Goal: Contribute content: Contribute content

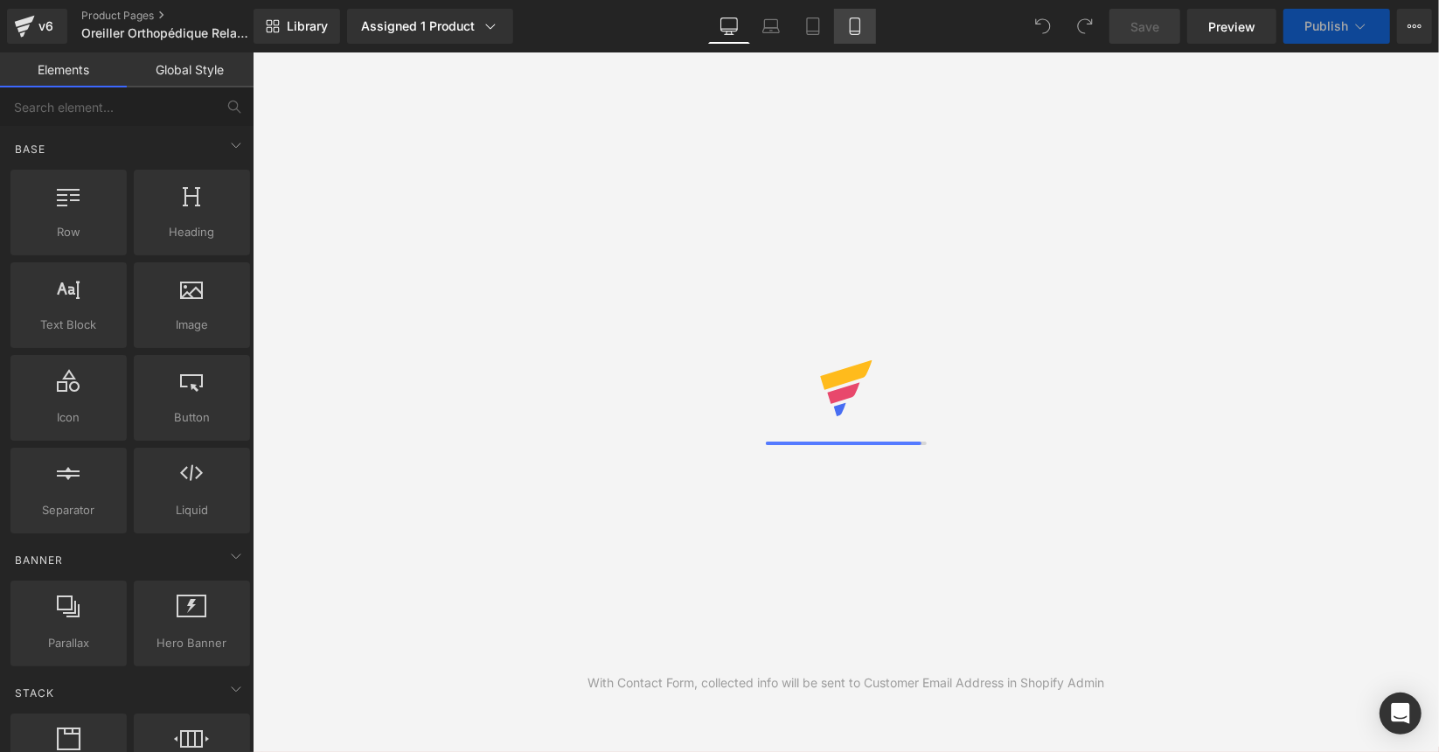
click at [849, 32] on icon at bounding box center [854, 25] width 17 height 17
click at [853, 24] on icon at bounding box center [854, 25] width 17 height 17
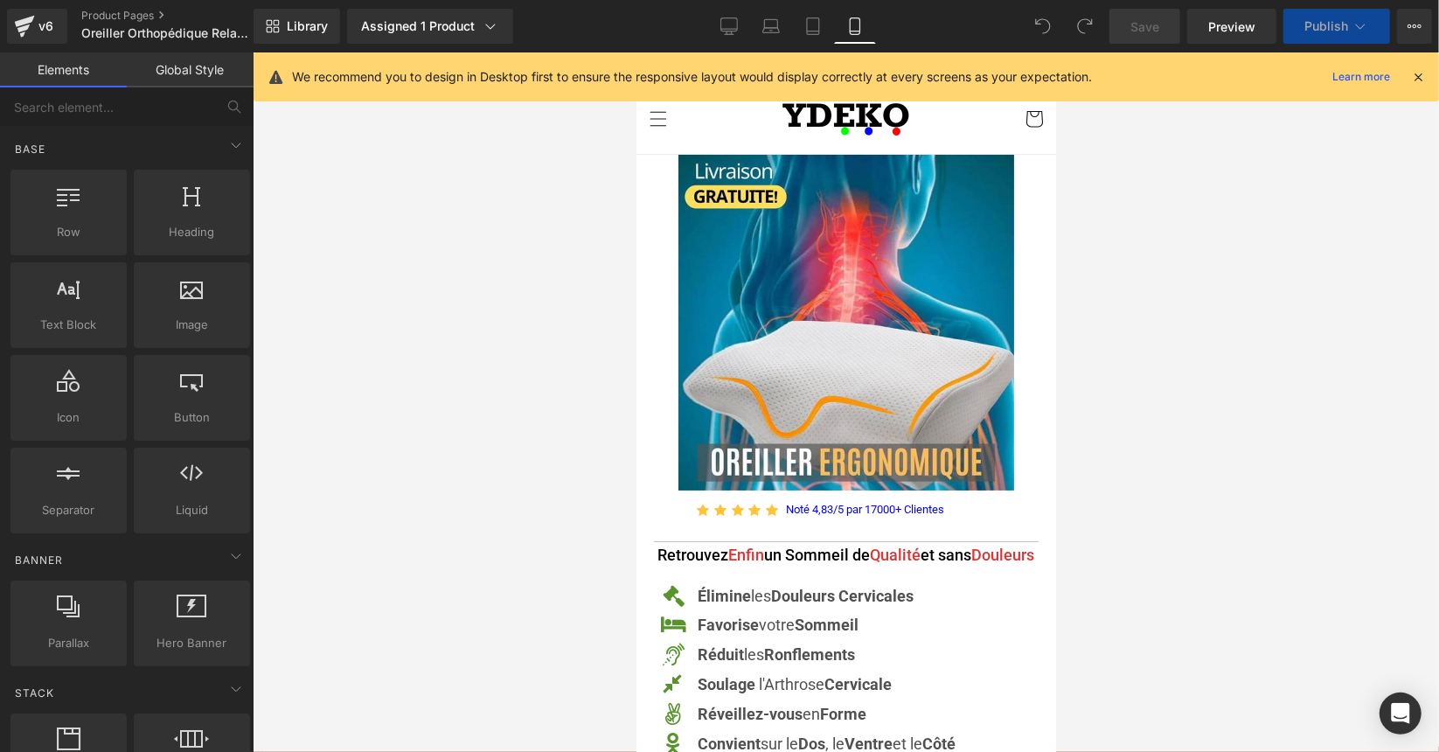
click at [1418, 77] on icon at bounding box center [1418, 77] width 16 height 16
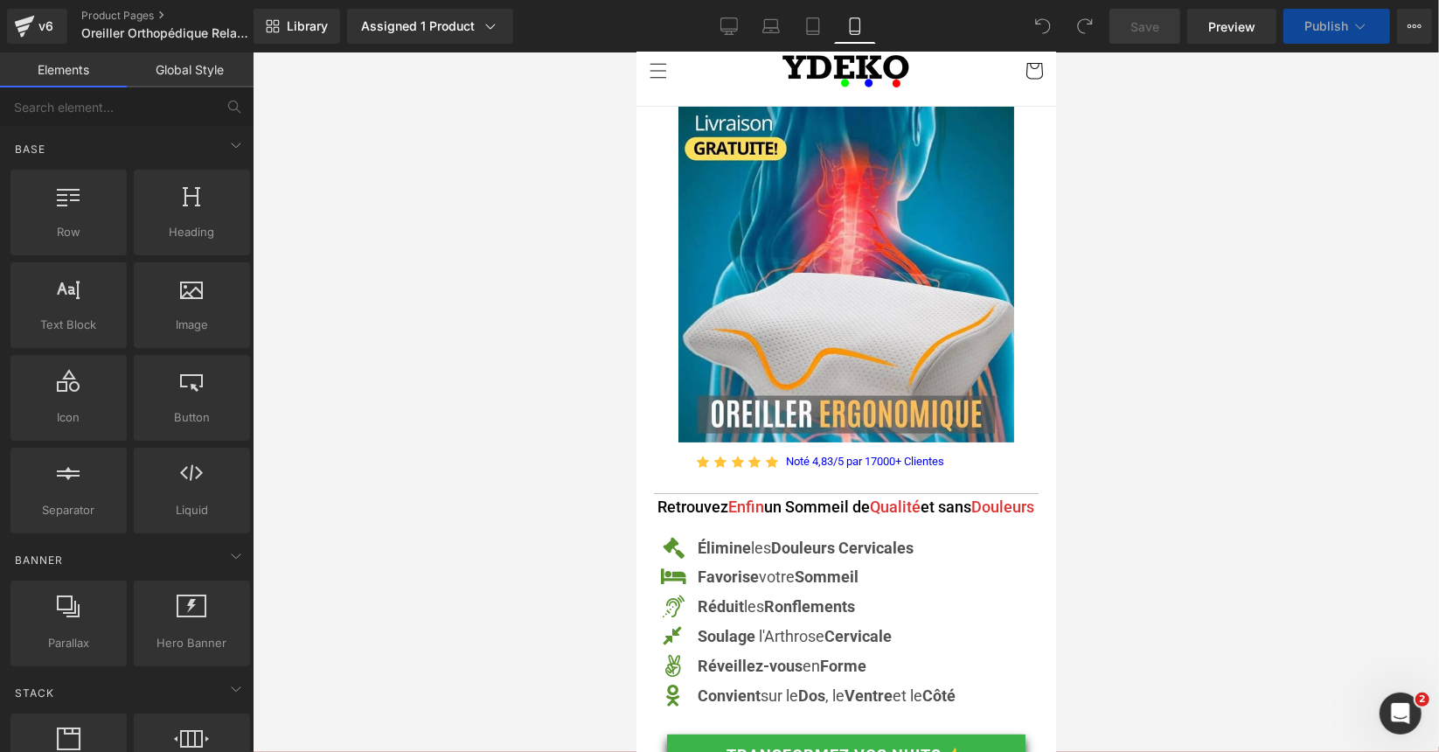
scroll to position [66, 0]
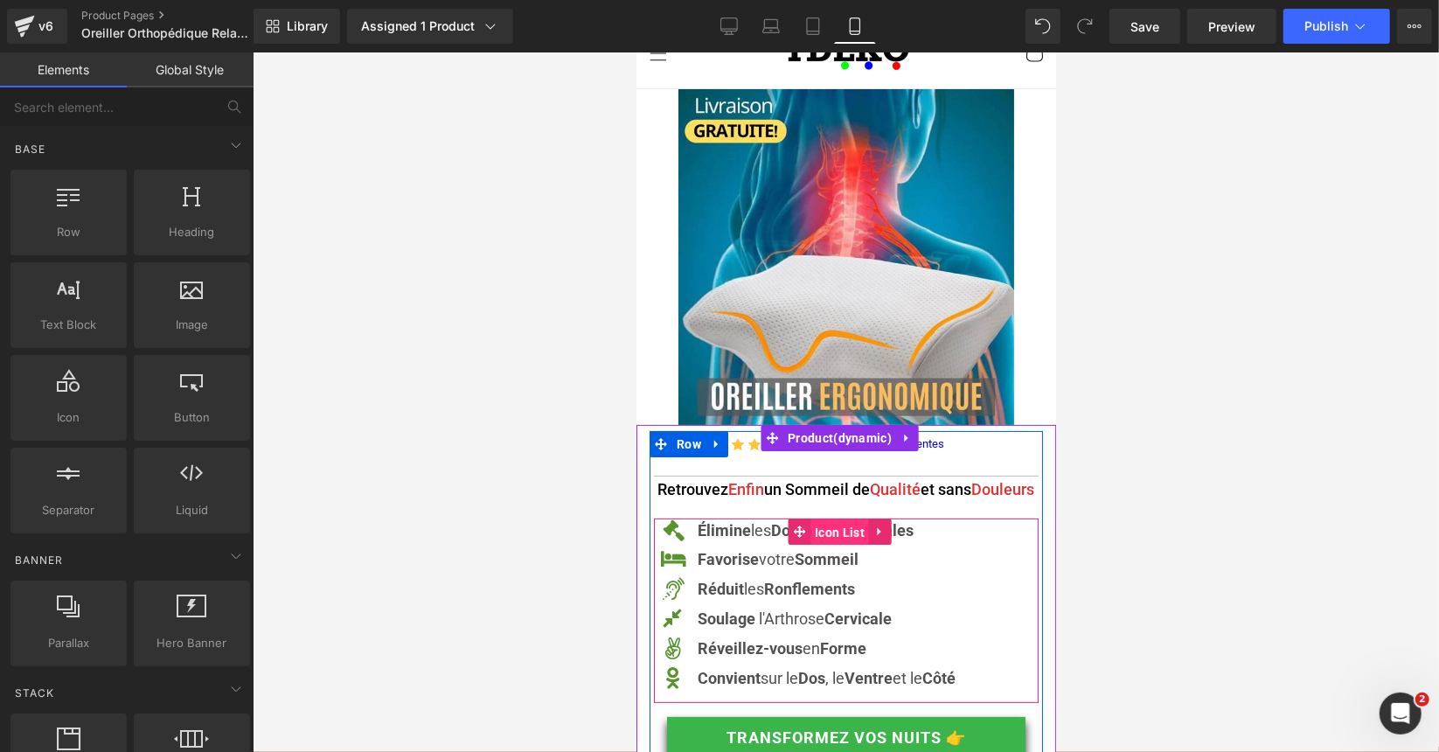
click at [821, 544] on span "Icon List" at bounding box center [839, 531] width 59 height 26
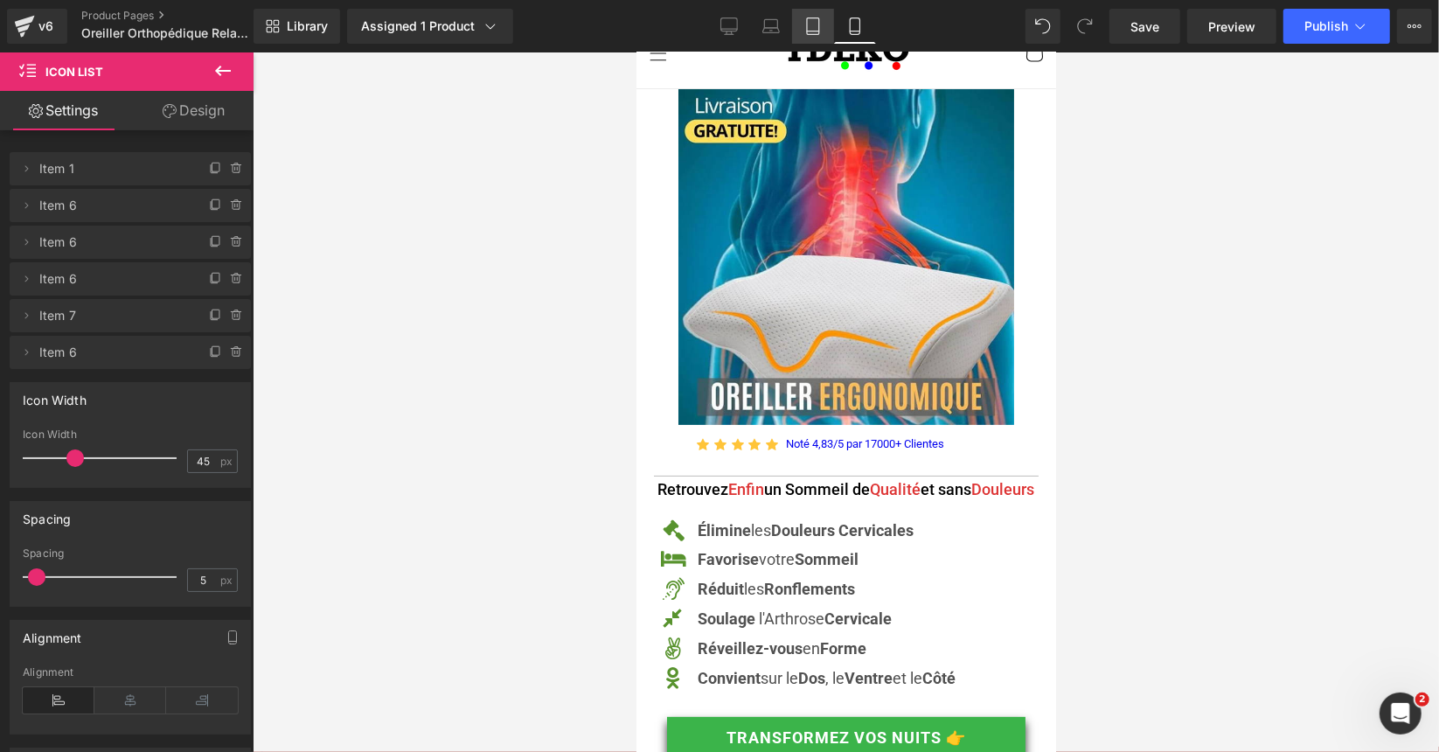
click at [817, 32] on icon at bounding box center [812, 25] width 17 height 17
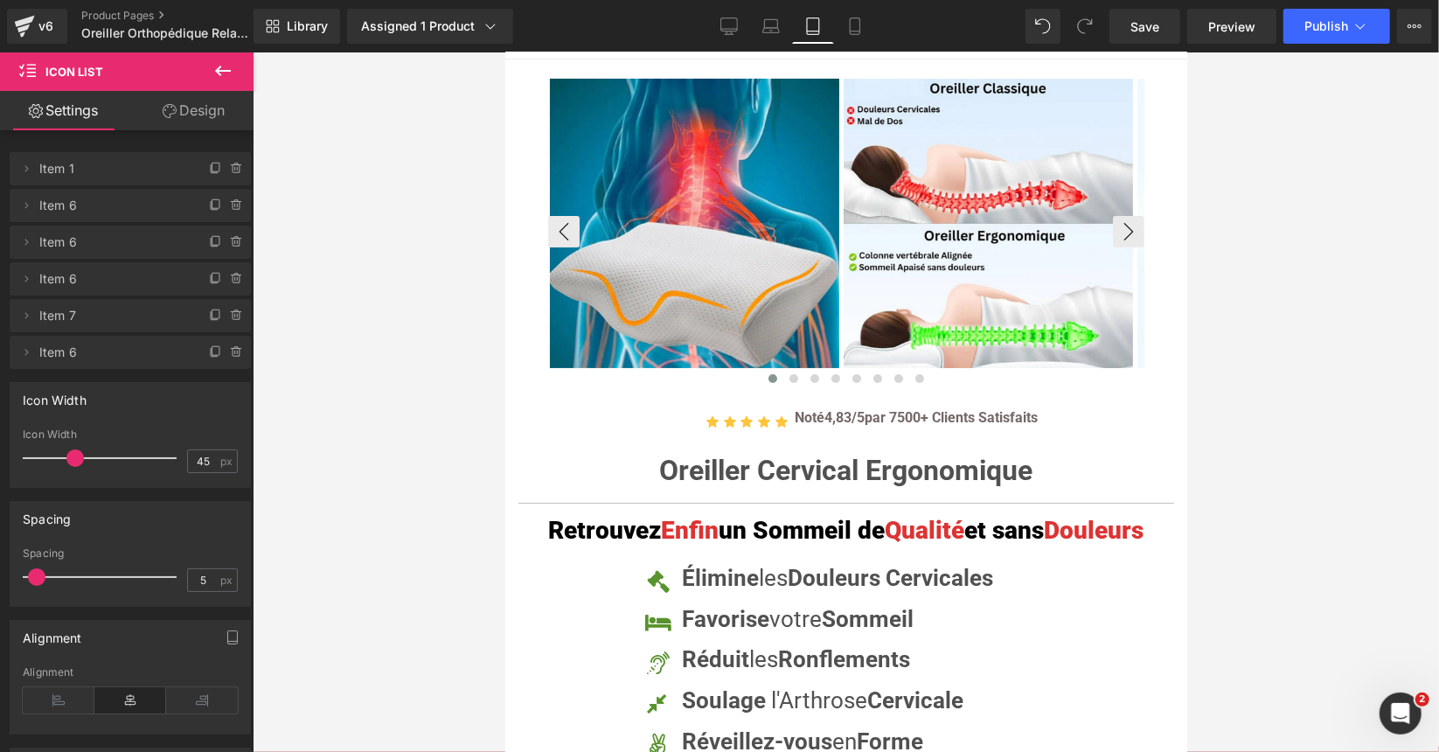
scroll to position [87, 0]
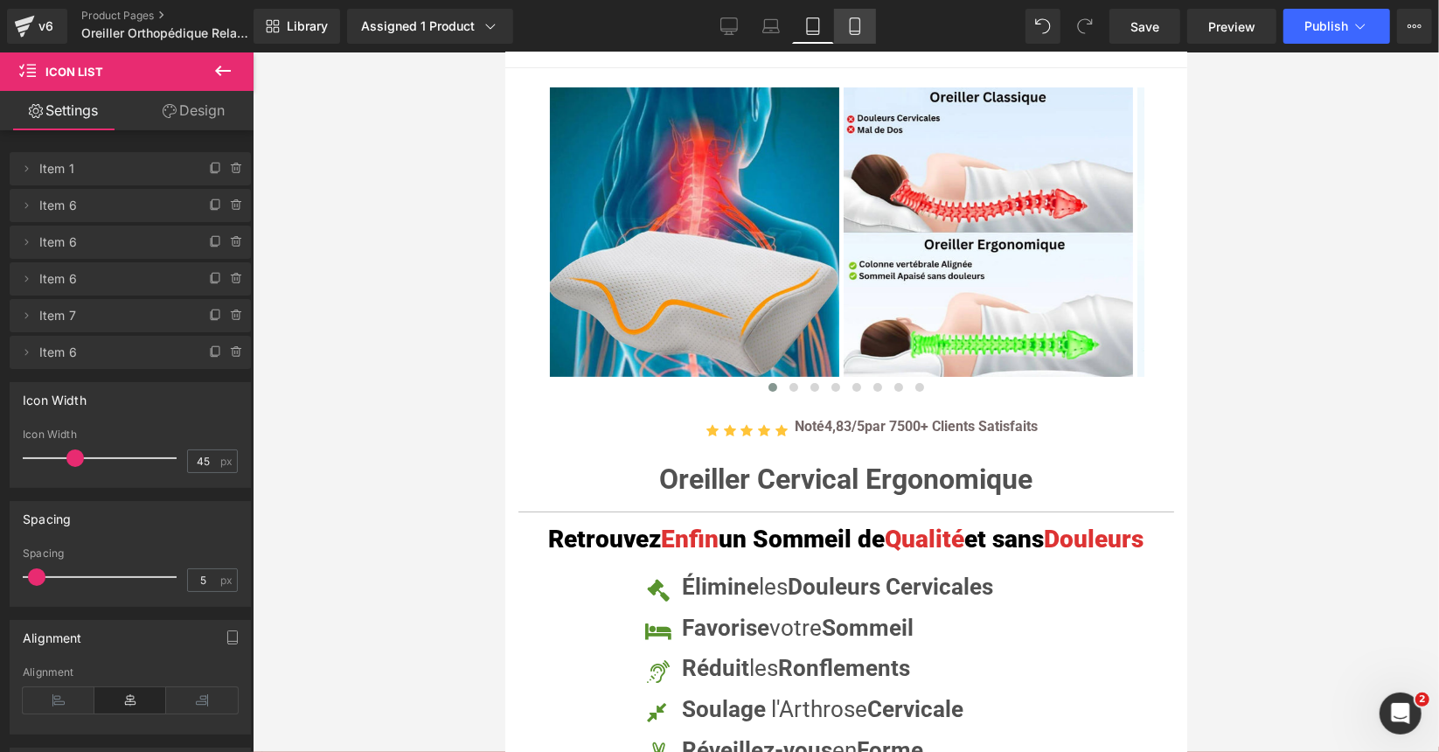
click at [859, 22] on icon at bounding box center [855, 26] width 10 height 17
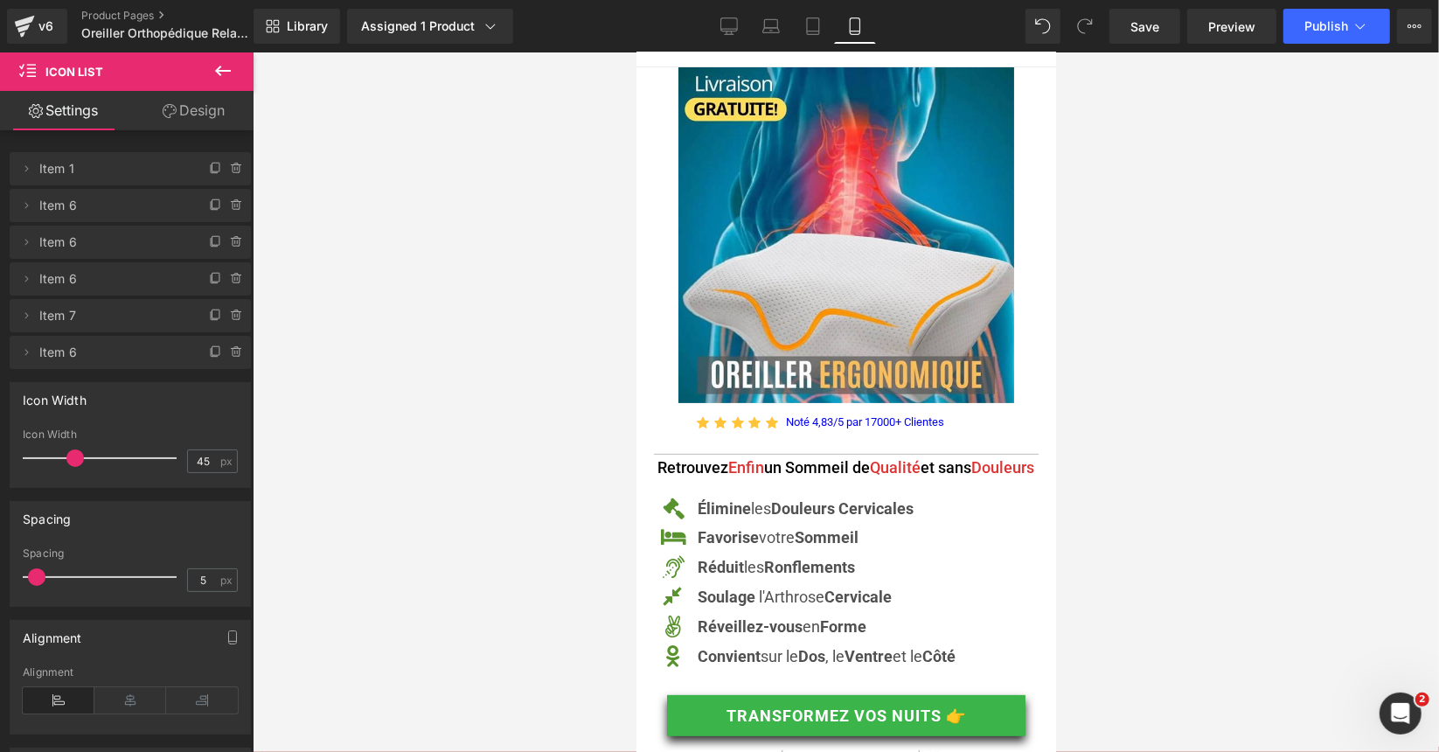
scroll to position [306, 0]
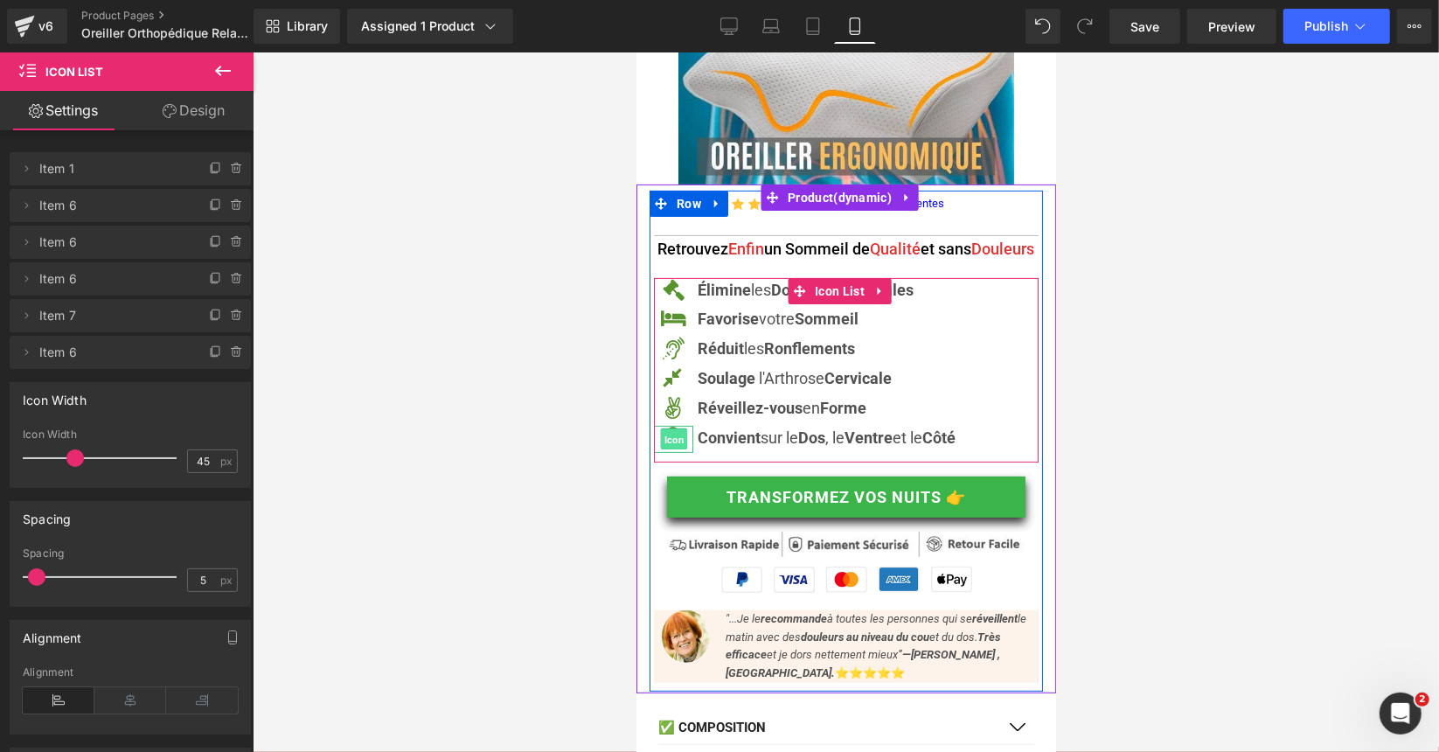
click at [675, 442] on span "Icon" at bounding box center [672, 438] width 27 height 21
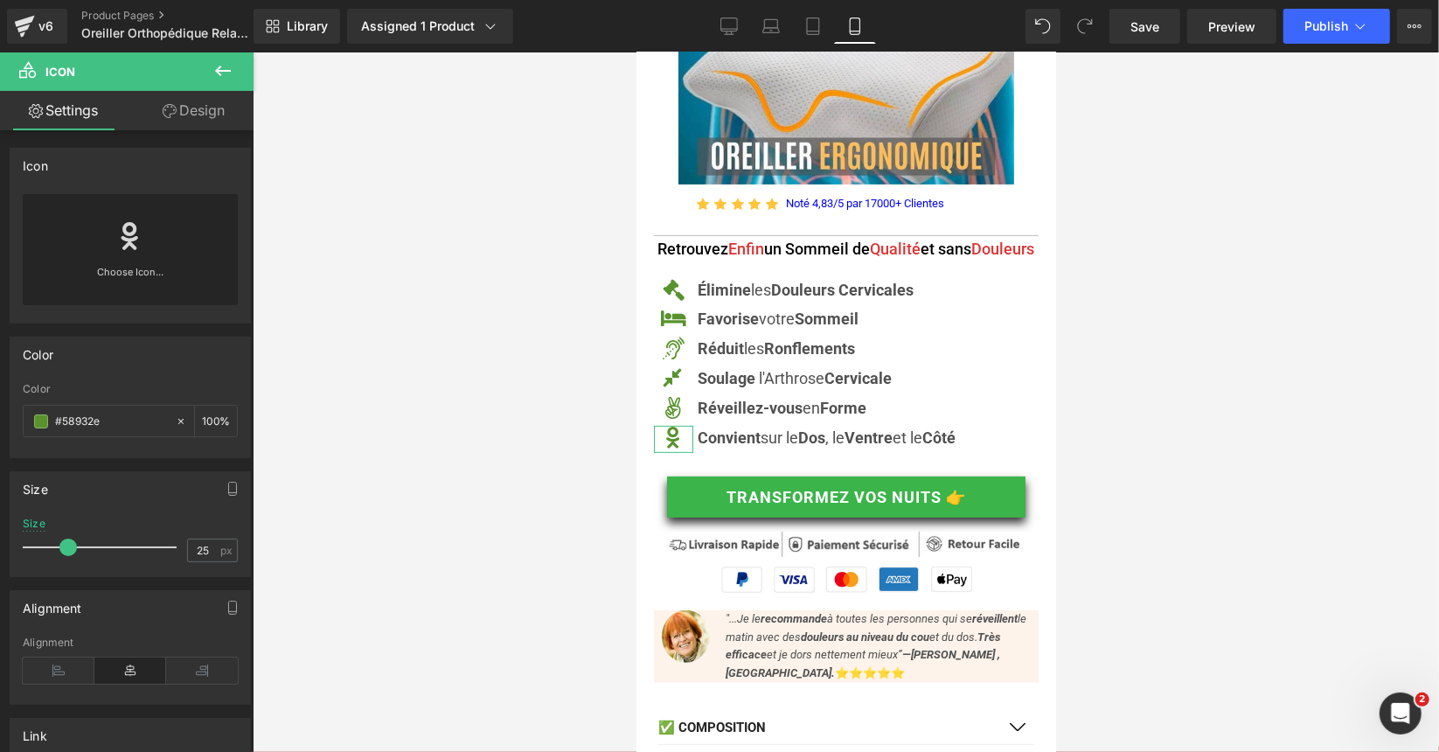
click at [201, 104] on link "Design" at bounding box center [193, 110] width 127 height 39
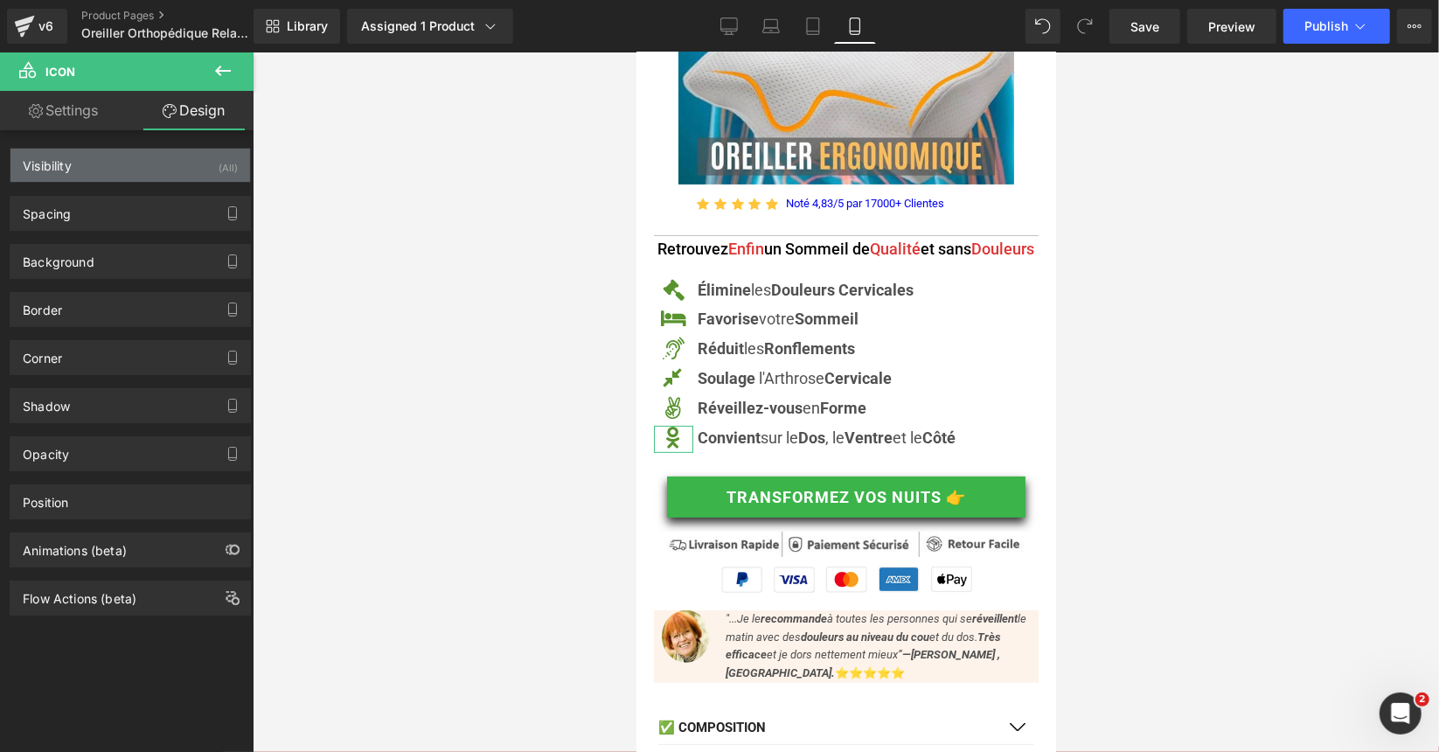
click at [131, 169] on div "Visibility (All)" at bounding box center [130, 165] width 240 height 33
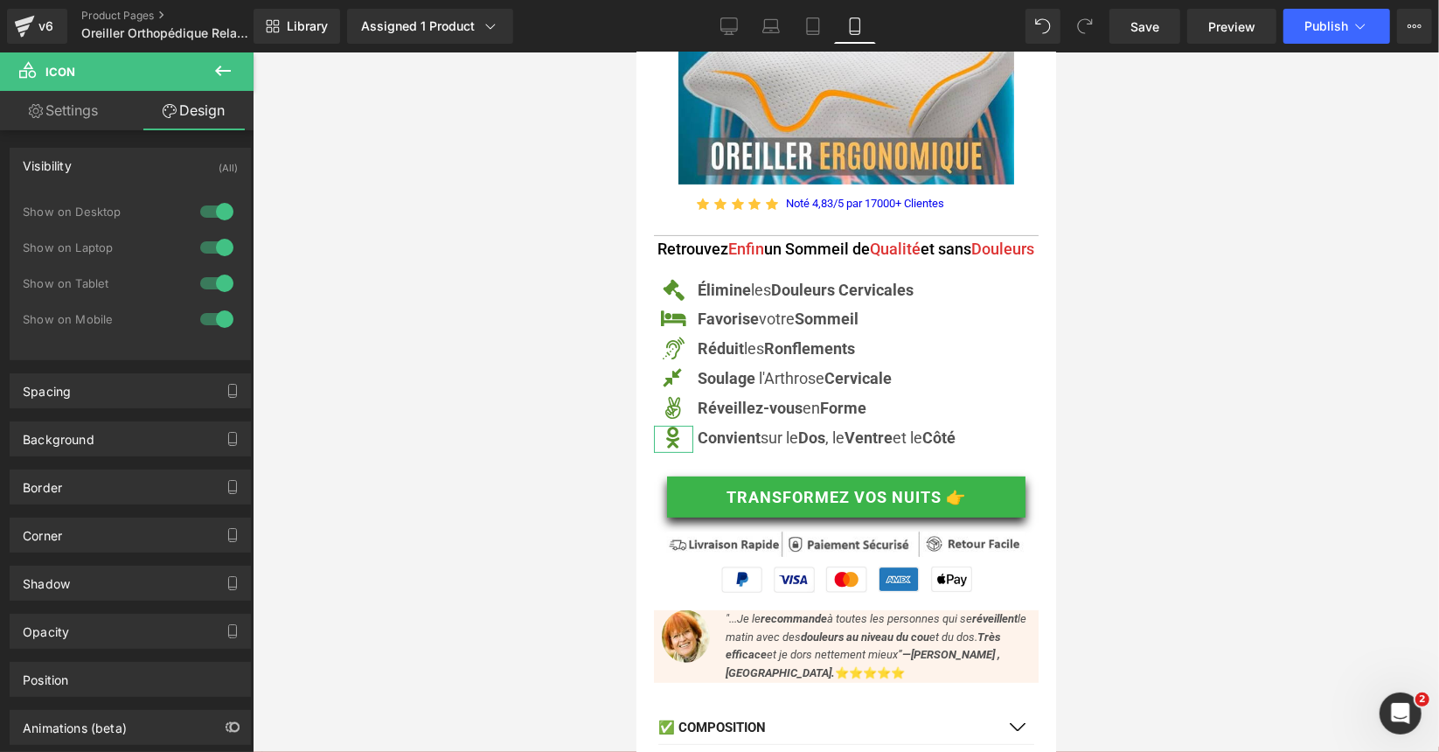
click at [207, 317] on div at bounding box center [217, 319] width 42 height 28
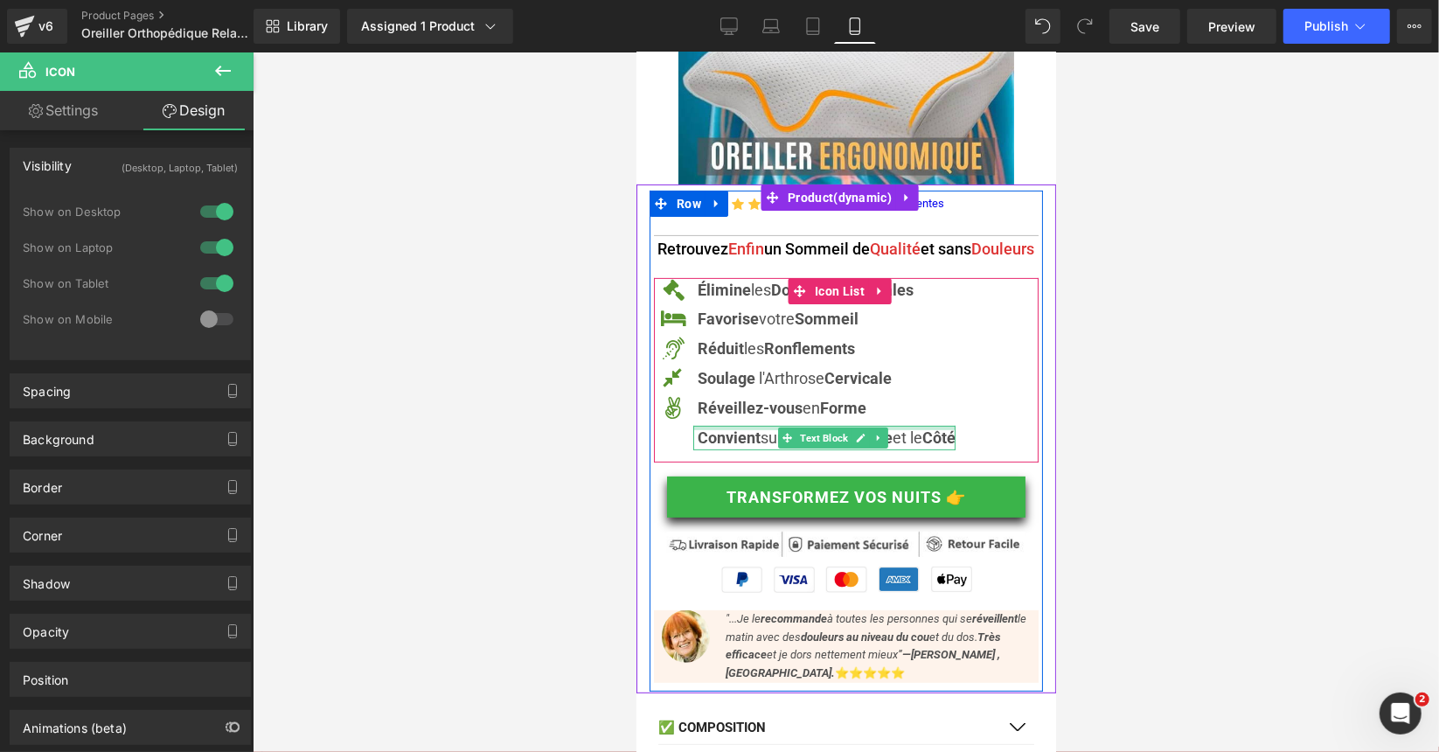
drag, startPoint x: 1014, startPoint y: 344, endPoint x: 738, endPoint y: 439, distance: 292.0
click at [738, 429] on div at bounding box center [823, 427] width 262 height 4
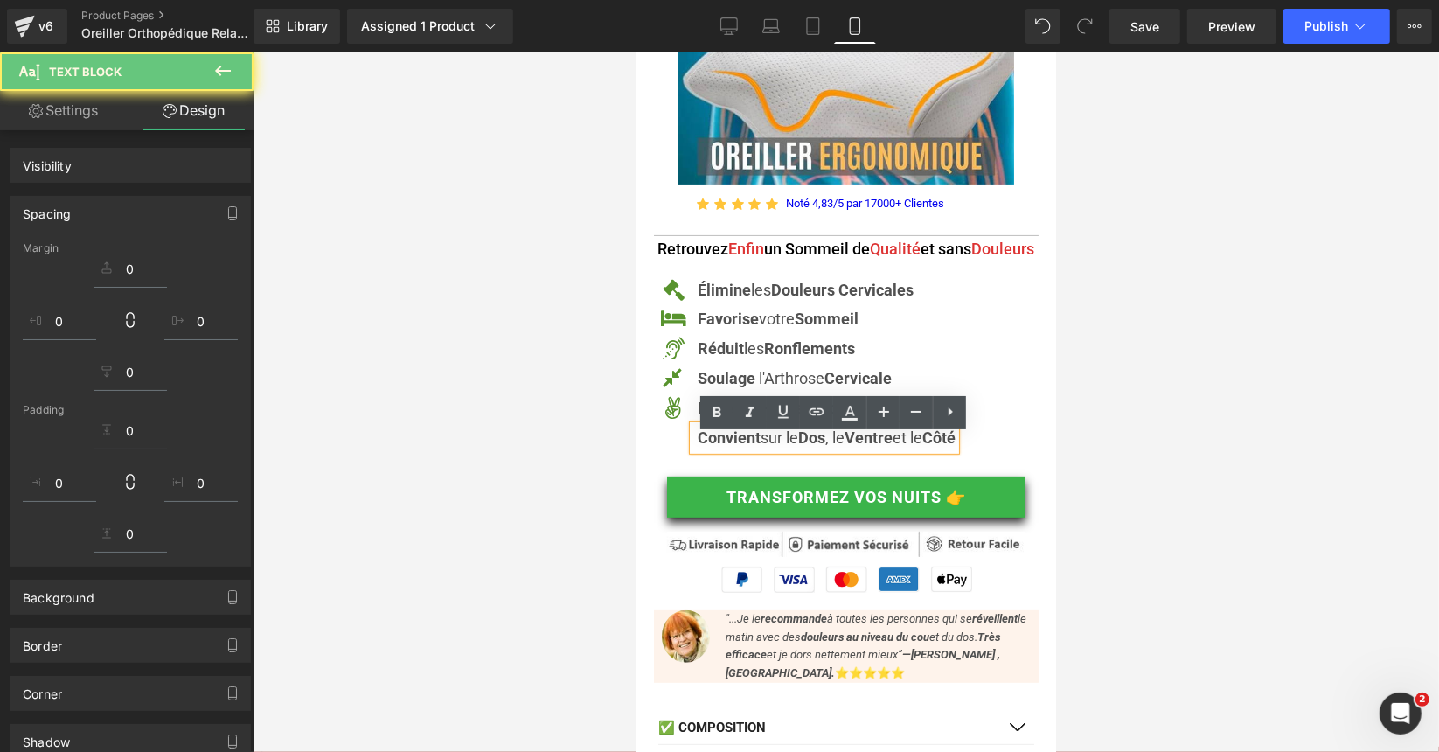
click at [196, 114] on link "Design" at bounding box center [193, 110] width 127 height 39
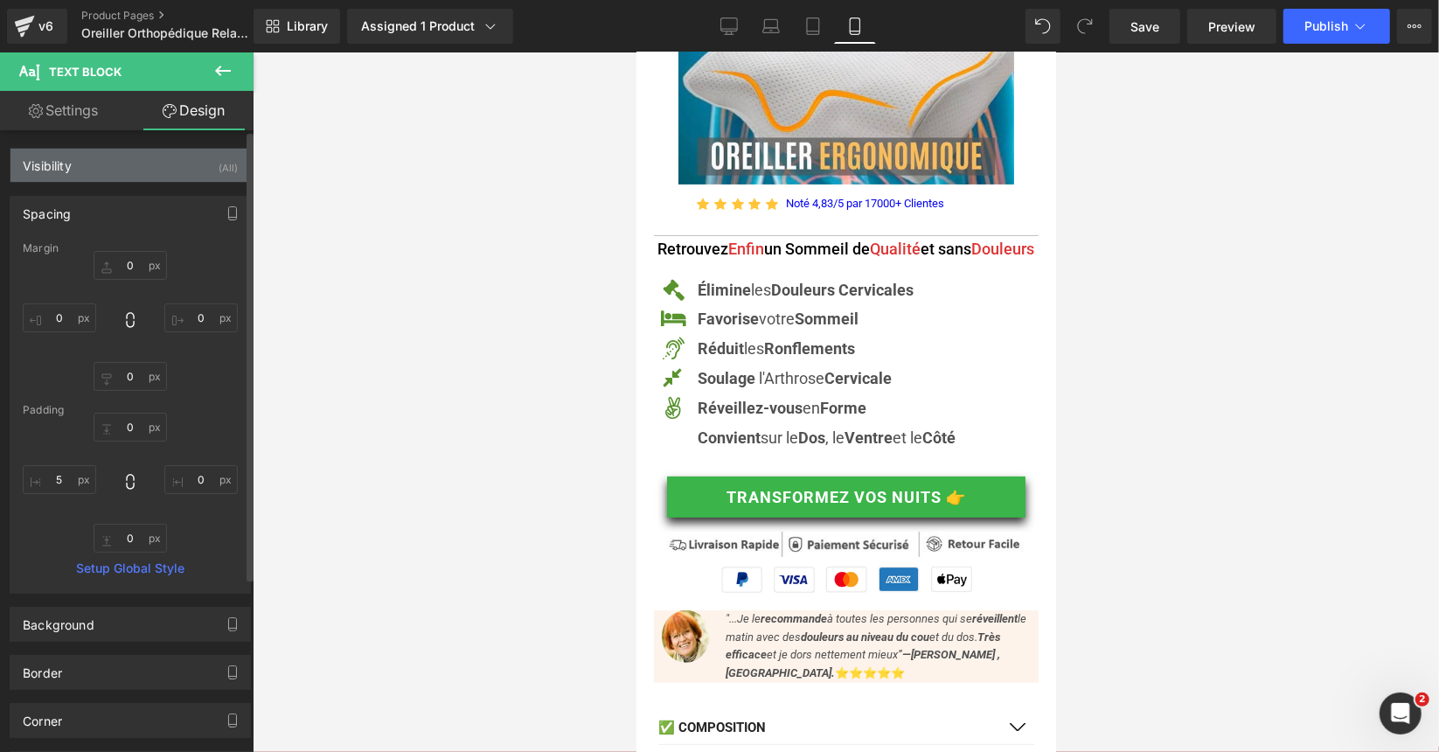
click at [131, 160] on div "Visibility (All)" at bounding box center [130, 165] width 240 height 33
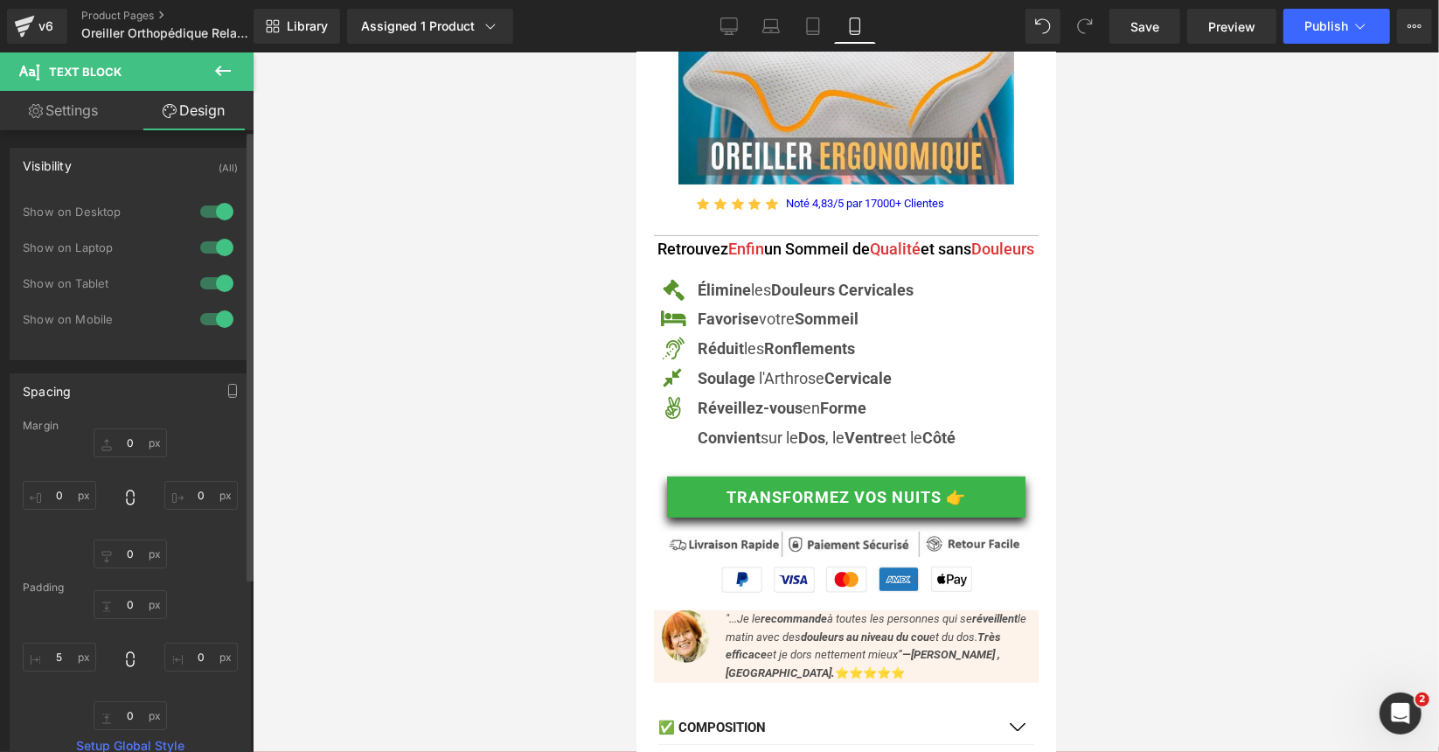
click at [213, 319] on div at bounding box center [217, 319] width 42 height 28
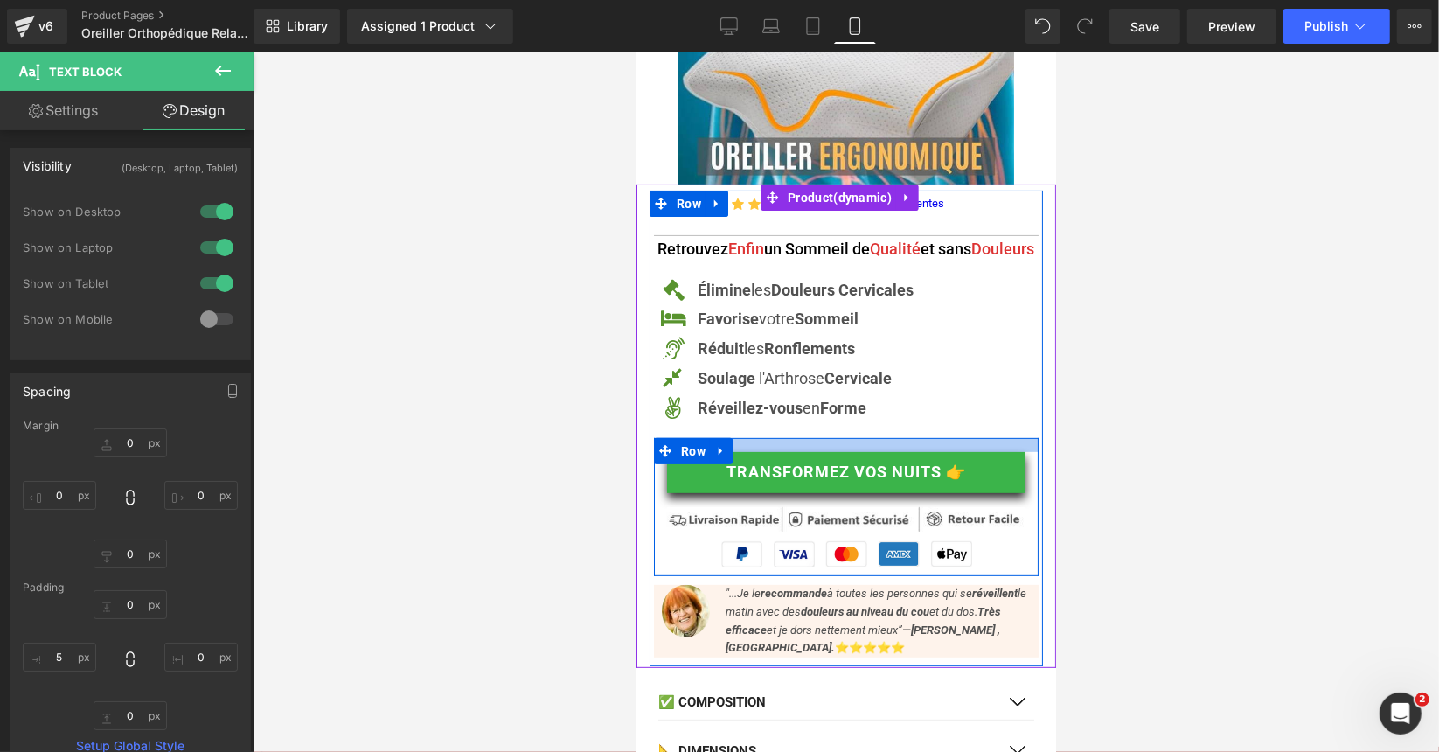
click at [759, 451] on div at bounding box center [845, 444] width 385 height 14
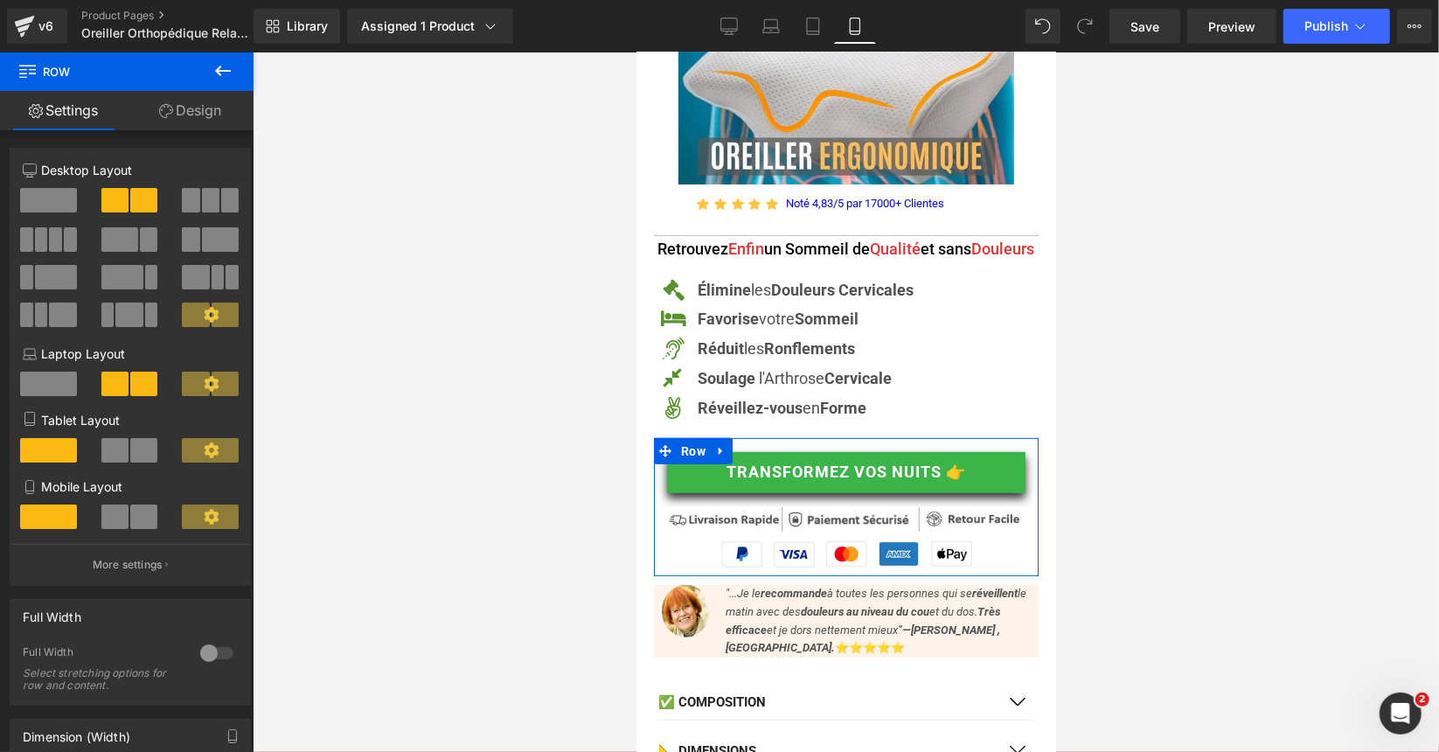
click at [207, 92] on link "Design" at bounding box center [190, 110] width 127 height 39
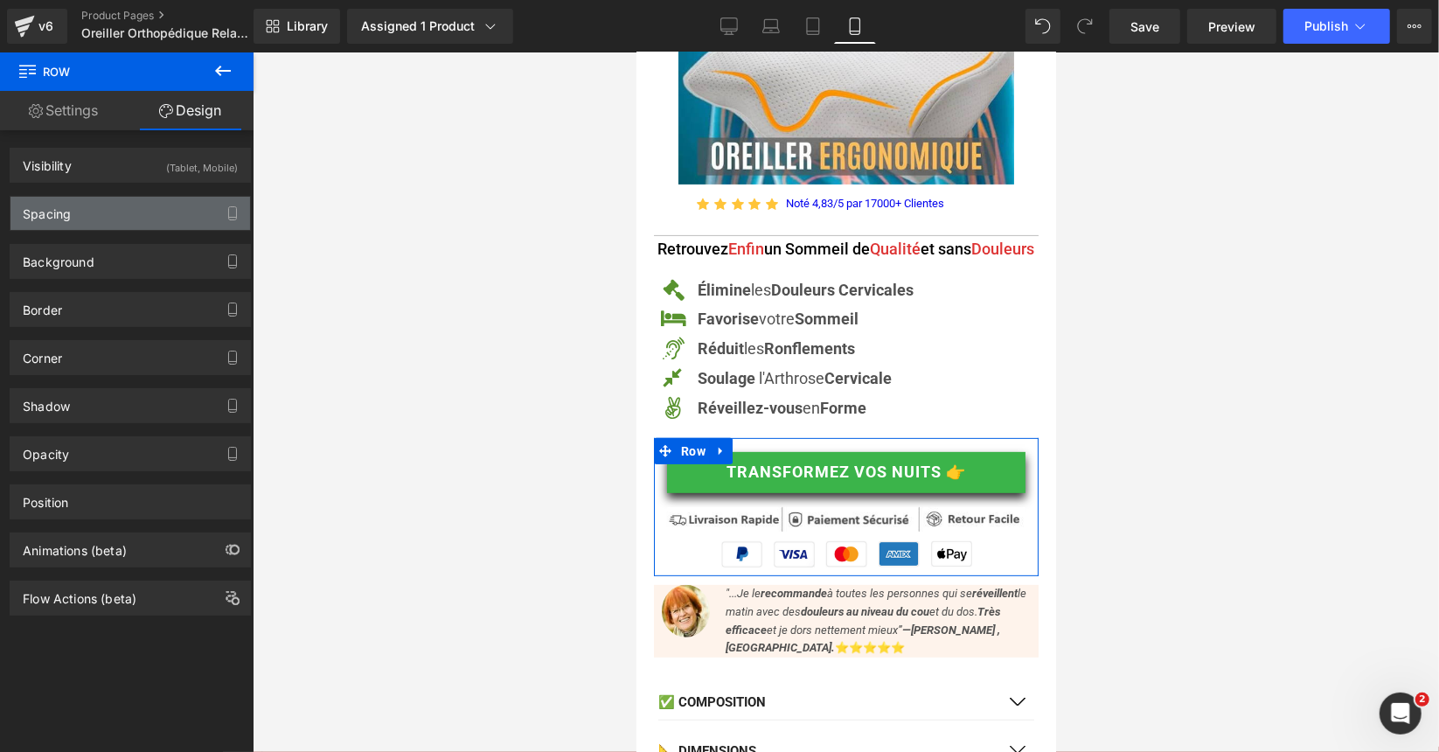
click at [140, 208] on div "Spacing" at bounding box center [130, 213] width 240 height 33
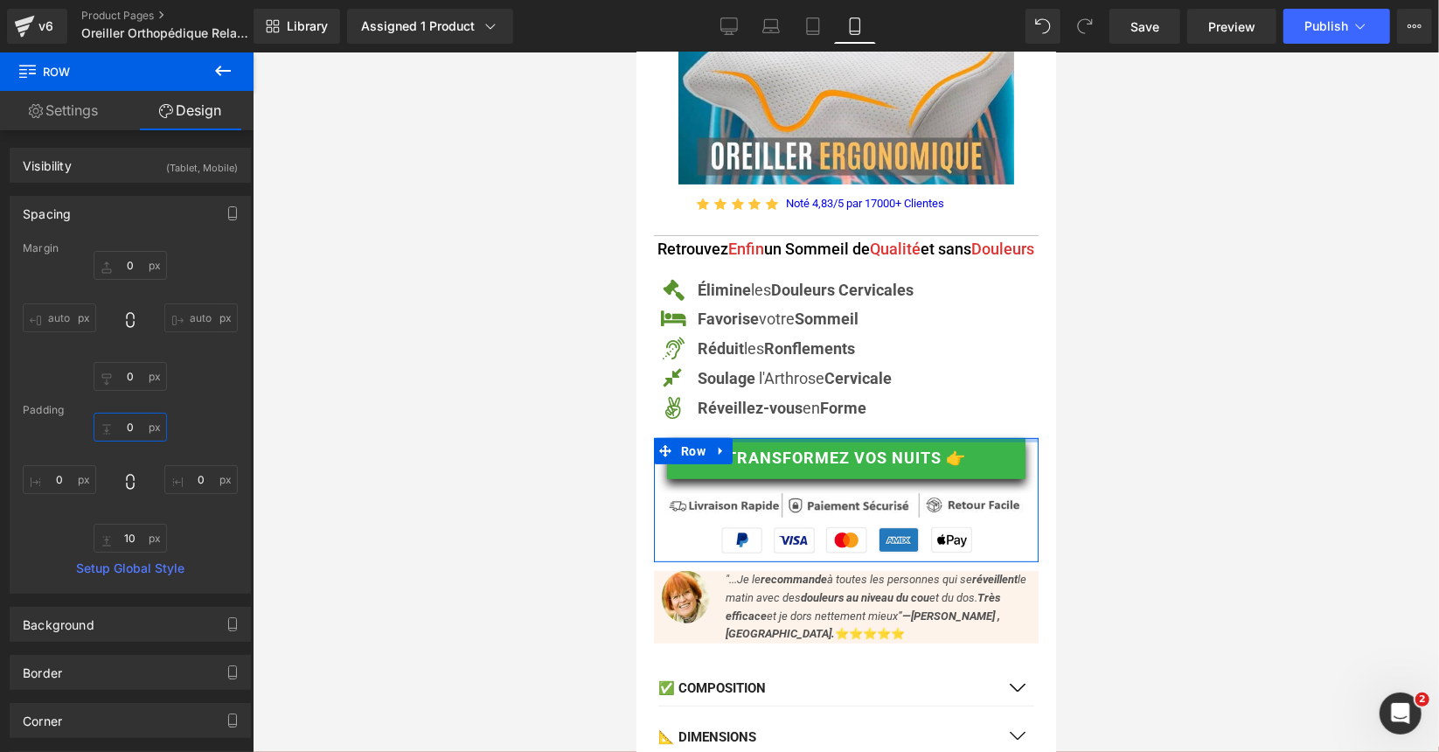
click at [134, 428] on input "text" at bounding box center [130, 427] width 73 height 29
click at [133, 427] on input "text" at bounding box center [130, 427] width 73 height 29
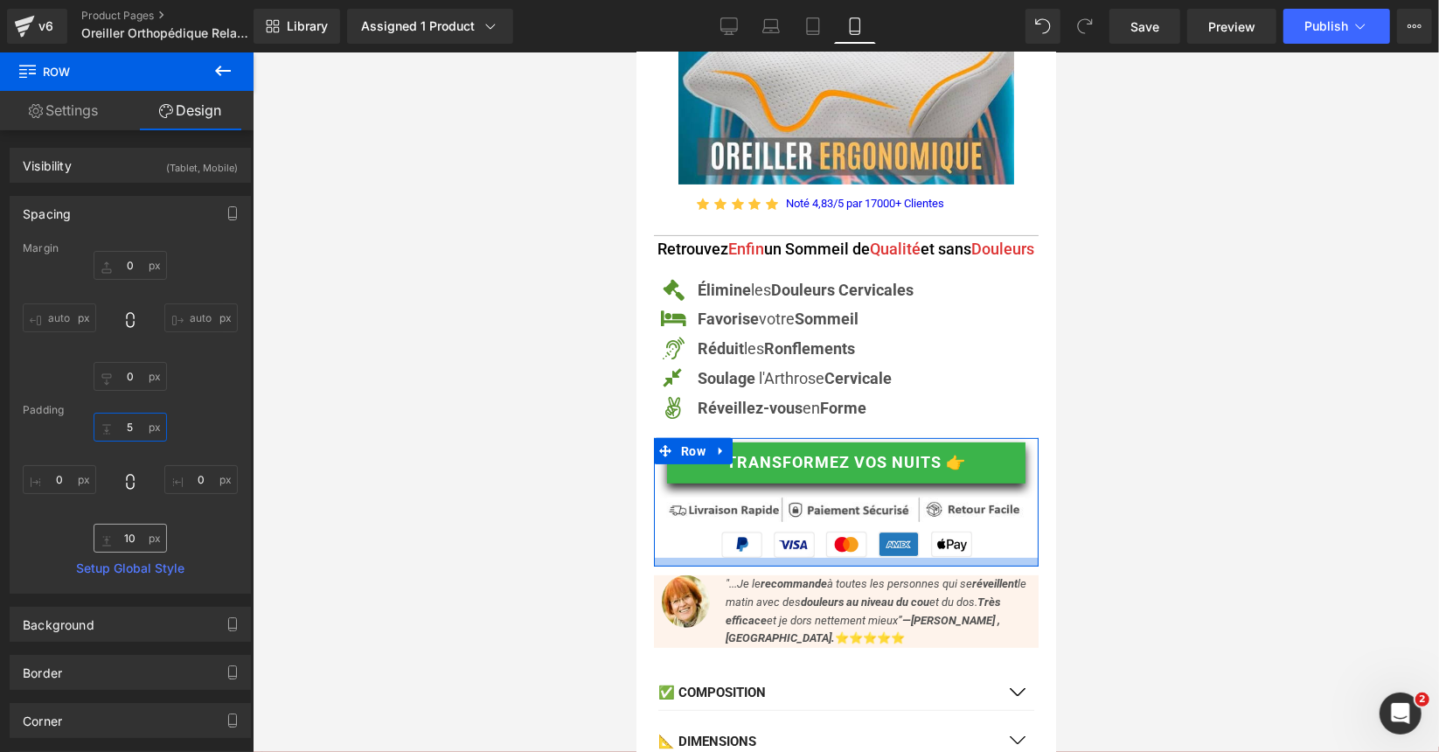
type input "5"
click at [129, 533] on input "text" at bounding box center [130, 538] width 73 height 29
type input "5"
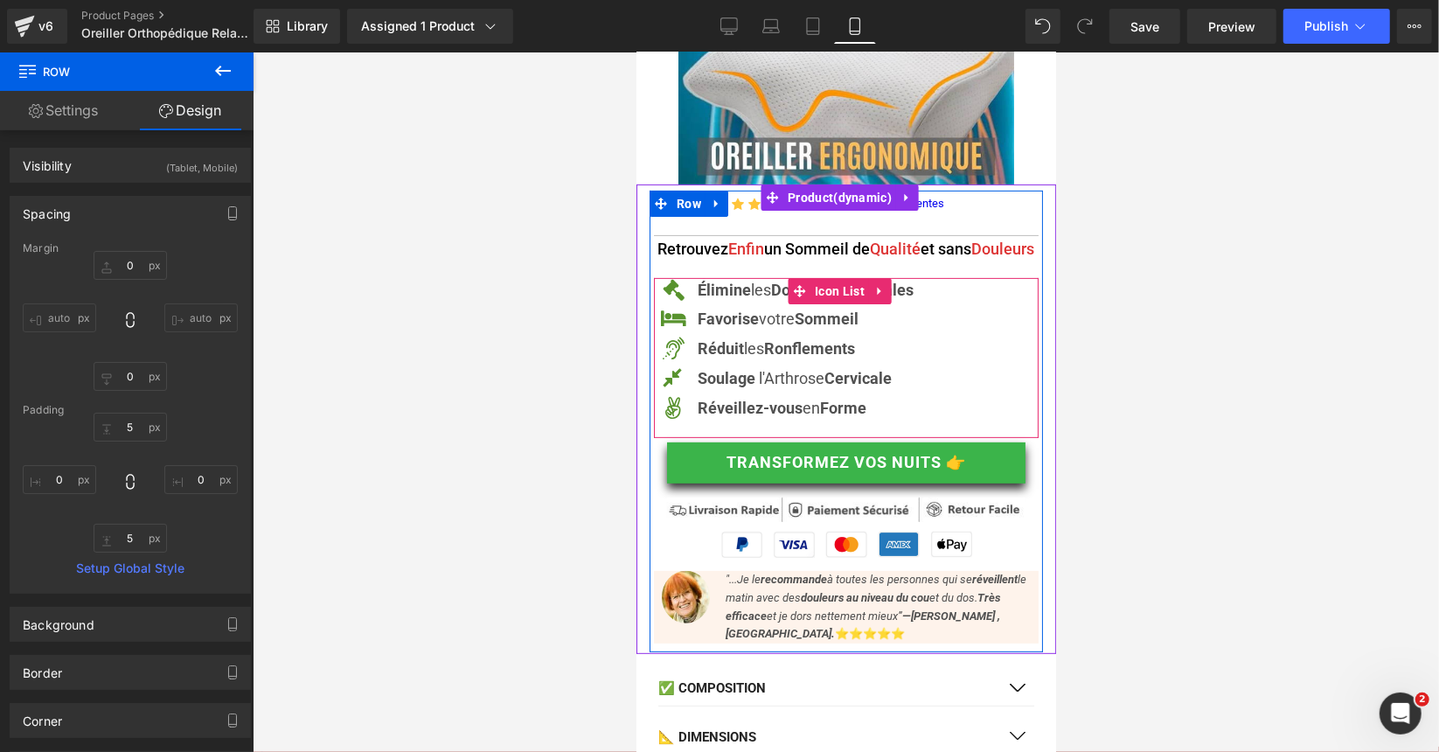
click at [769, 429] on ul "Icon Élimine les Douleurs Cervicales Text Block Icon Favorise votre Sommeil Tex…" at bounding box center [783, 353] width 260 height 152
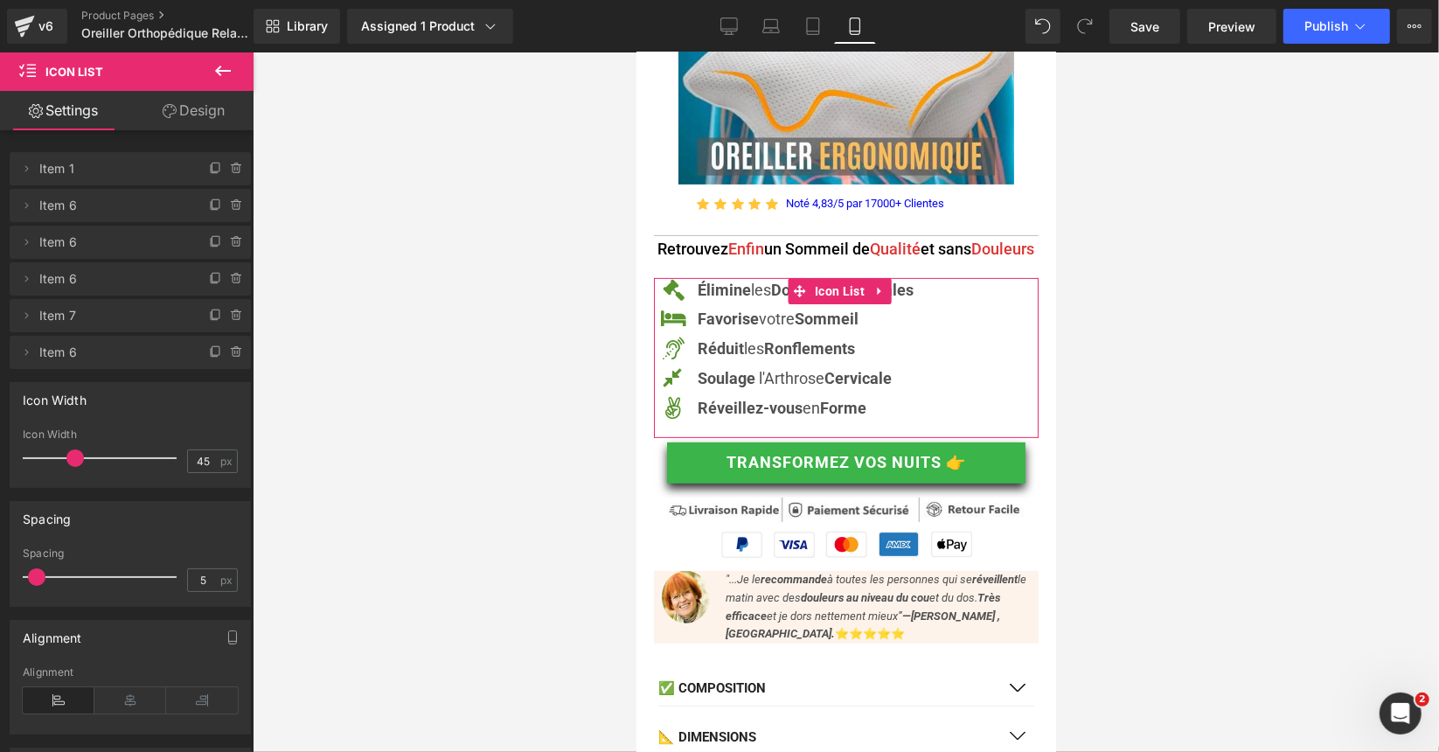
click at [191, 106] on link "Design" at bounding box center [193, 110] width 127 height 39
click at [0, 0] on div "Spacing" at bounding box center [0, 0] width 0 height 0
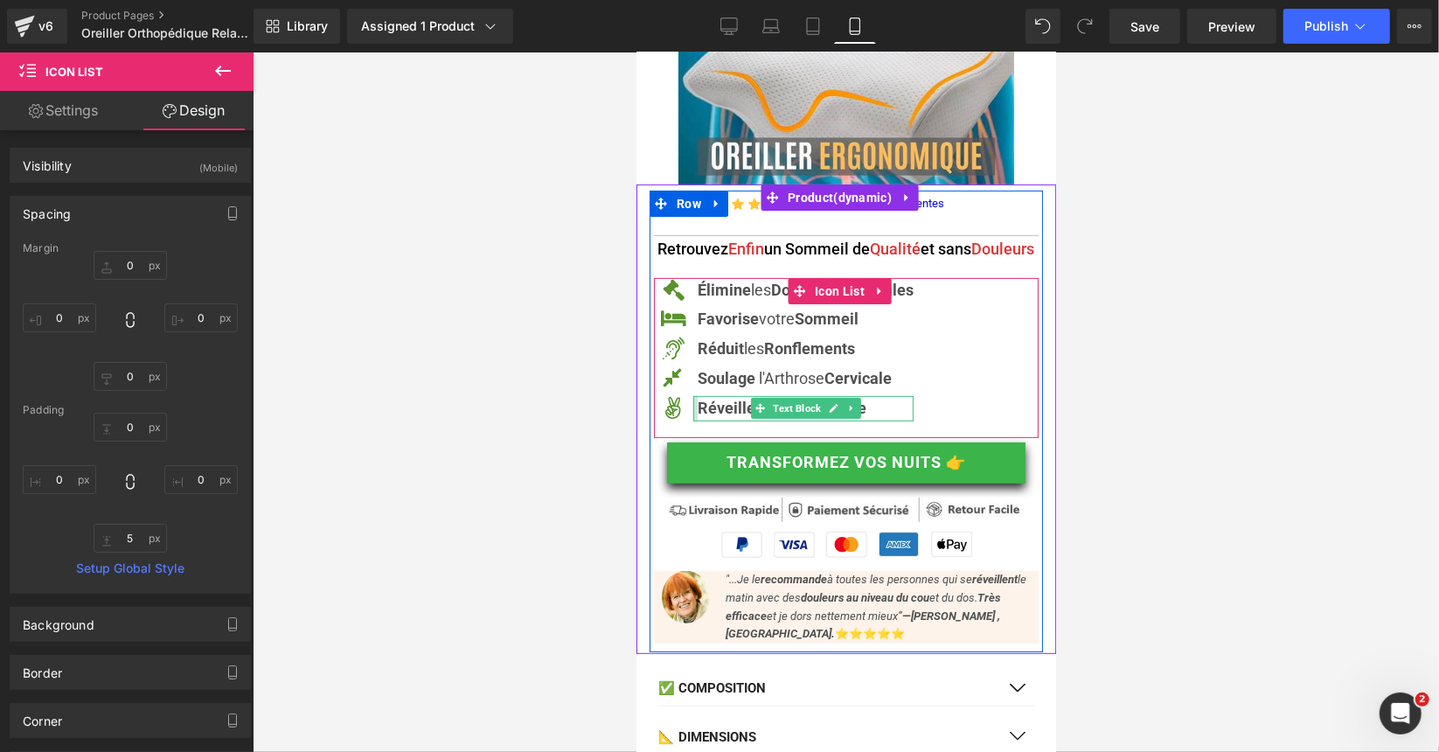
click at [692, 421] on div at bounding box center [694, 407] width 4 height 25
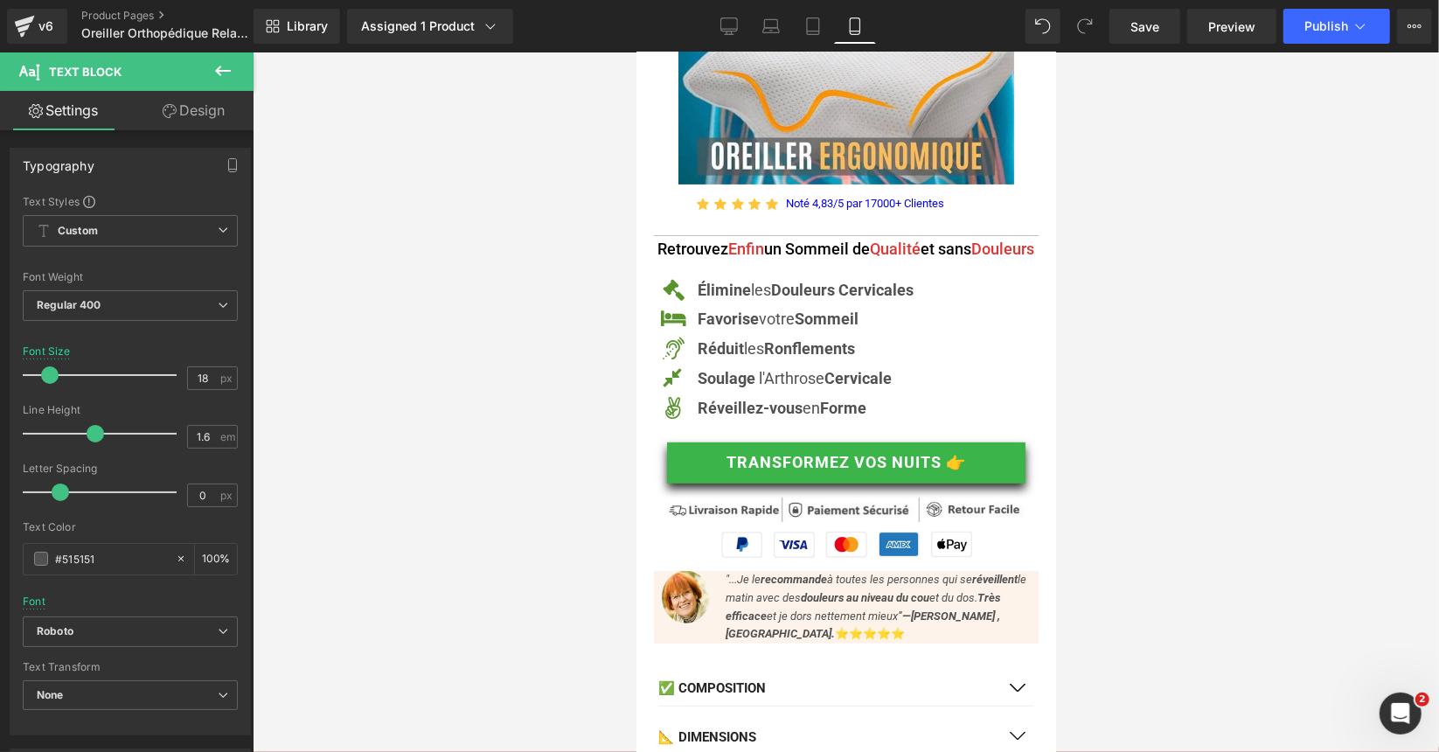
click at [217, 108] on link "Design" at bounding box center [193, 110] width 127 height 39
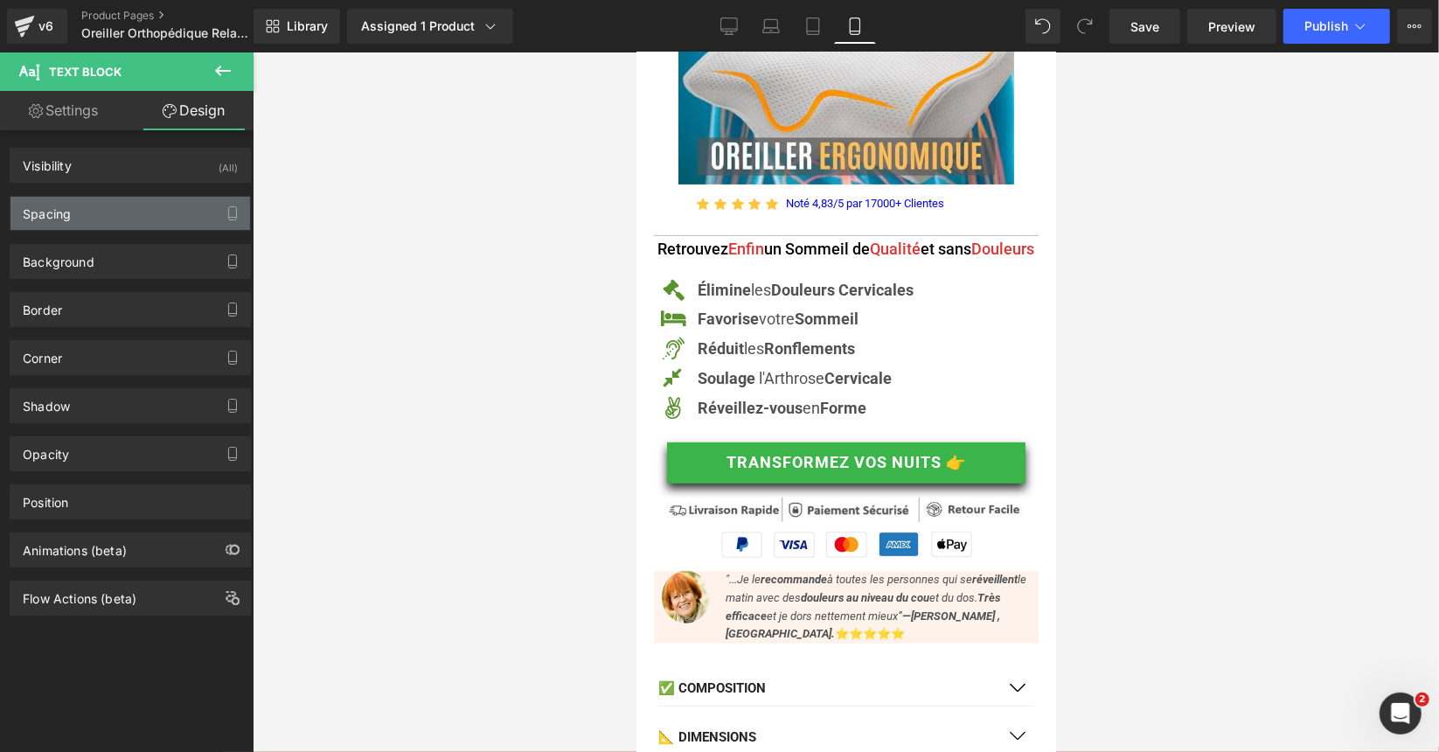
click at [160, 199] on div "Spacing" at bounding box center [130, 213] width 240 height 33
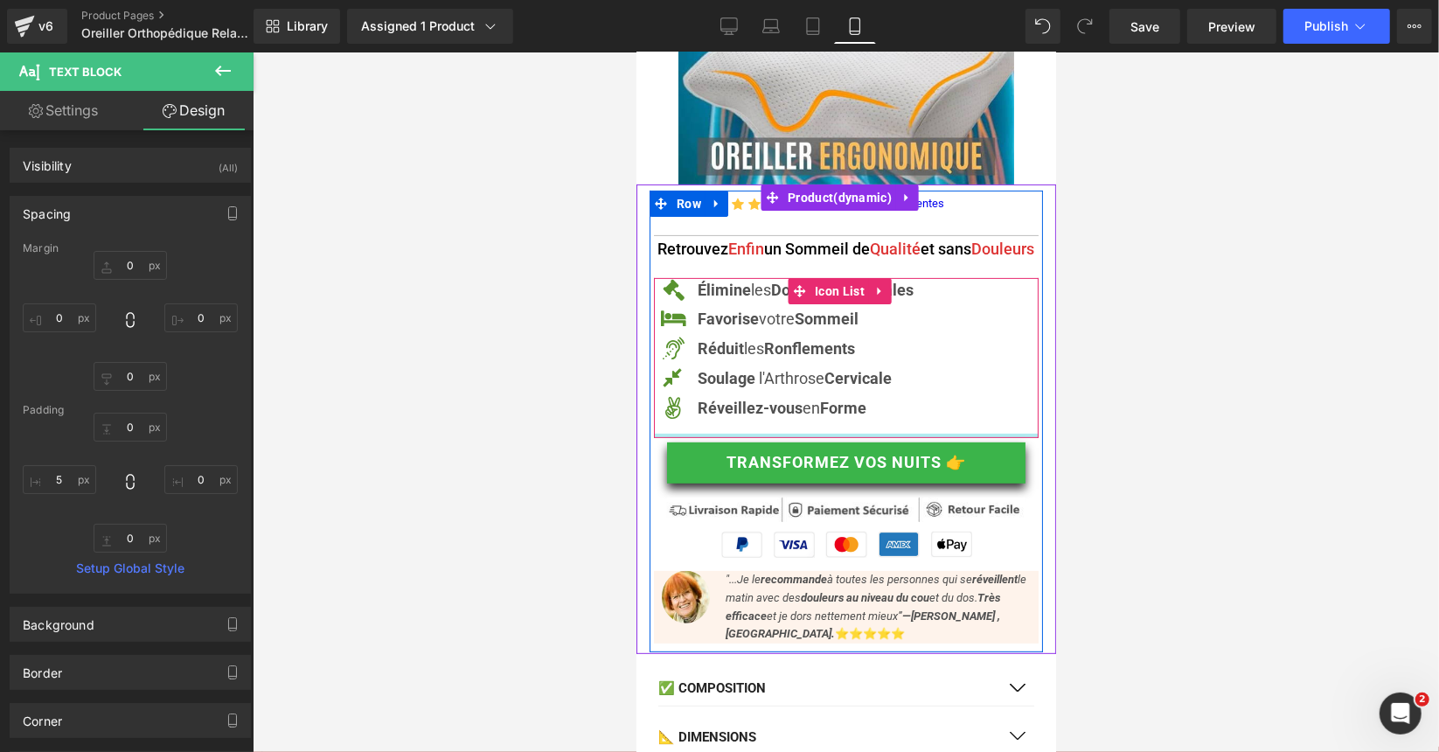
click at [660, 437] on div at bounding box center [845, 435] width 385 height 4
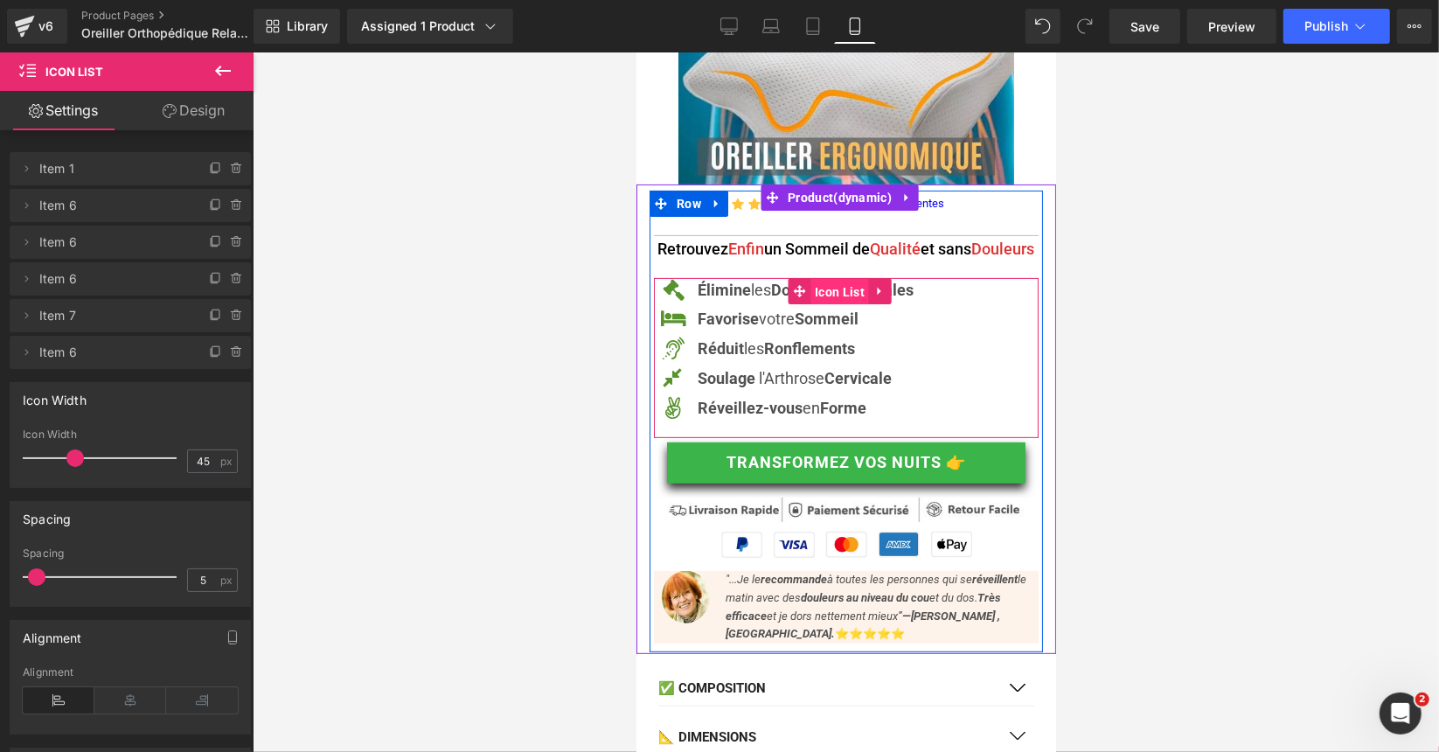
click at [818, 297] on span "Icon List" at bounding box center [839, 291] width 59 height 26
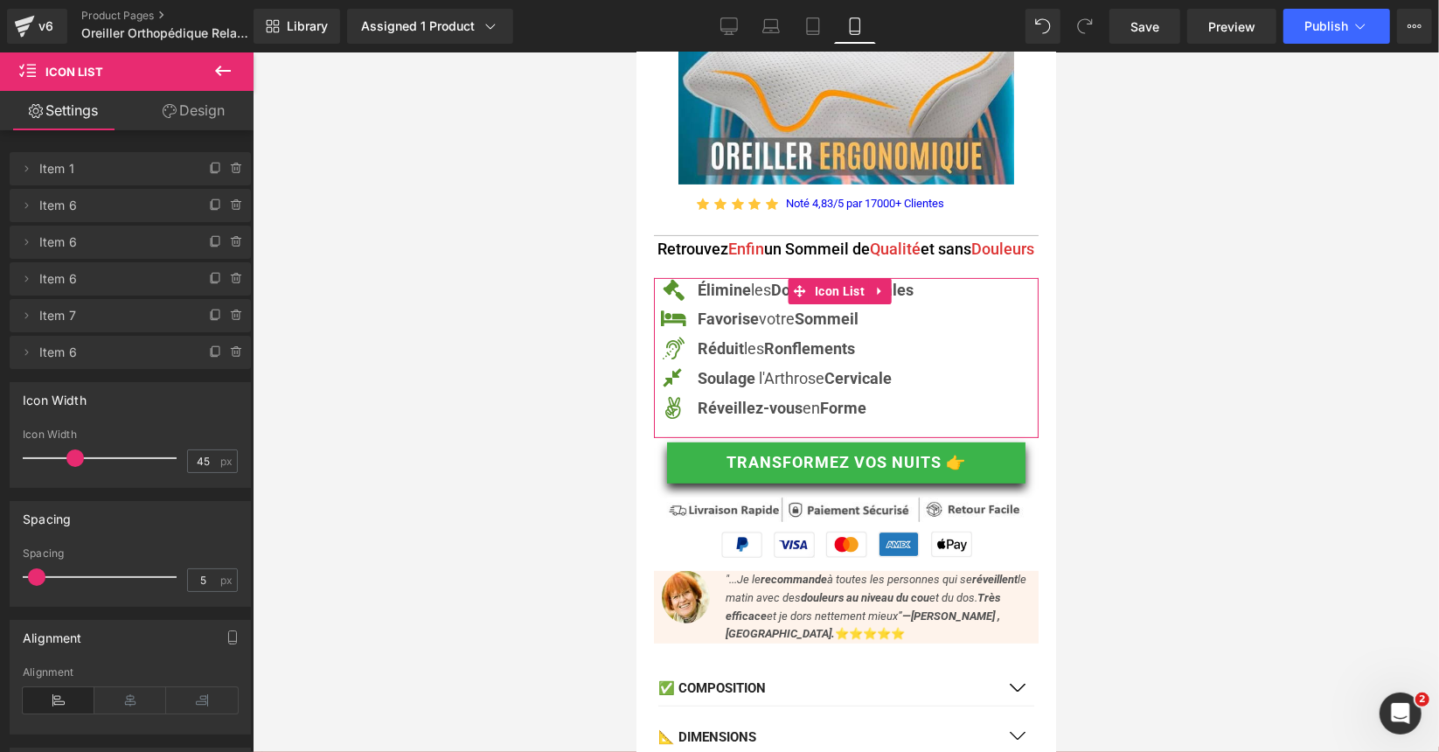
click at [214, 113] on link "Design" at bounding box center [193, 110] width 127 height 39
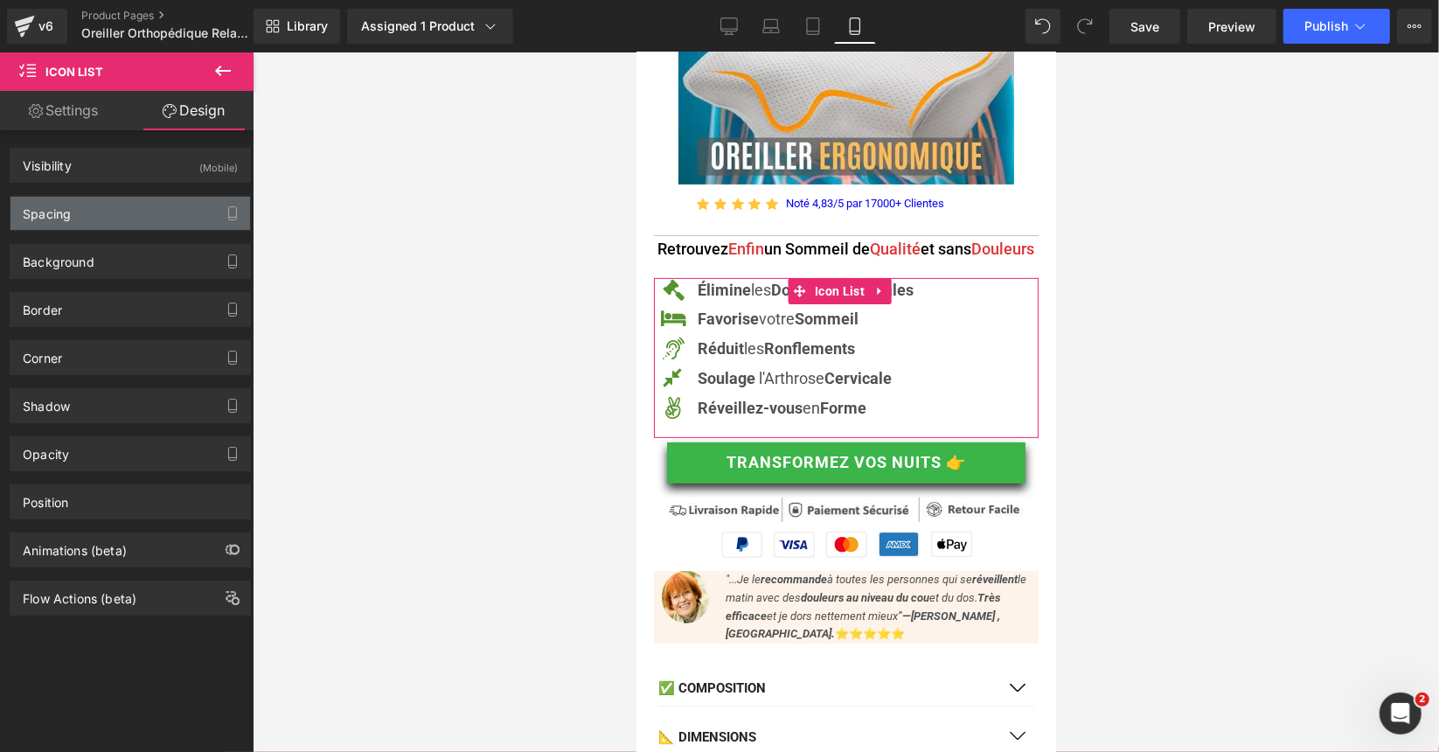
click at [121, 207] on div "Spacing" at bounding box center [130, 213] width 240 height 33
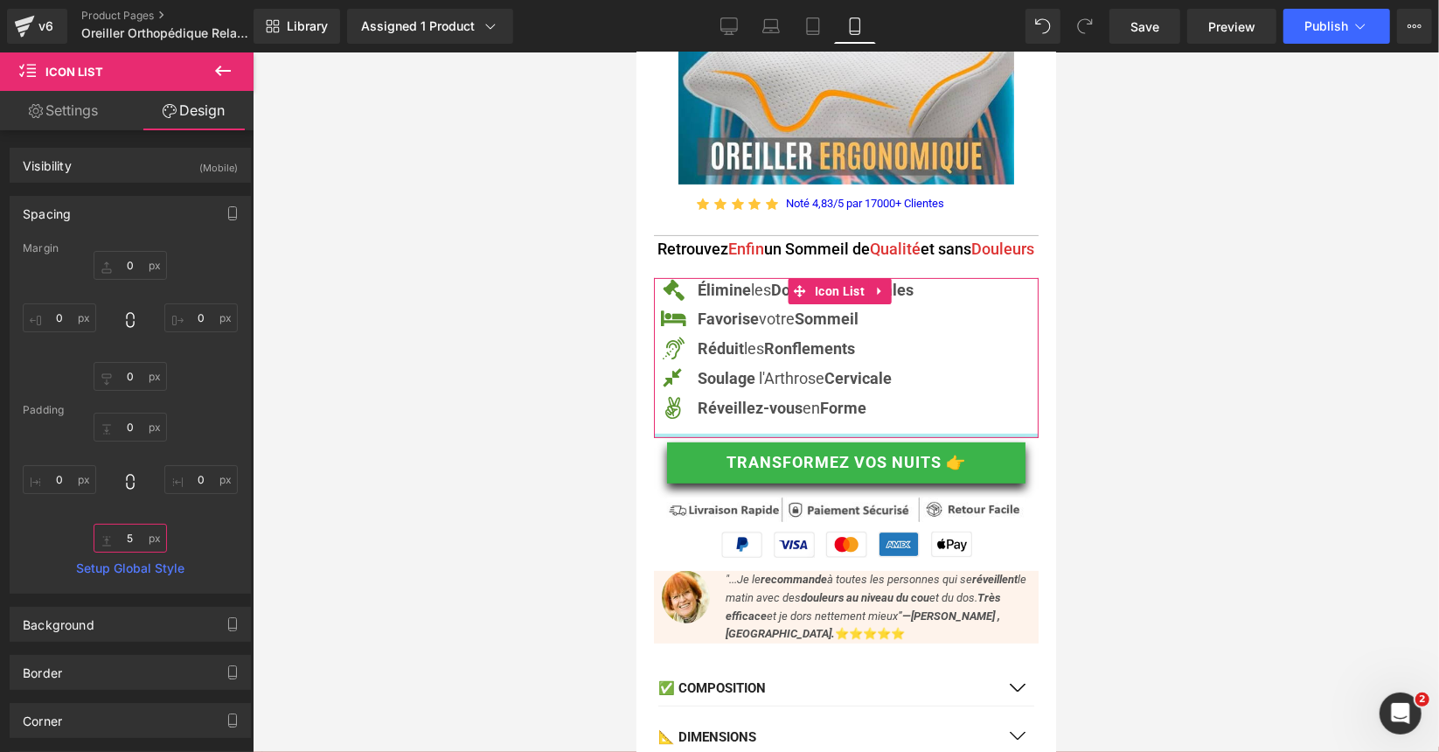
click at [134, 536] on input "text" at bounding box center [130, 538] width 73 height 29
type input "4"
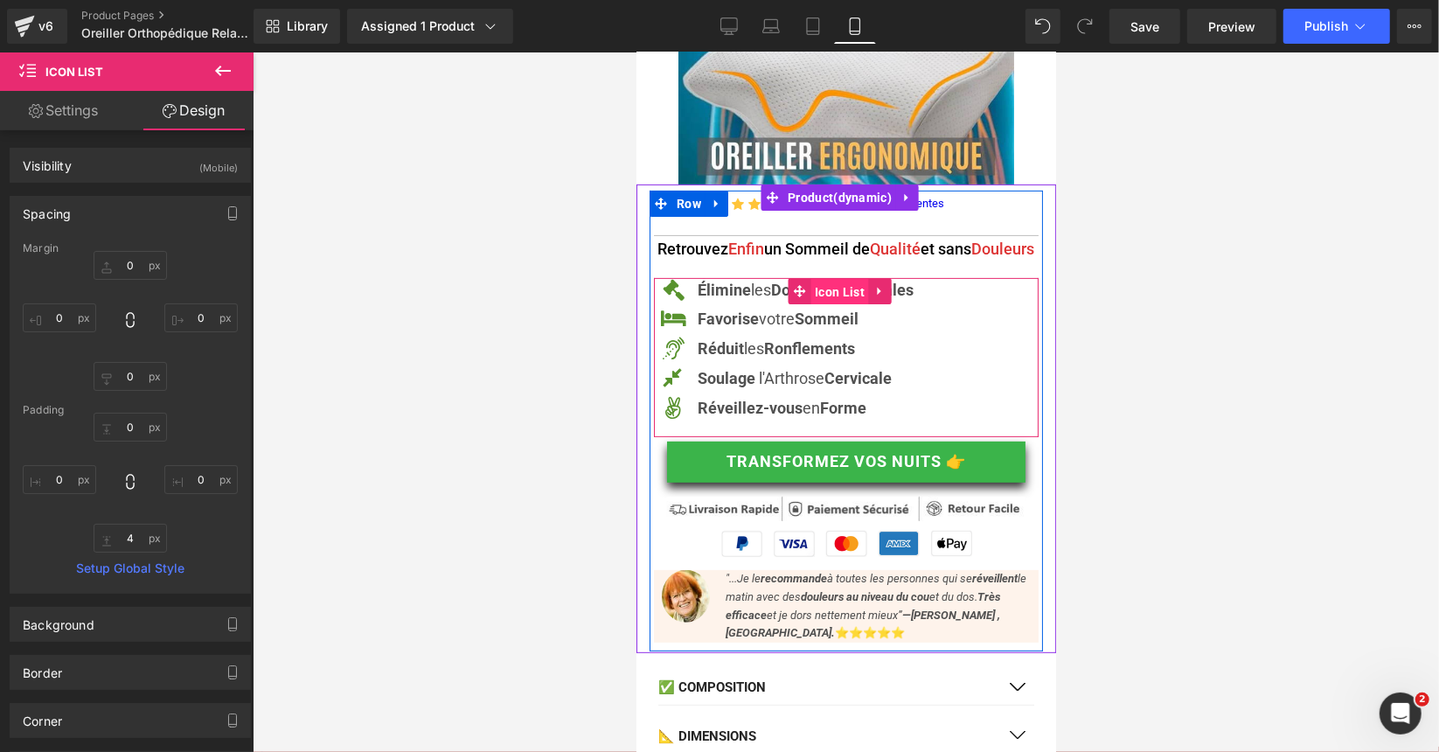
click at [826, 293] on span "Icon List" at bounding box center [839, 291] width 59 height 26
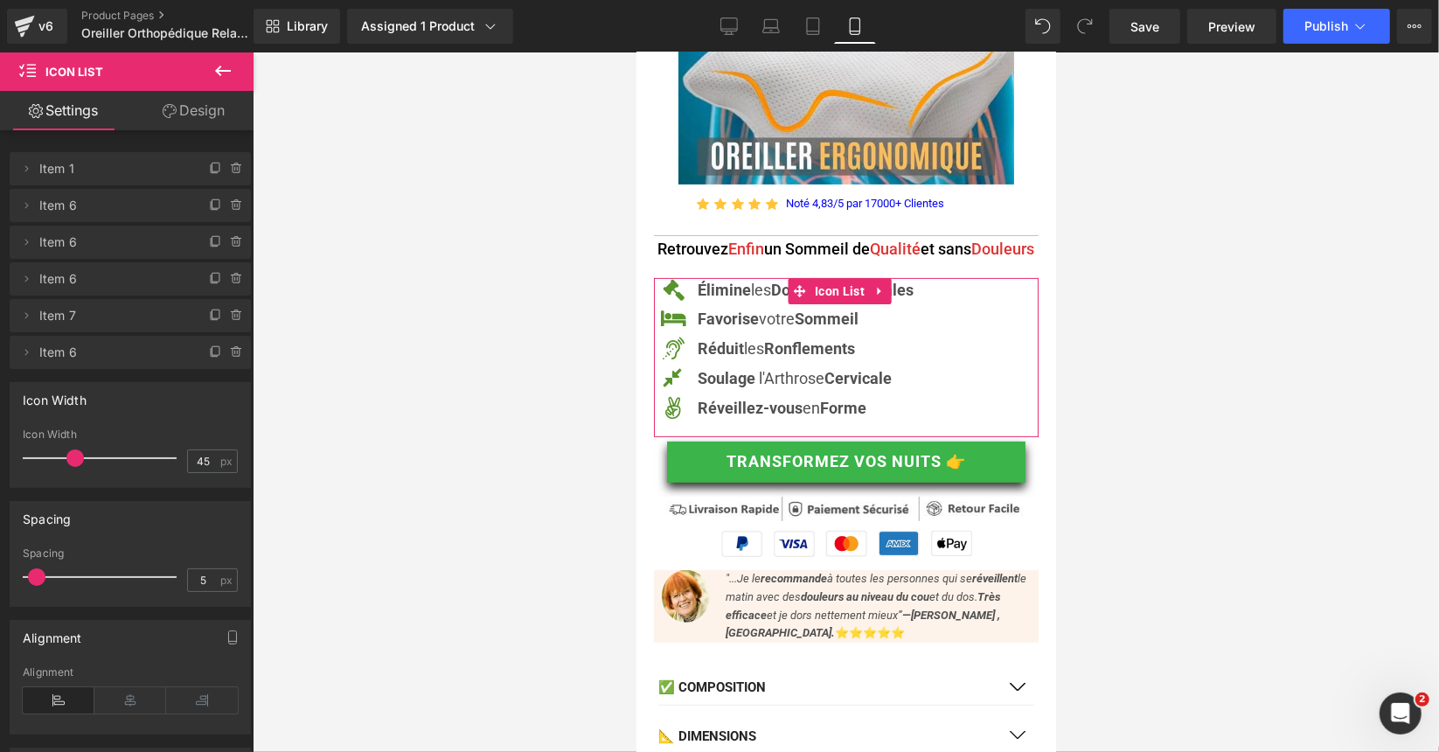
click at [52, 352] on span "Item 6" at bounding box center [112, 352] width 147 height 33
click at [33, 352] on span at bounding box center [26, 352] width 21 height 21
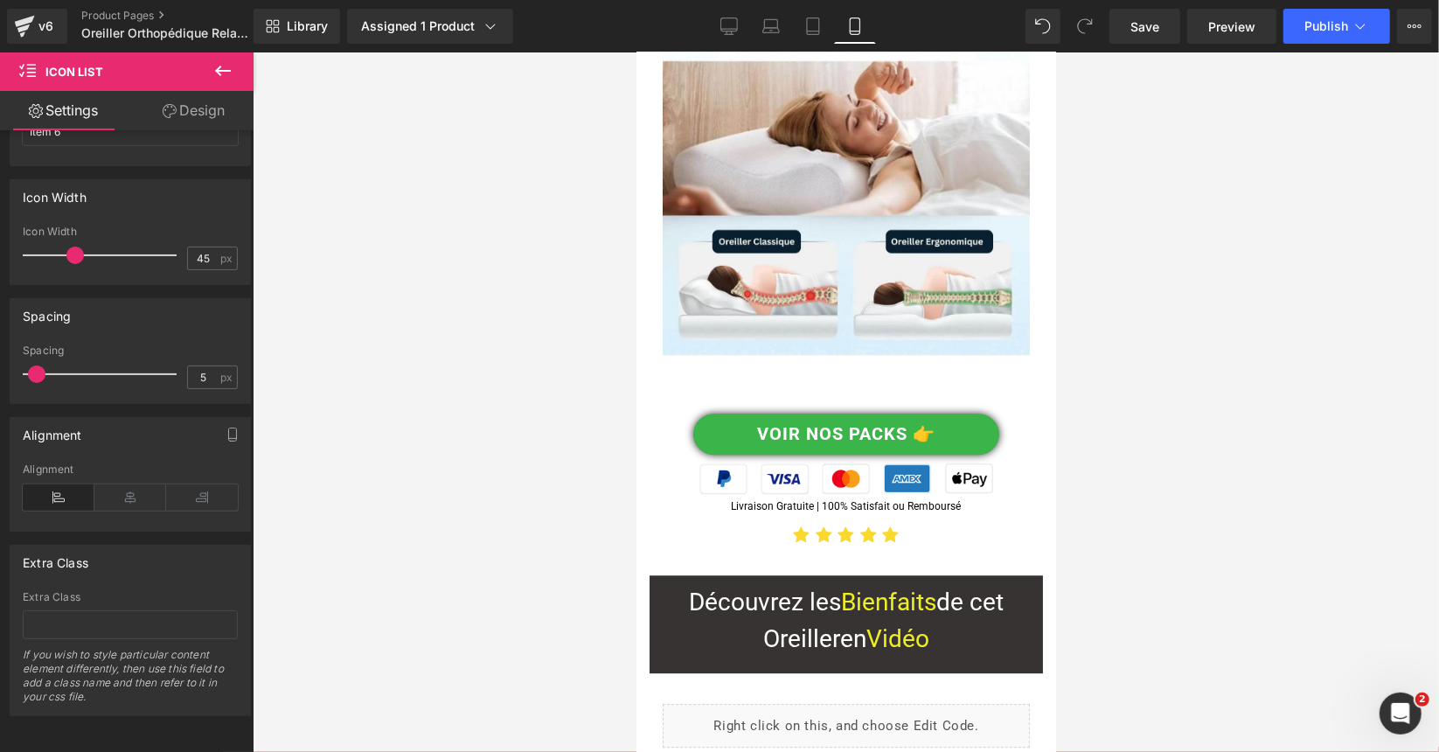
scroll to position [3274, 0]
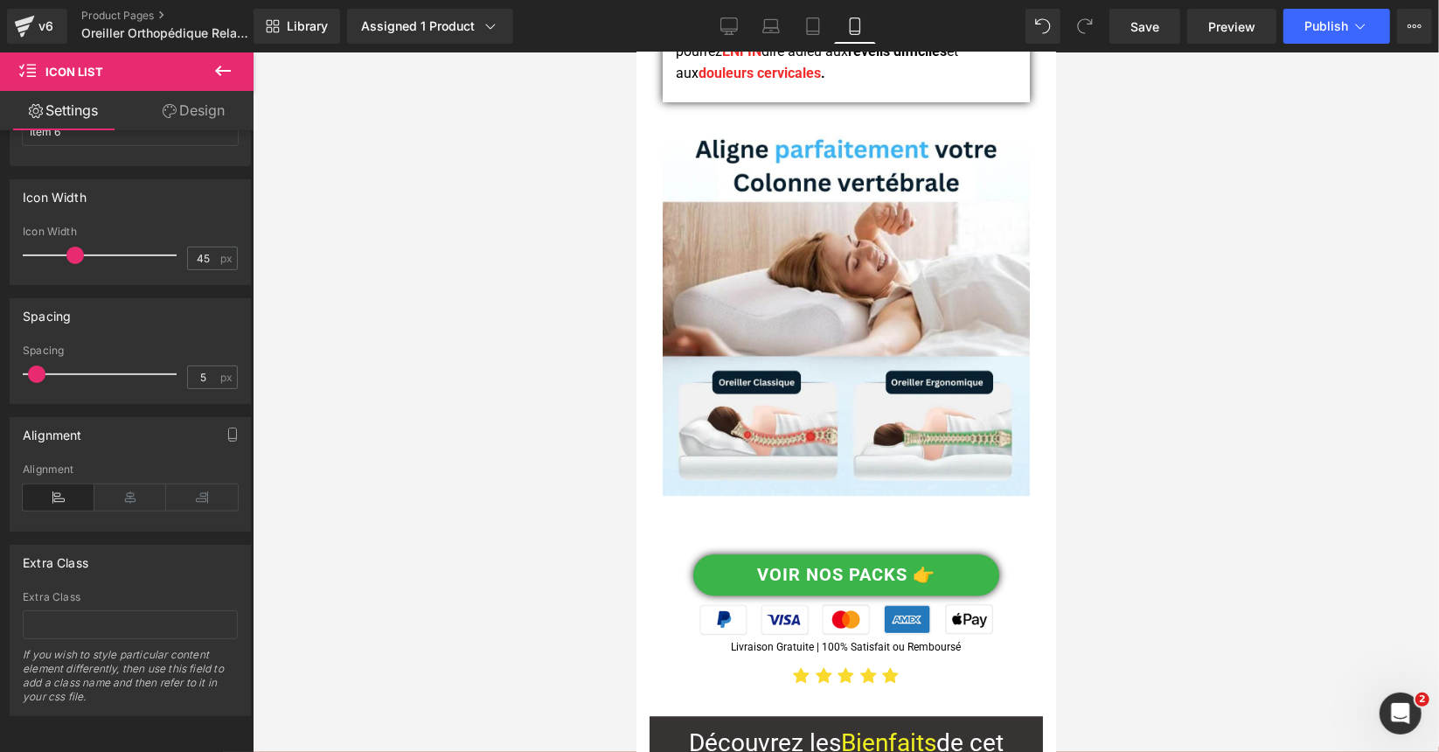
drag, startPoint x: 1051, startPoint y: 96, endPoint x: 1696, endPoint y: 226, distance: 658.1
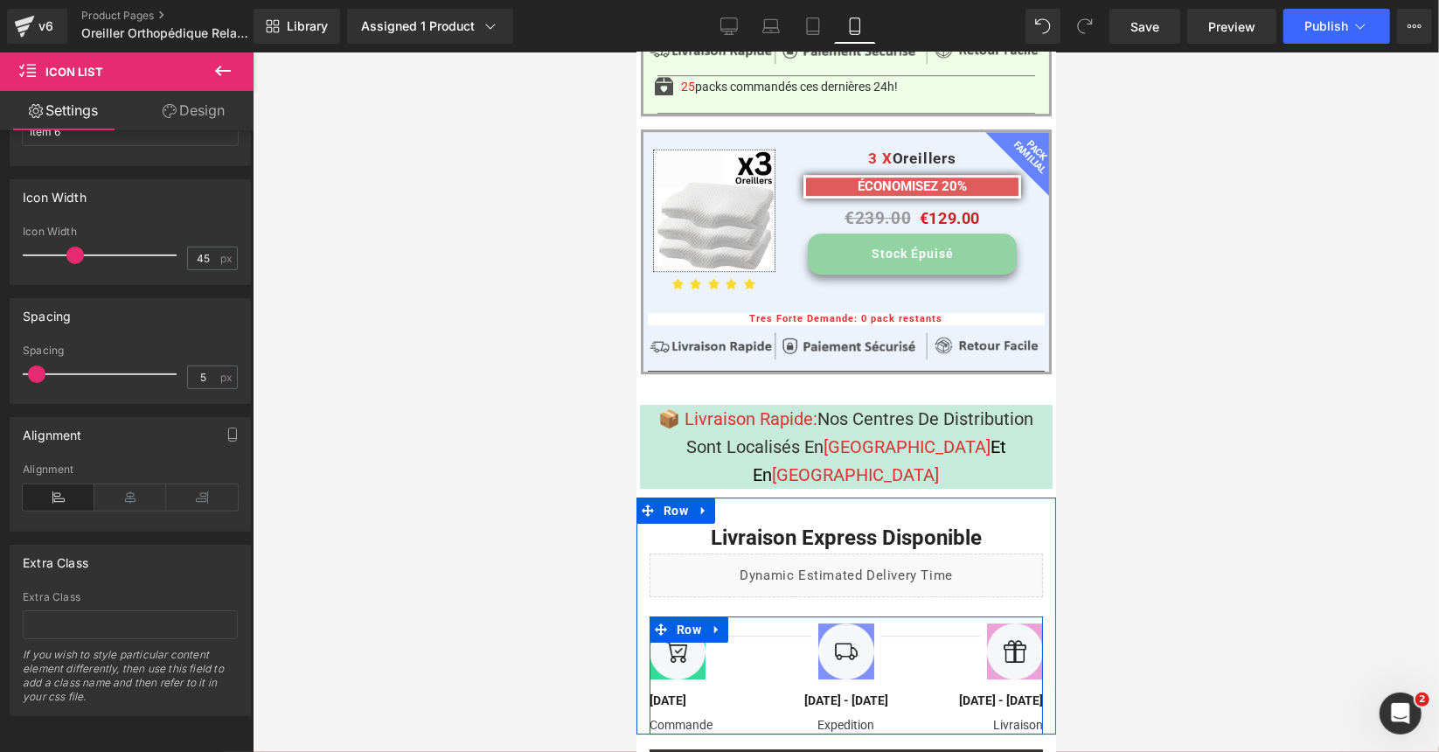
scroll to position [14017, 0]
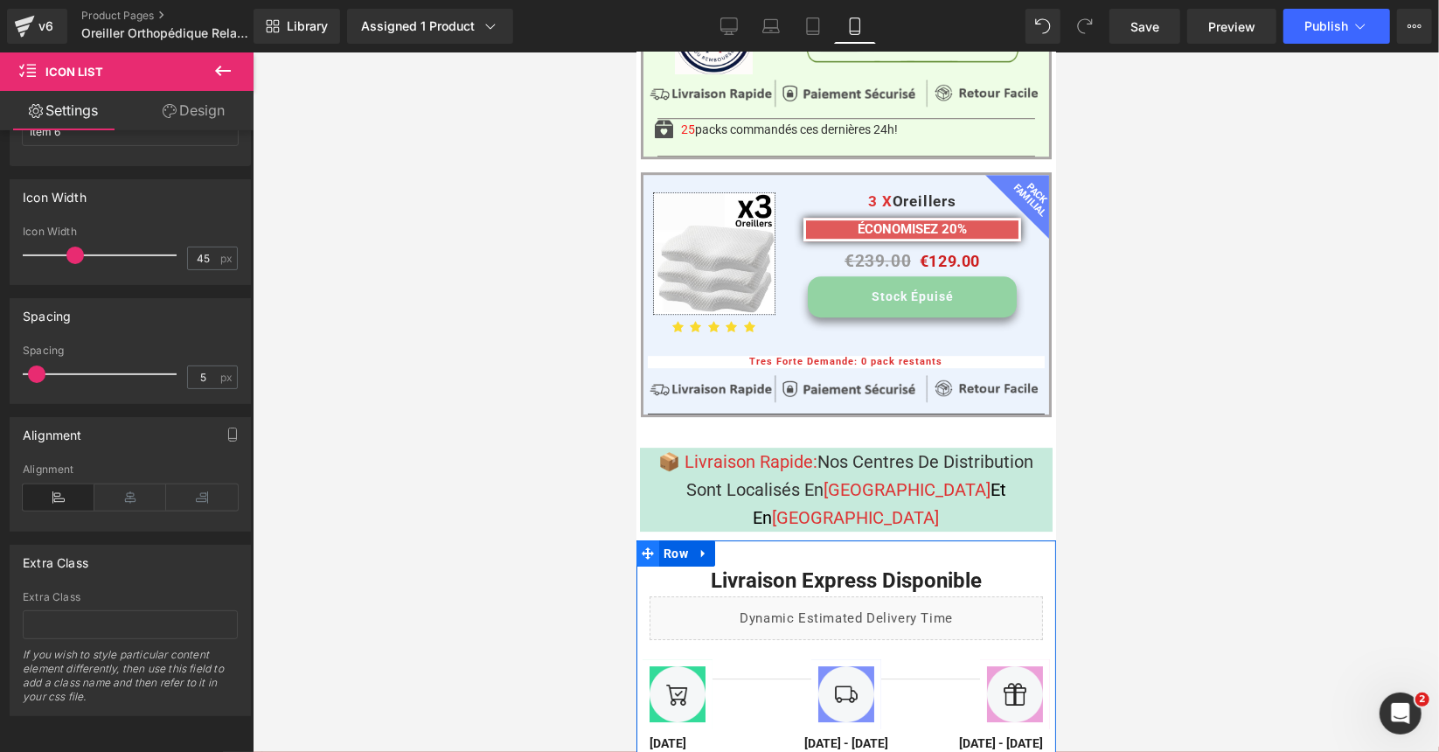
click at [650, 546] on icon at bounding box center [647, 552] width 12 height 13
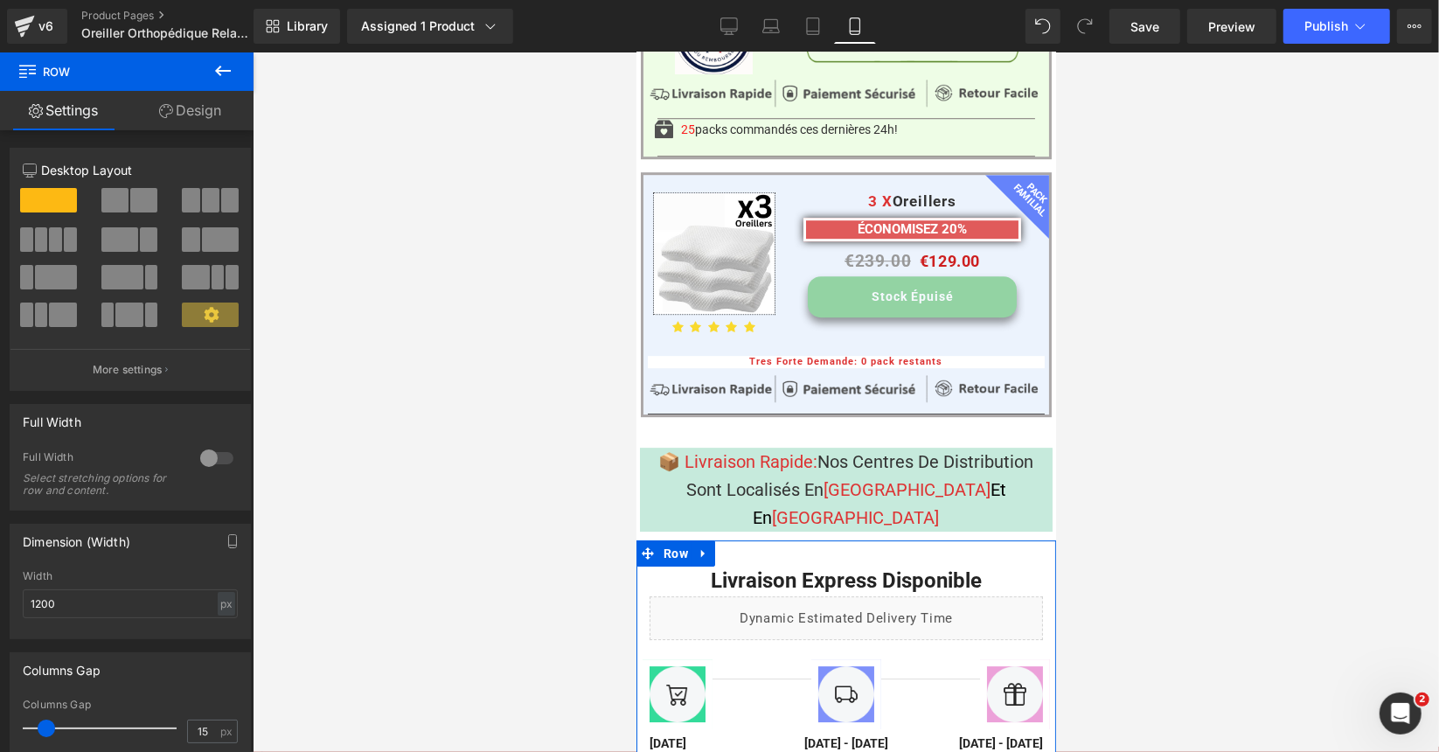
click at [217, 106] on link "Design" at bounding box center [190, 110] width 127 height 39
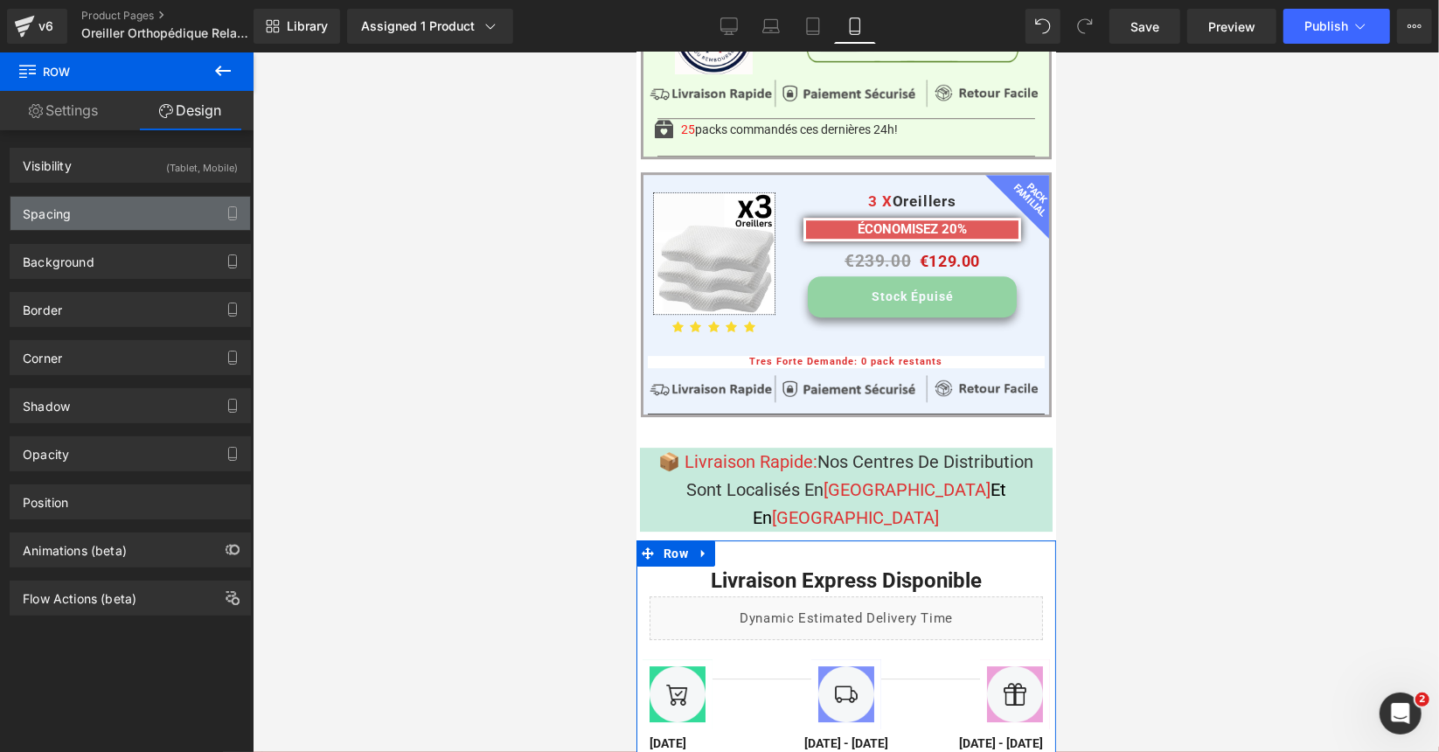
click at [153, 207] on div "Spacing" at bounding box center [130, 213] width 240 height 33
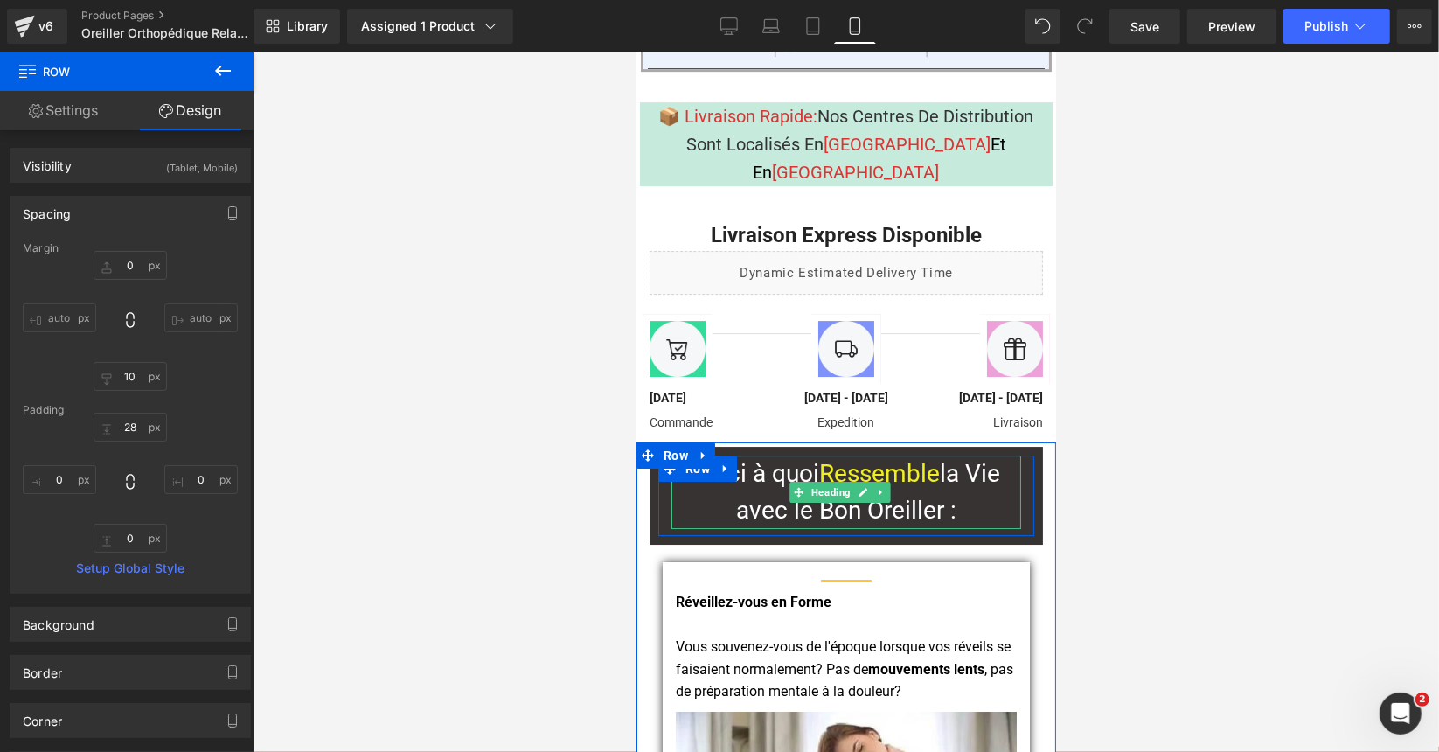
scroll to position [14367, 0]
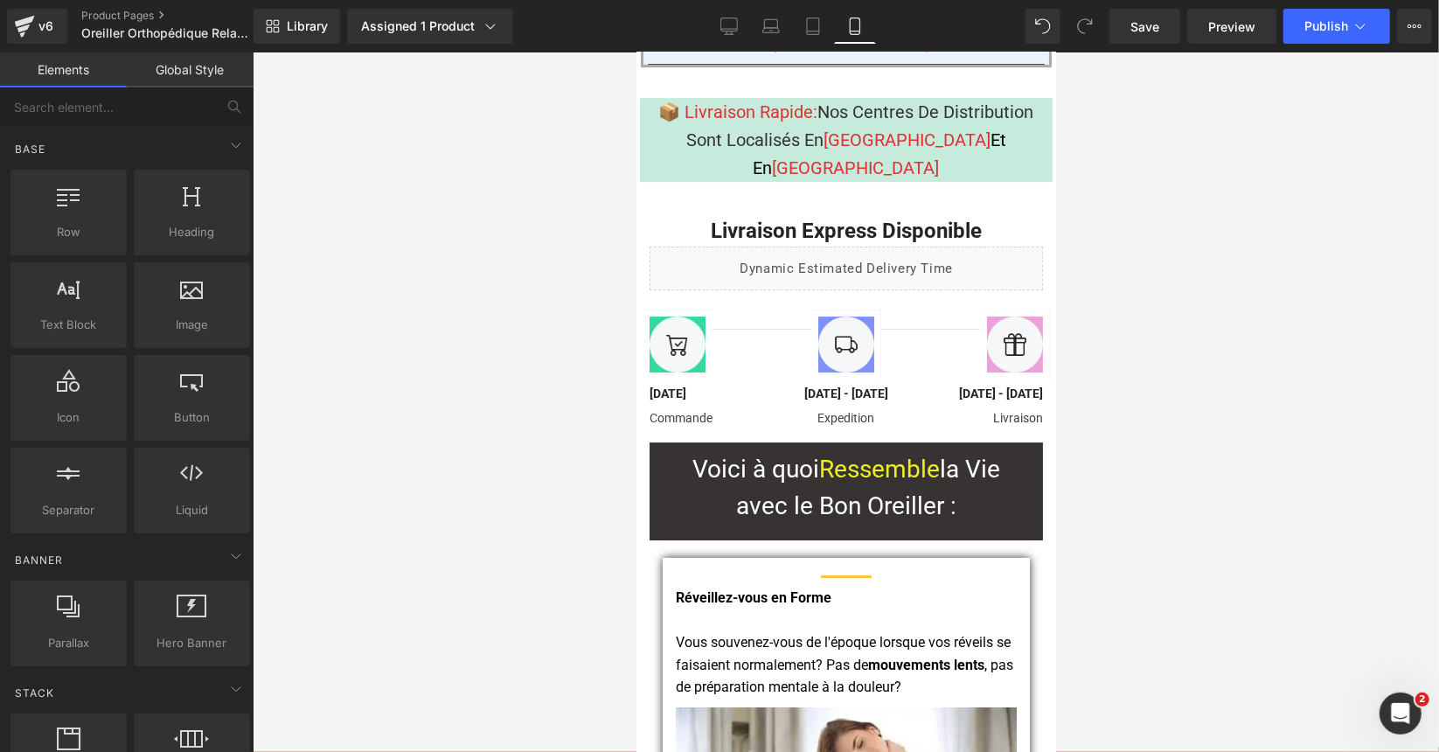
click at [561, 454] on div at bounding box center [846, 401] width 1186 height 699
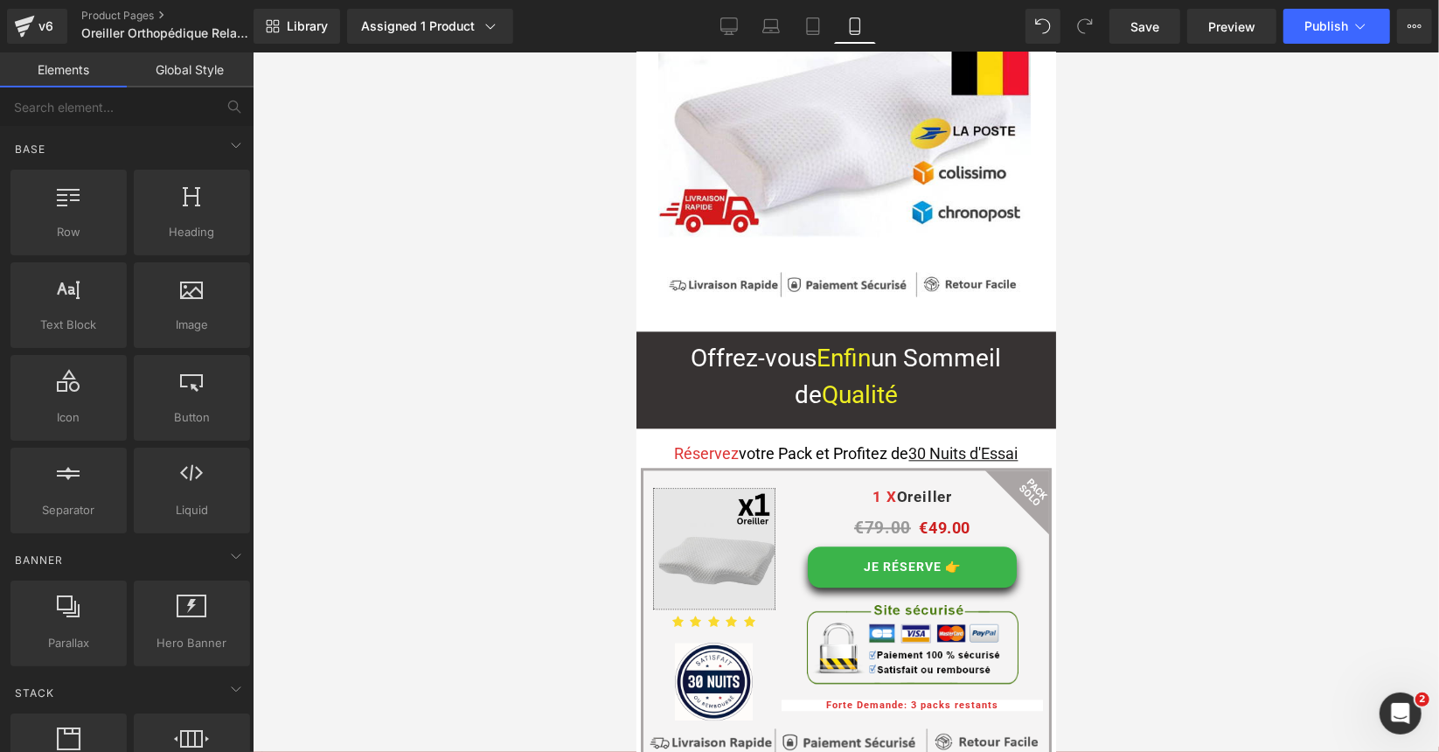
scroll to position [13056, 0]
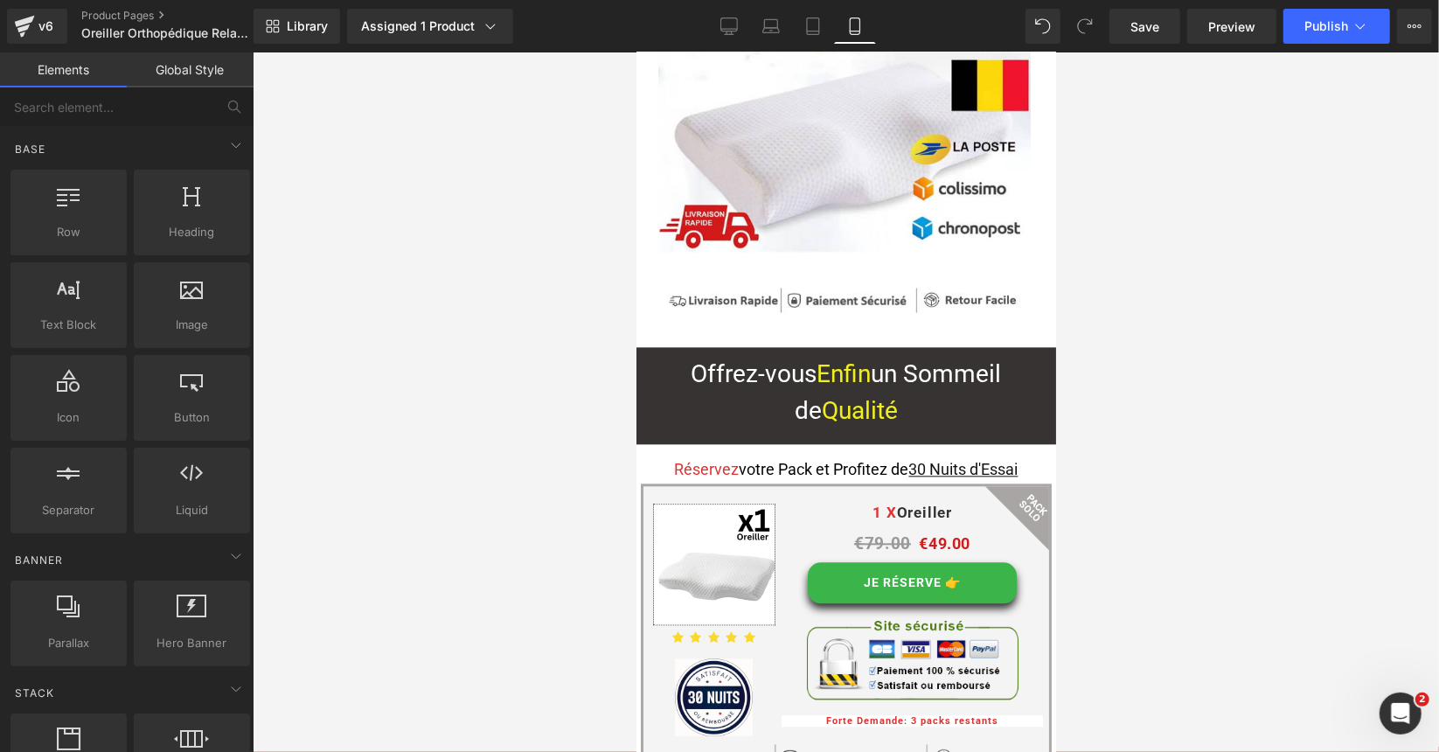
click at [630, 266] on div at bounding box center [846, 401] width 1186 height 699
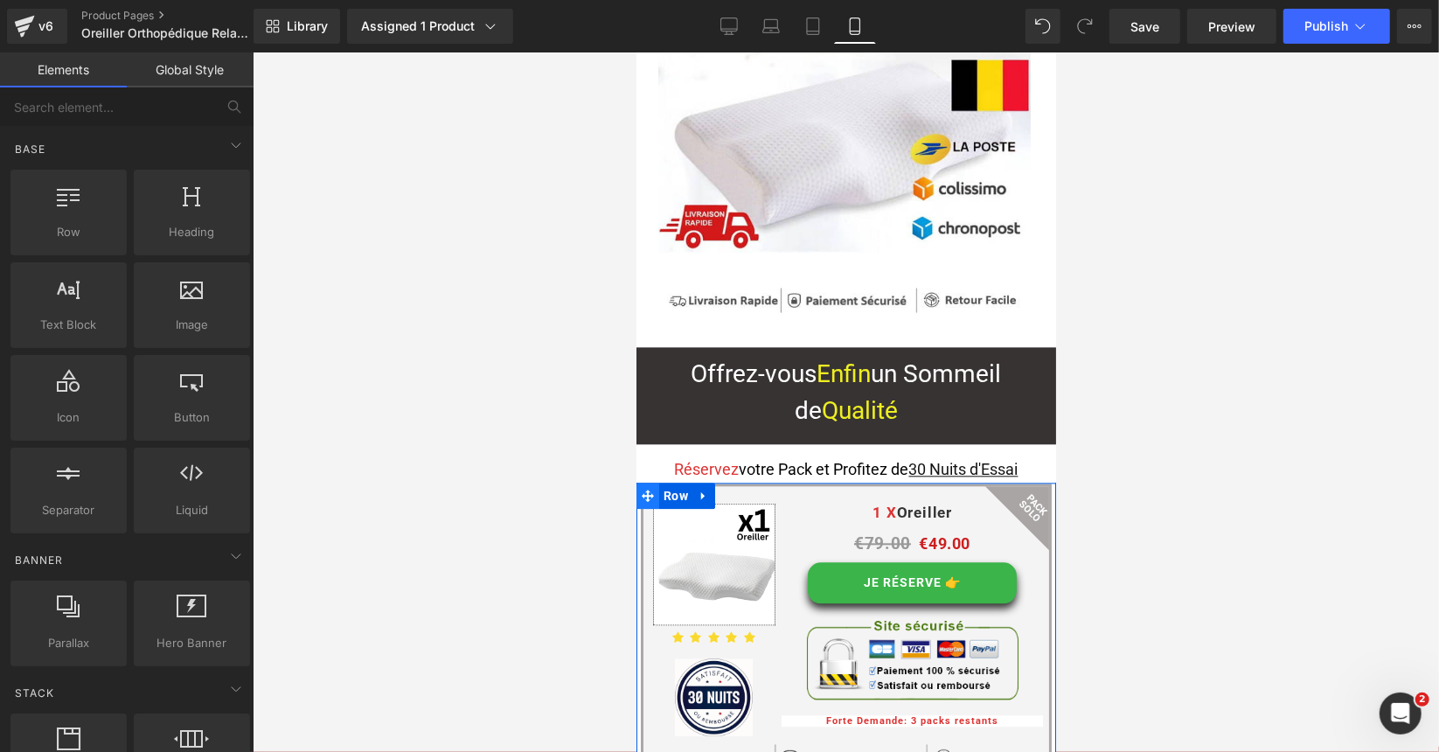
click at [642, 488] on icon at bounding box center [647, 494] width 12 height 13
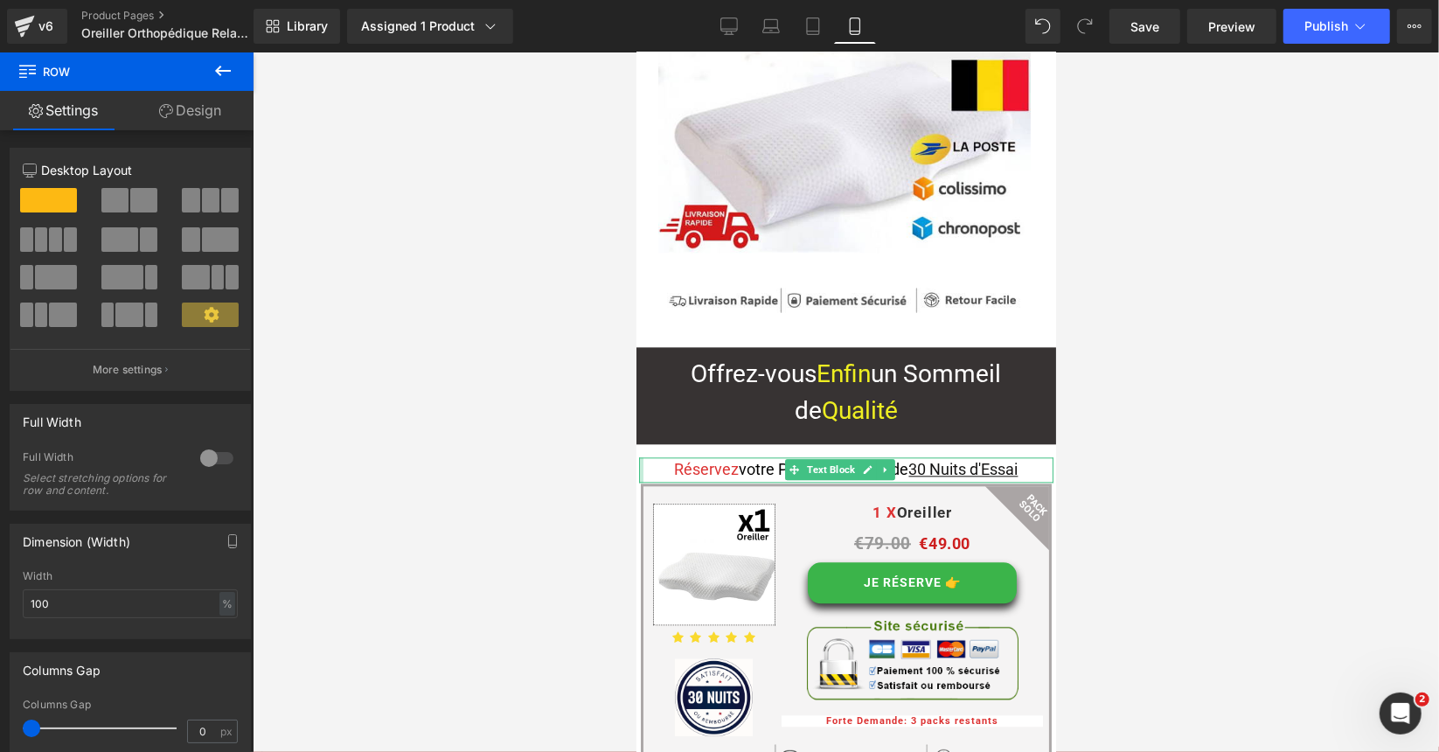
drag, startPoint x: 638, startPoint y: 252, endPoint x: 662, endPoint y: 293, distance: 47.4
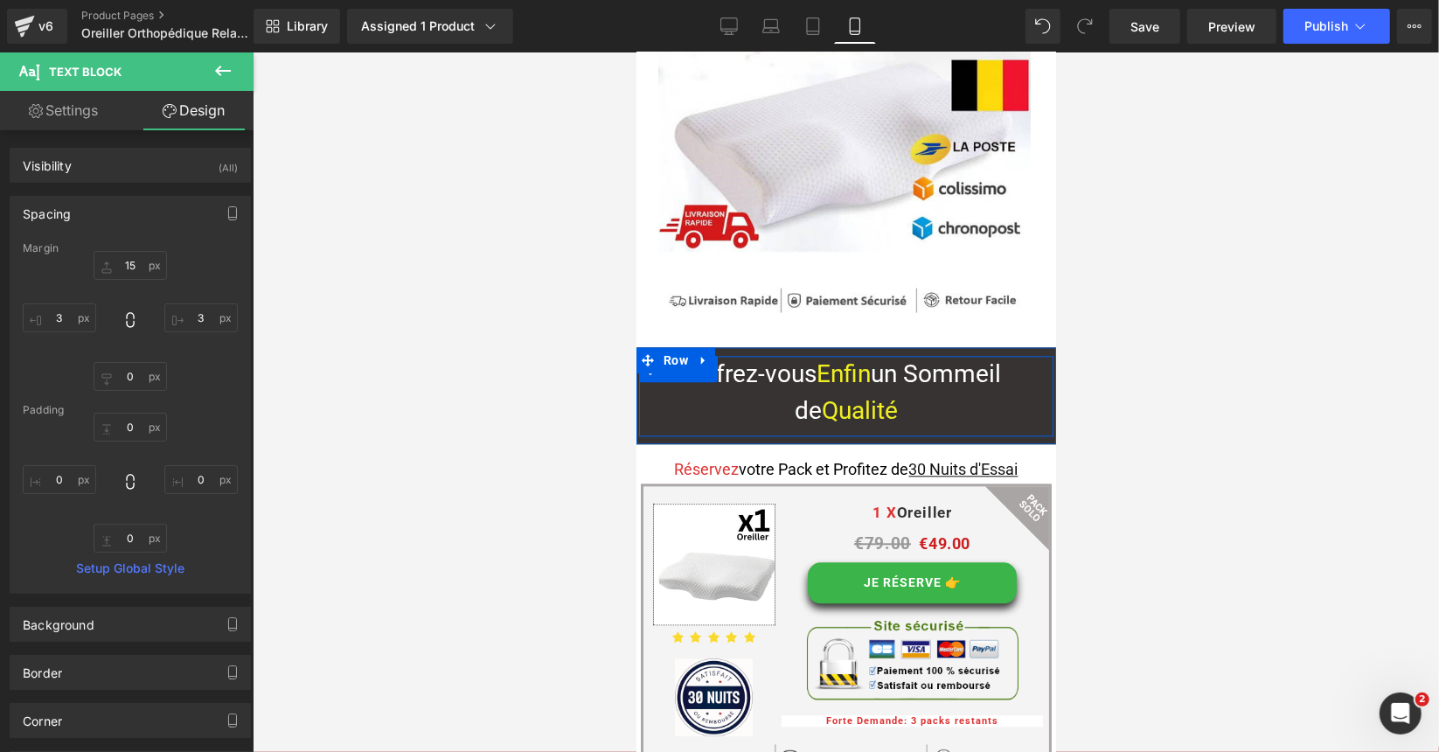
click at [1028, 346] on div at bounding box center [846, 348] width 420 height 4
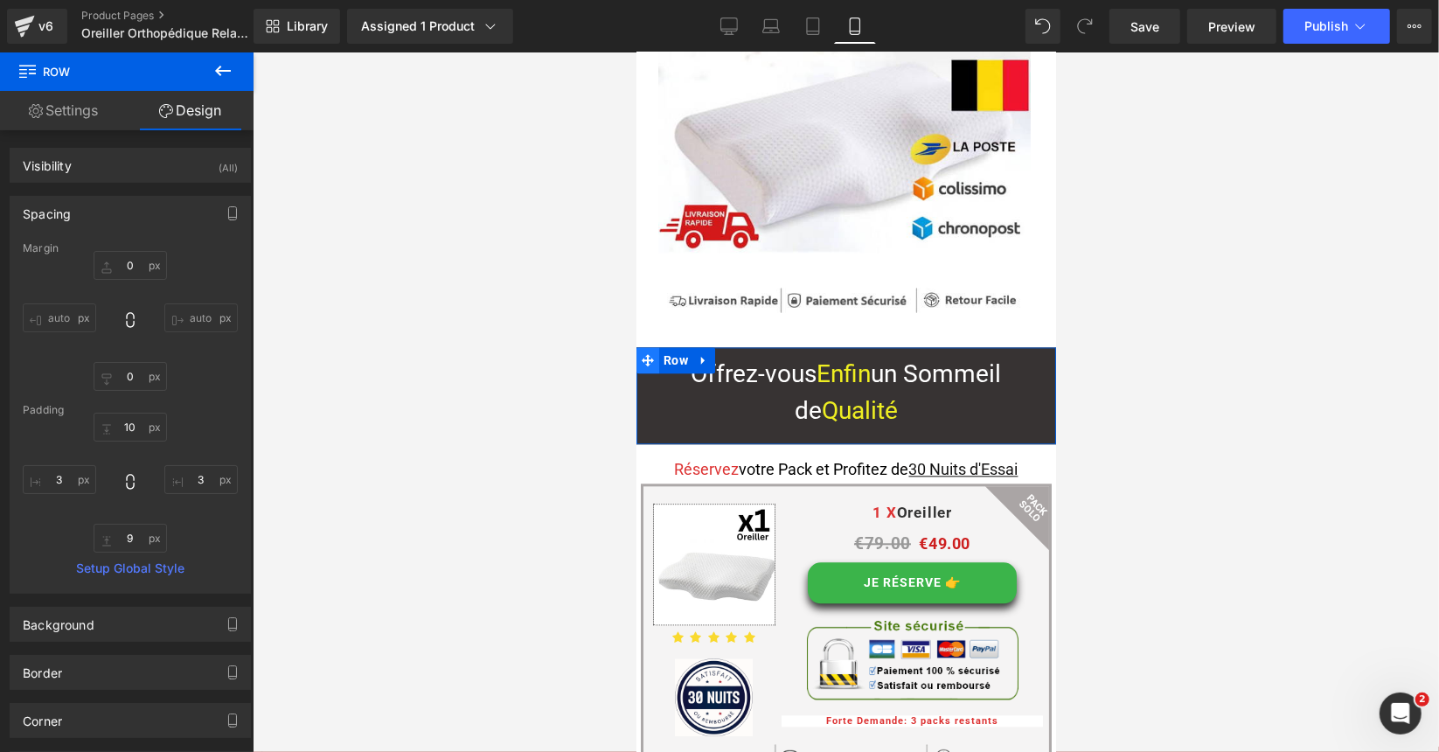
click at [645, 352] on icon at bounding box center [647, 358] width 12 height 13
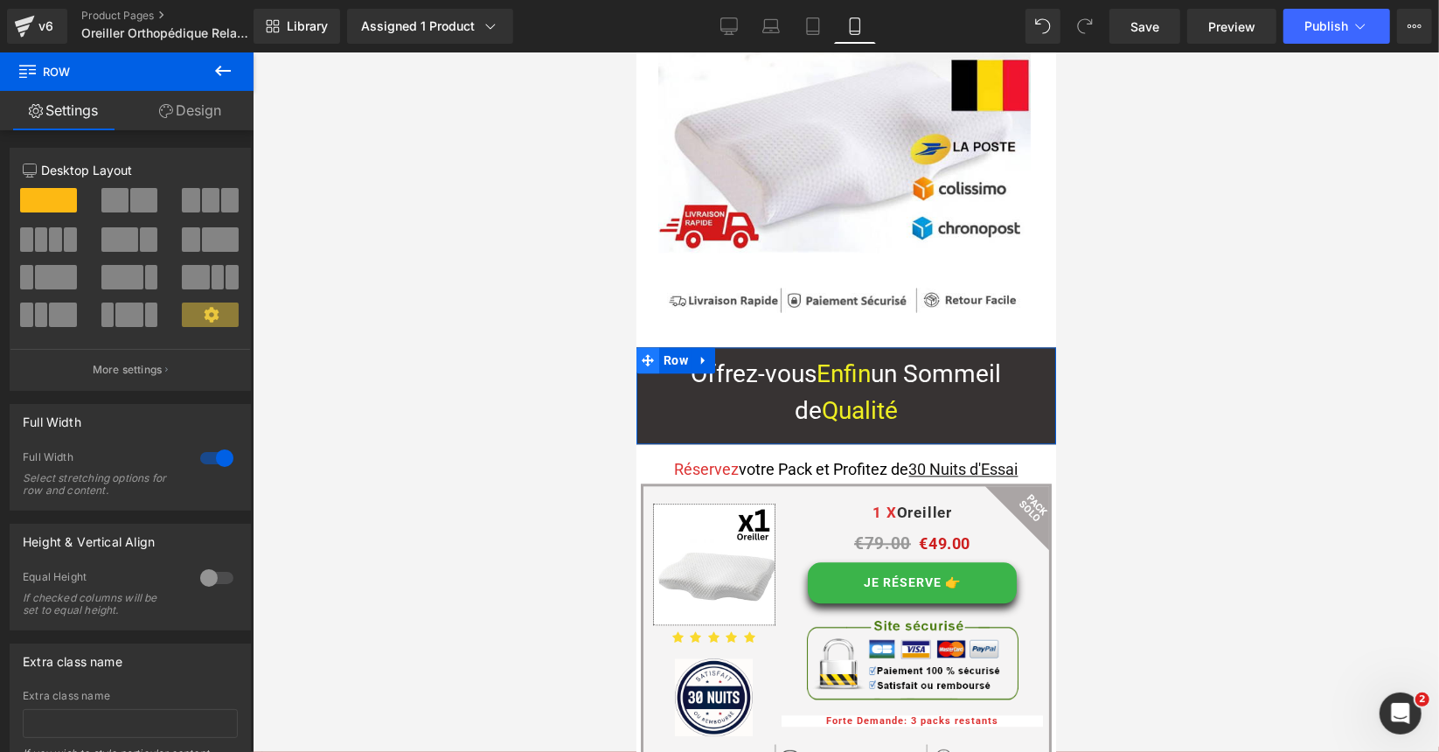
click at [644, 352] on icon at bounding box center [647, 358] width 12 height 13
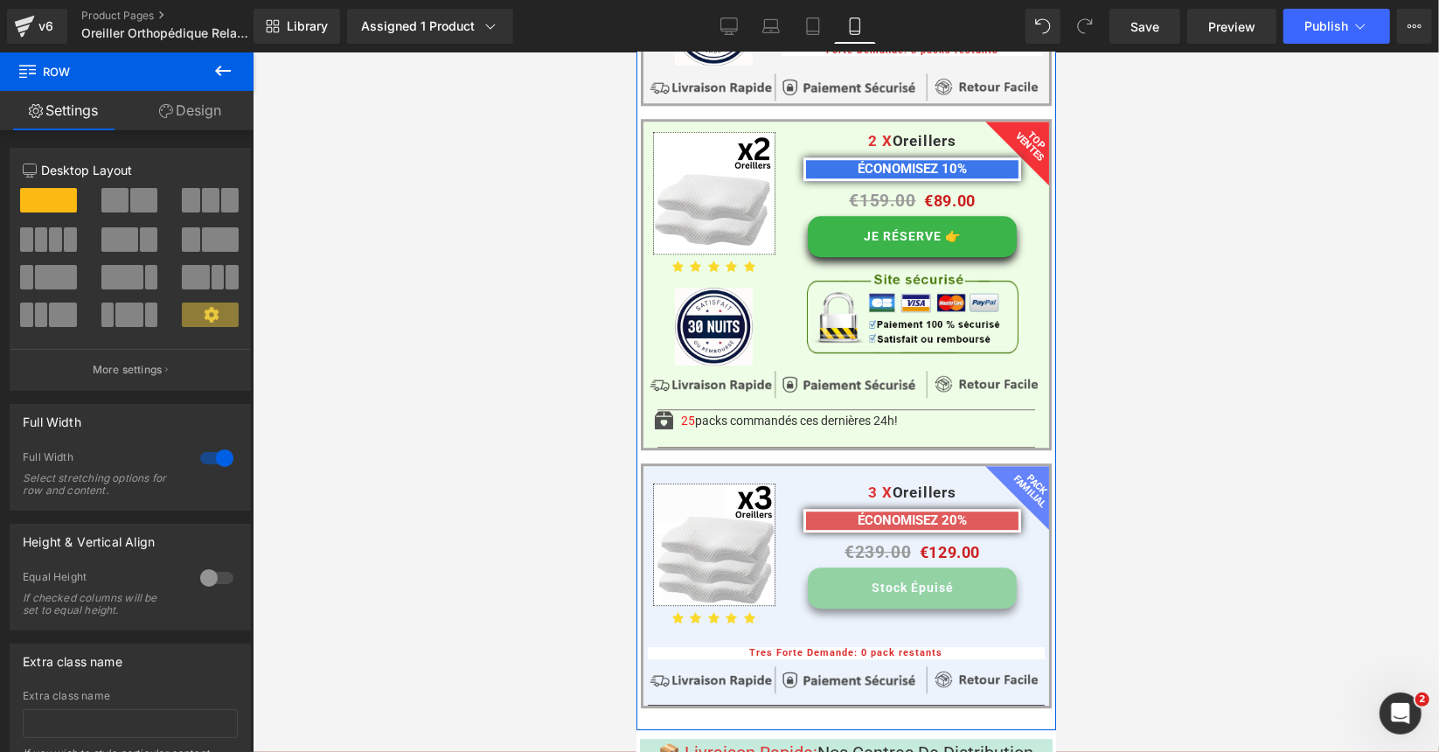
scroll to position [13930, 0]
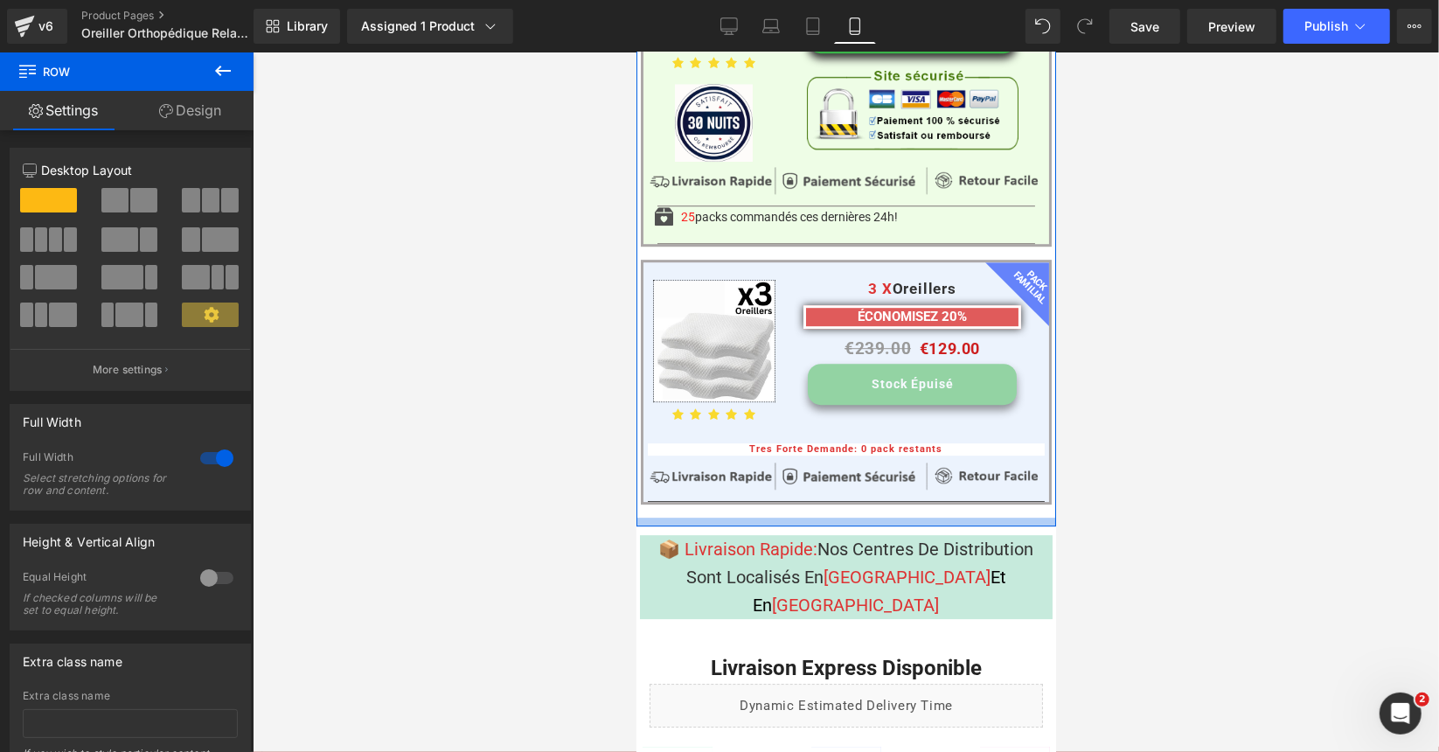
click at [651, 517] on div at bounding box center [846, 521] width 420 height 9
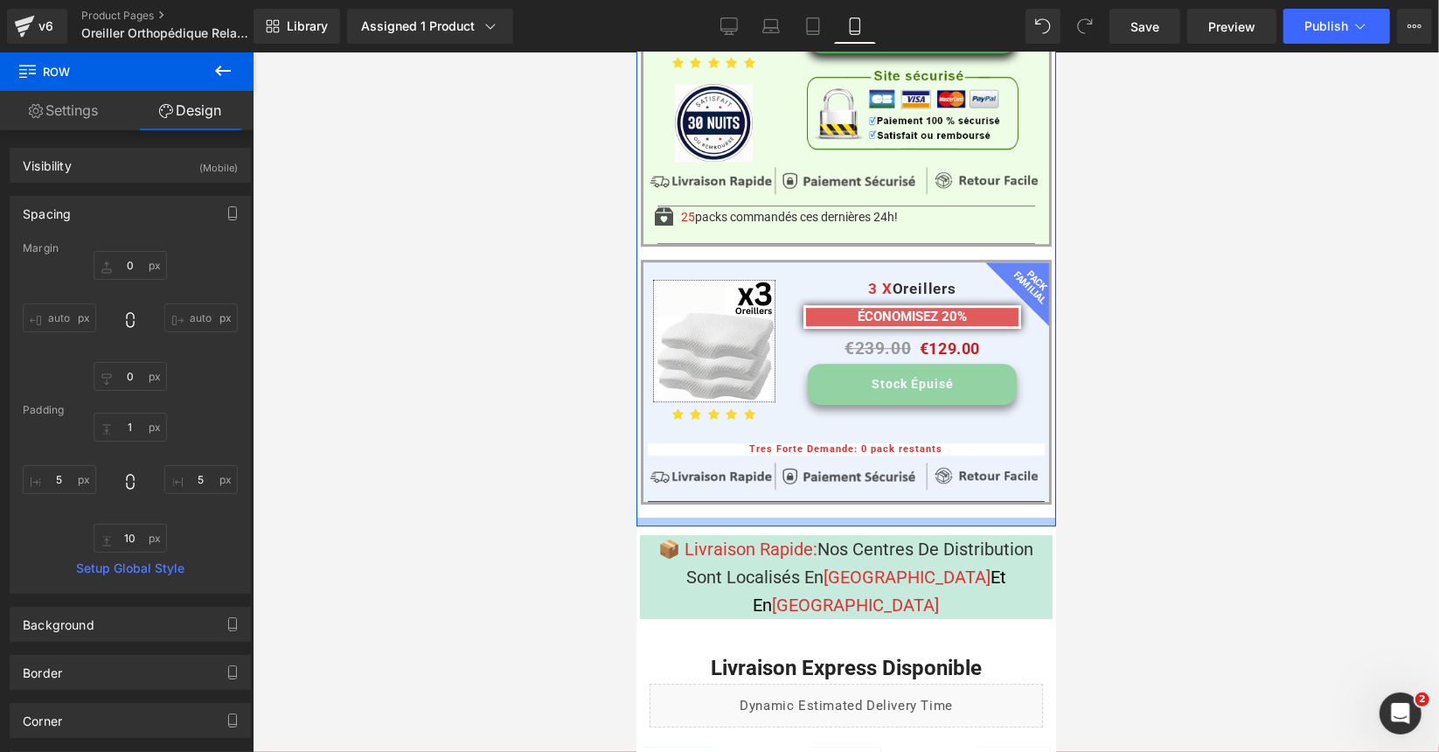
click at [647, 517] on div at bounding box center [846, 521] width 420 height 9
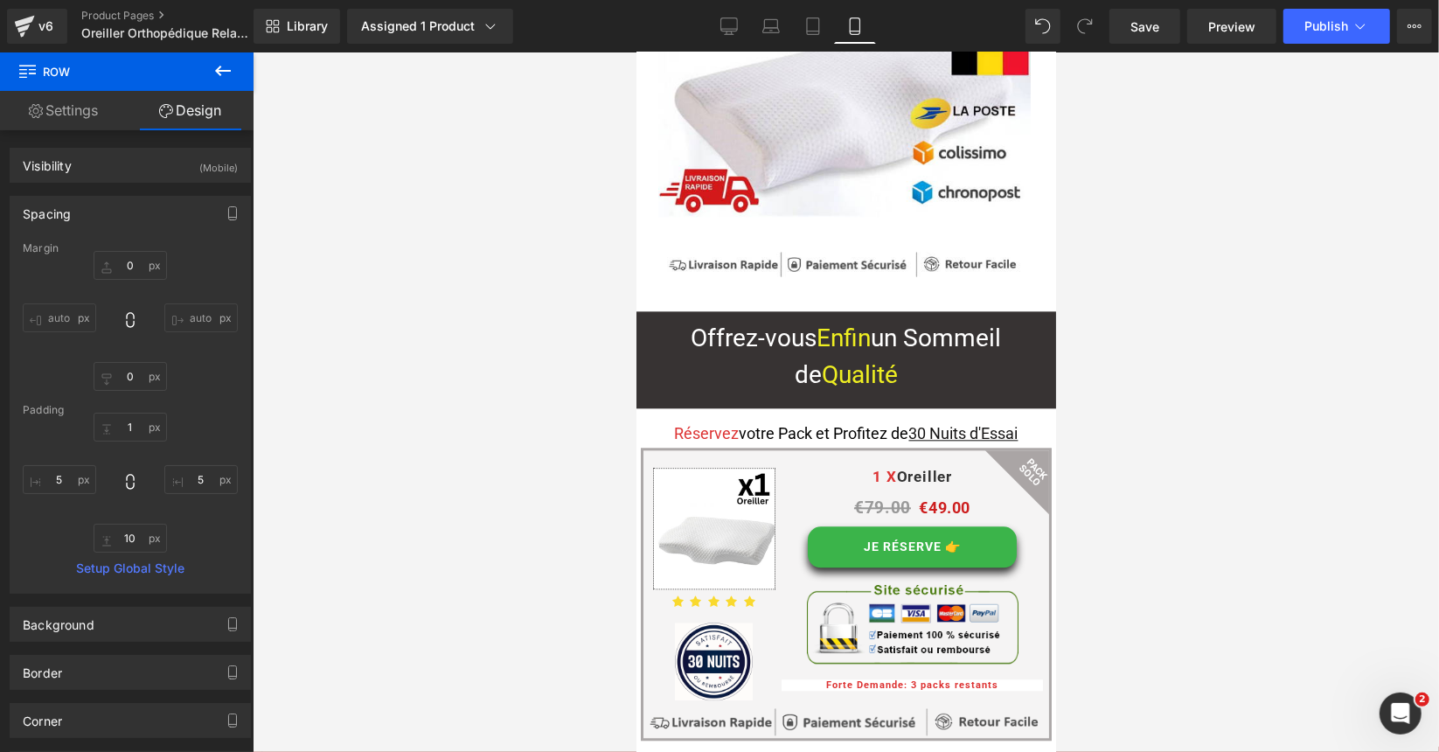
scroll to position [13056, 0]
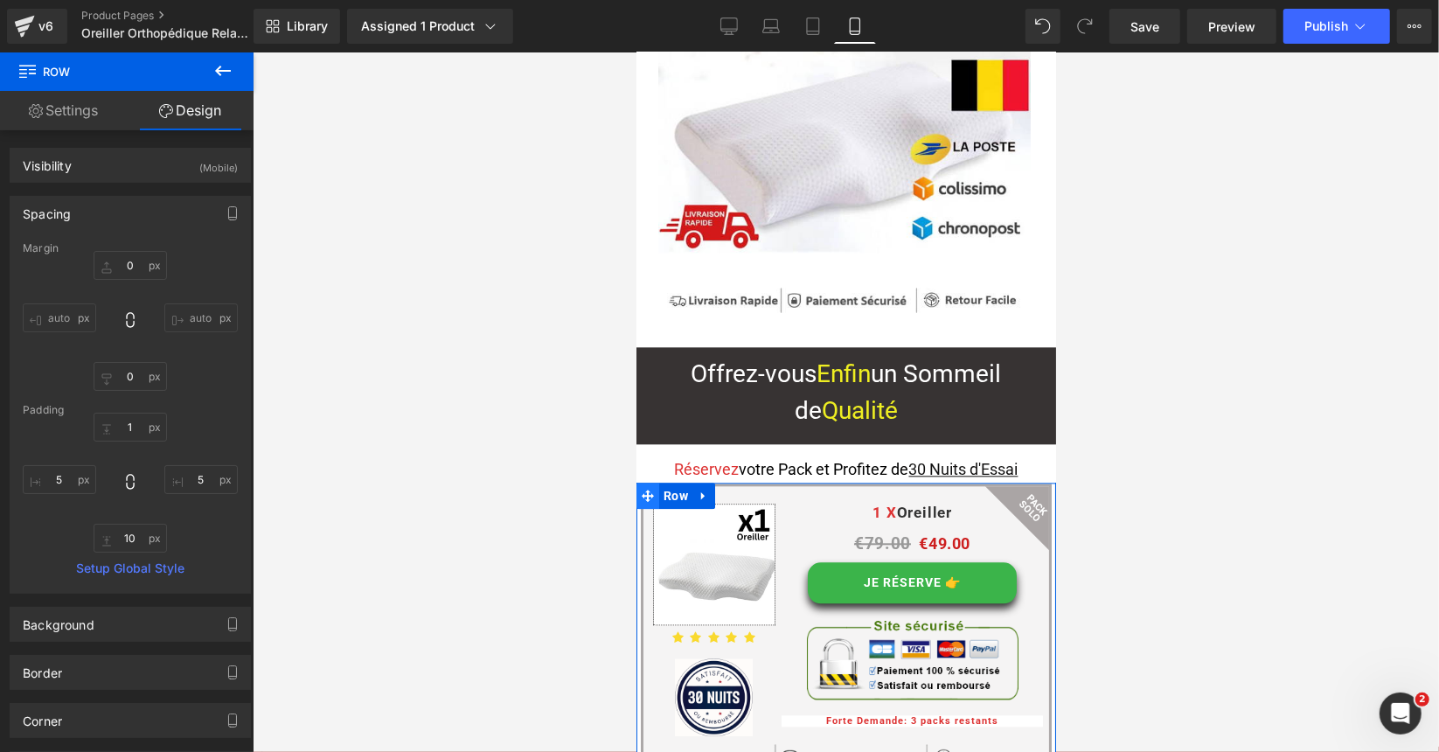
click at [642, 488] on icon at bounding box center [647, 494] width 12 height 13
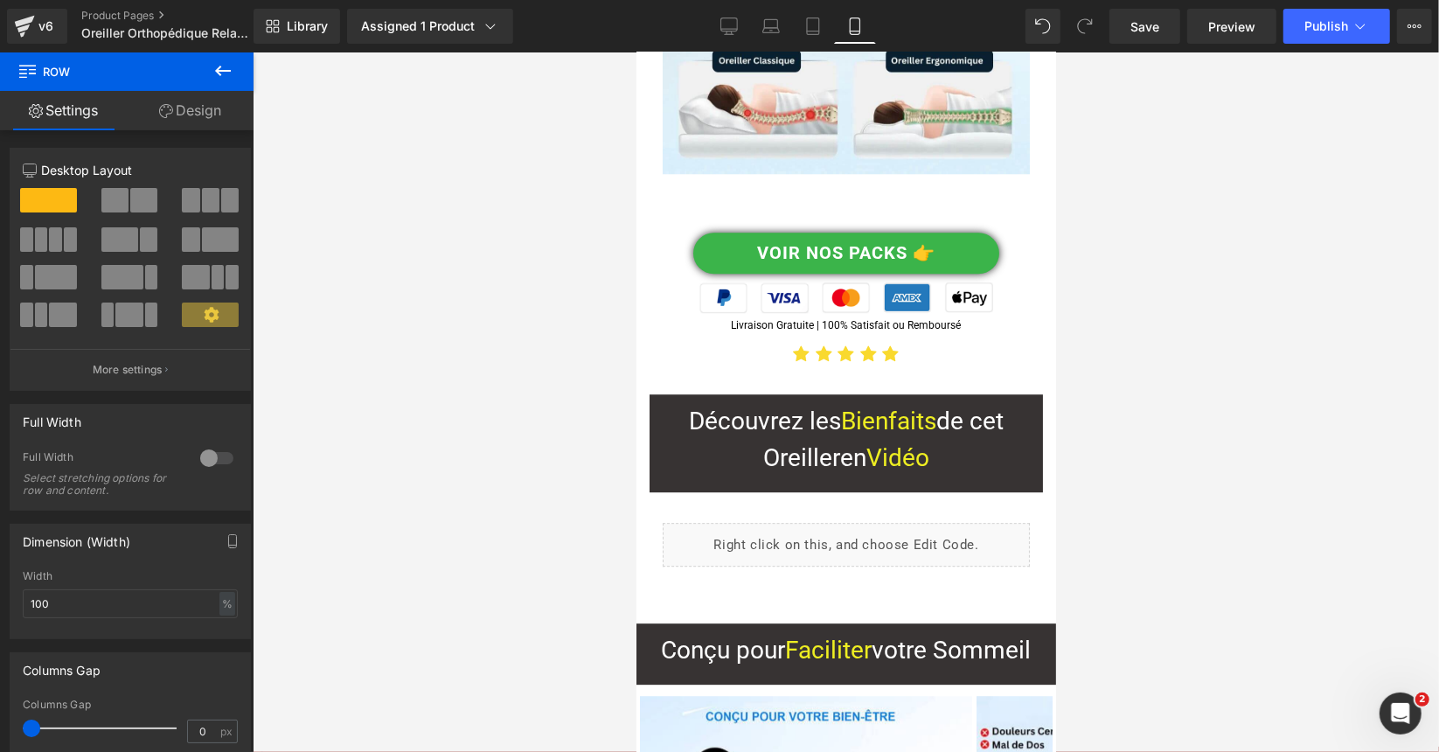
scroll to position [3578, 0]
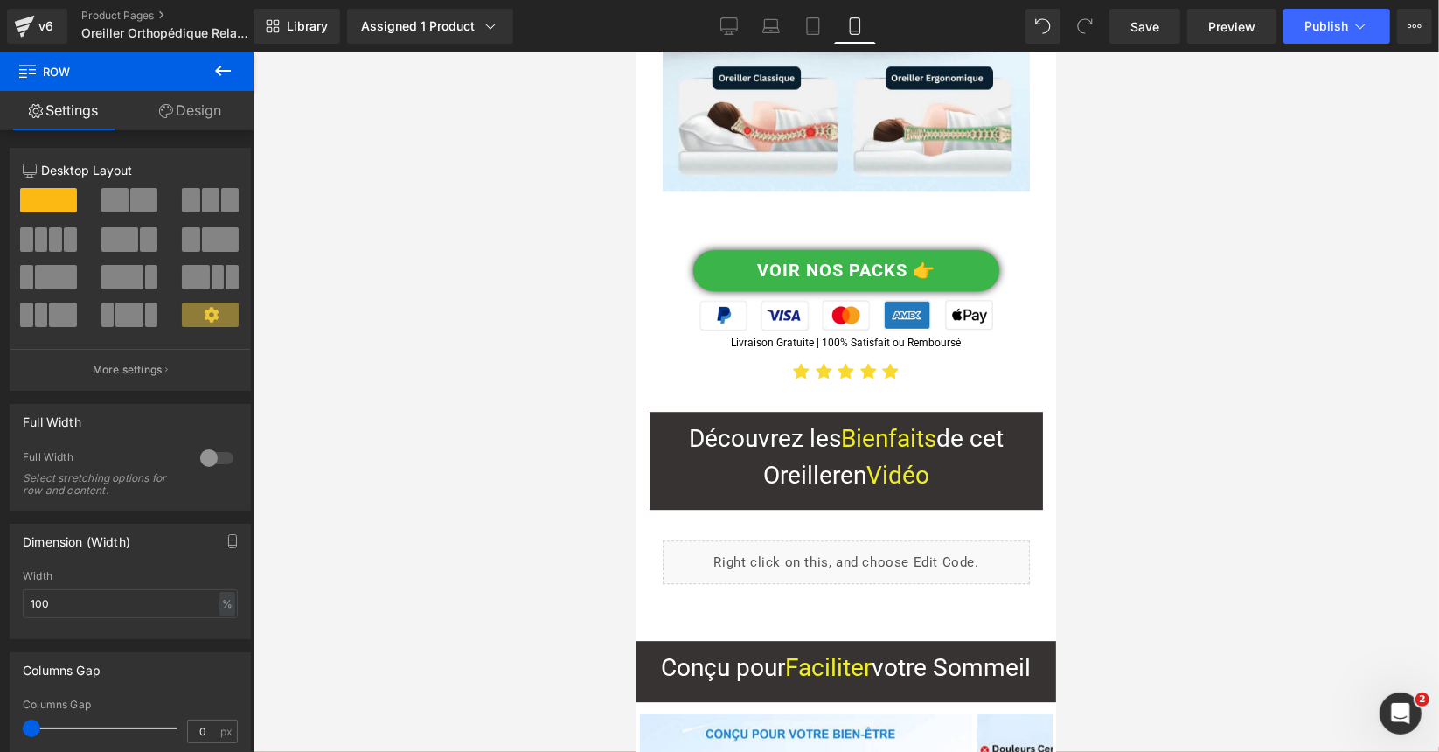
drag, startPoint x: 1048, startPoint y: 400, endPoint x: 1704, endPoint y: 226, distance: 678.4
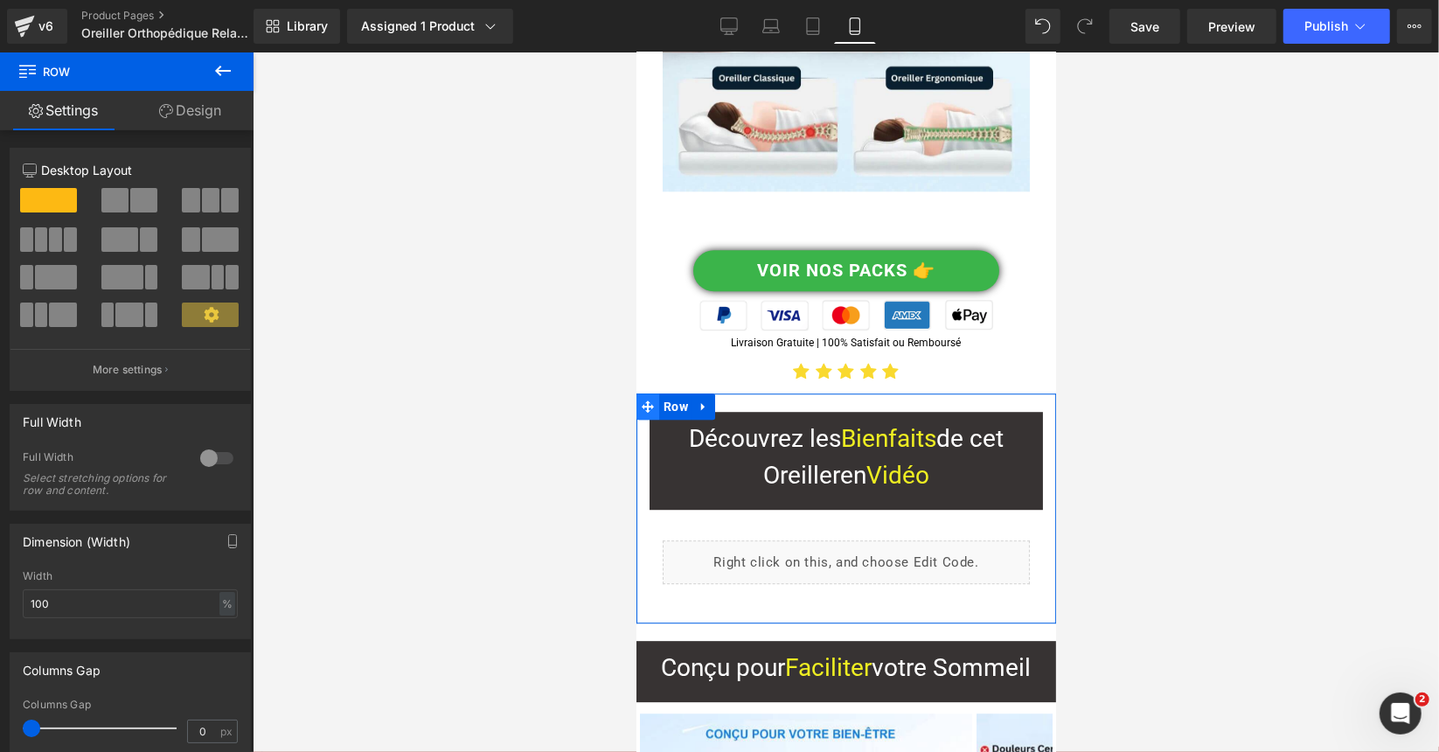
click at [643, 400] on icon at bounding box center [647, 406] width 12 height 12
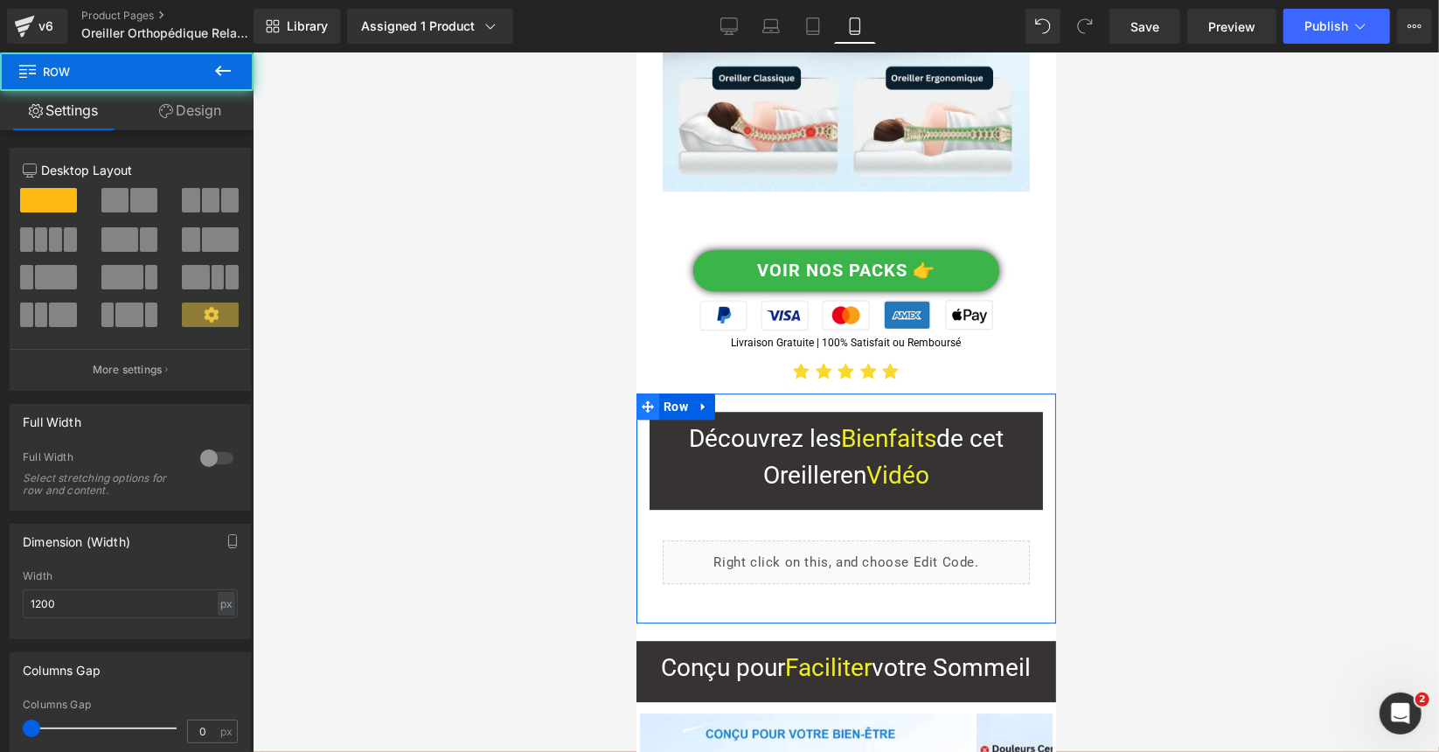
click at [652, 399] on icon at bounding box center [647, 405] width 12 height 13
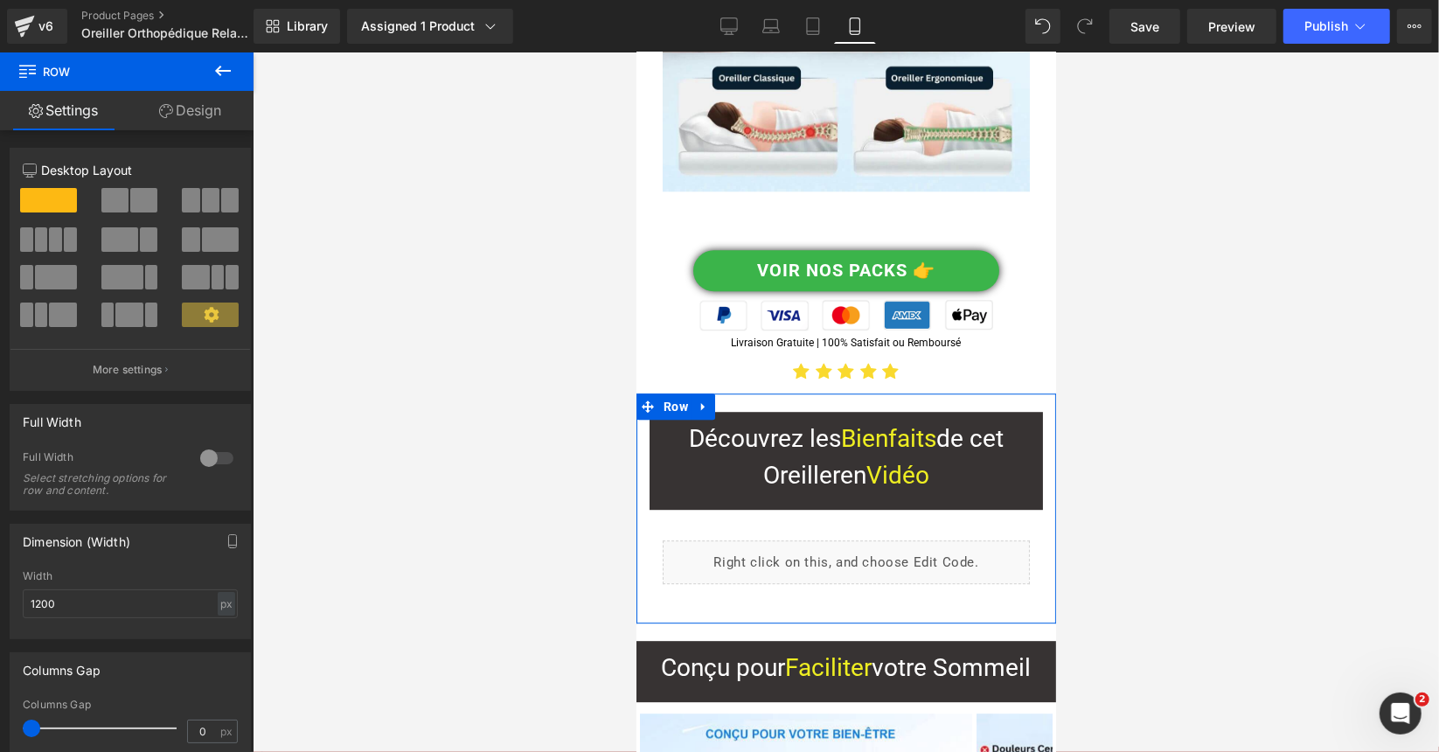
click at [190, 105] on link "Design" at bounding box center [190, 110] width 127 height 39
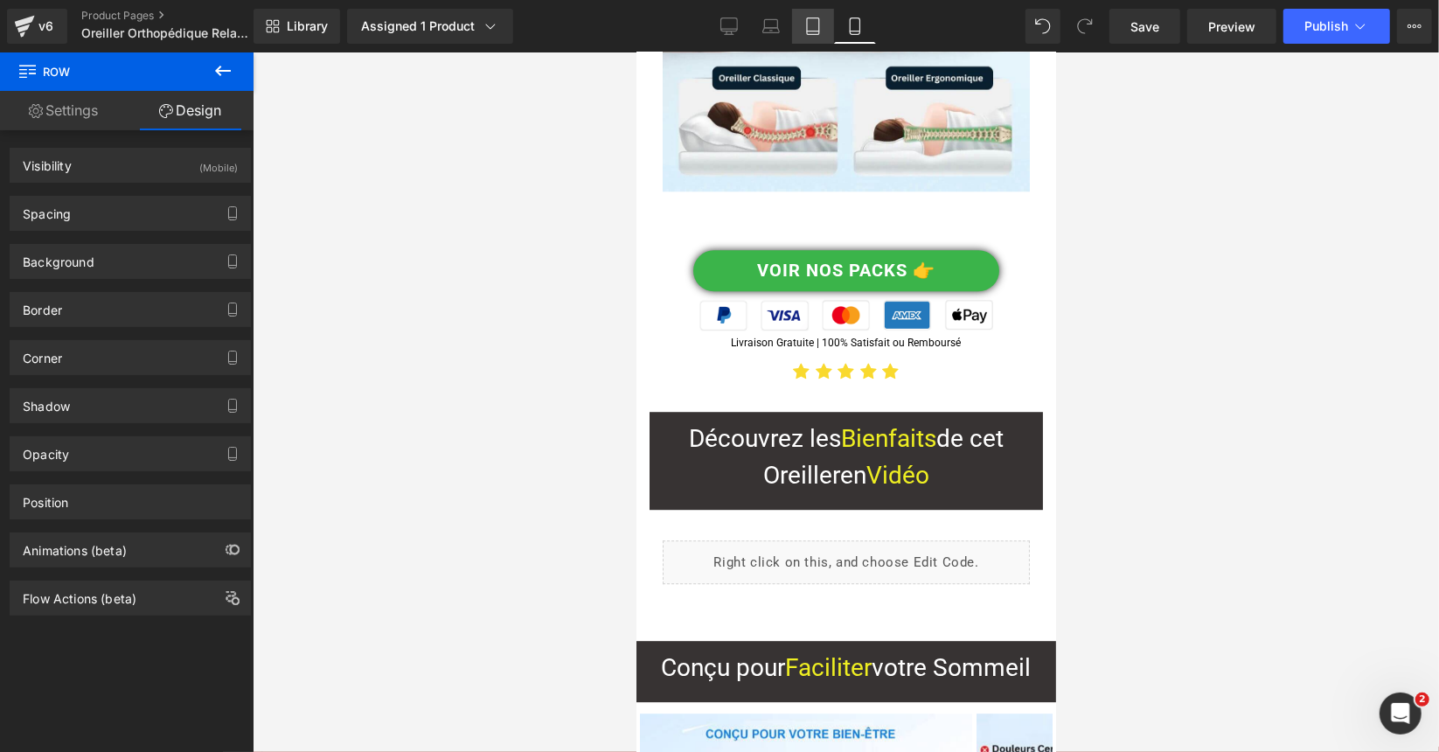
click at [819, 17] on link "Tablet" at bounding box center [813, 26] width 42 height 35
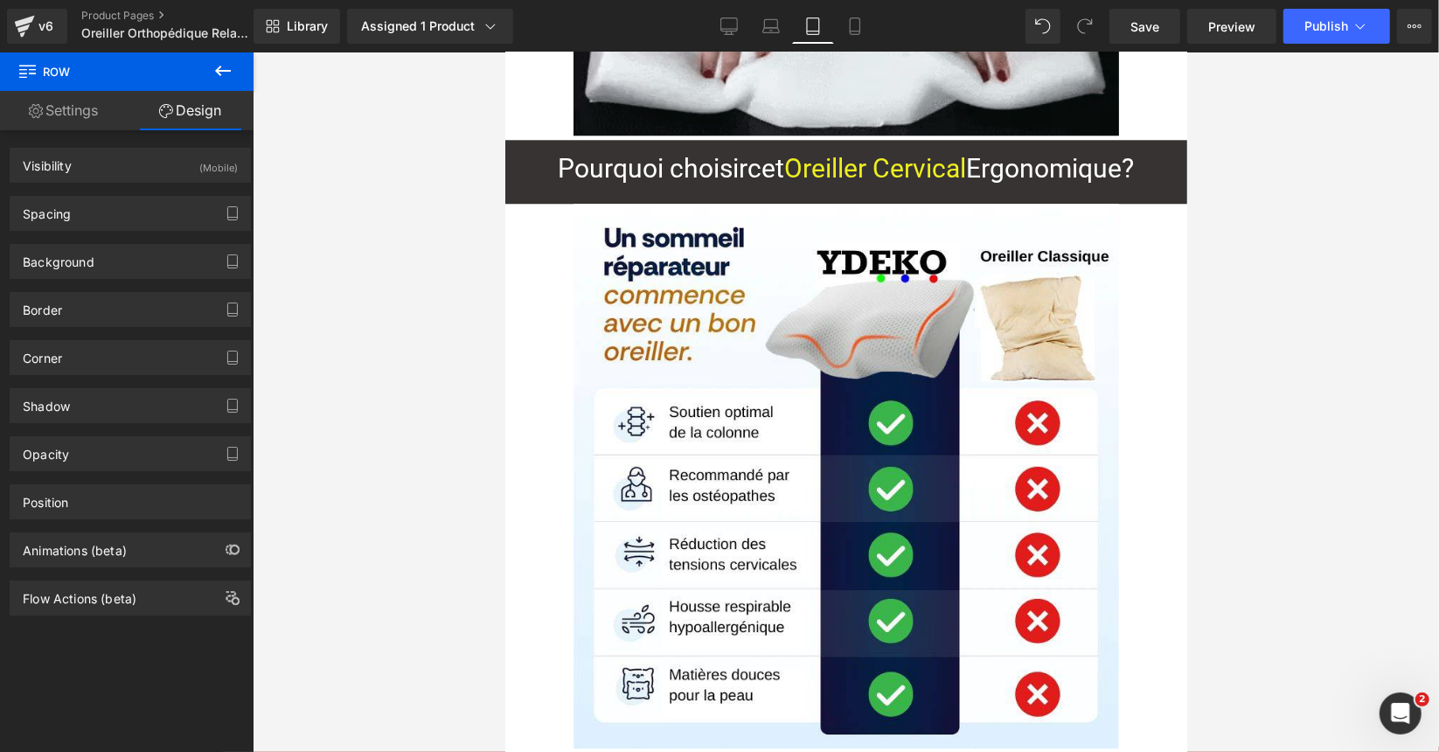
scroll to position [0, 0]
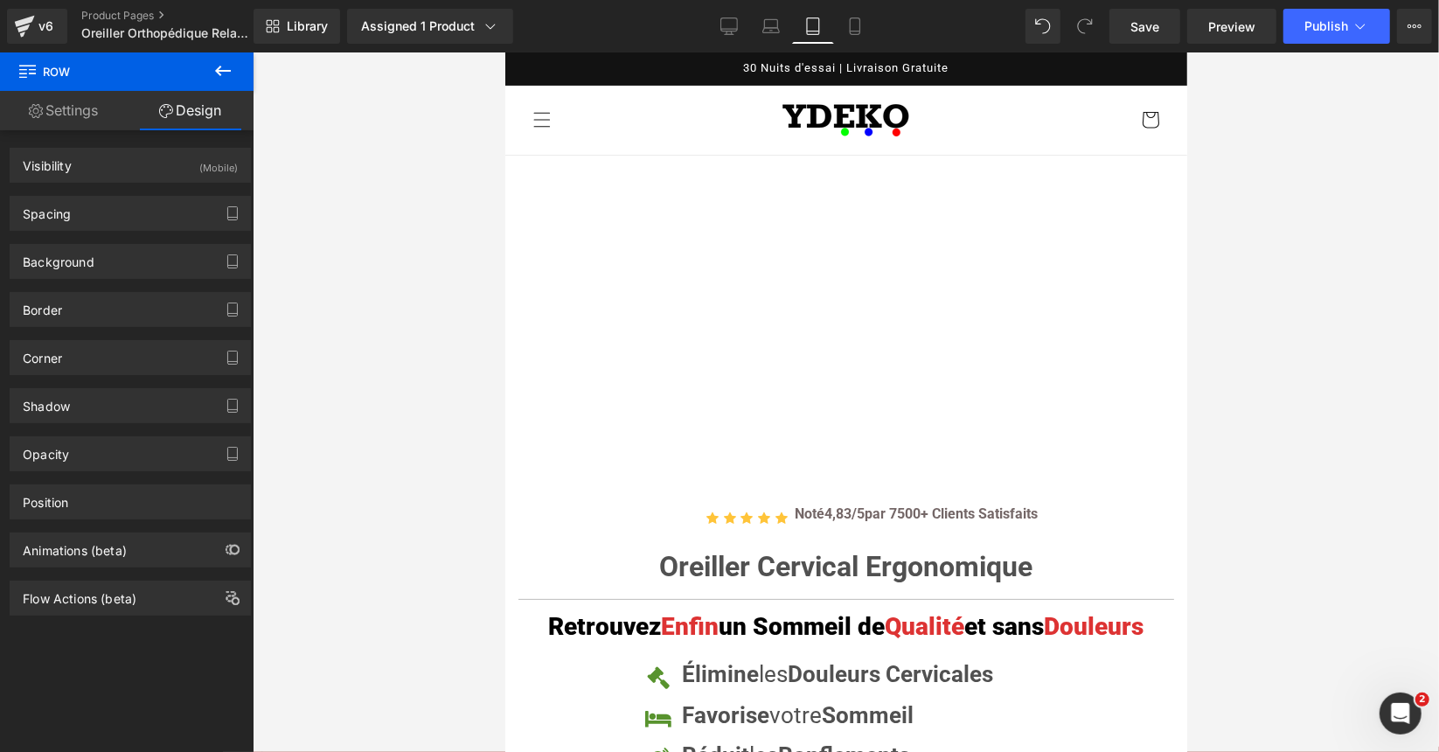
click at [813, 24] on icon at bounding box center [812, 25] width 17 height 17
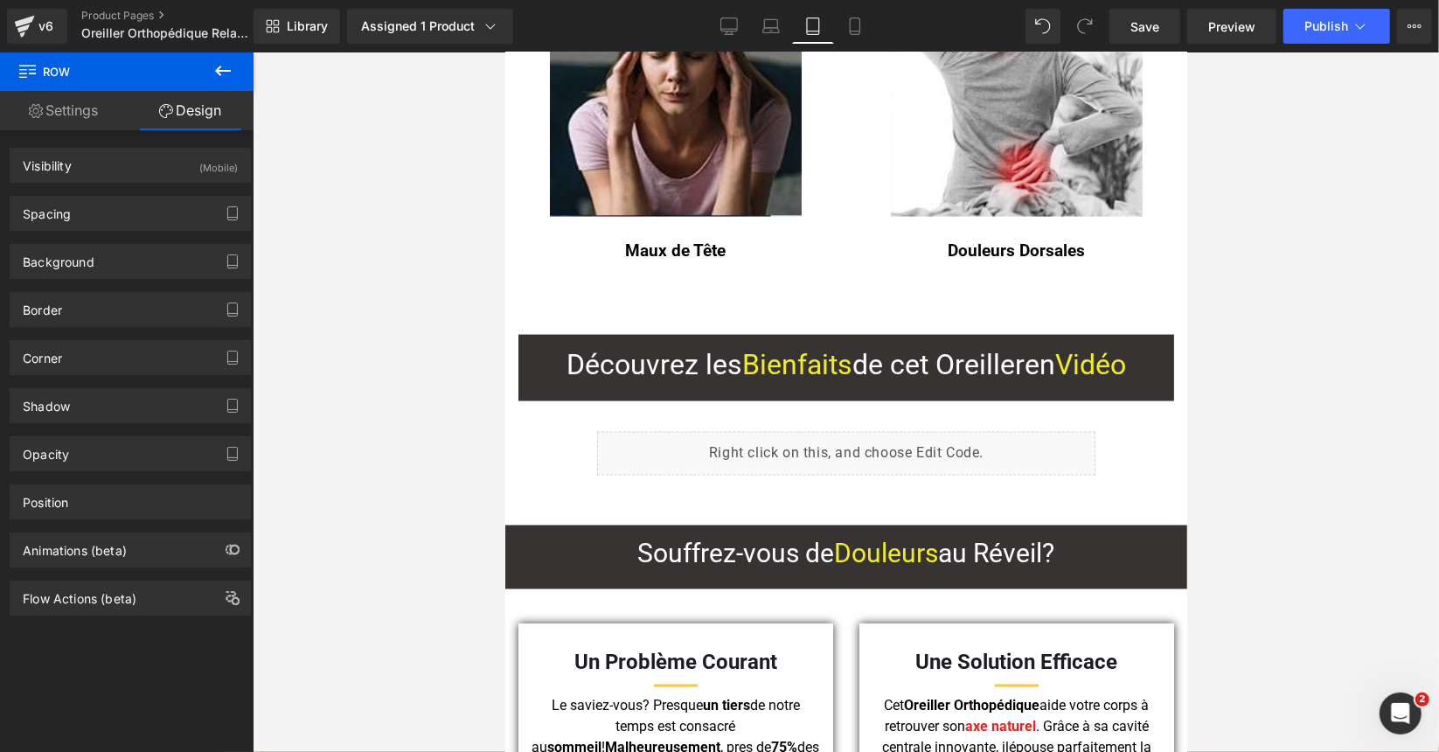
scroll to position [2011, 0]
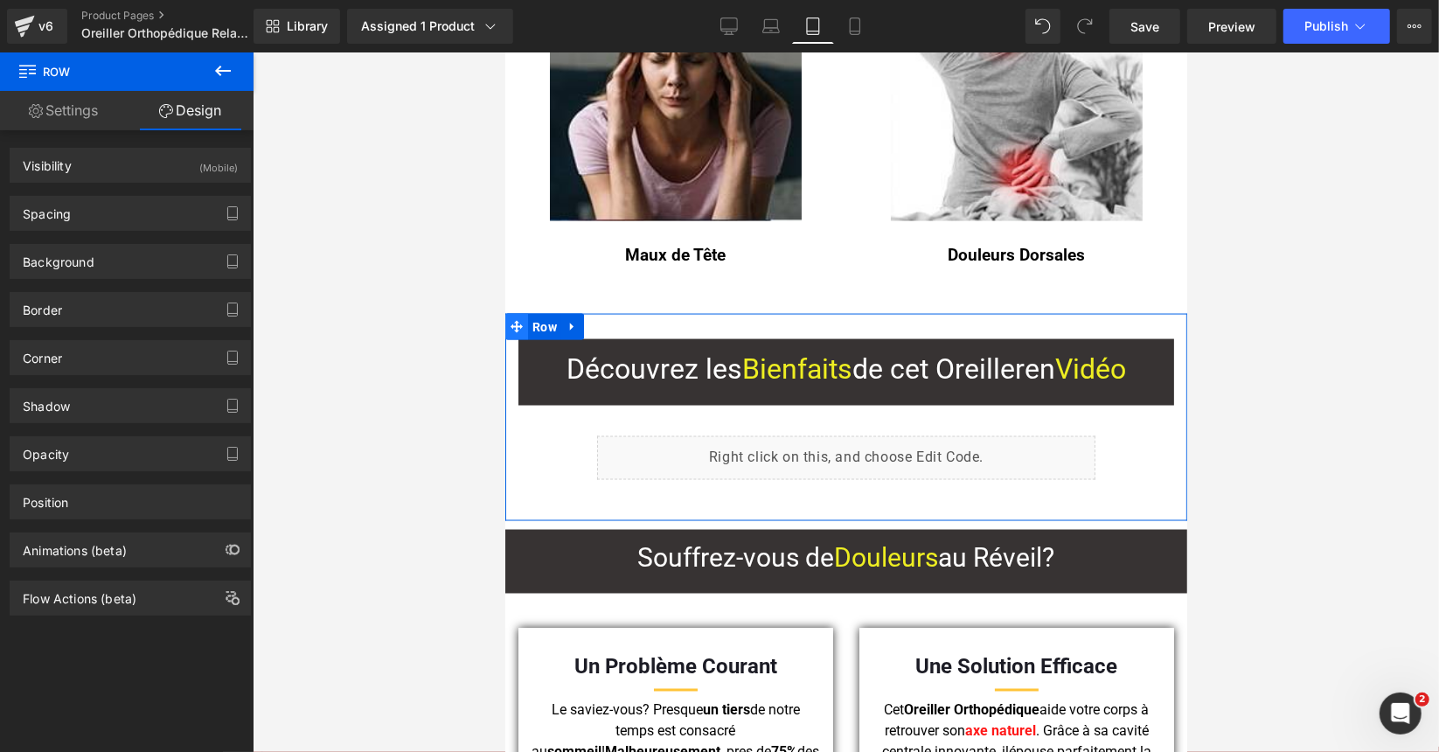
click at [513, 320] on icon at bounding box center [516, 326] width 12 height 13
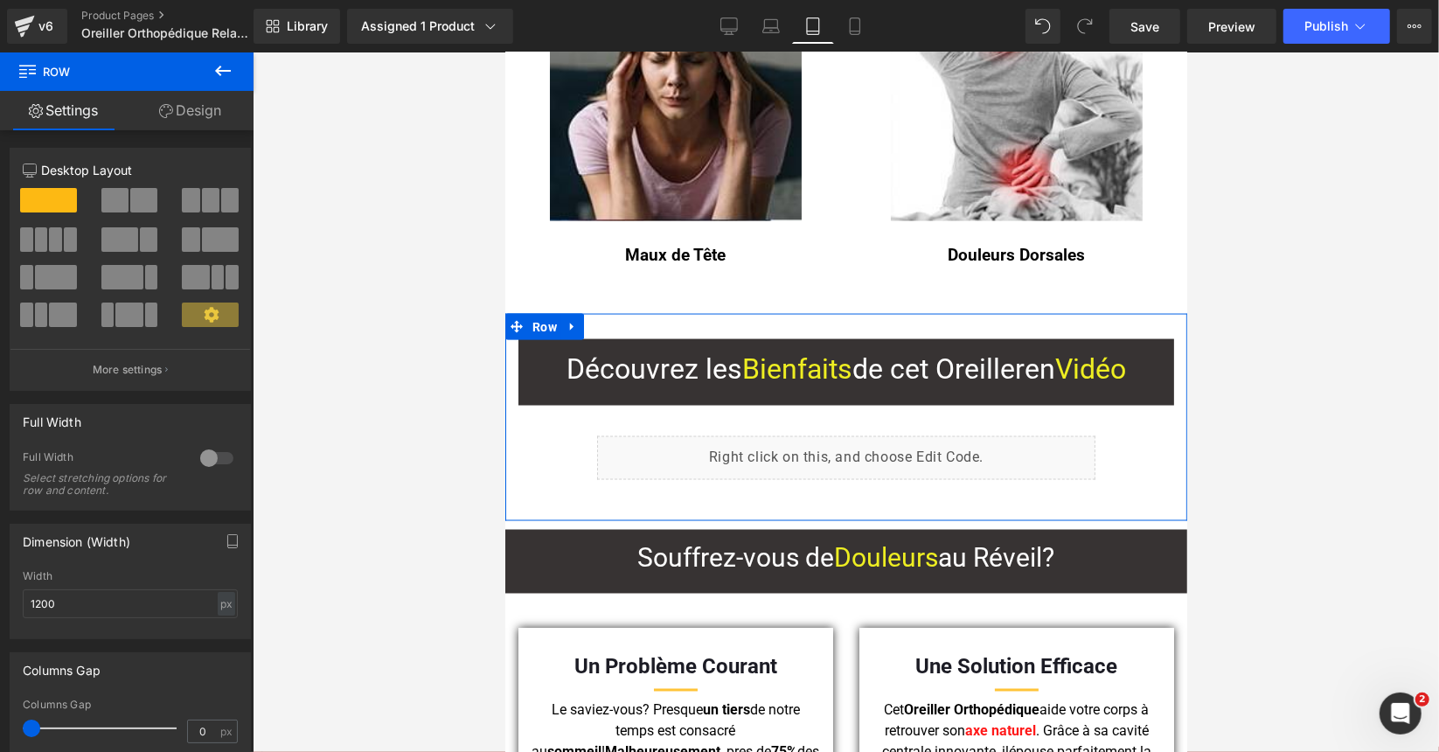
click at [206, 109] on link "Design" at bounding box center [190, 110] width 127 height 39
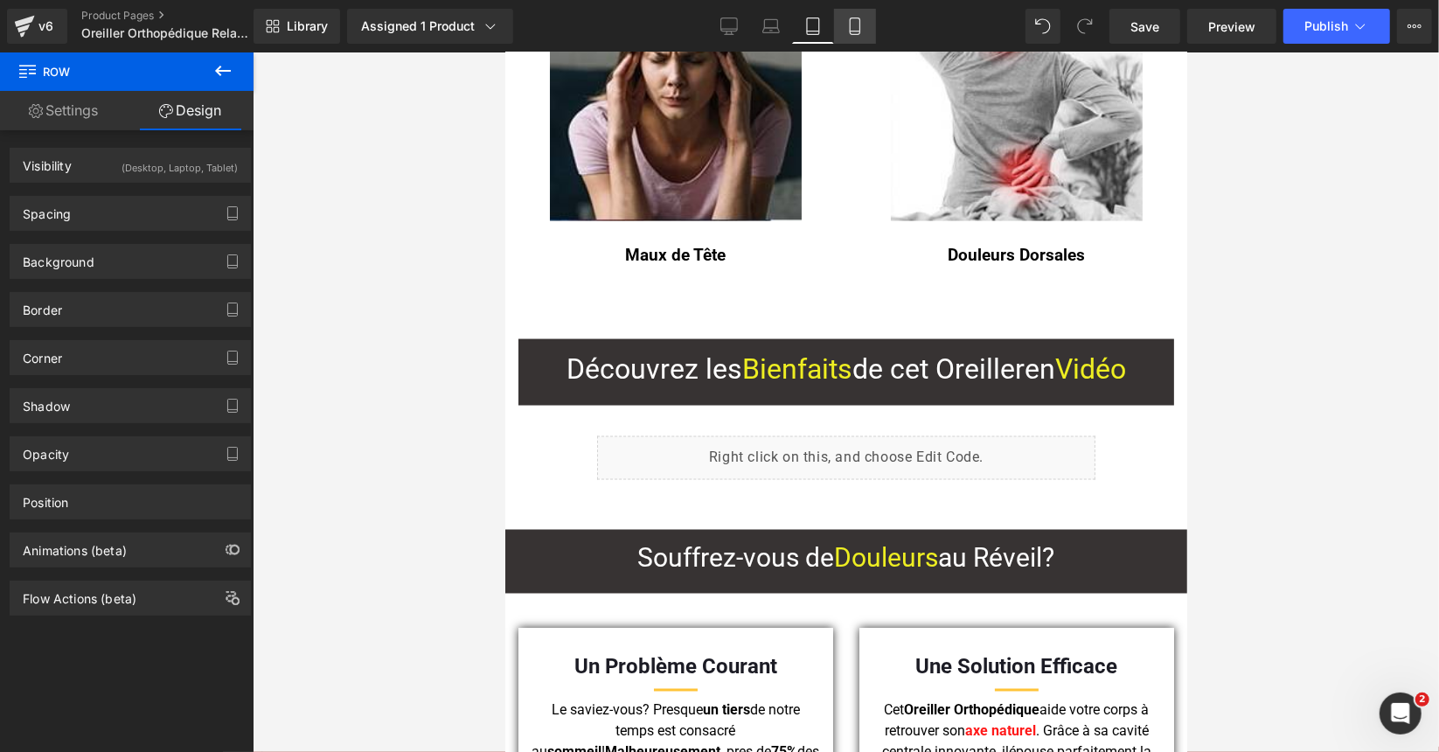
click at [858, 24] on icon at bounding box center [854, 25] width 17 height 17
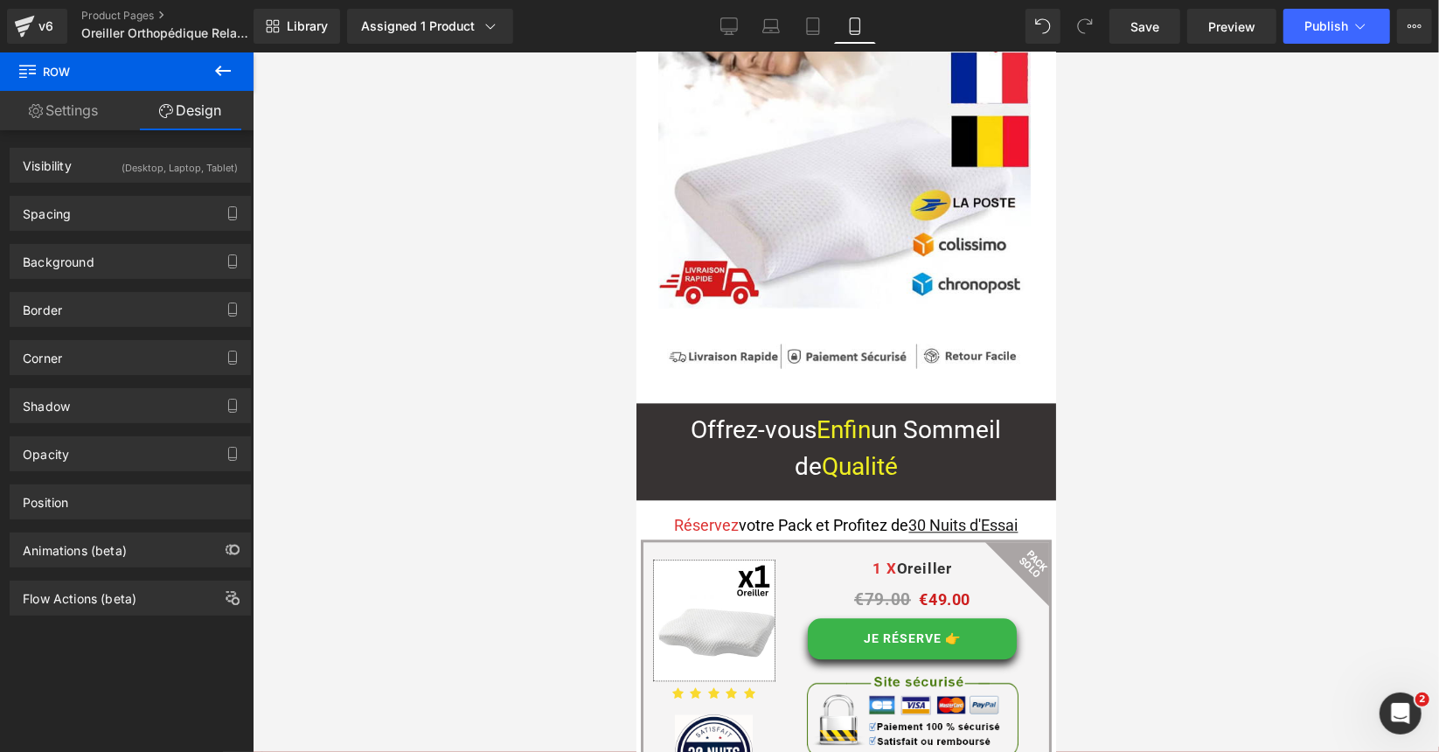
scroll to position [13115, 0]
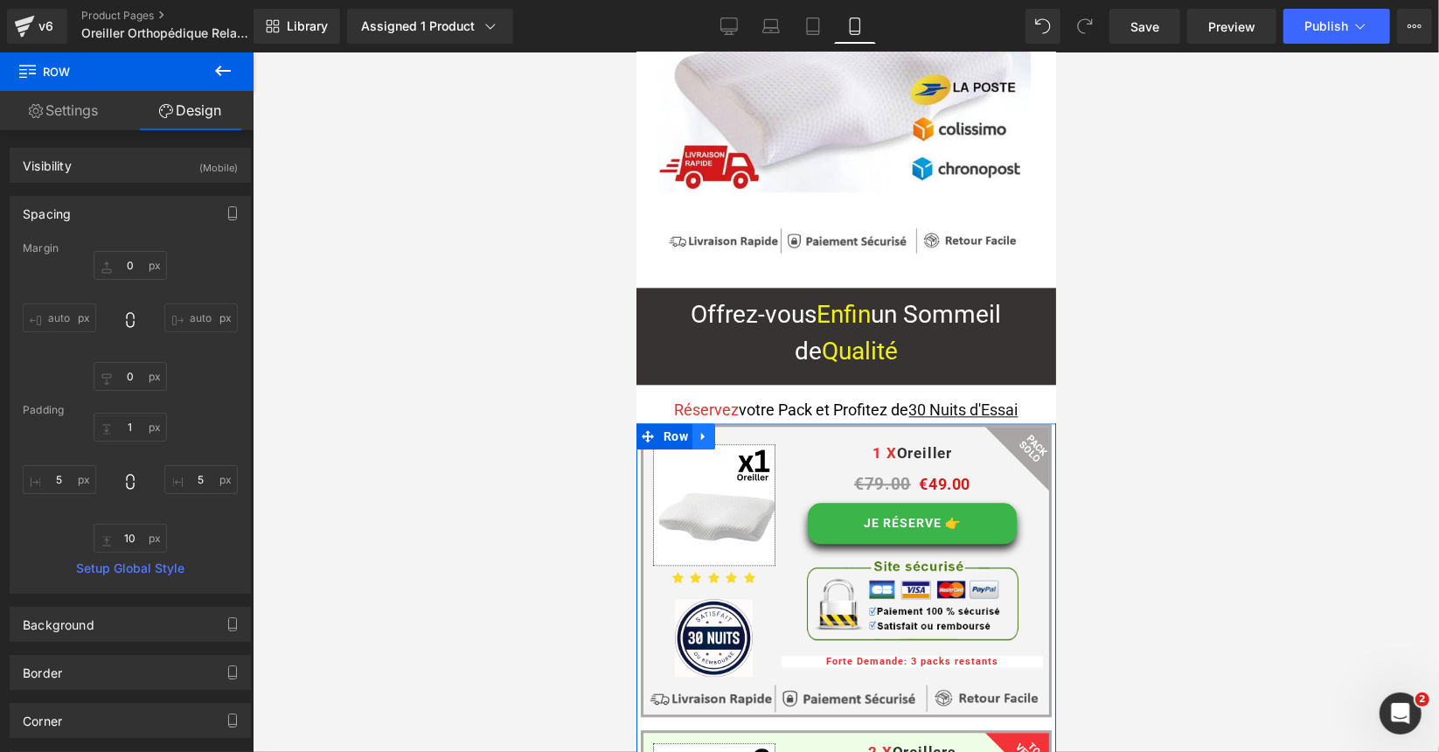
click at [702, 428] on icon at bounding box center [703, 434] width 12 height 13
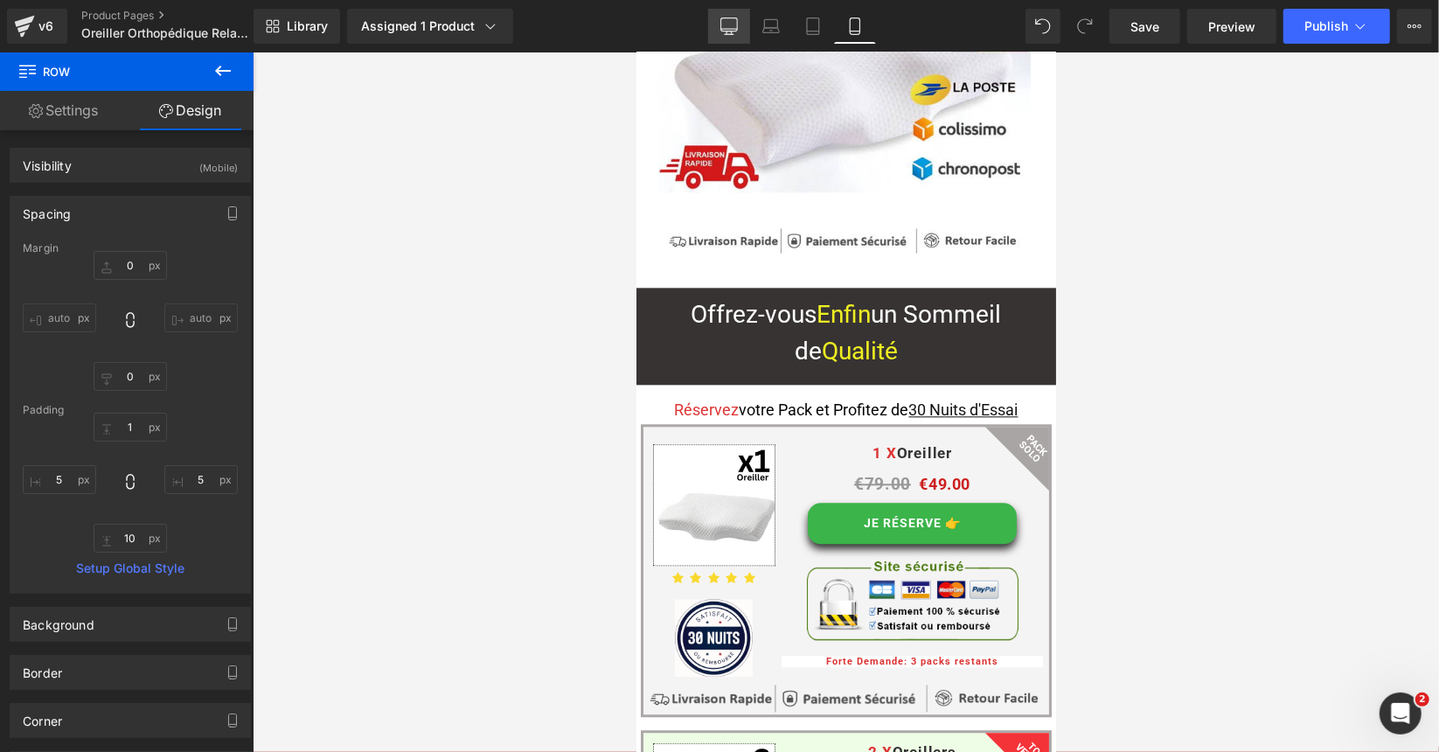
click at [726, 18] on icon at bounding box center [729, 24] width 17 height 13
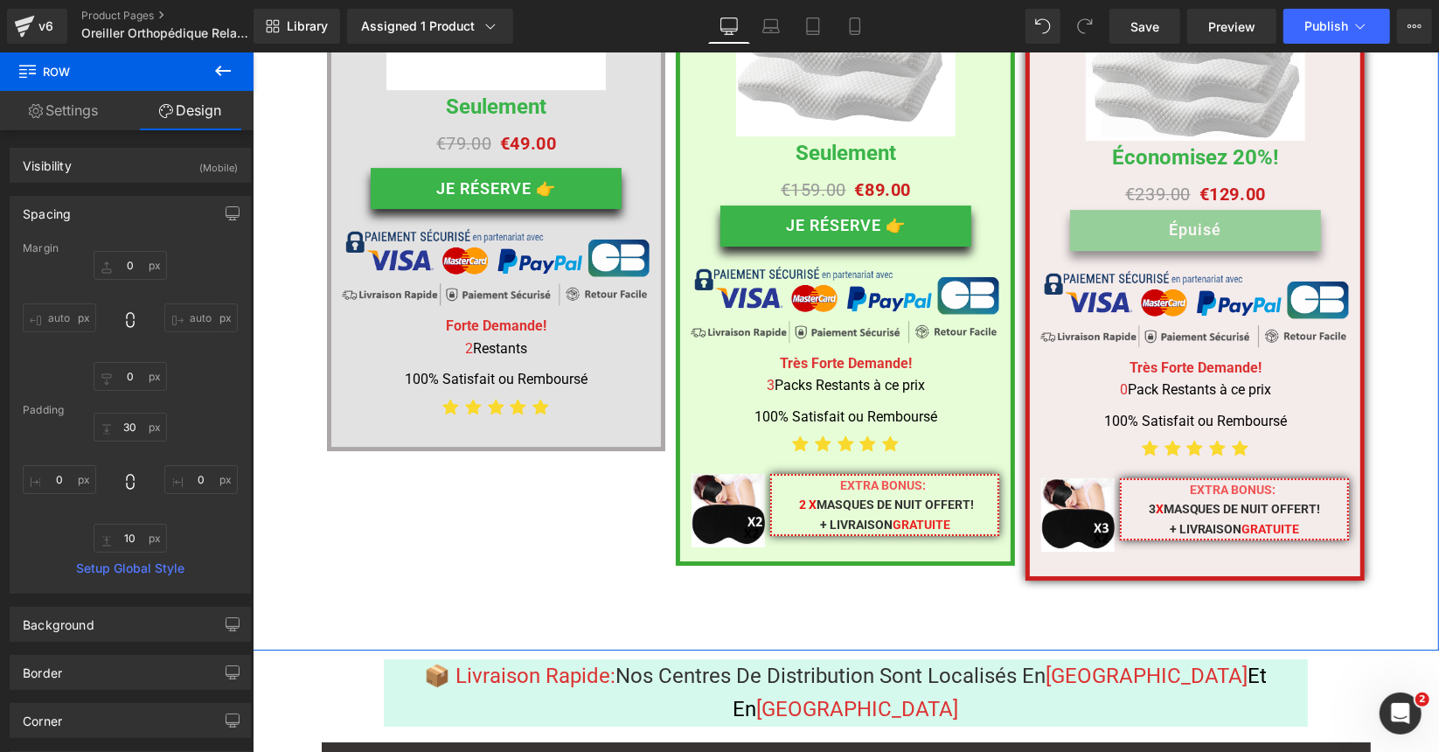
scroll to position [9332, 0]
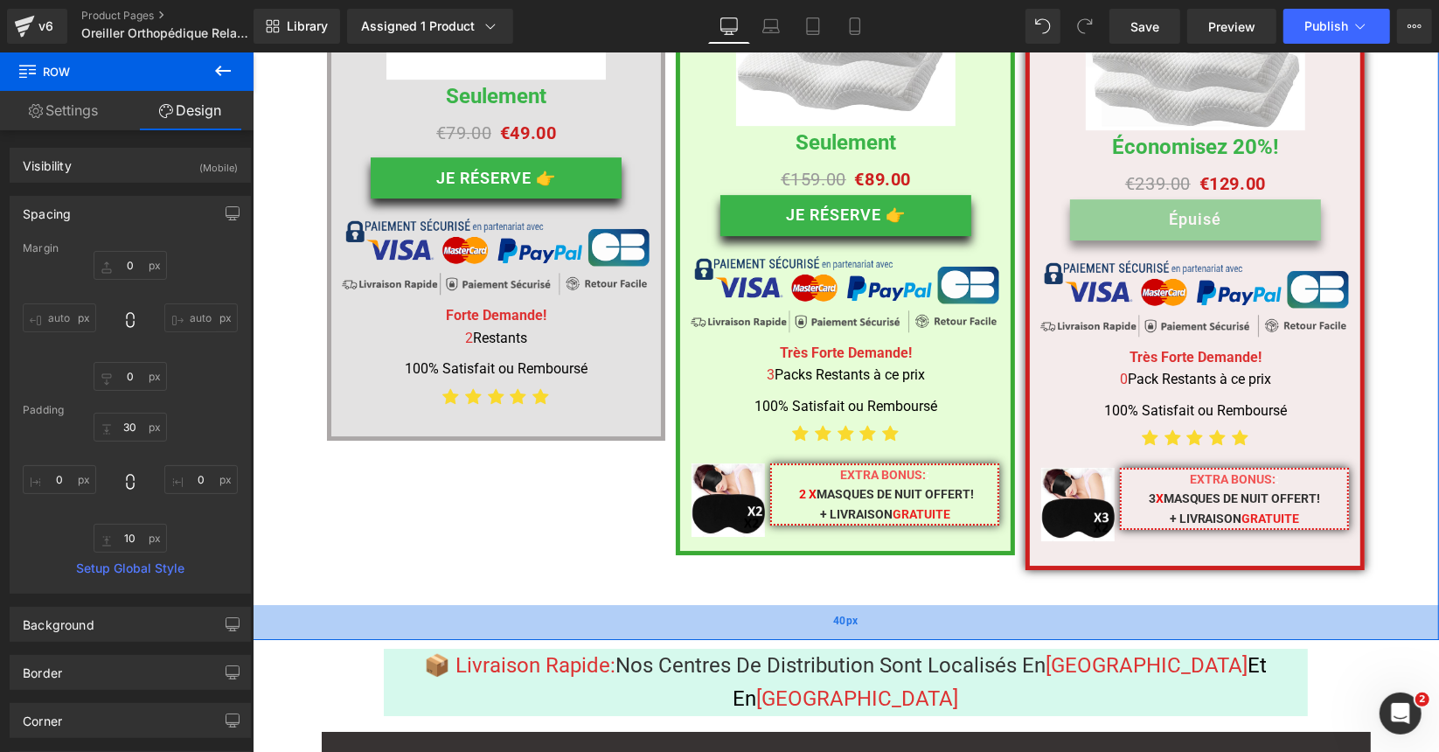
click at [324, 604] on div "40px" at bounding box center [845, 621] width 1186 height 35
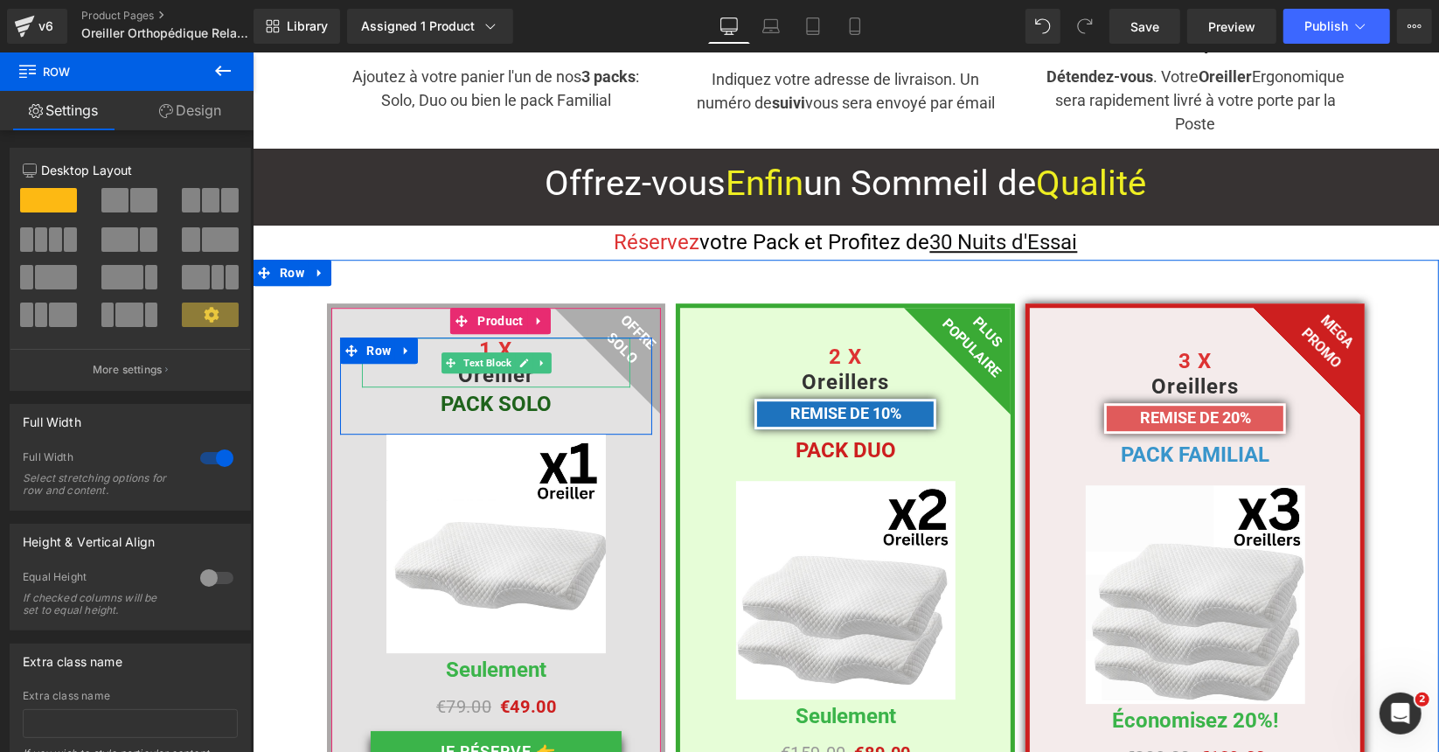
scroll to position [8632, 0]
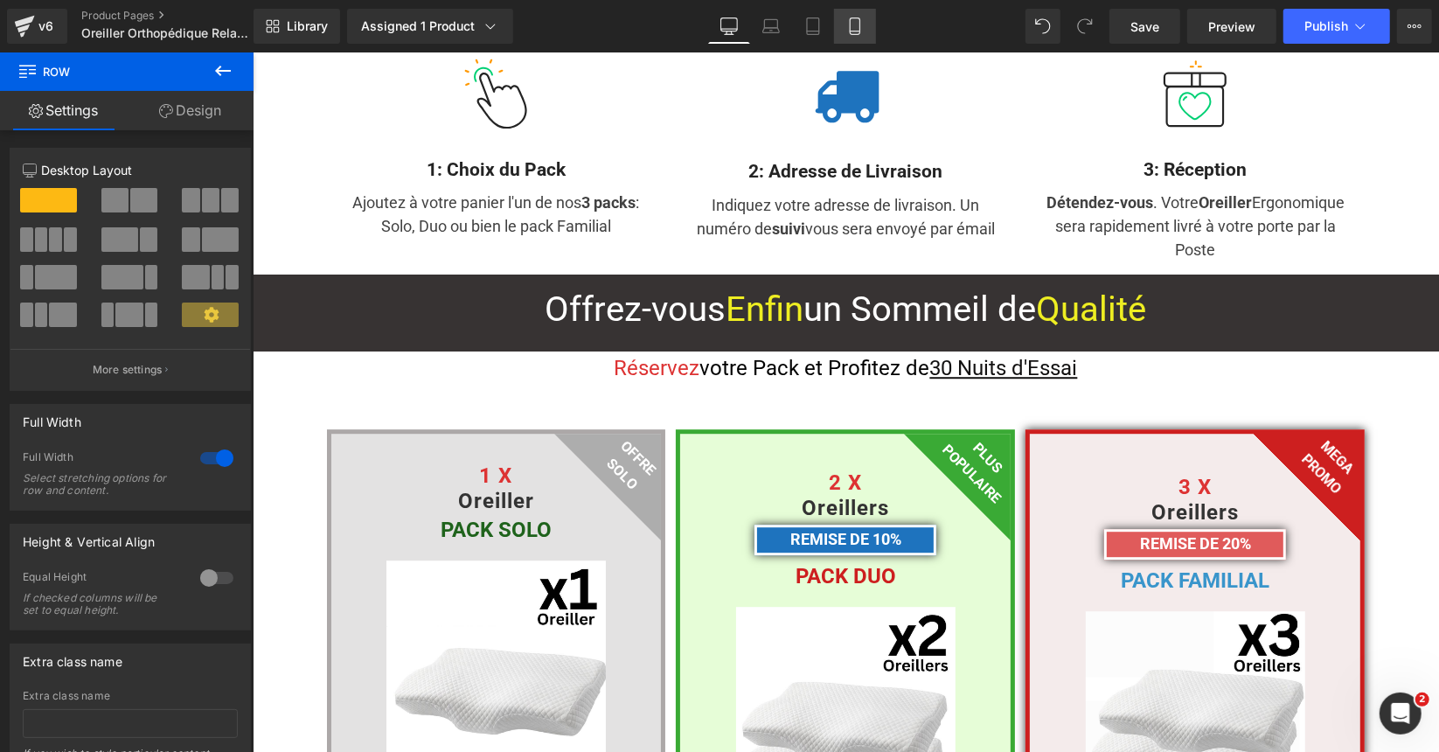
click at [849, 17] on icon at bounding box center [854, 25] width 17 height 17
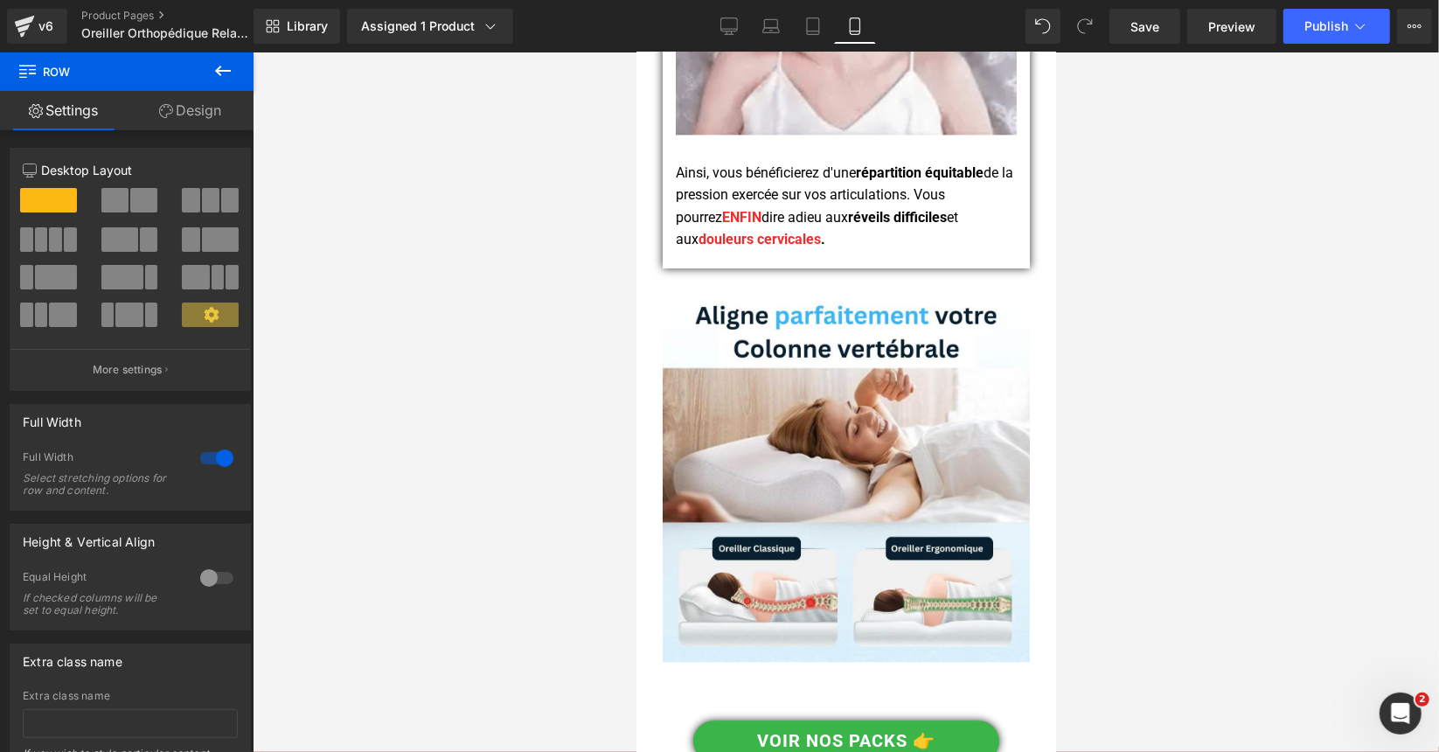
scroll to position [3072, 0]
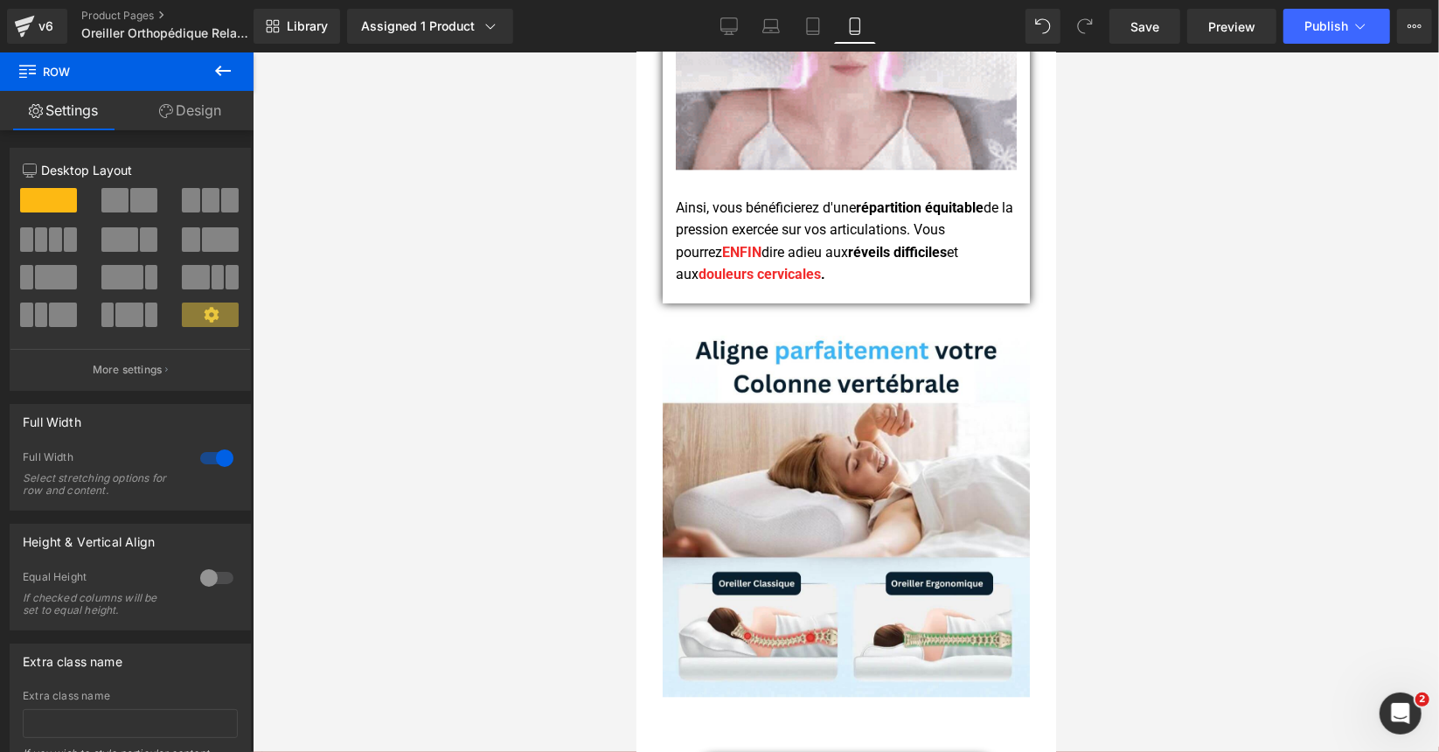
drag, startPoint x: 1046, startPoint y: 85, endPoint x: 1696, endPoint y: 213, distance: 663.1
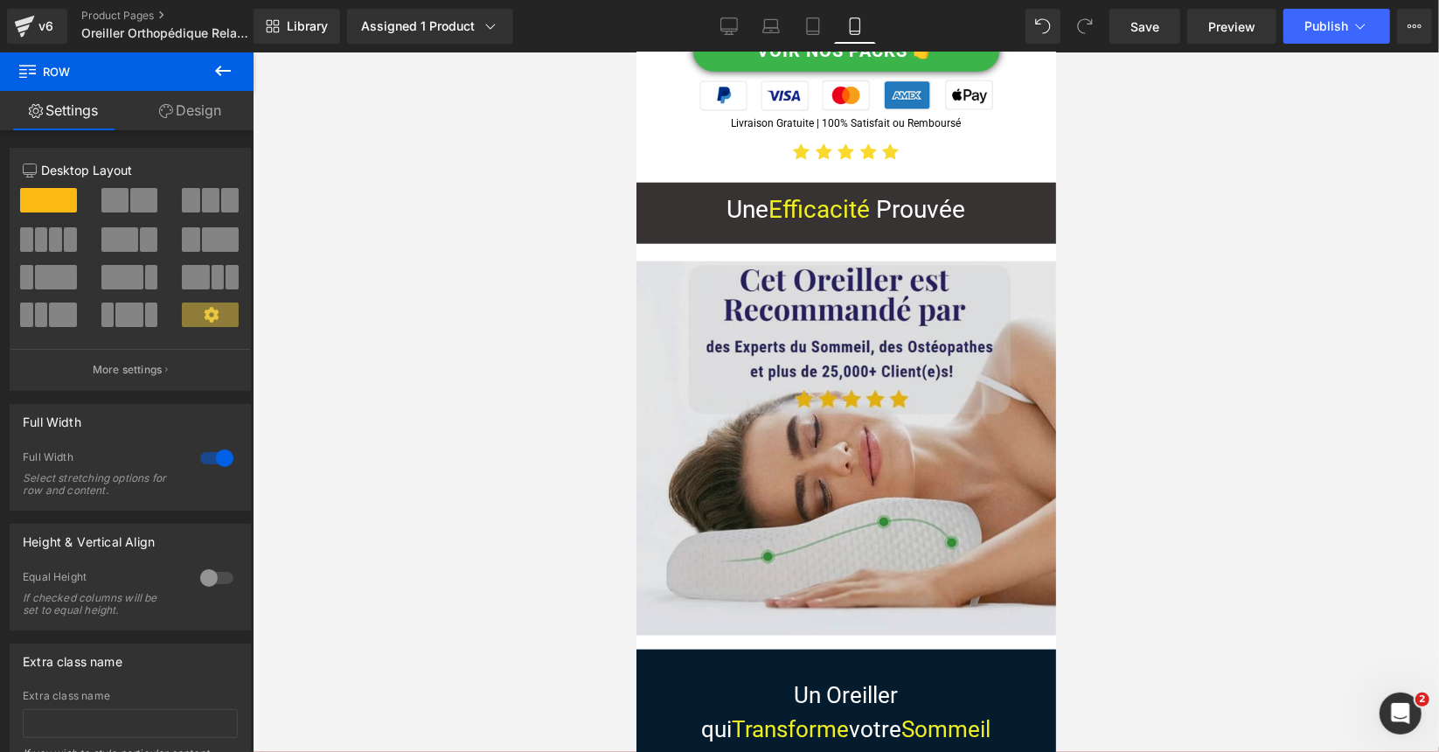
scroll to position [6307, 0]
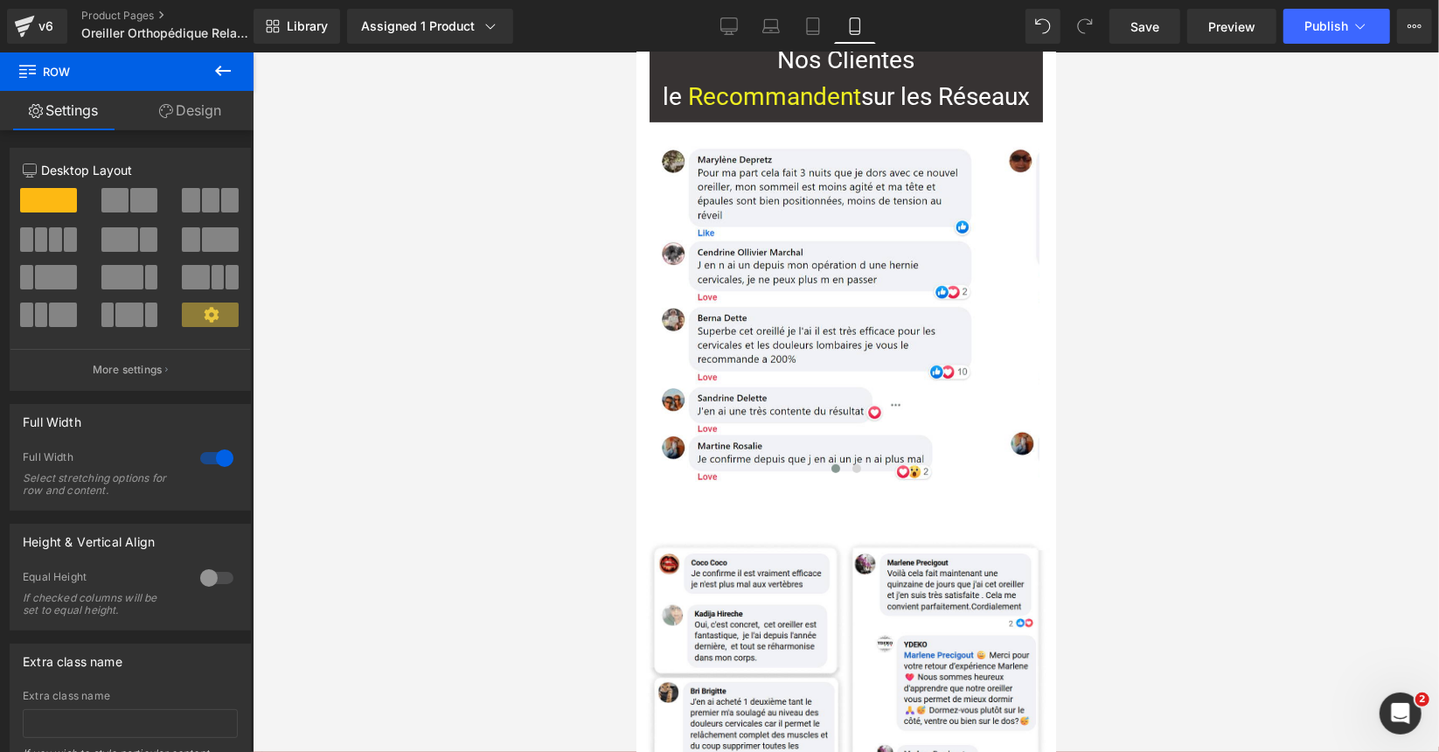
drag, startPoint x: 1054, startPoint y: 254, endPoint x: 1701, endPoint y: 435, distance: 671.6
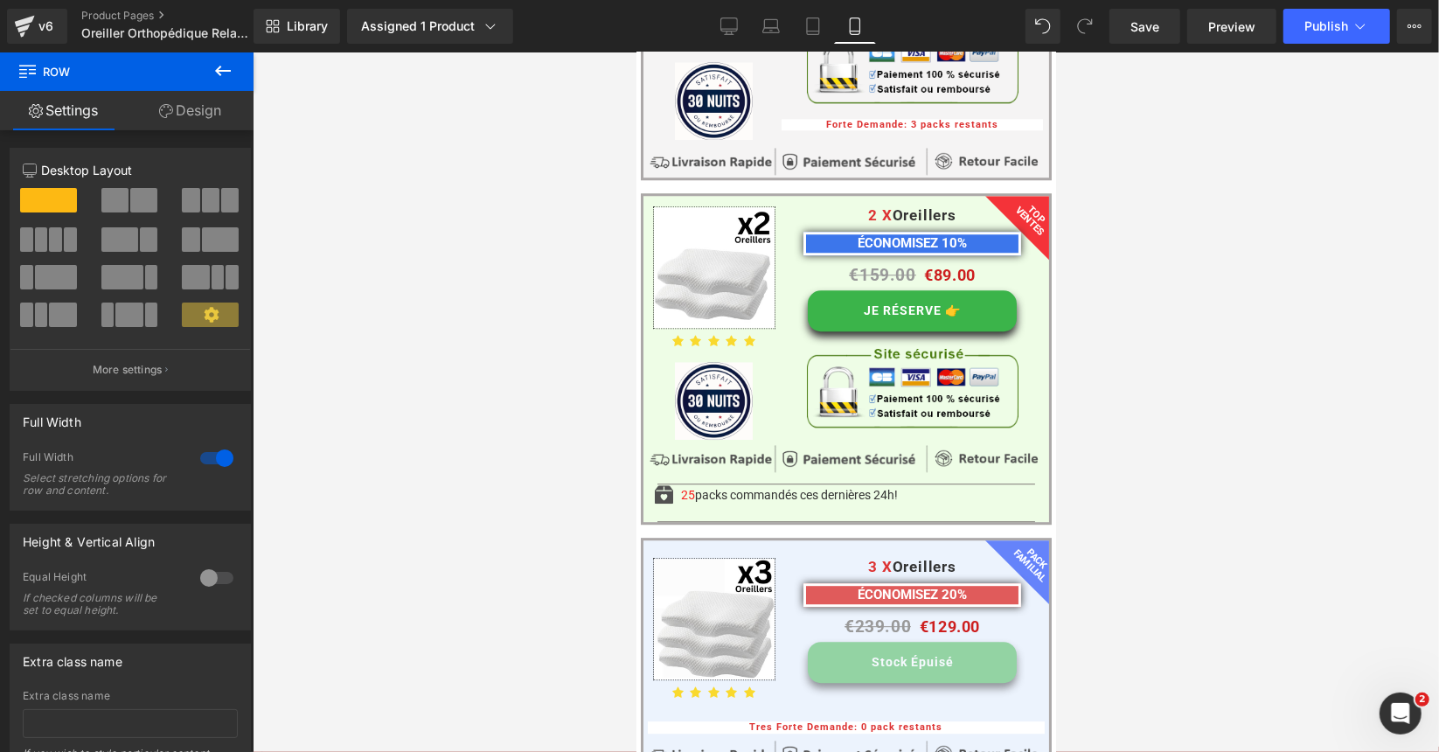
scroll to position [13141, 0]
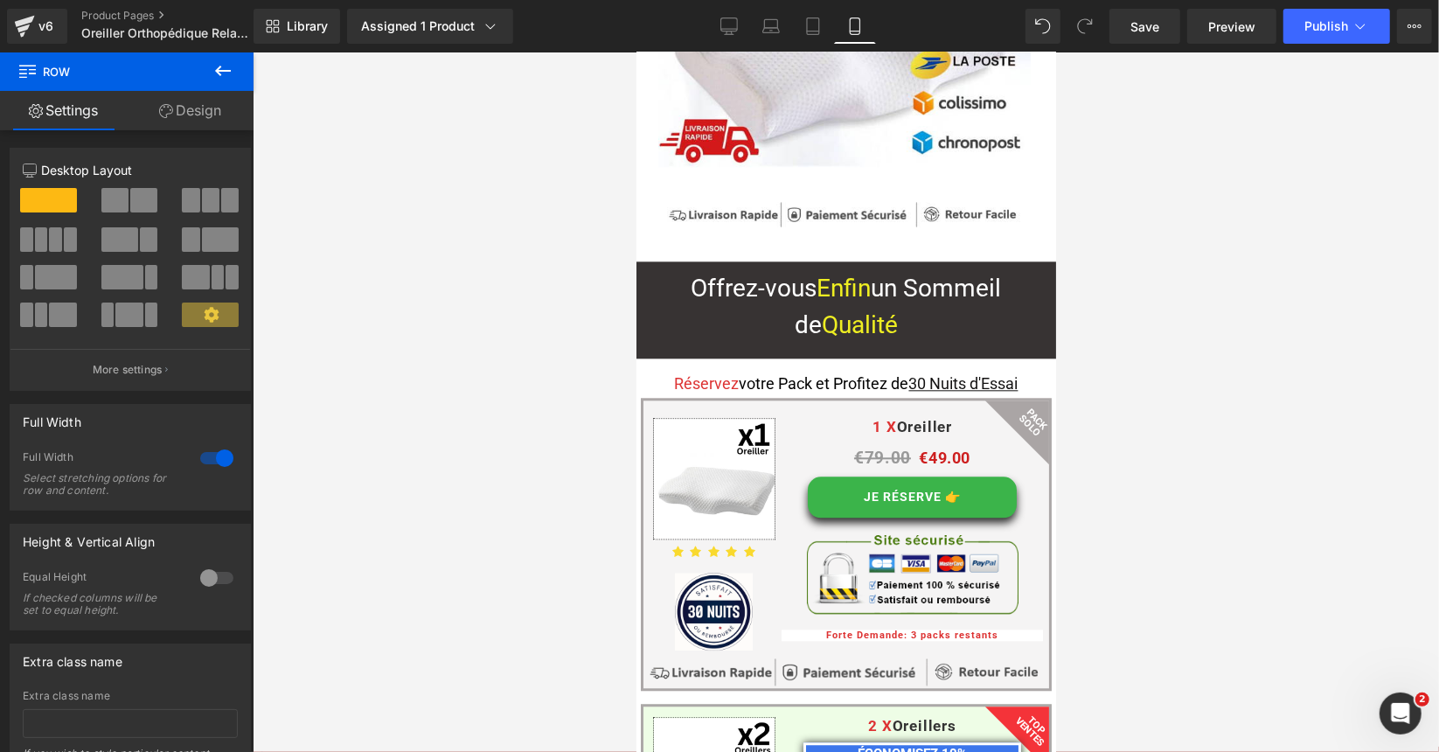
drag, startPoint x: 1048, startPoint y: 384, endPoint x: 1692, endPoint y: 495, distance: 653.0
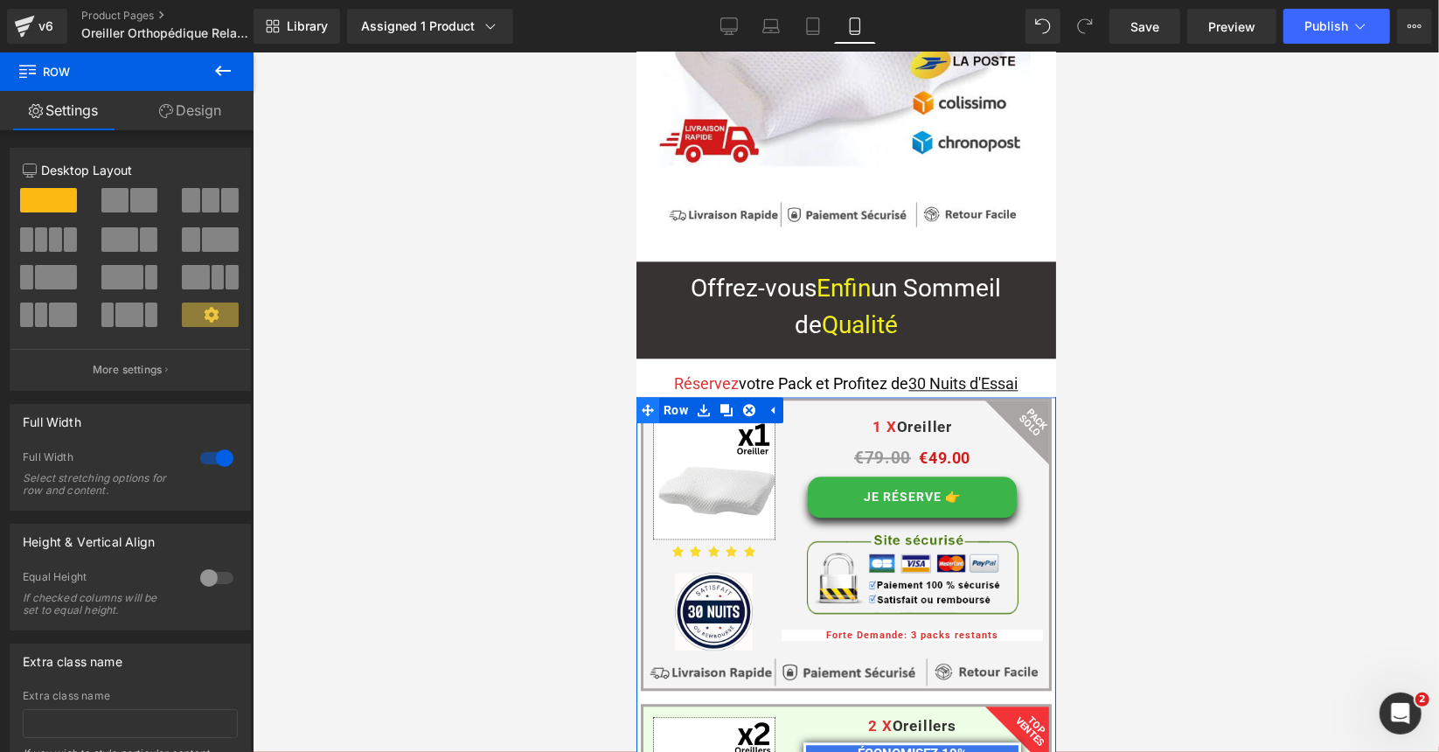
click at [638, 396] on span at bounding box center [647, 409] width 23 height 26
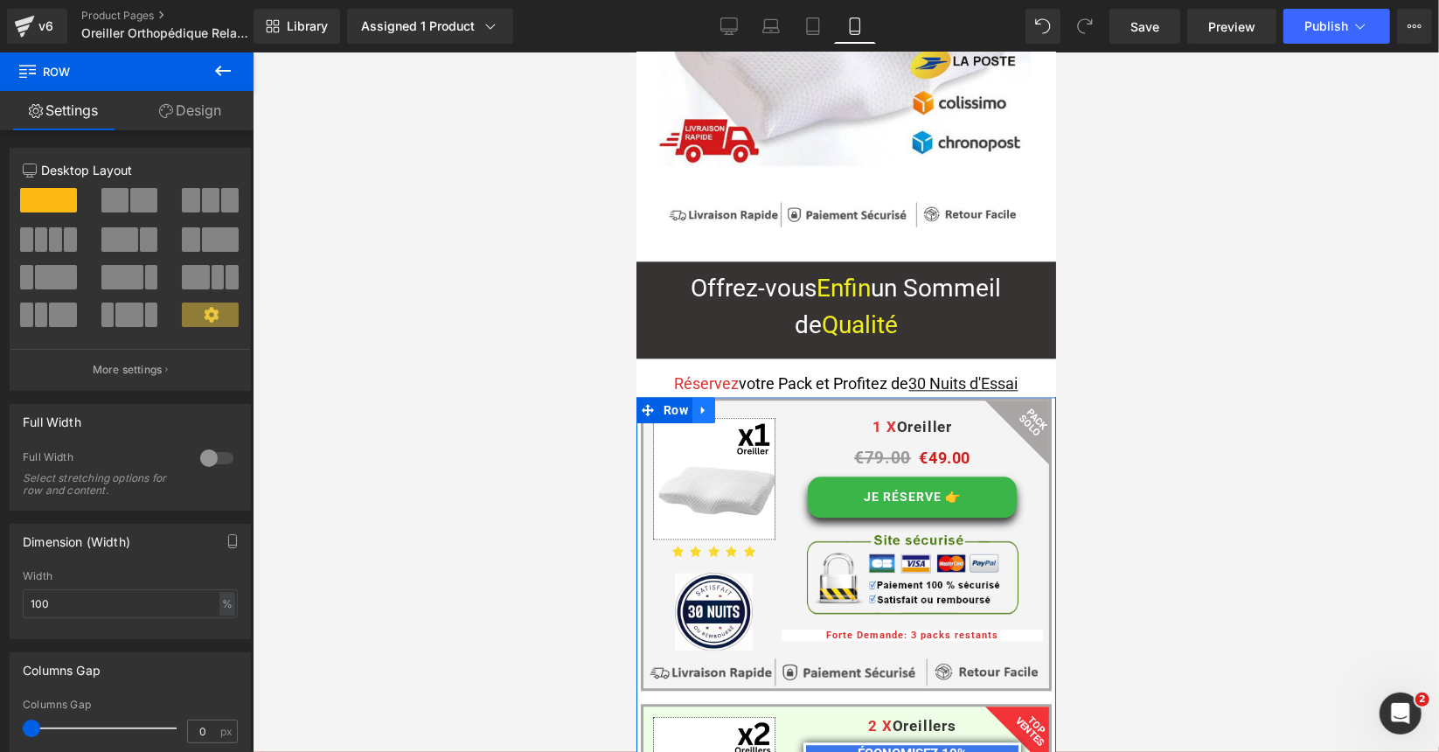
click at [708, 402] on icon at bounding box center [703, 408] width 12 height 13
click at [731, 396] on link at bounding box center [725, 409] width 23 height 26
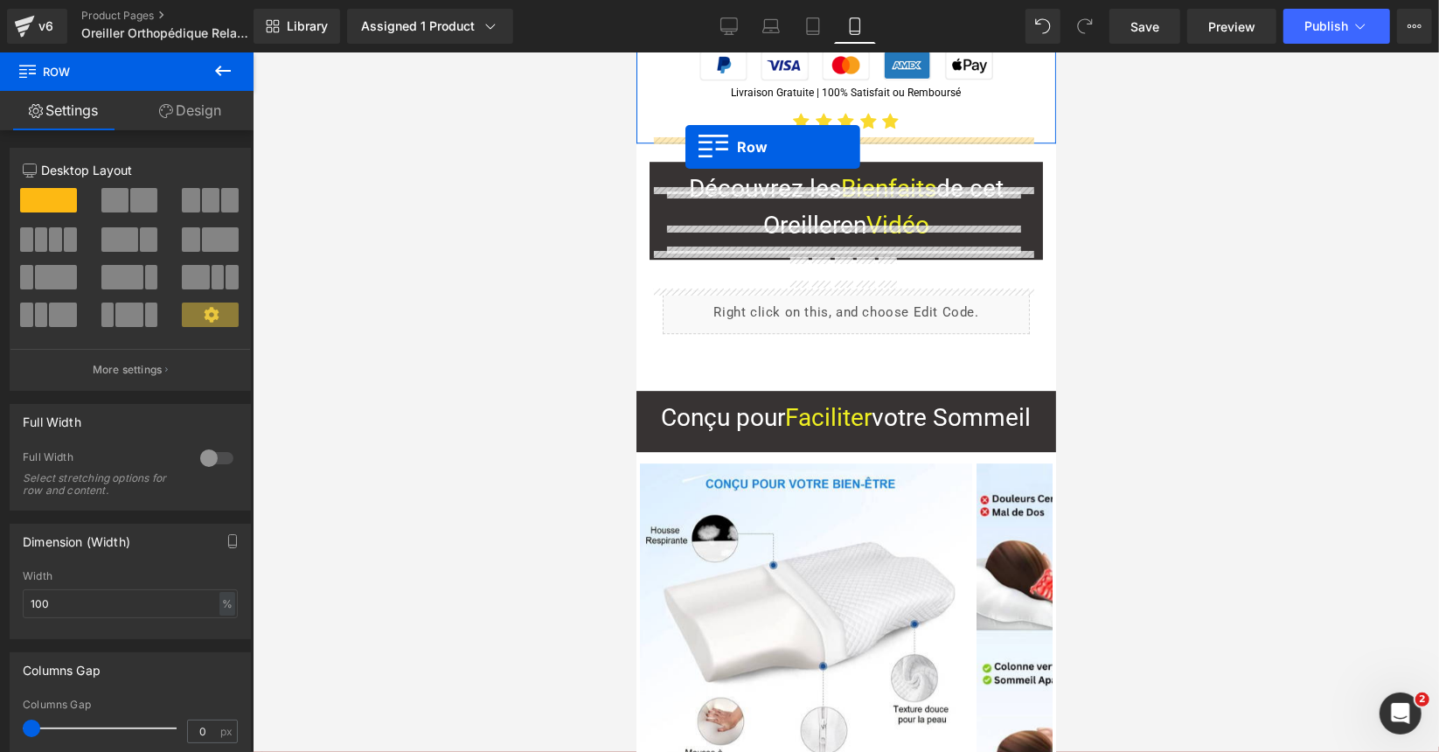
scroll to position [3879, 0]
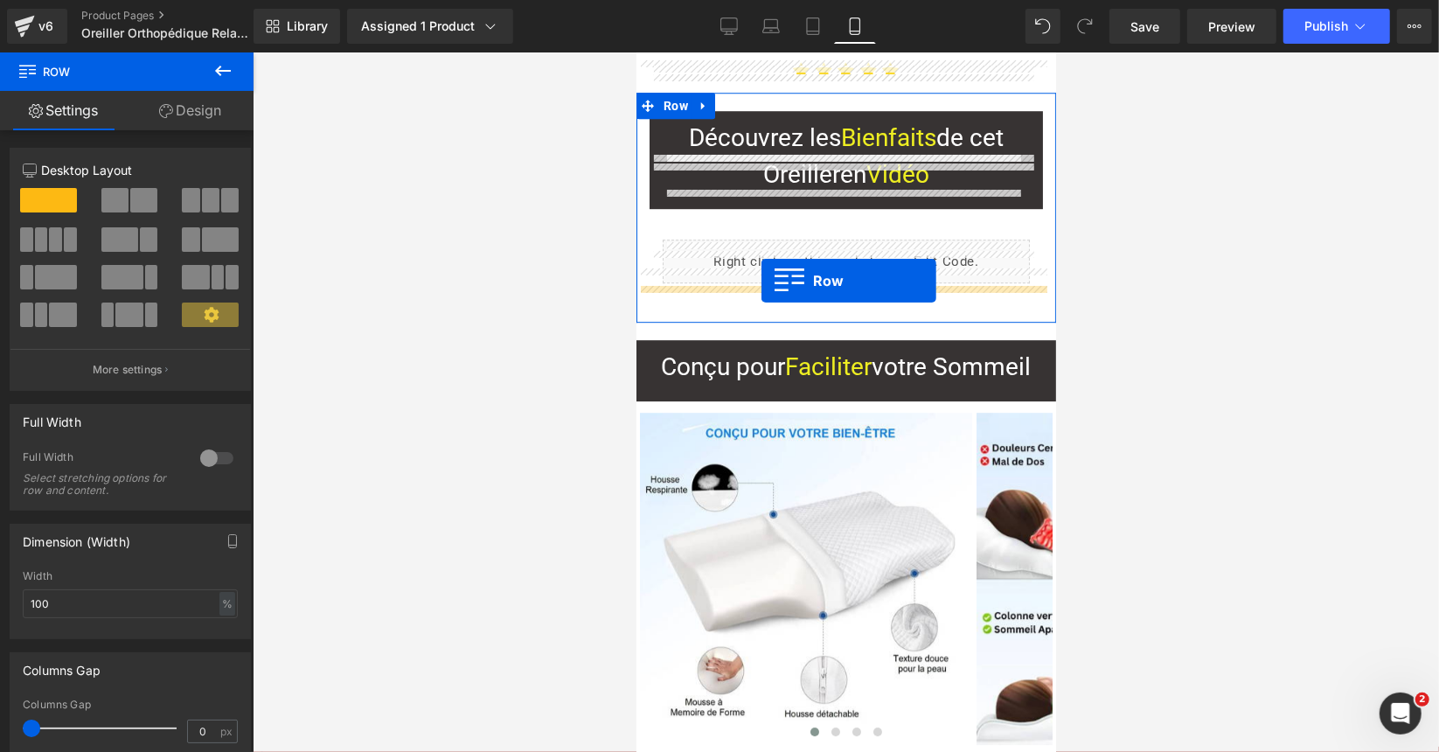
drag, startPoint x: 653, startPoint y: 212, endPoint x: 762, endPoint y: 281, distance: 128.1
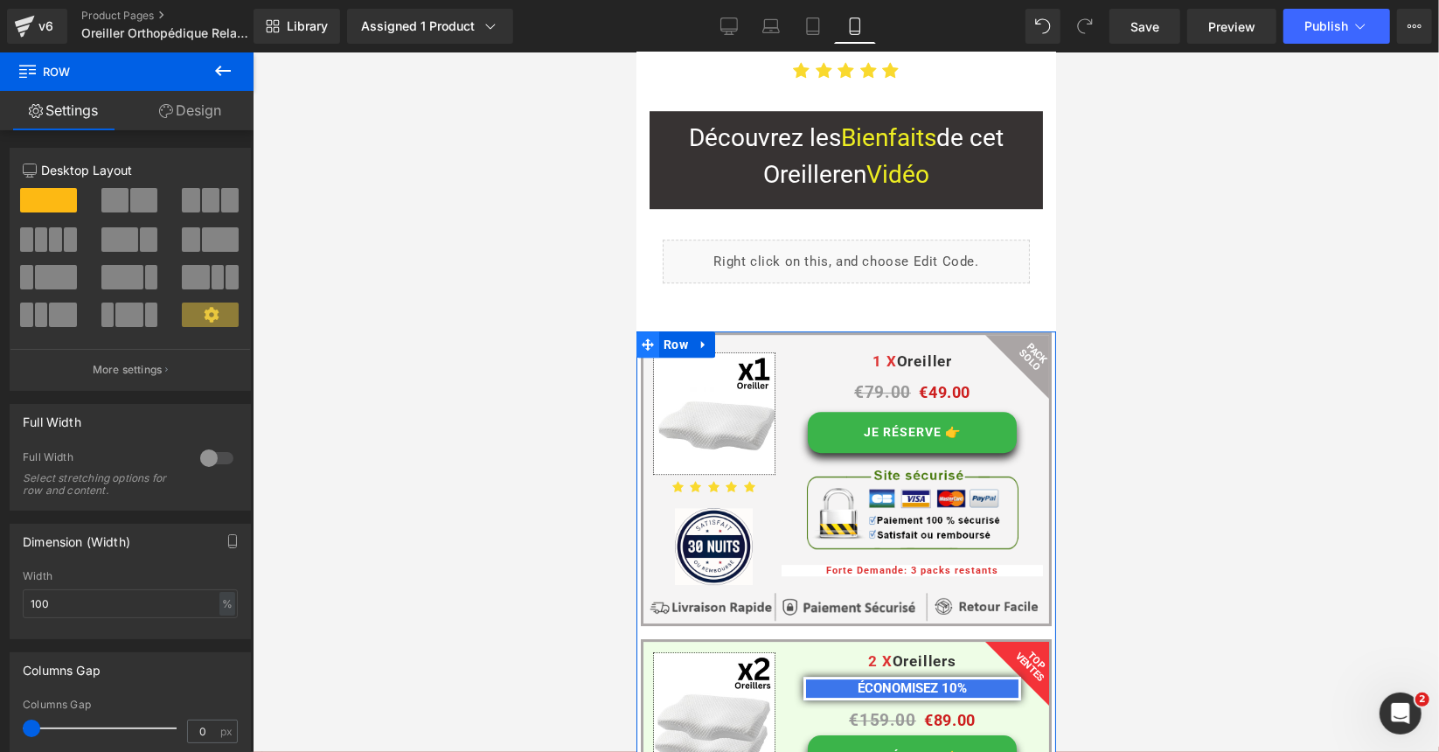
click at [645, 337] on icon at bounding box center [647, 343] width 12 height 12
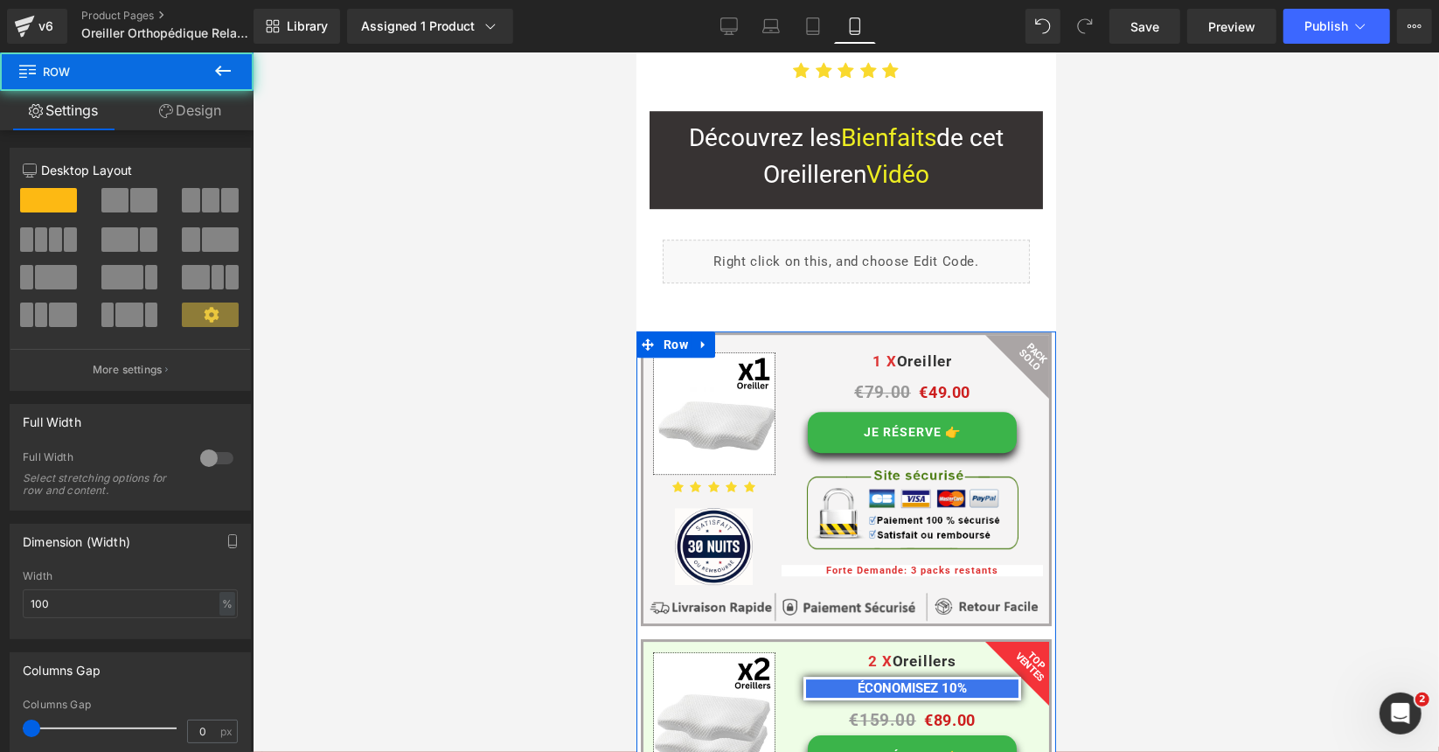
click at [205, 110] on link "Design" at bounding box center [190, 110] width 127 height 39
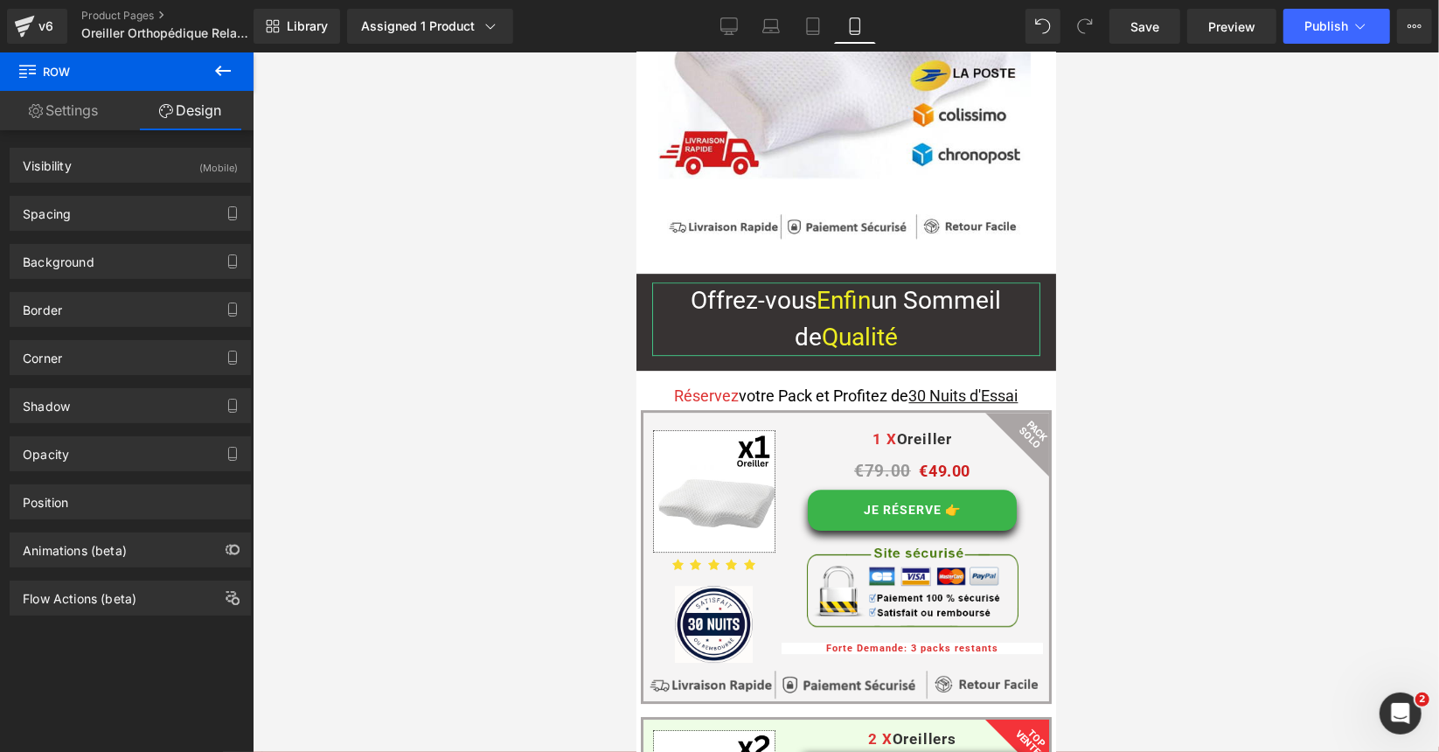
scroll to position [13901, 0]
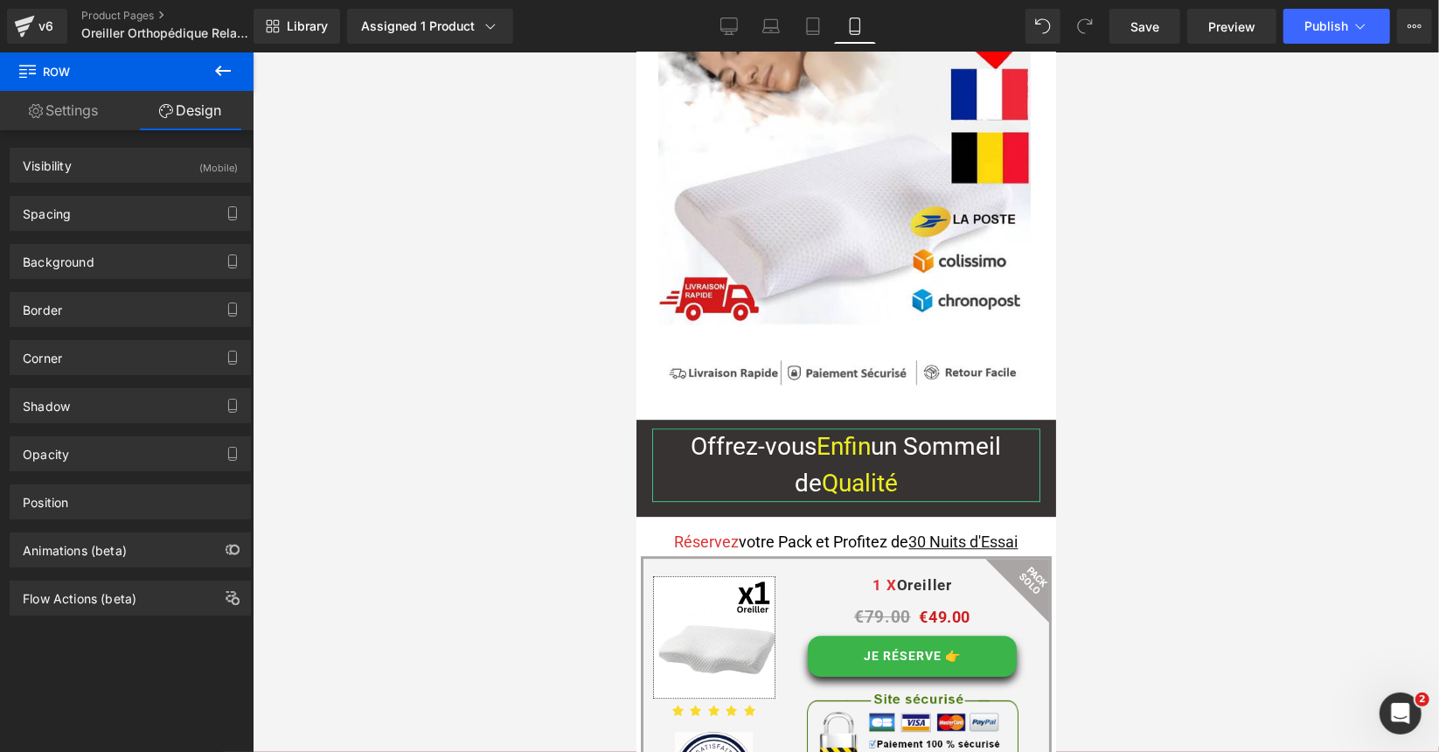
drag, startPoint x: 1049, startPoint y: 177, endPoint x: 1742, endPoint y: 499, distance: 763.9
click at [666, 419] on span "Row" at bounding box center [674, 432] width 33 height 26
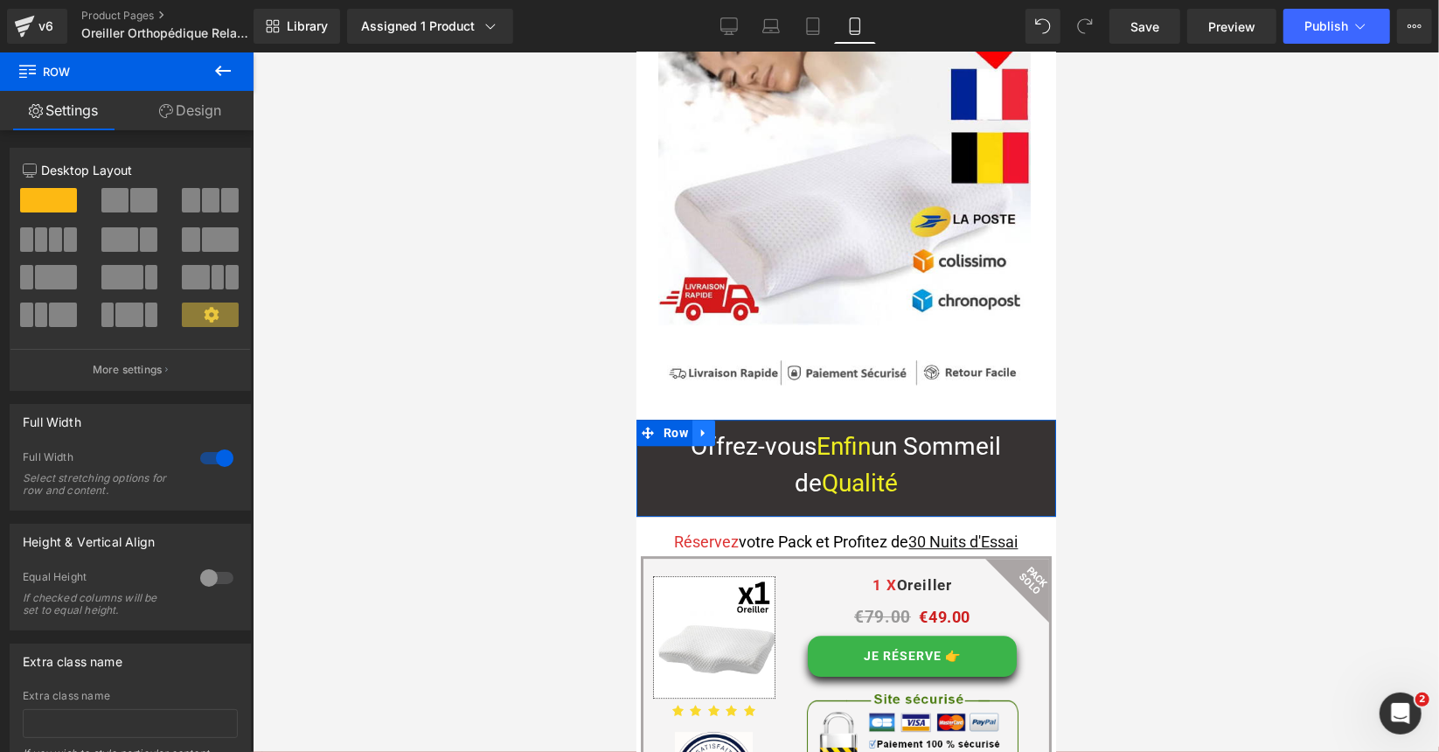
click at [697, 426] on icon at bounding box center [703, 432] width 12 height 13
click at [723, 426] on icon at bounding box center [726, 432] width 12 height 12
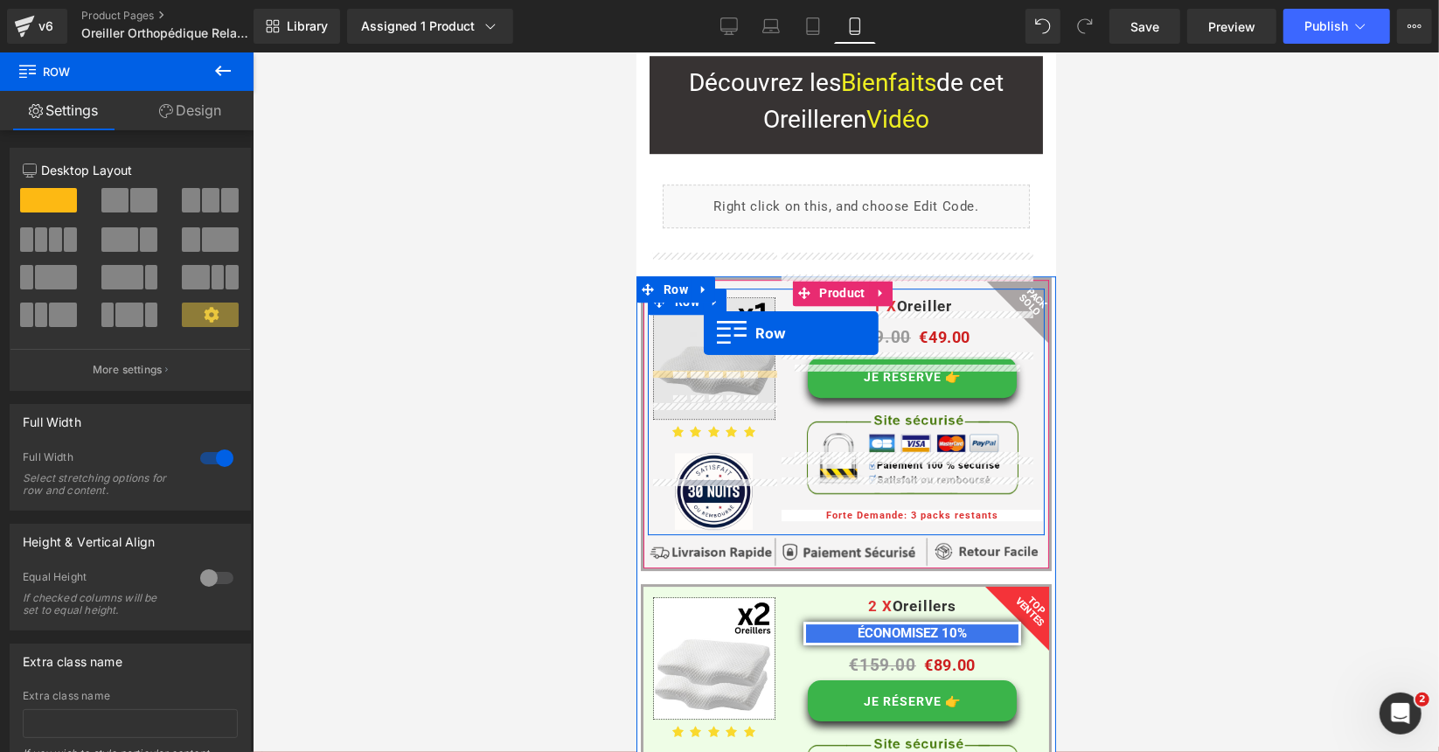
scroll to position [3671, 0]
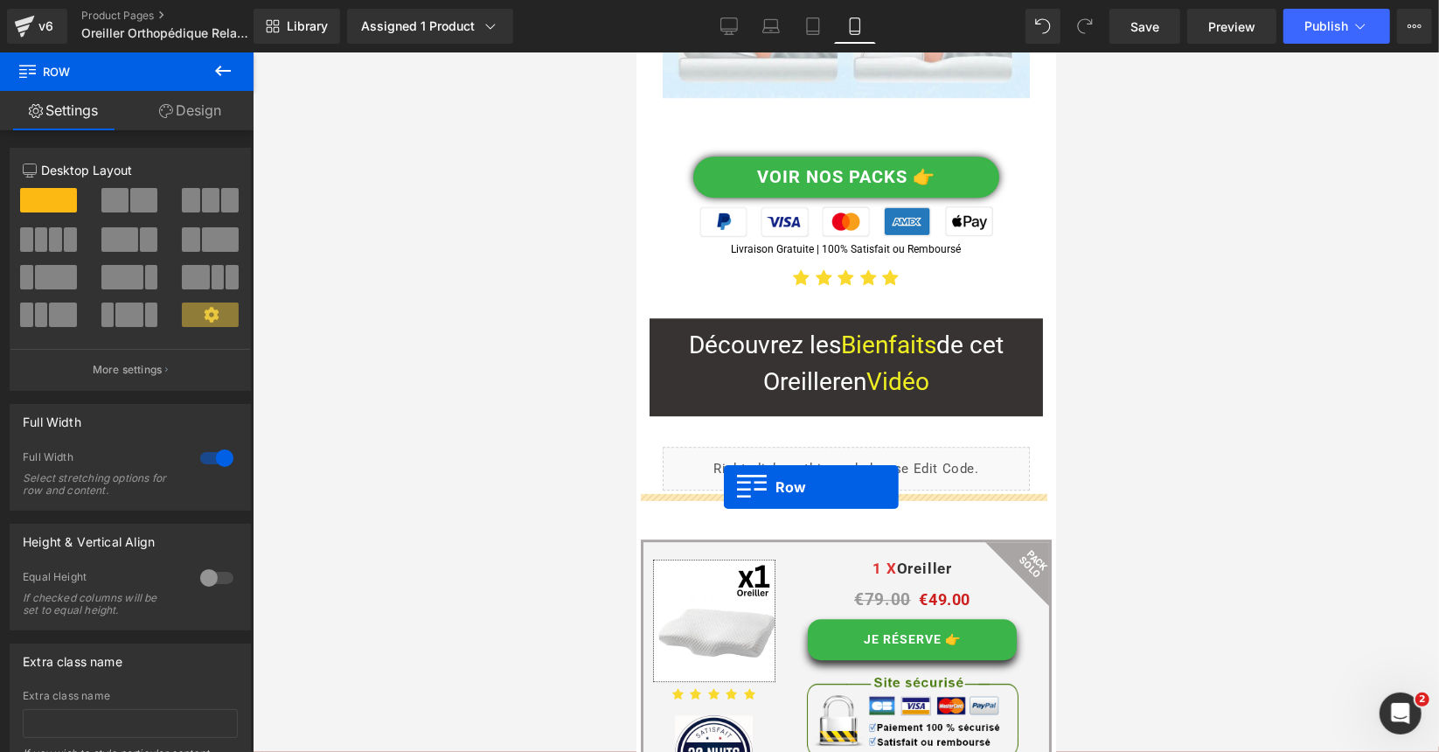
drag, startPoint x: 640, startPoint y: 198, endPoint x: 723, endPoint y: 486, distance: 299.4
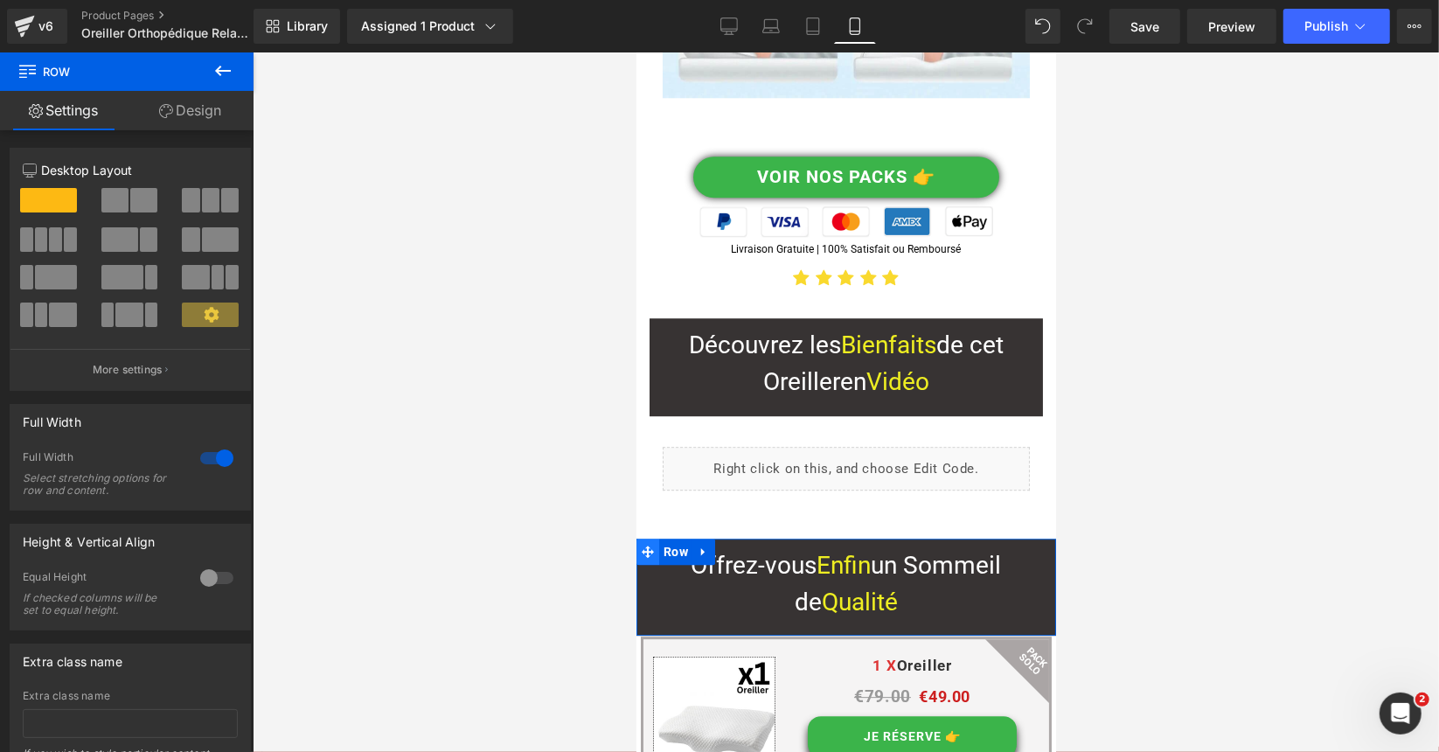
click at [639, 538] on span at bounding box center [647, 551] width 23 height 26
click at [183, 119] on link "Design" at bounding box center [190, 110] width 127 height 39
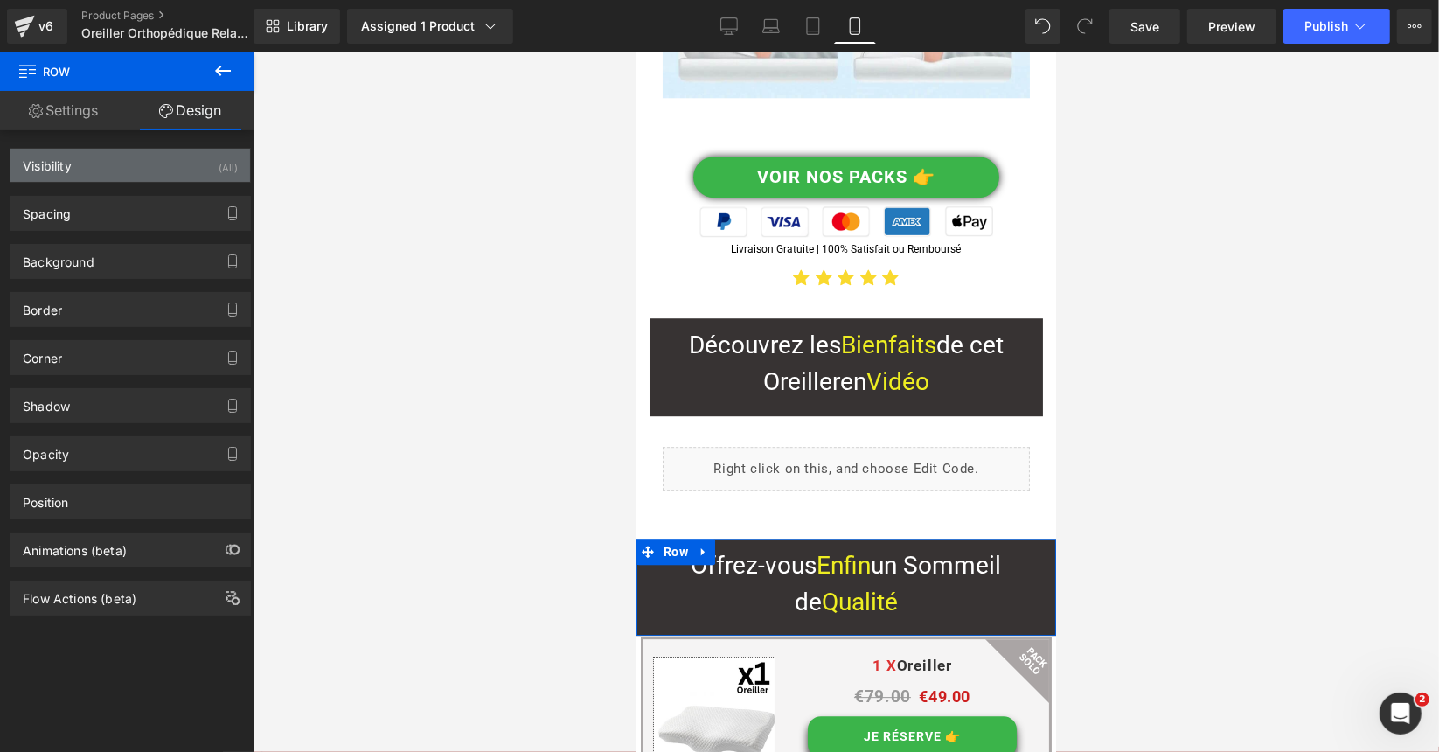
click at [185, 166] on div "Visibility (All)" at bounding box center [130, 165] width 240 height 33
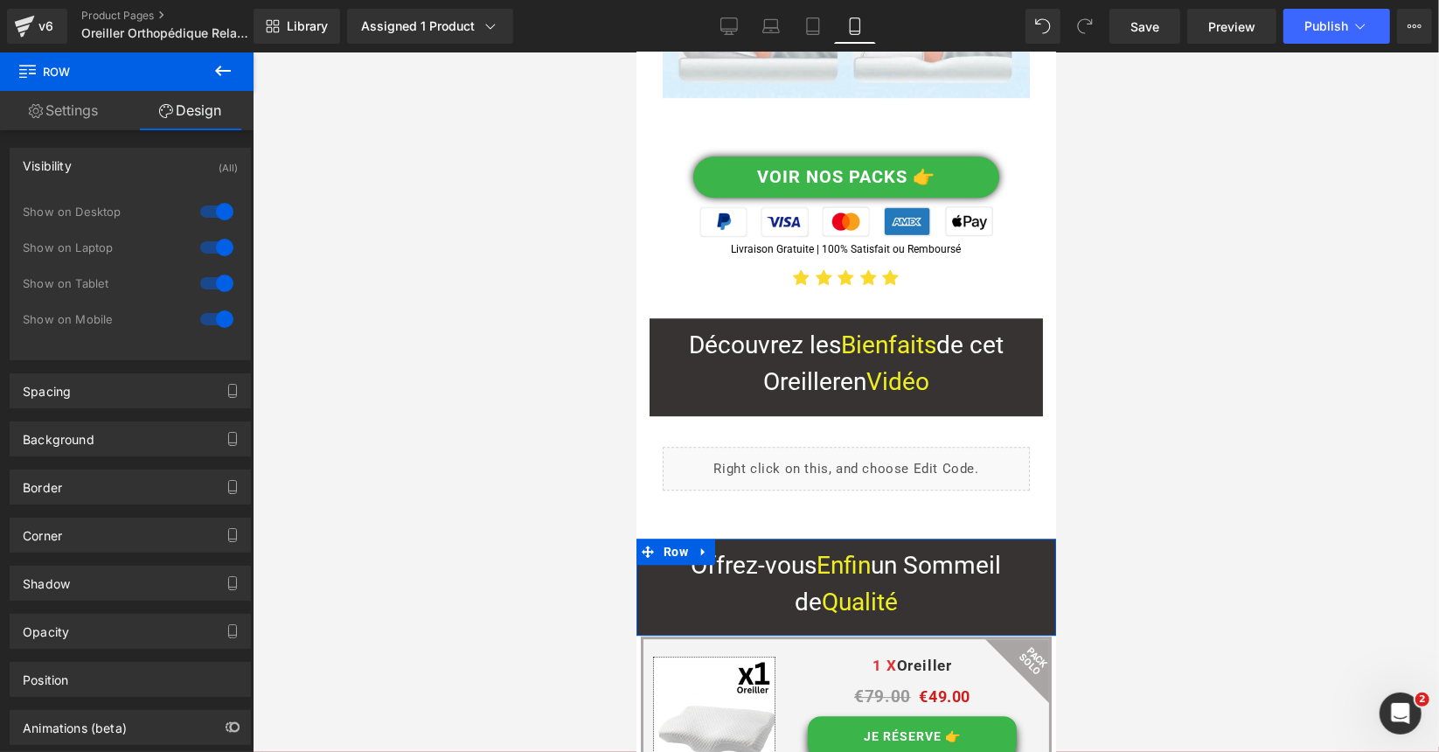
click at [212, 210] on div at bounding box center [217, 212] width 42 height 28
click at [215, 247] on div at bounding box center [217, 247] width 42 height 28
click at [214, 284] on div at bounding box center [217, 283] width 42 height 28
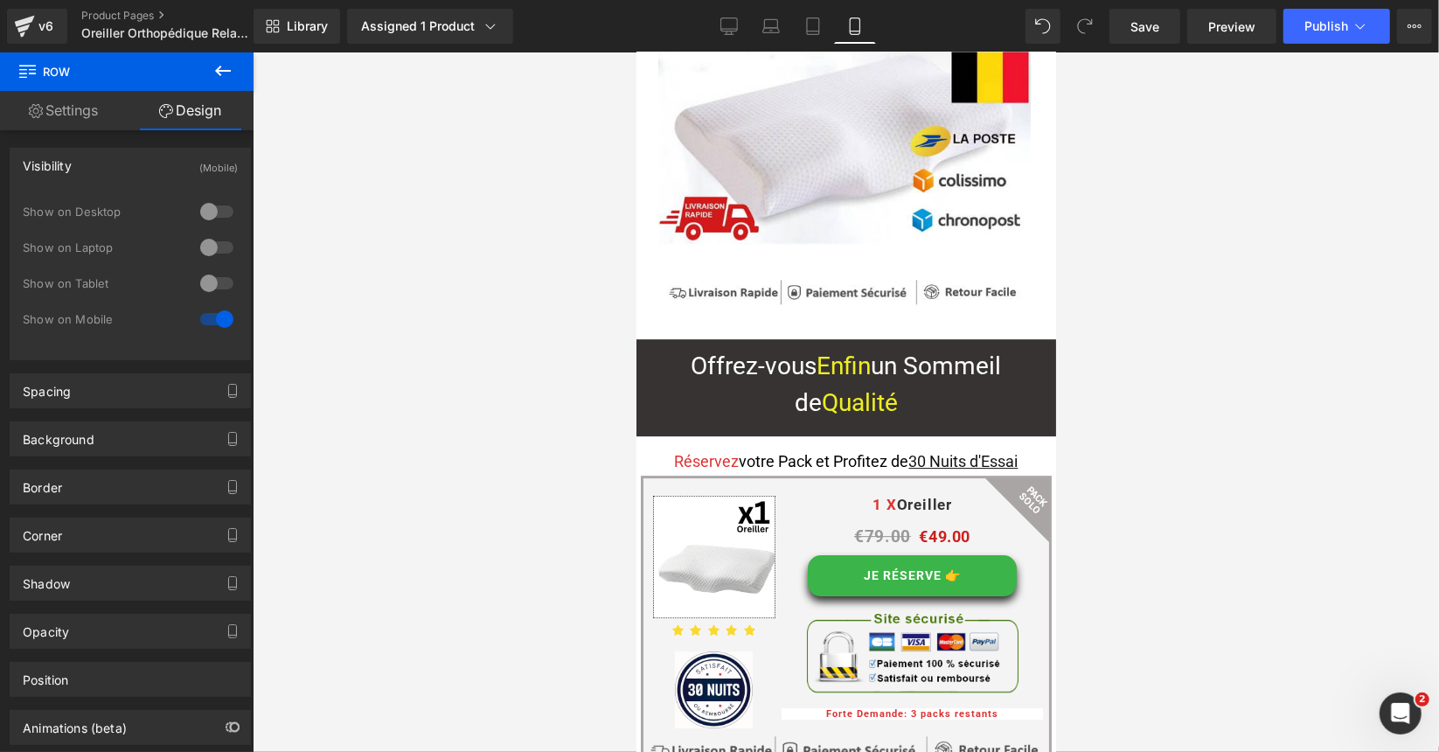
drag, startPoint x: 1049, startPoint y: 173, endPoint x: 1752, endPoint y: 510, distance: 779.4
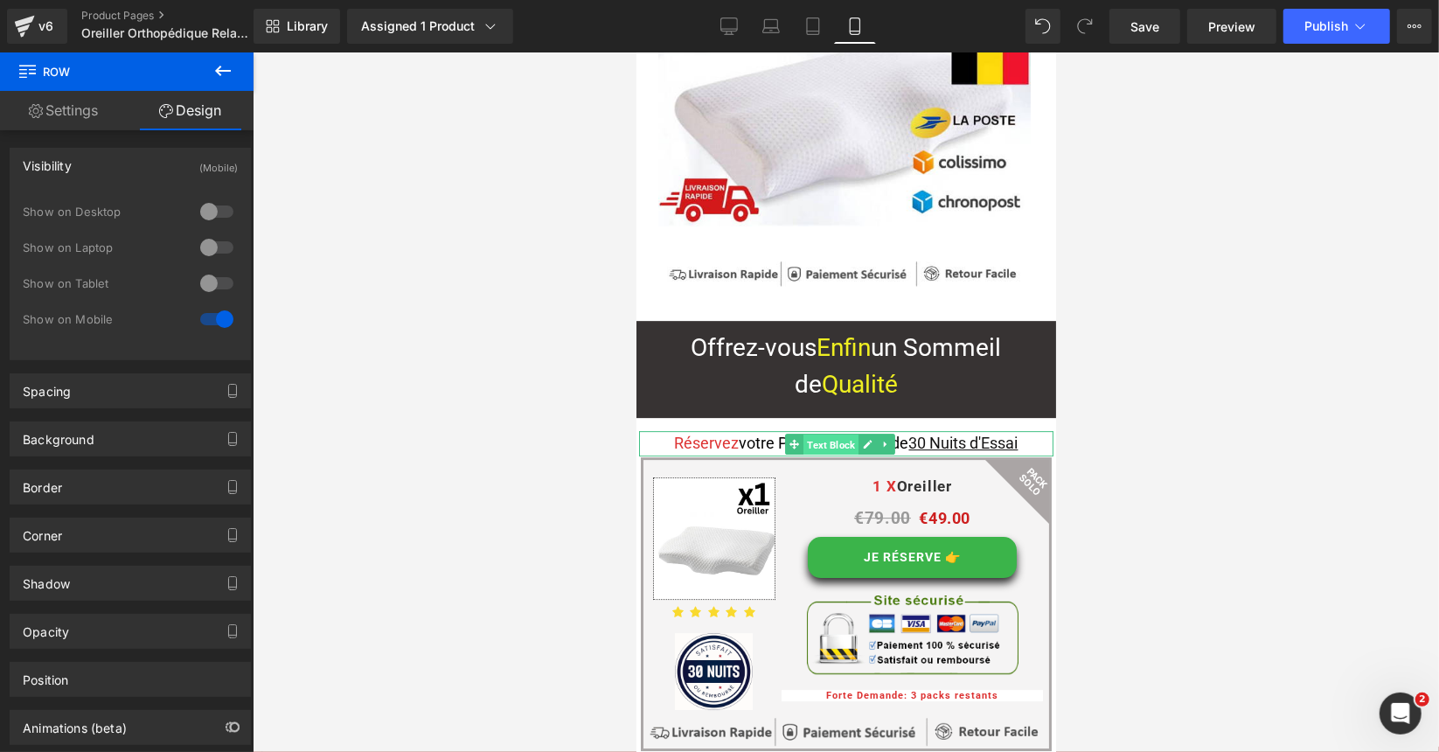
click at [843, 434] on span "Text Block" at bounding box center [830, 444] width 55 height 21
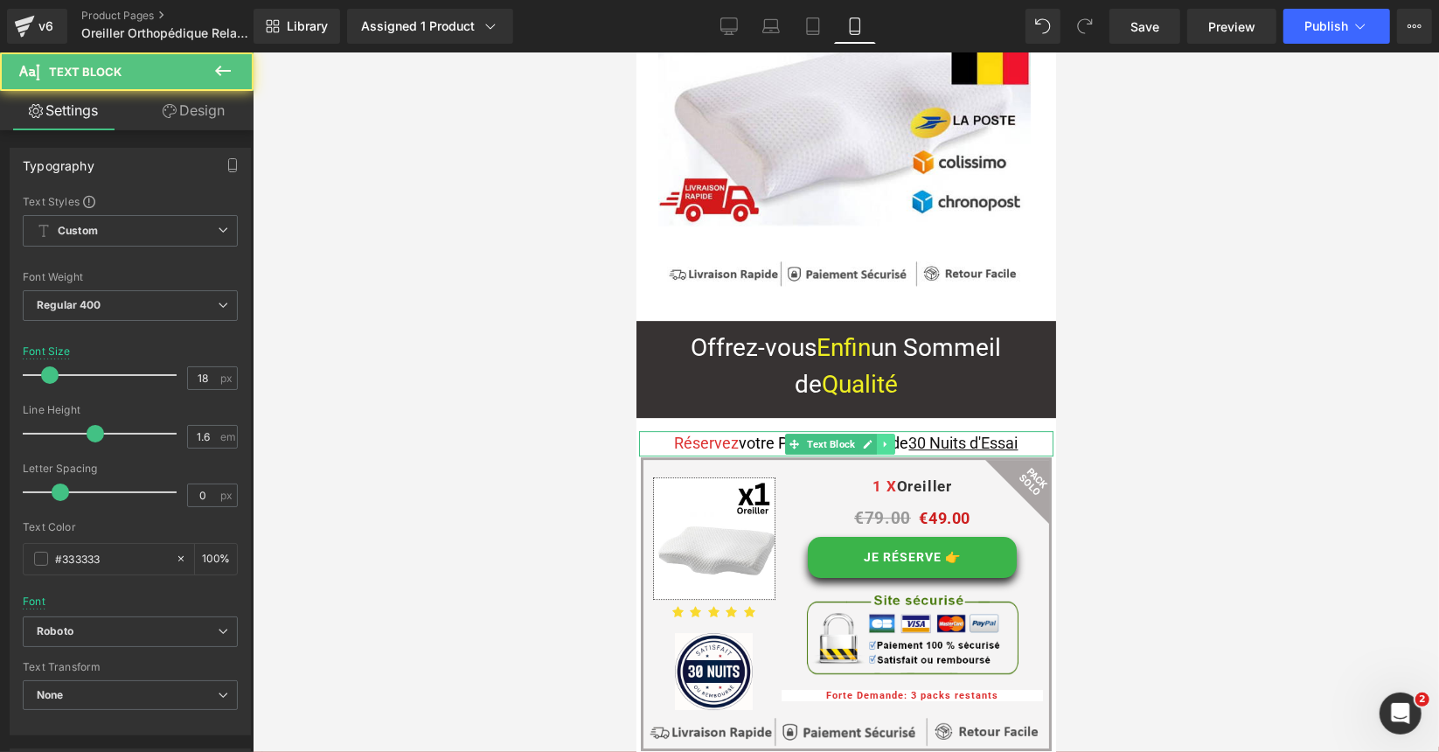
click at [881, 438] on icon at bounding box center [885, 443] width 10 height 10
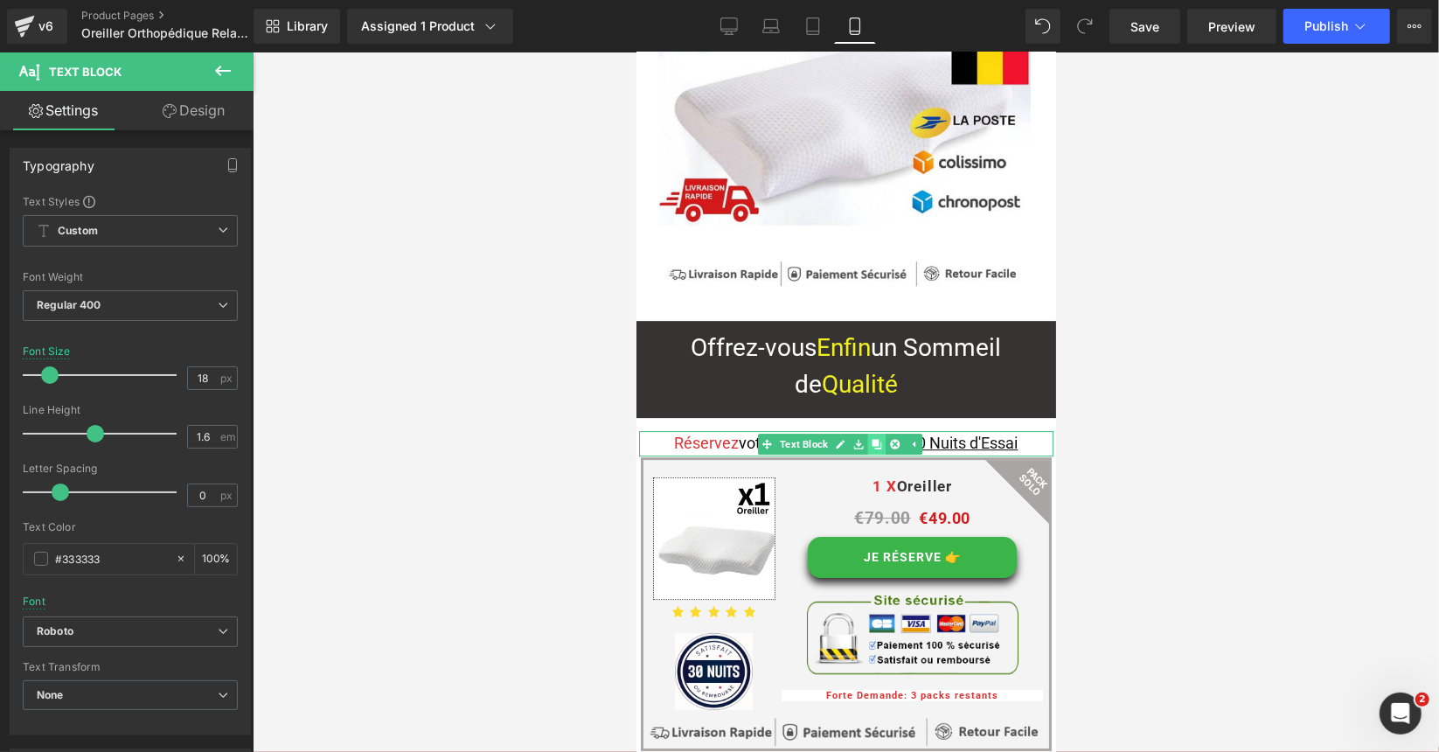
click at [879, 438] on icon at bounding box center [876, 443] width 10 height 10
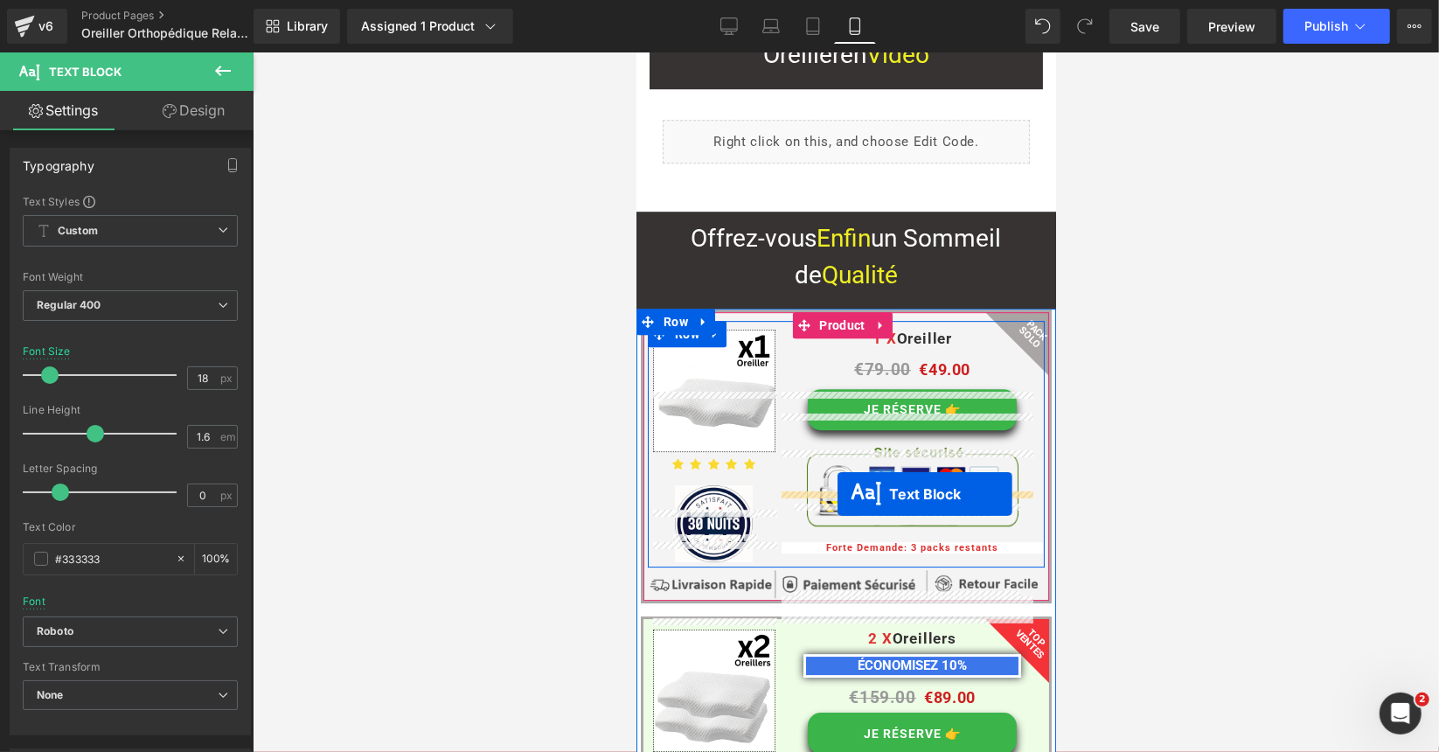
scroll to position [3780, 0]
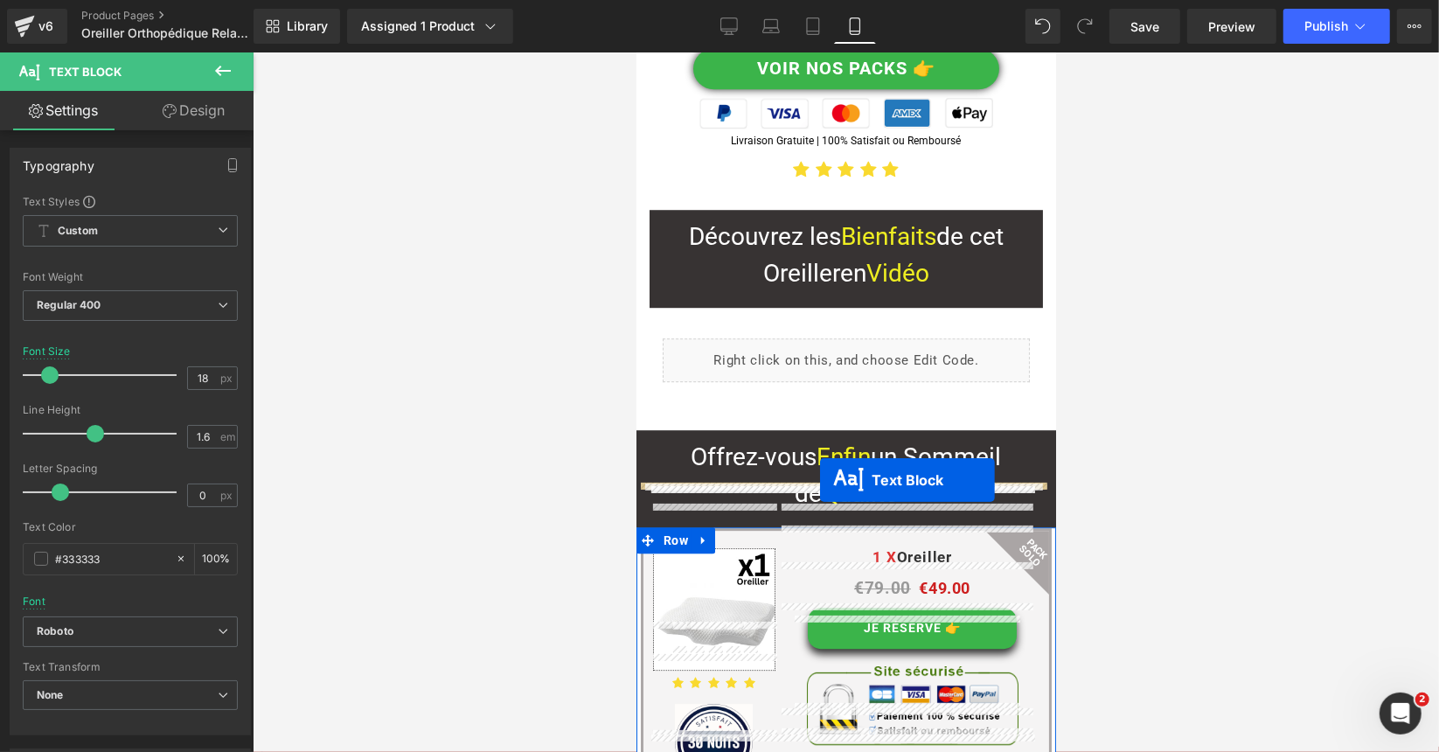
drag, startPoint x: 751, startPoint y: 145, endPoint x: 819, endPoint y: 479, distance: 340.9
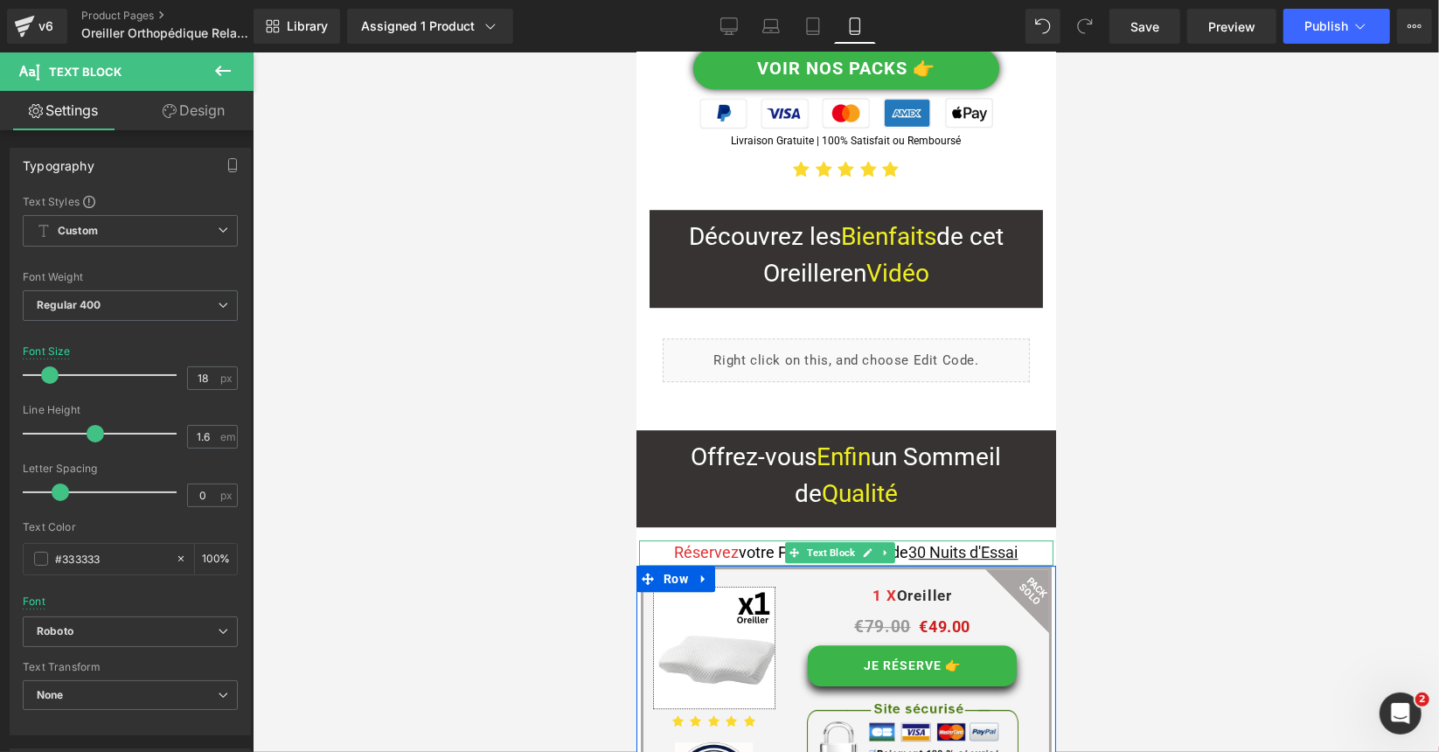
click at [651, 539] on p "Réservez votre Pack et Profitez de 30 Nuits d'Essai" at bounding box center [845, 551] width 414 height 25
click at [194, 108] on link "Design" at bounding box center [193, 110] width 127 height 39
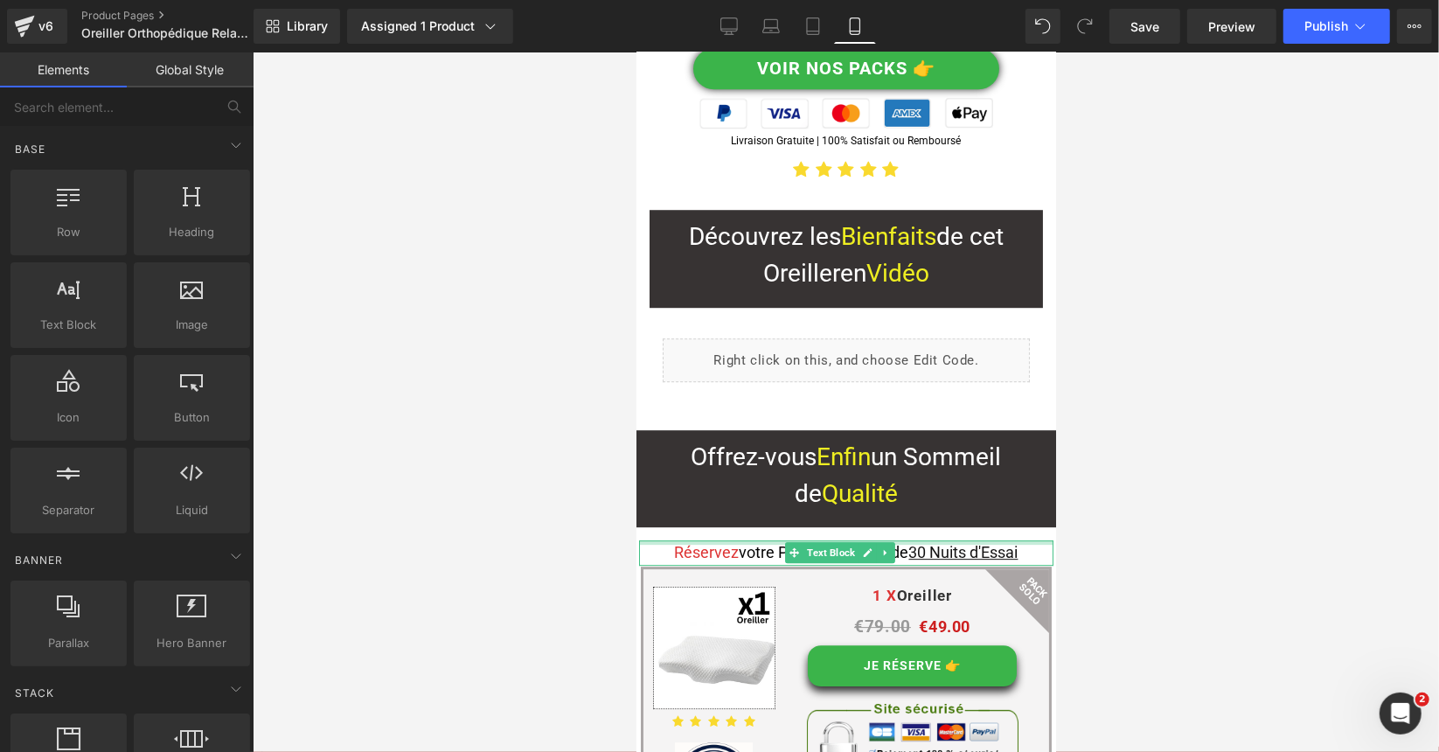
click at [685, 539] on div at bounding box center [845, 541] width 414 height 4
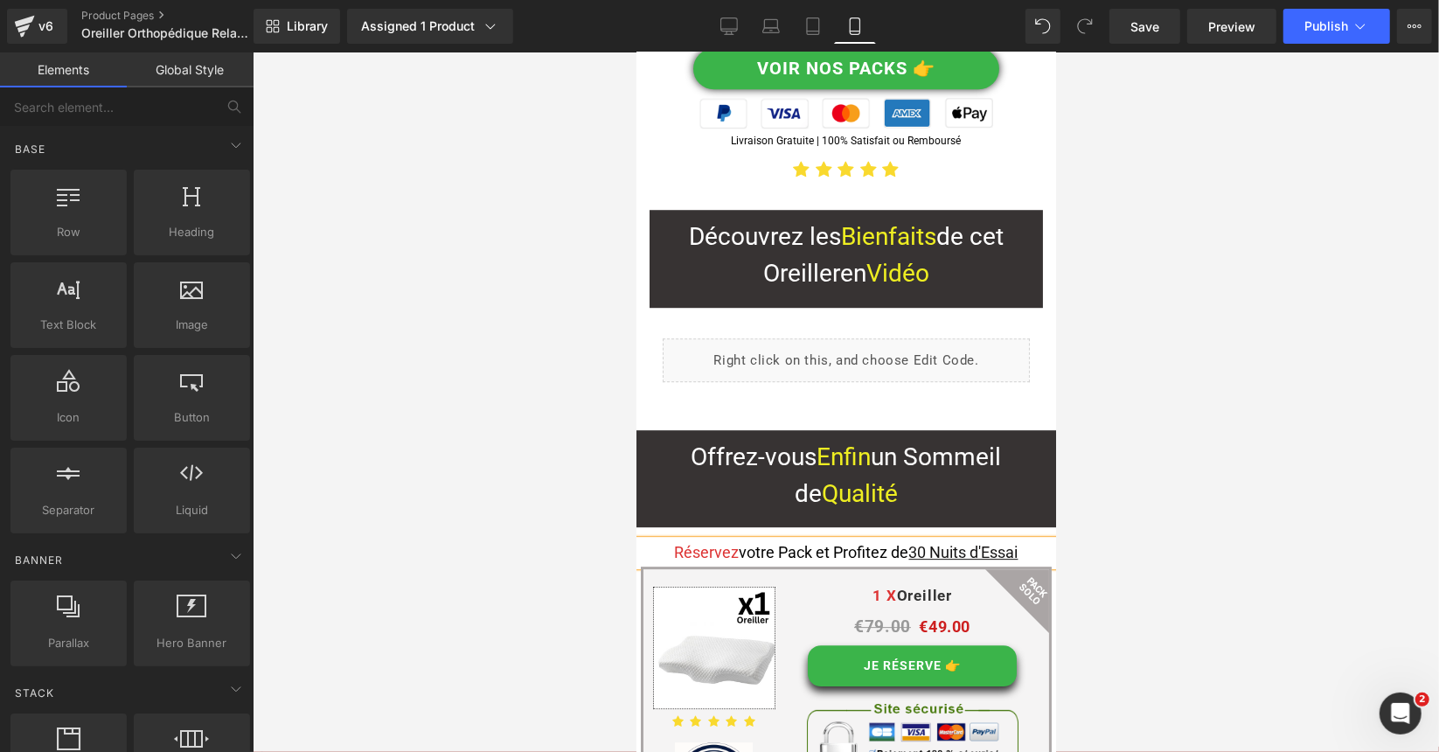
drag, startPoint x: 515, startPoint y: 532, endPoint x: 623, endPoint y: 524, distance: 108.7
click at [516, 531] on div at bounding box center [846, 401] width 1186 height 699
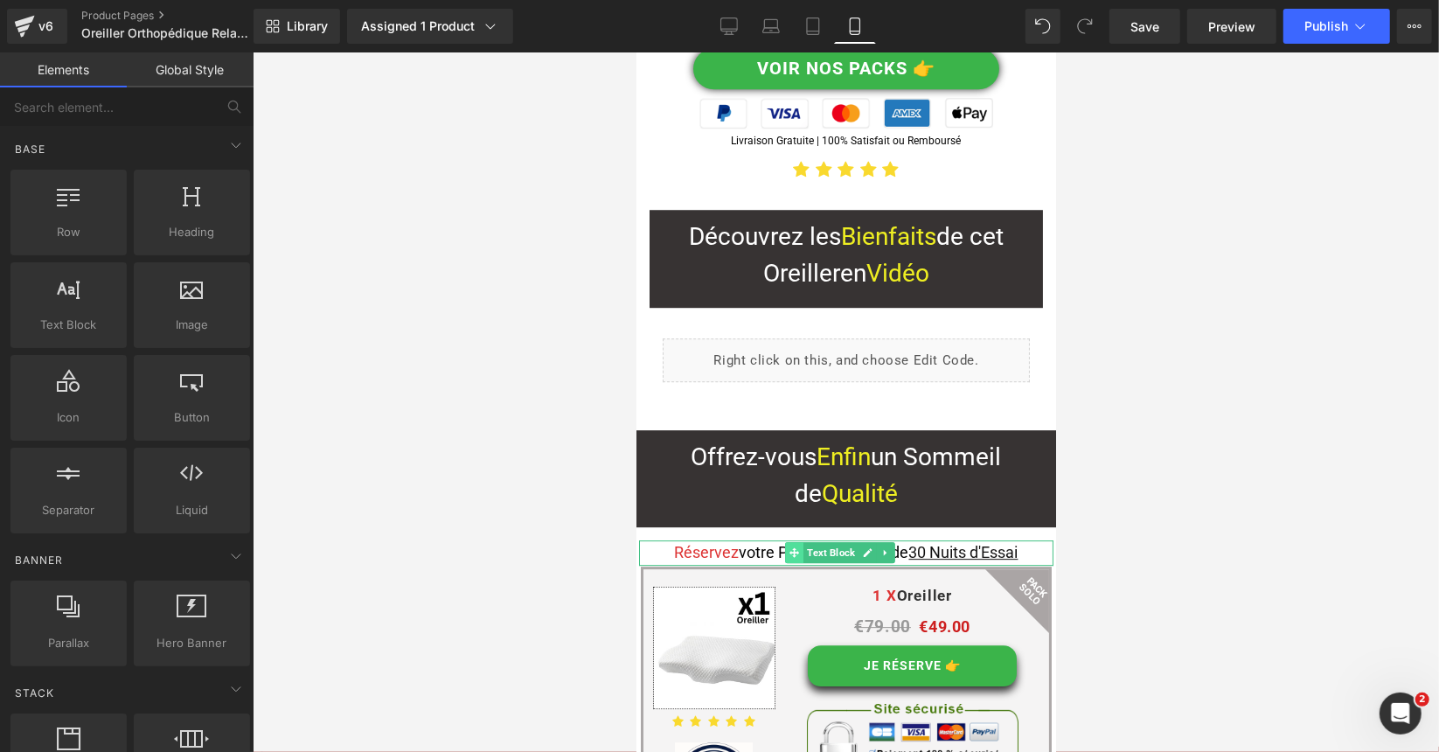
click at [794, 547] on icon at bounding box center [794, 552] width 10 height 10
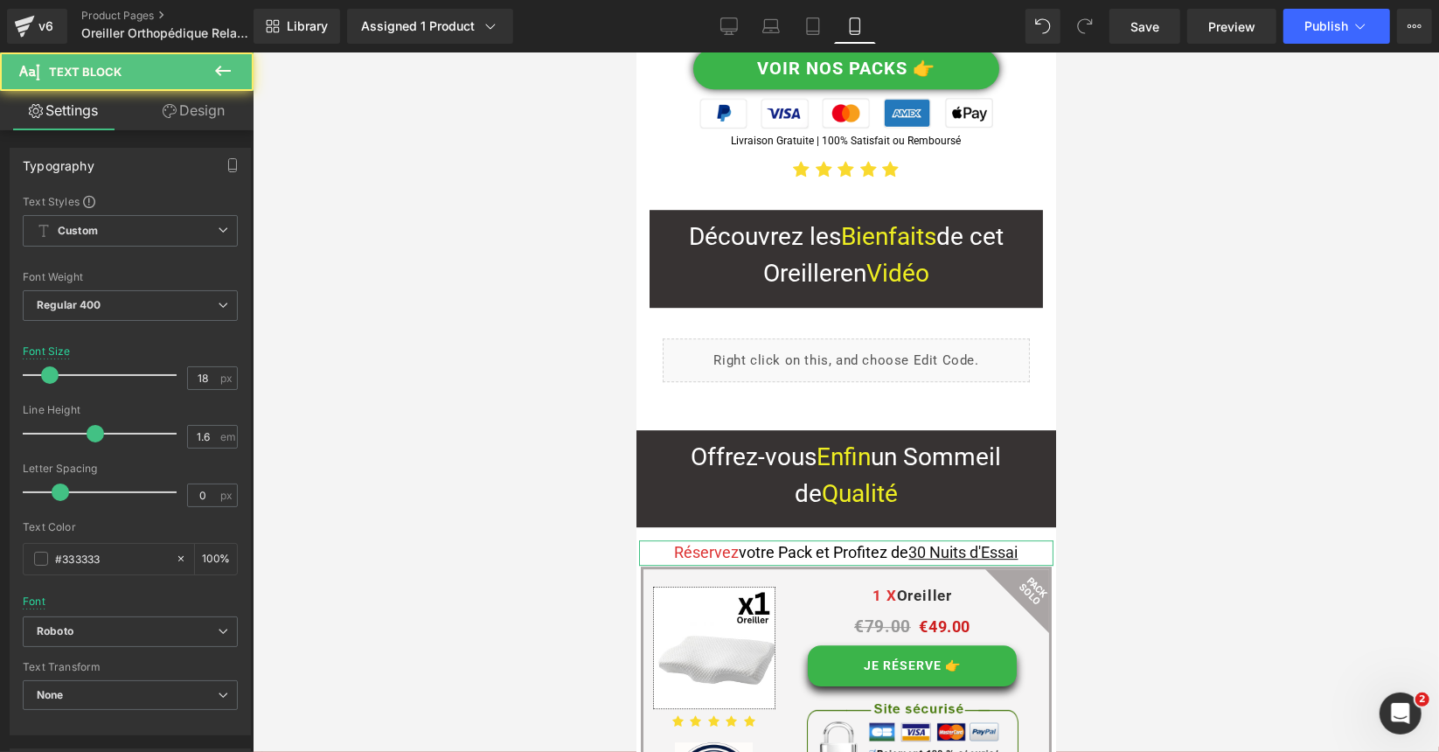
click at [194, 111] on link "Design" at bounding box center [193, 110] width 127 height 39
click at [0, 0] on div "Spacing" at bounding box center [0, 0] width 0 height 0
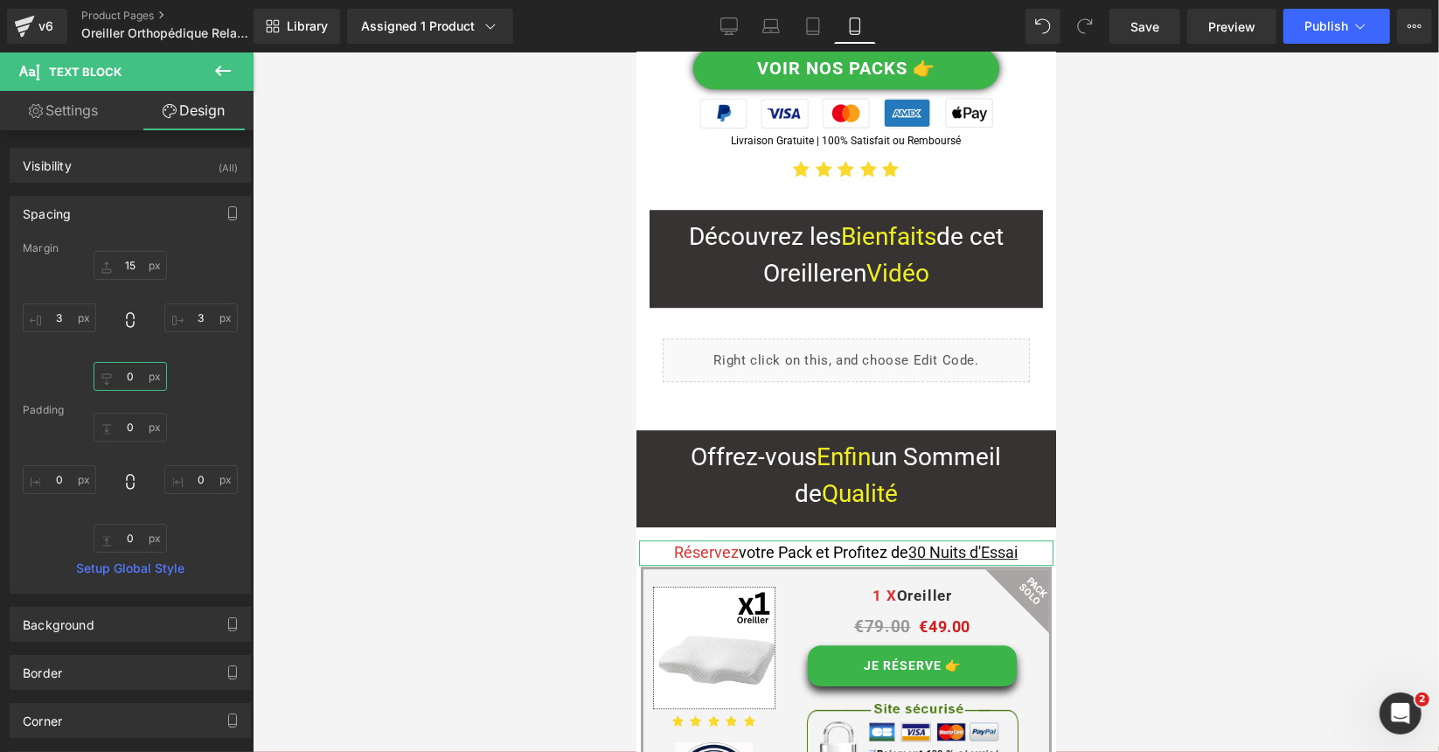
click at [129, 386] on input "text" at bounding box center [130, 376] width 73 height 29
click at [129, 381] on input "text" at bounding box center [130, 376] width 73 height 29
type input "15"
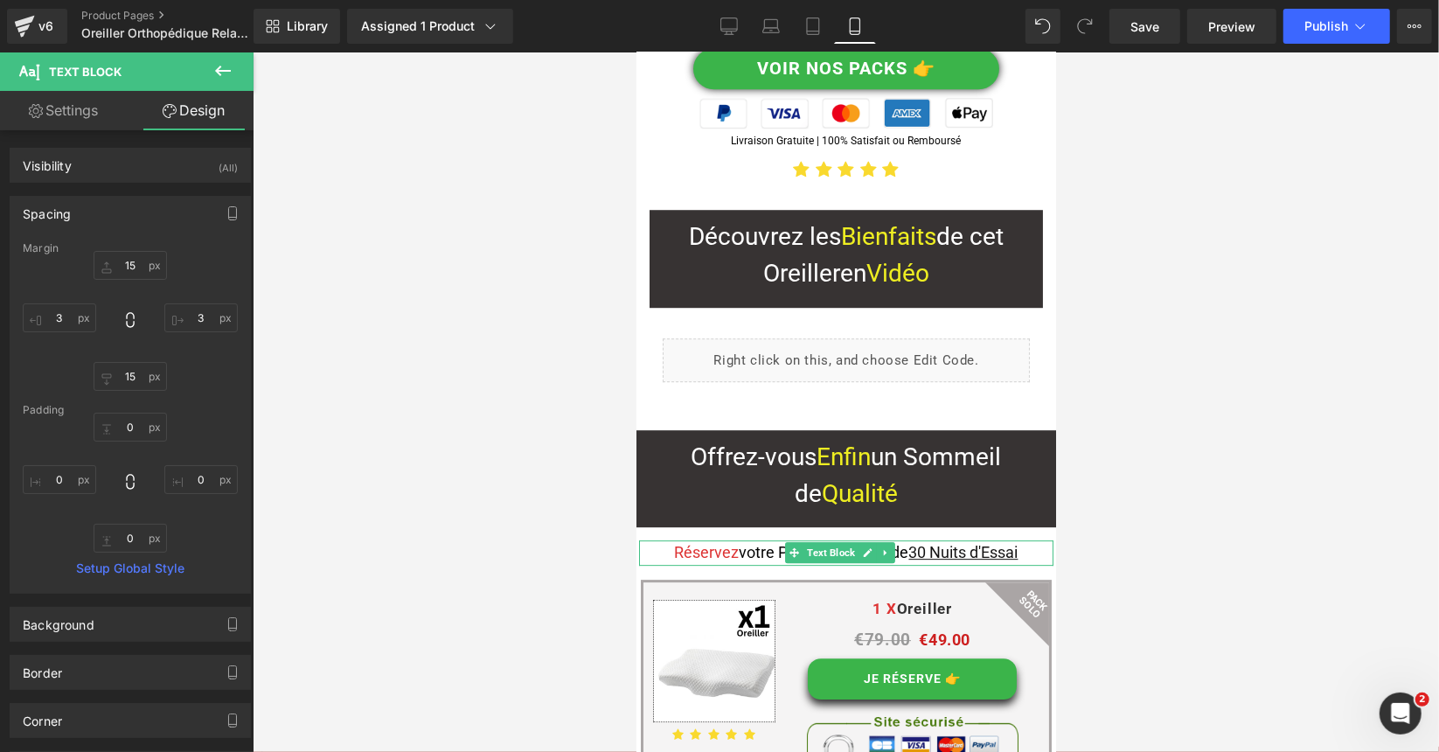
click at [654, 539] on p "Réservez votre Pack et Profitez de 30 Nuits d'Essai" at bounding box center [845, 551] width 414 height 25
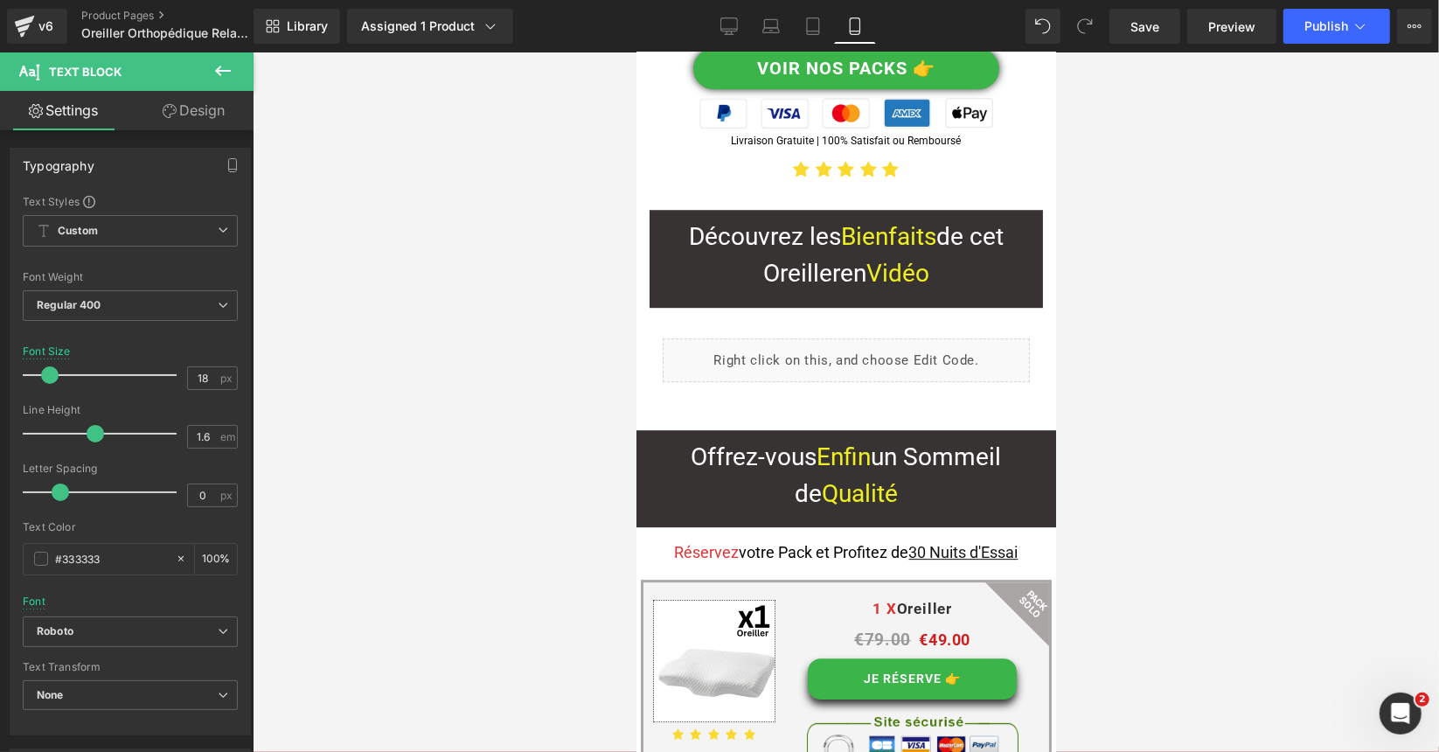
click at [189, 106] on link "Design" at bounding box center [193, 110] width 127 height 39
click at [0, 0] on div "Visibility" at bounding box center [0, 0] width 0 height 0
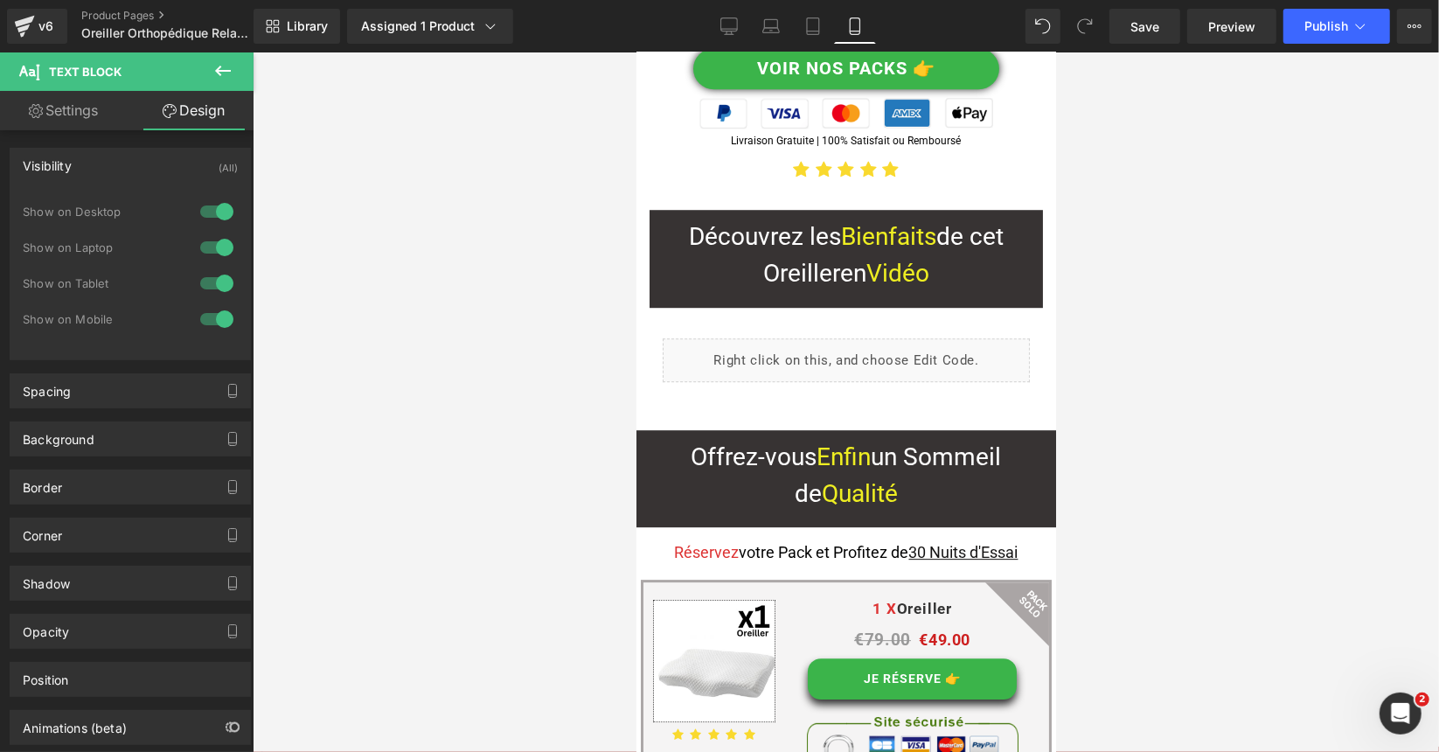
drag, startPoint x: 219, startPoint y: 208, endPoint x: 219, endPoint y: 221, distance: 13.1
click at [219, 209] on div at bounding box center [217, 212] width 42 height 28
click at [214, 246] on div at bounding box center [217, 247] width 42 height 28
click at [210, 283] on div at bounding box center [217, 283] width 42 height 28
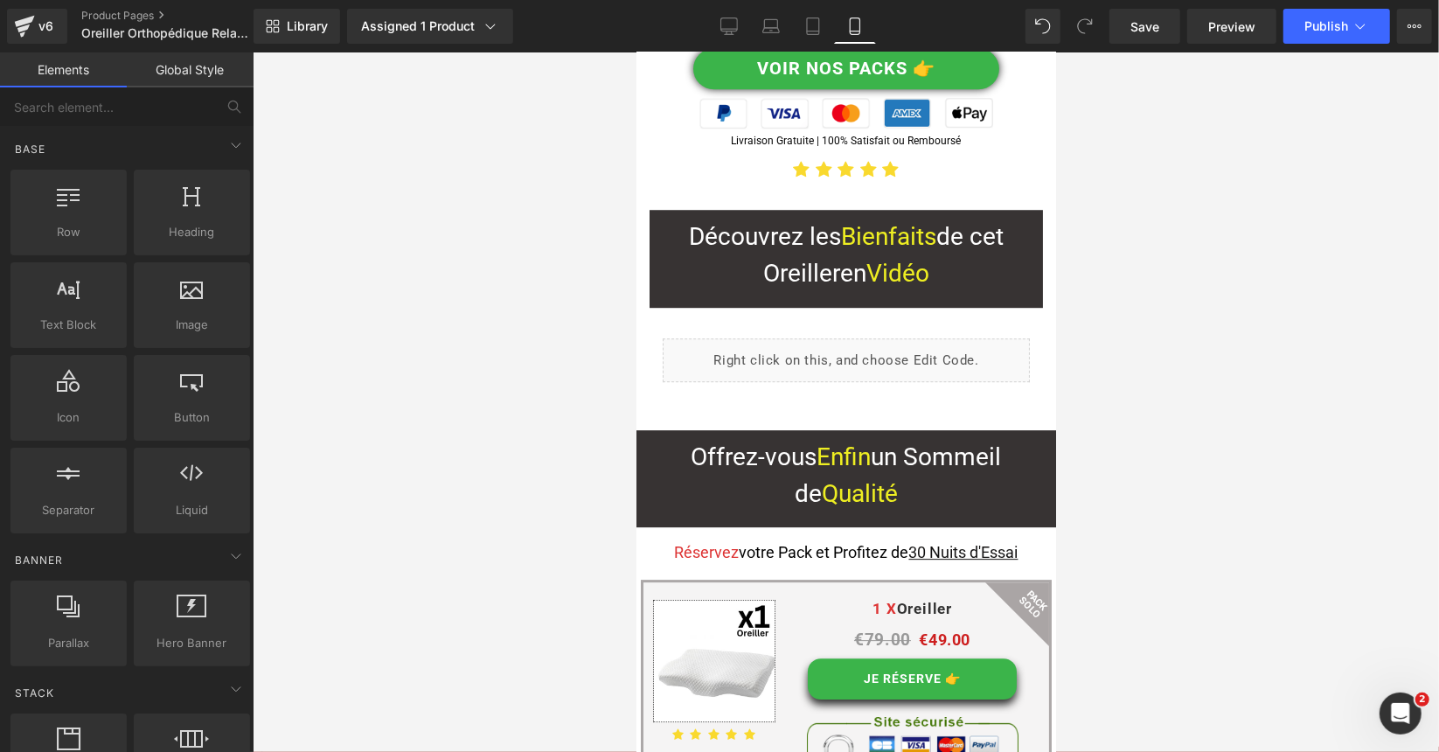
drag, startPoint x: 427, startPoint y: 347, endPoint x: 505, endPoint y: 369, distance: 81.7
click at [427, 352] on div at bounding box center [846, 401] width 1186 height 699
click at [645, 578] on span at bounding box center [647, 591] width 23 height 26
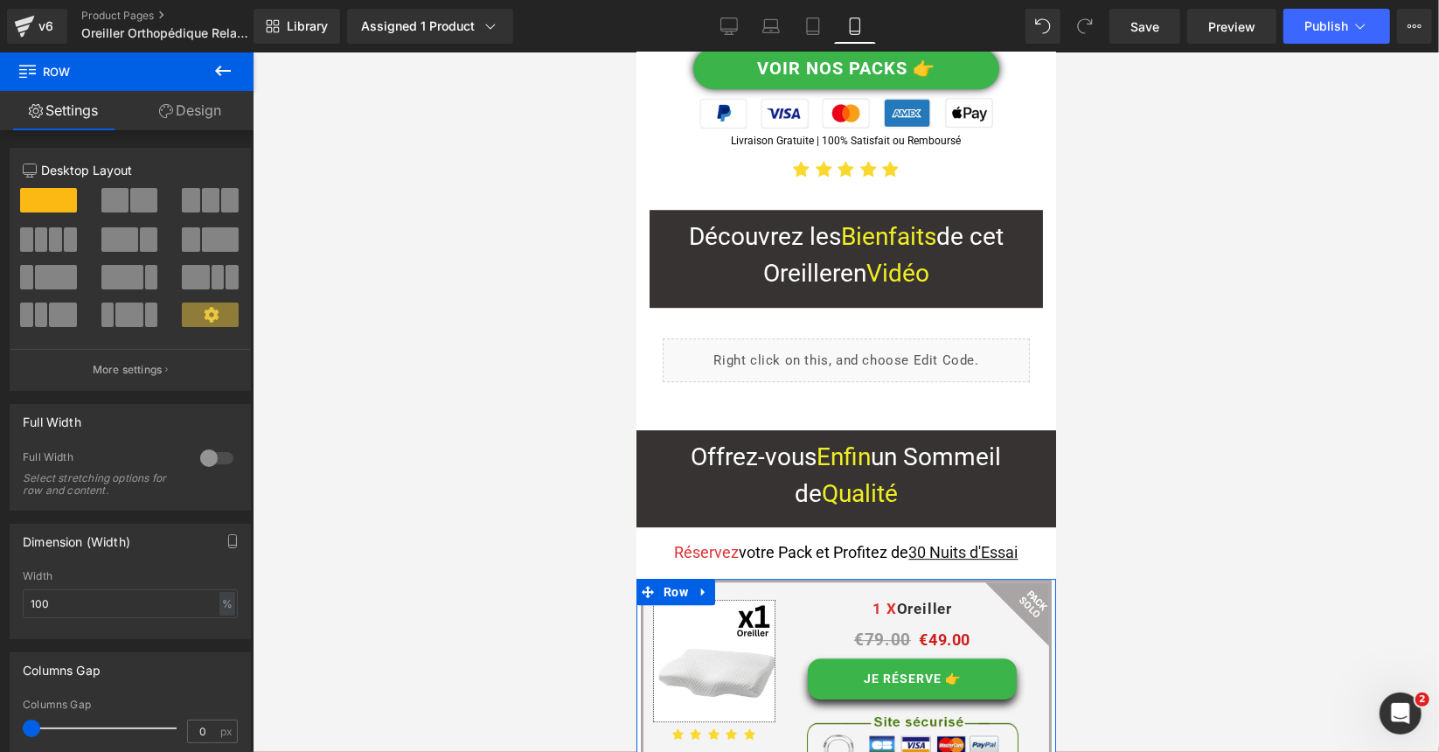
click at [197, 102] on link "Design" at bounding box center [190, 110] width 127 height 39
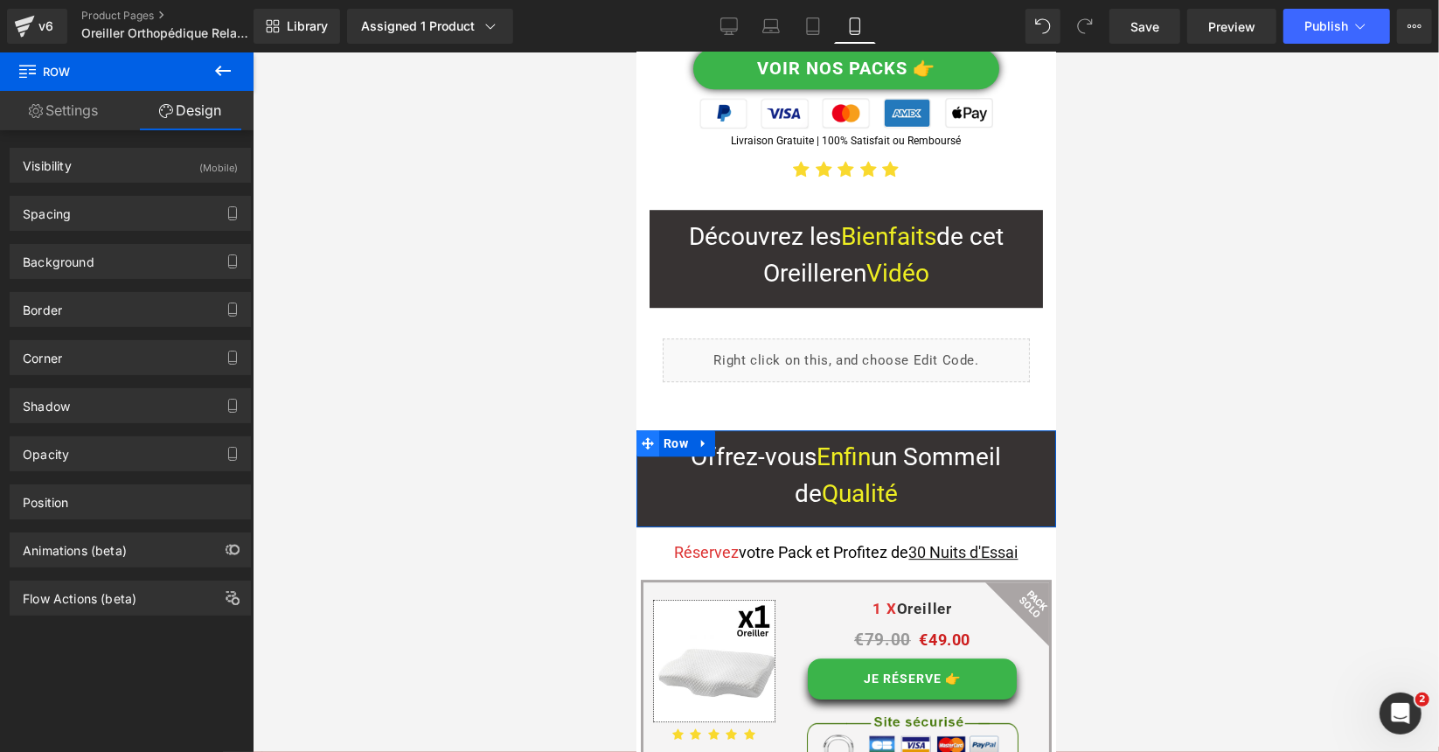
click at [645, 429] on span at bounding box center [647, 442] width 23 height 26
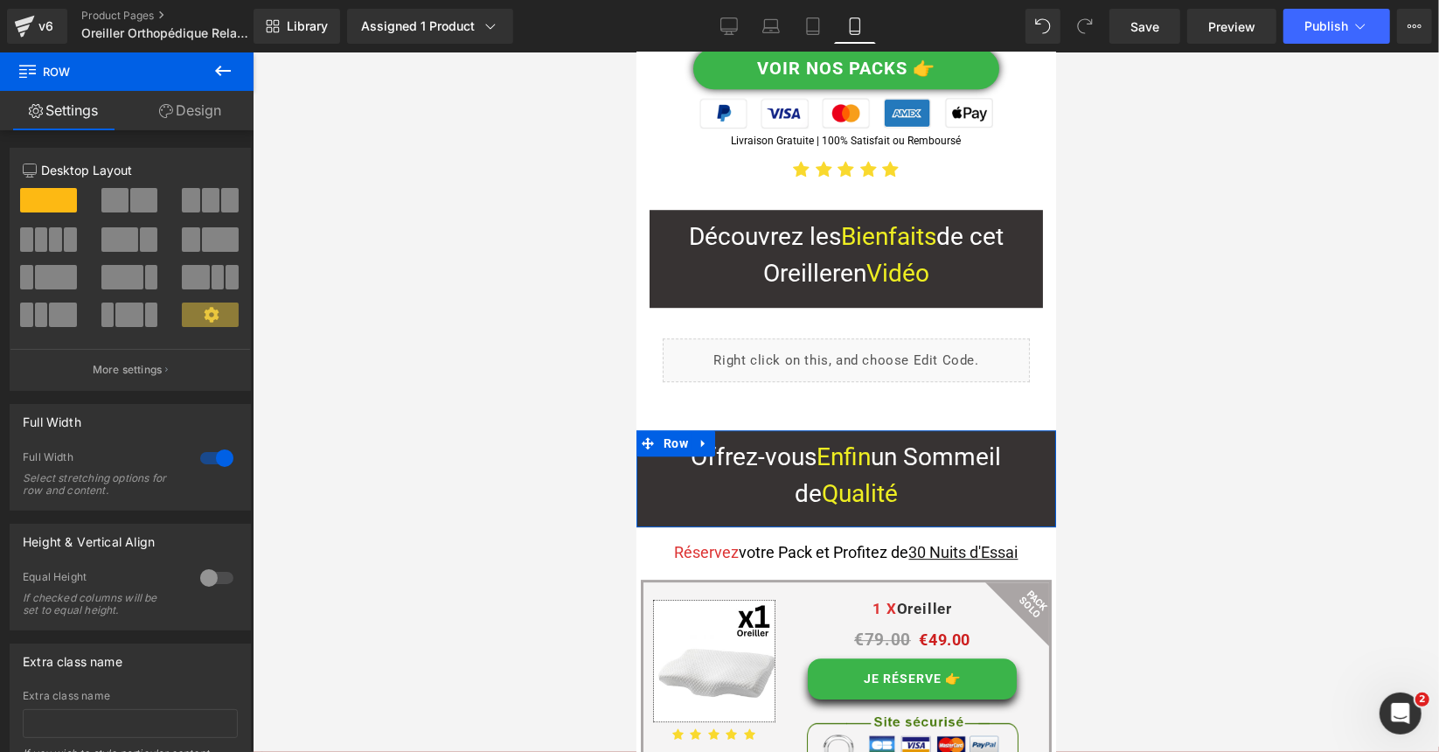
click at [205, 101] on link "Design" at bounding box center [190, 110] width 127 height 39
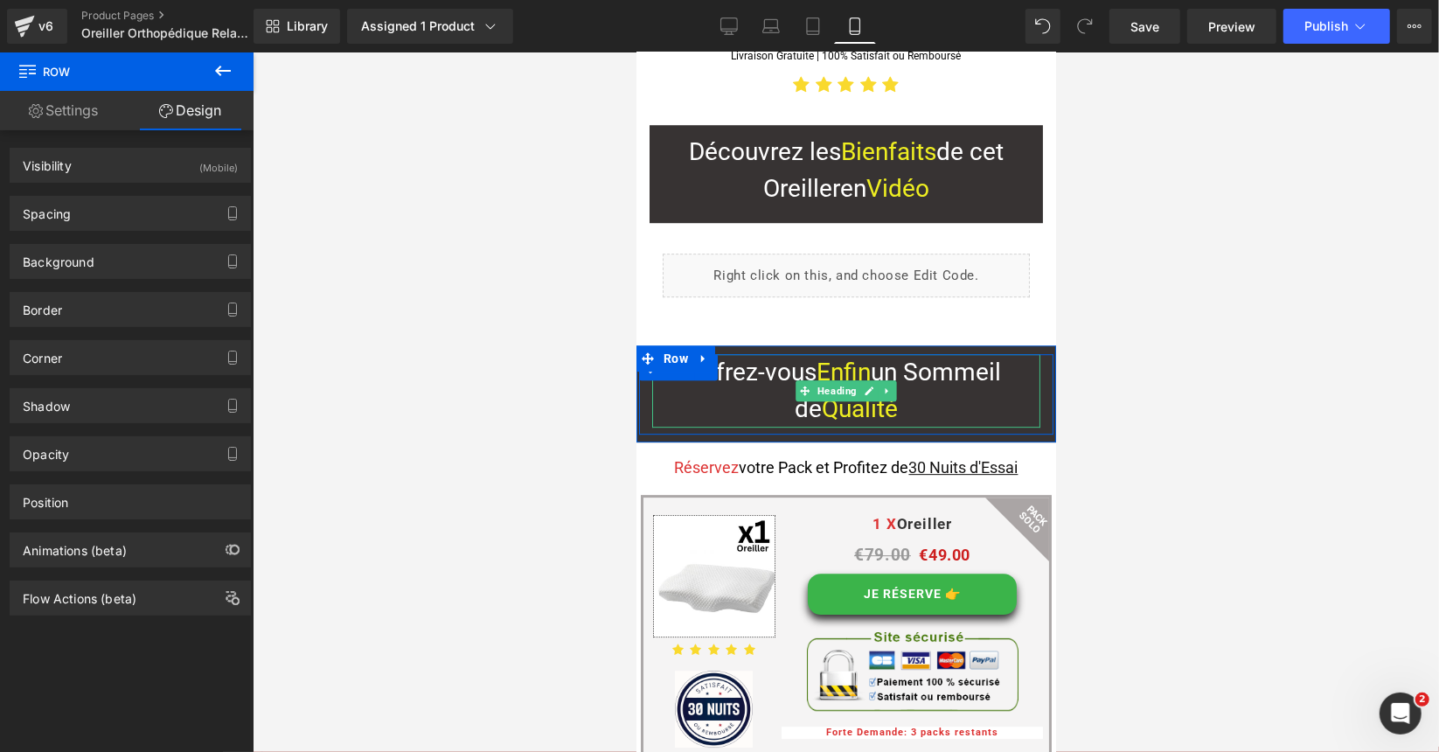
scroll to position [3867, 0]
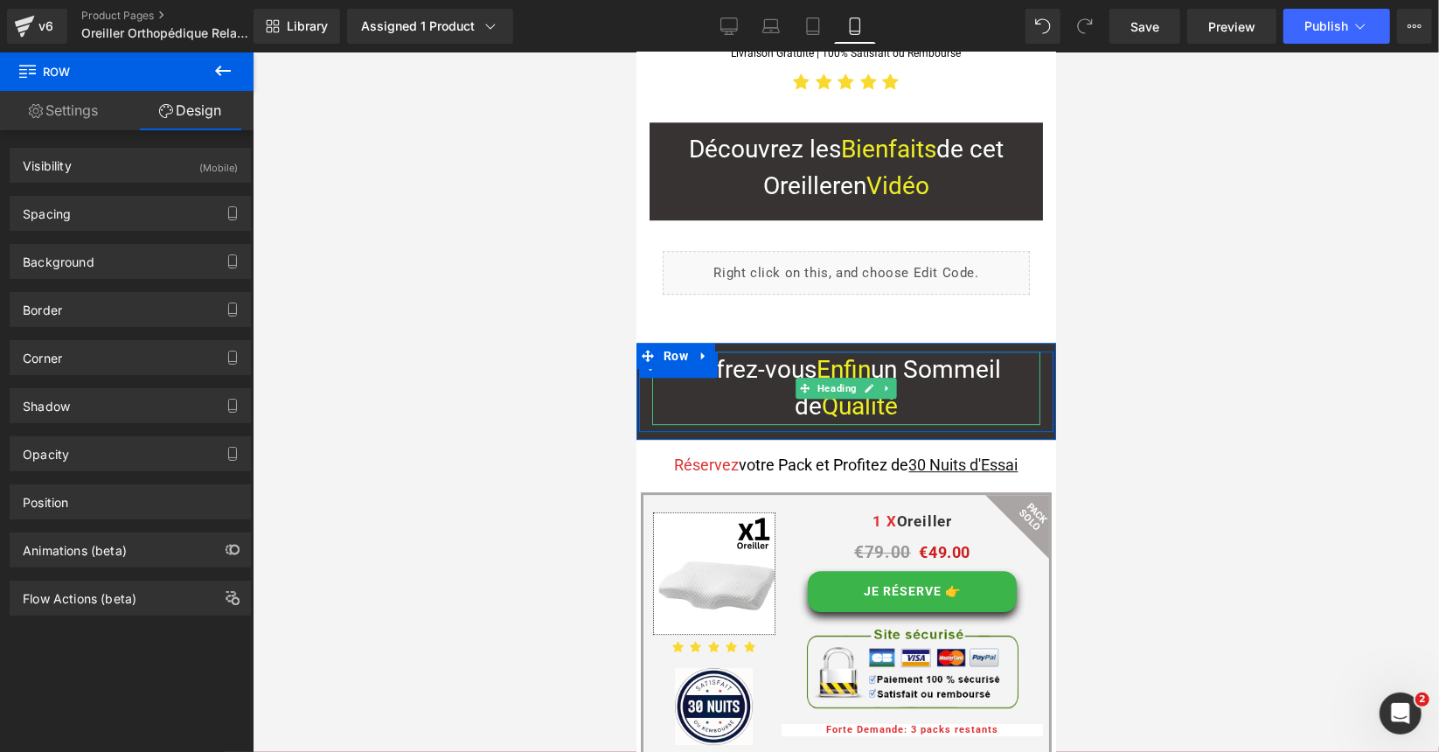
click at [764, 354] on span "Offrez-vous" at bounding box center [754, 368] width 126 height 29
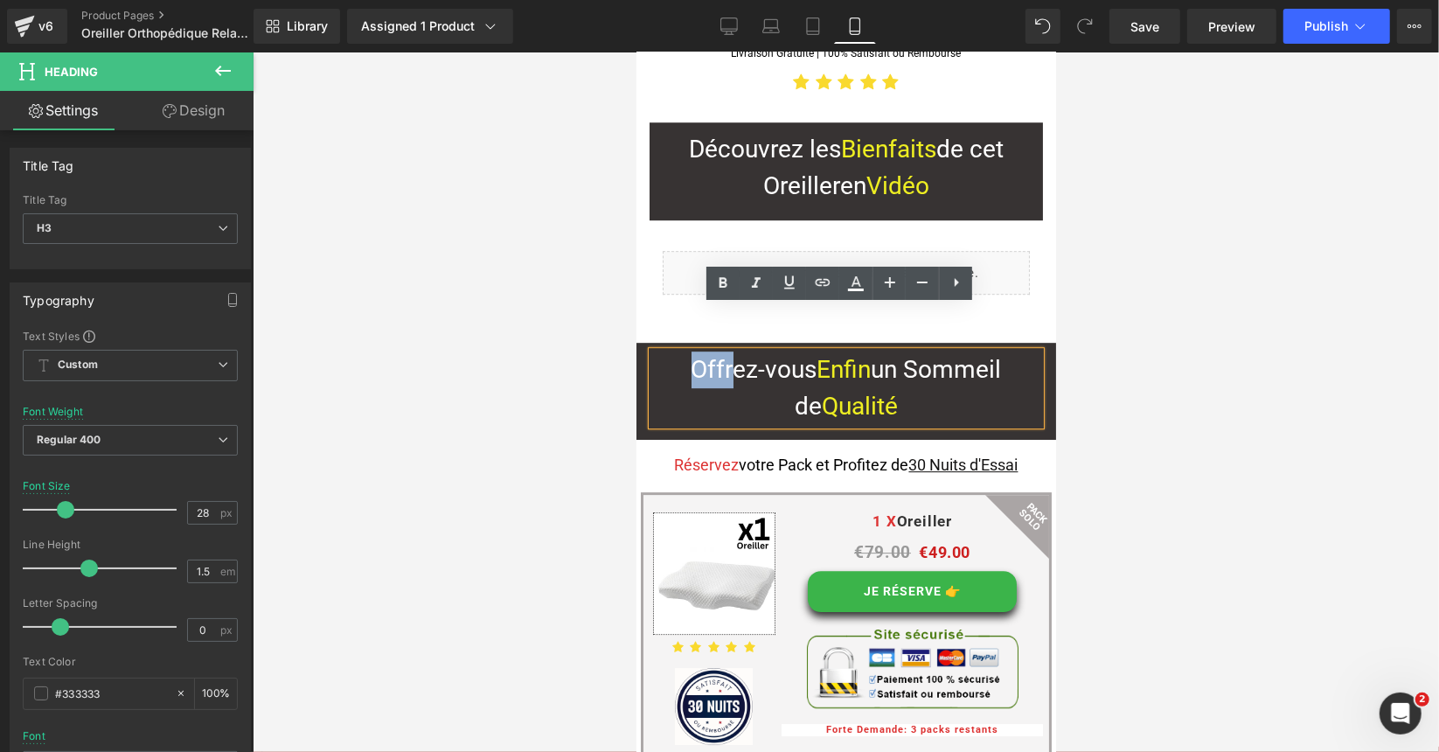
drag, startPoint x: 720, startPoint y: 322, endPoint x: 684, endPoint y: 321, distance: 36.7
click at [691, 354] on span "Offrez-vous" at bounding box center [754, 368] width 126 height 29
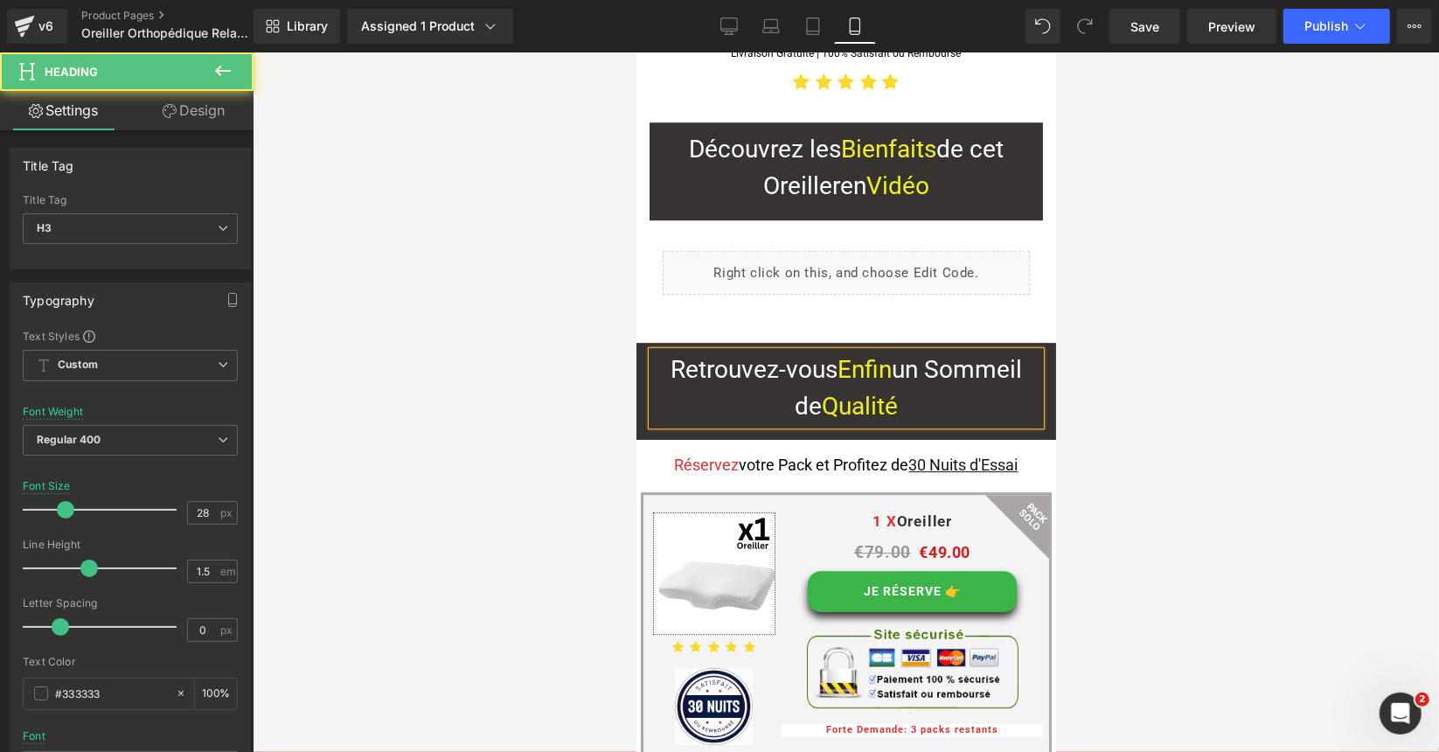
click at [769, 354] on span "Retrouvez-vous" at bounding box center [753, 368] width 167 height 29
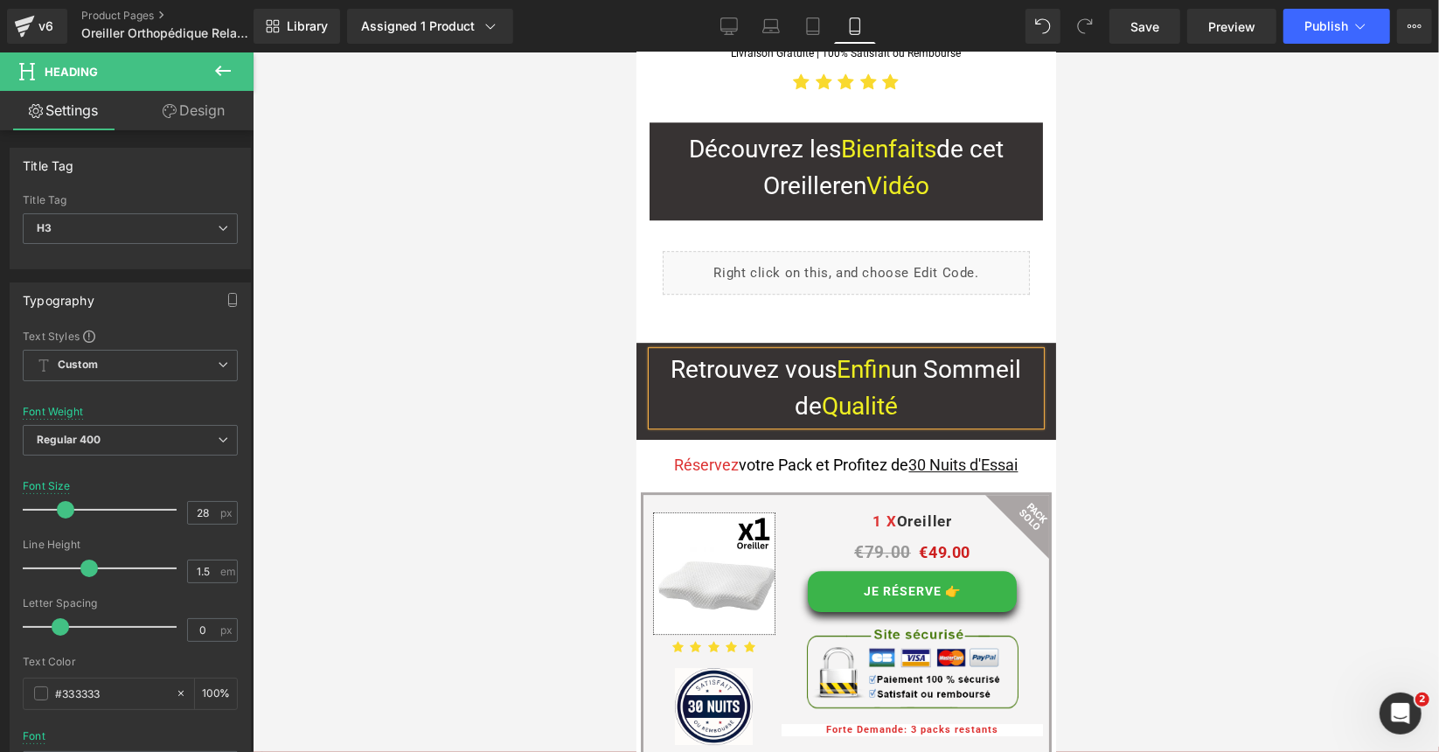
click at [837, 354] on span "Enfin" at bounding box center [864, 368] width 54 height 29
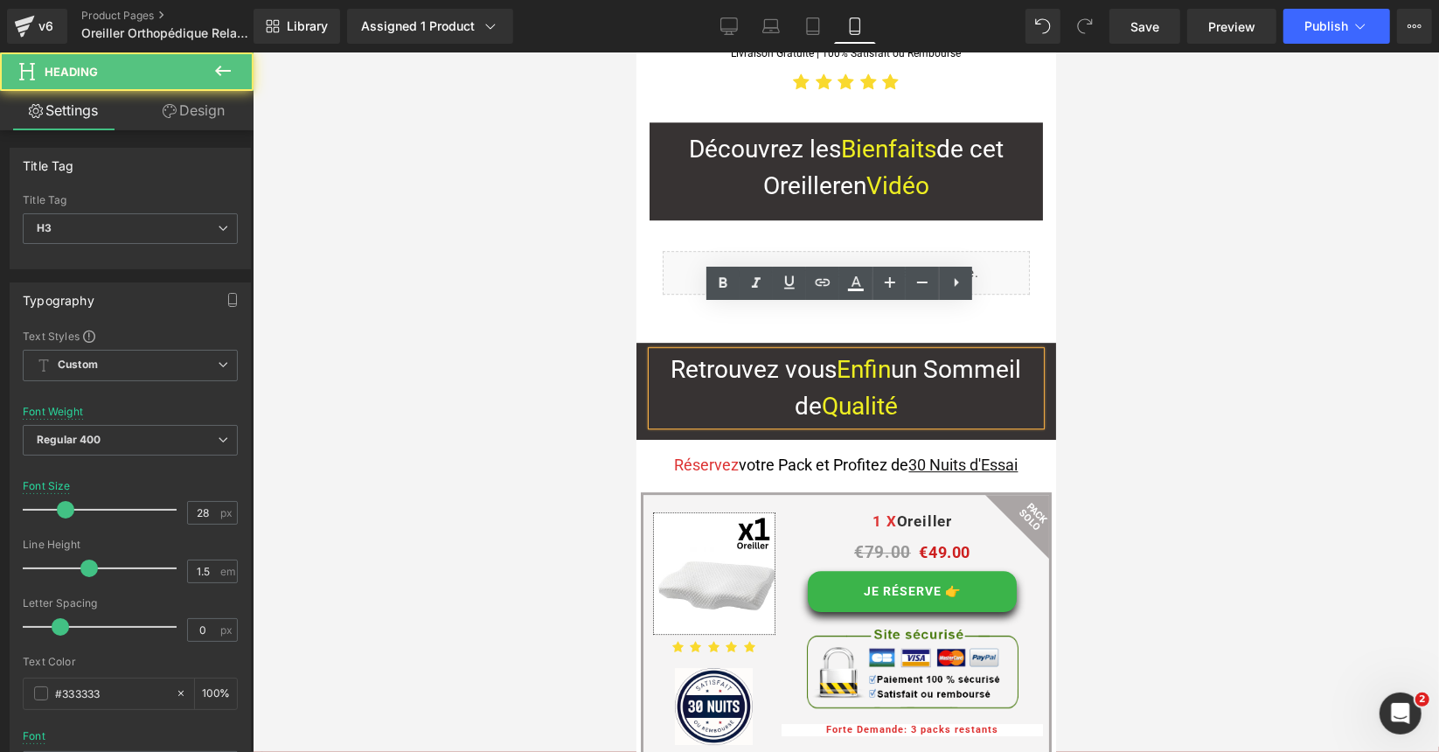
click at [852, 354] on span "Enfin" at bounding box center [864, 368] width 54 height 29
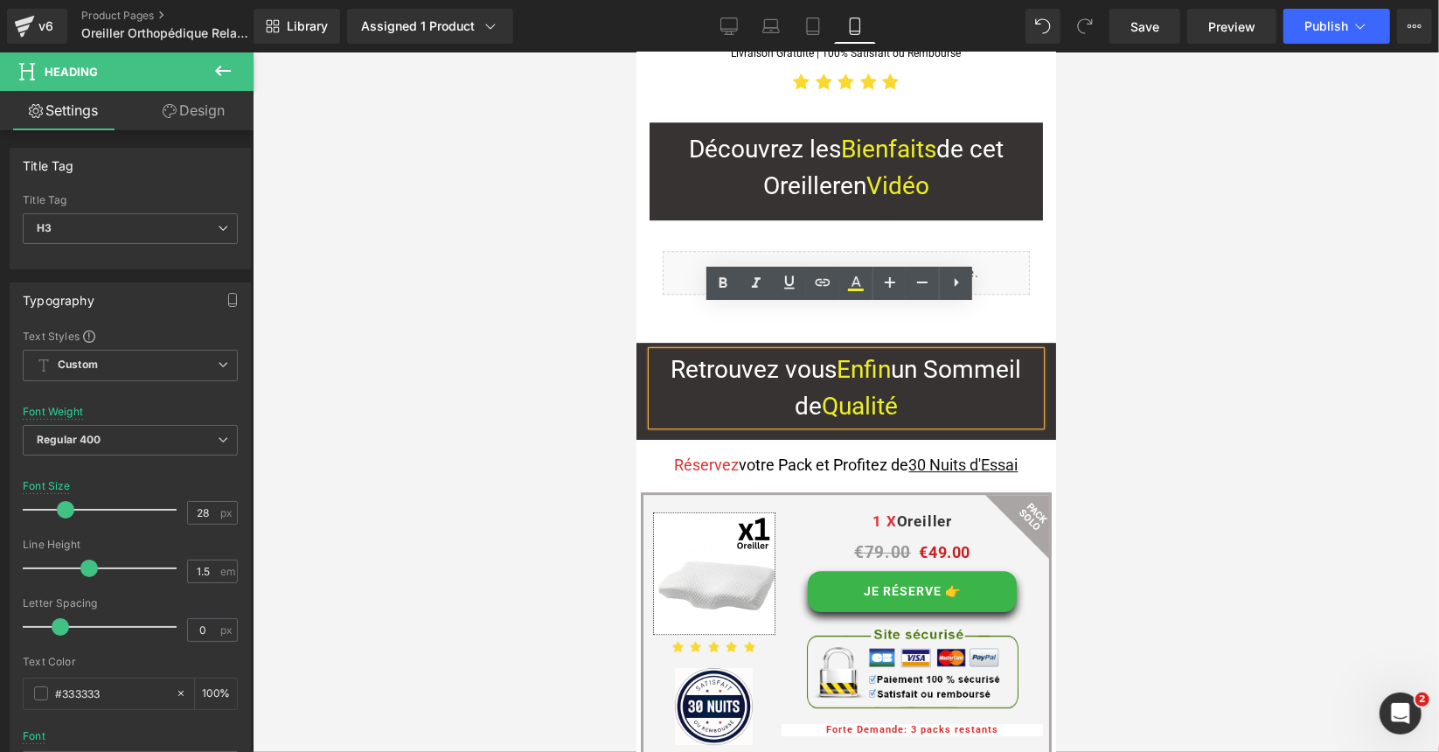
click at [776, 354] on span "Retrouvez vous" at bounding box center [754, 368] width 166 height 29
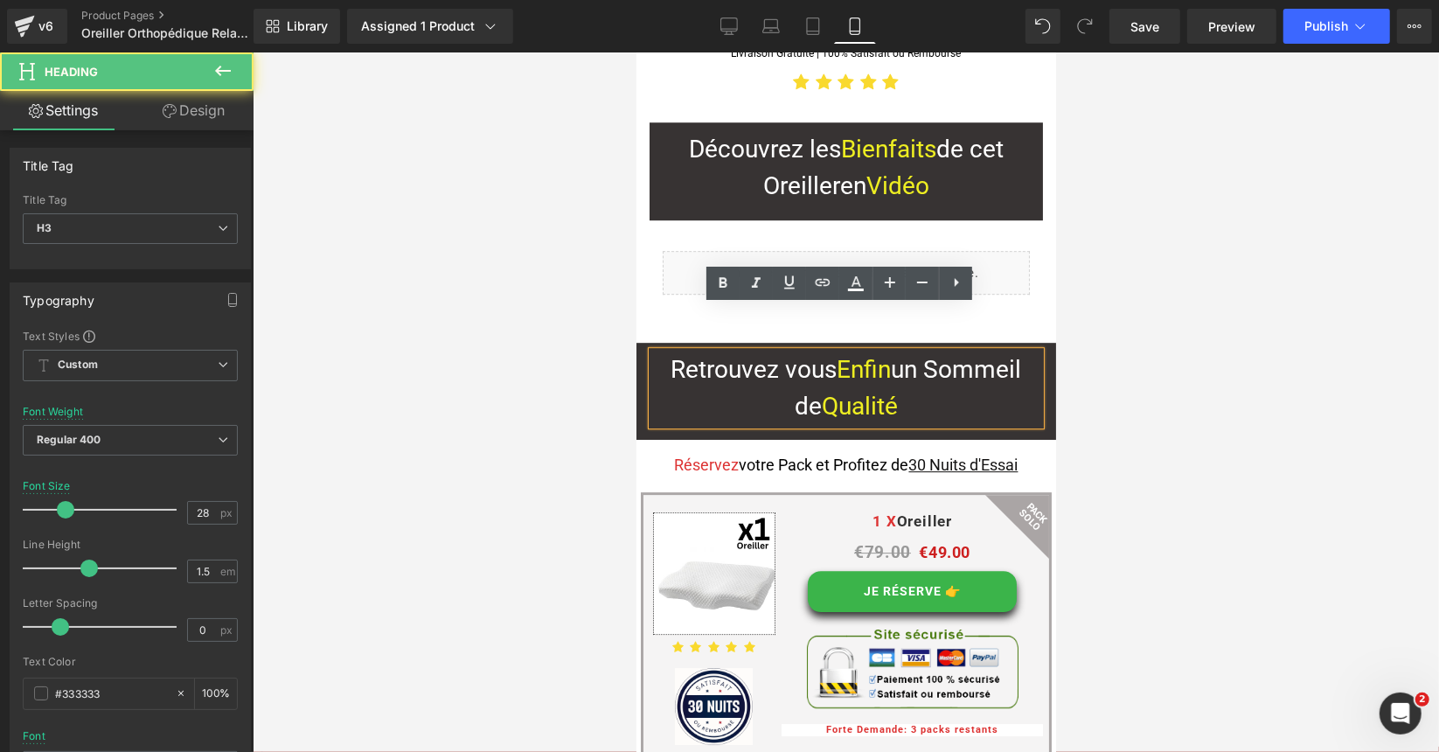
click at [841, 354] on span "Enfin" at bounding box center [864, 368] width 54 height 29
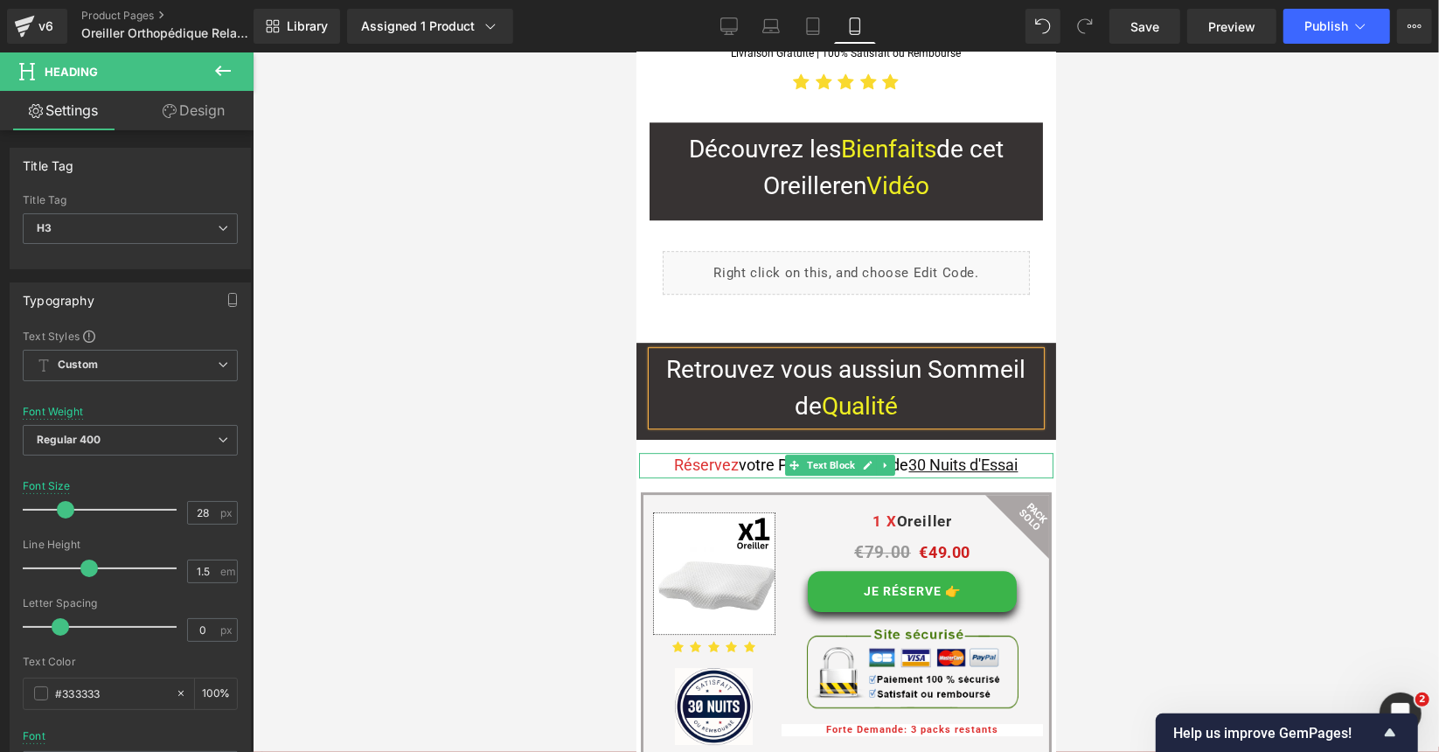
scroll to position [3955, 0]
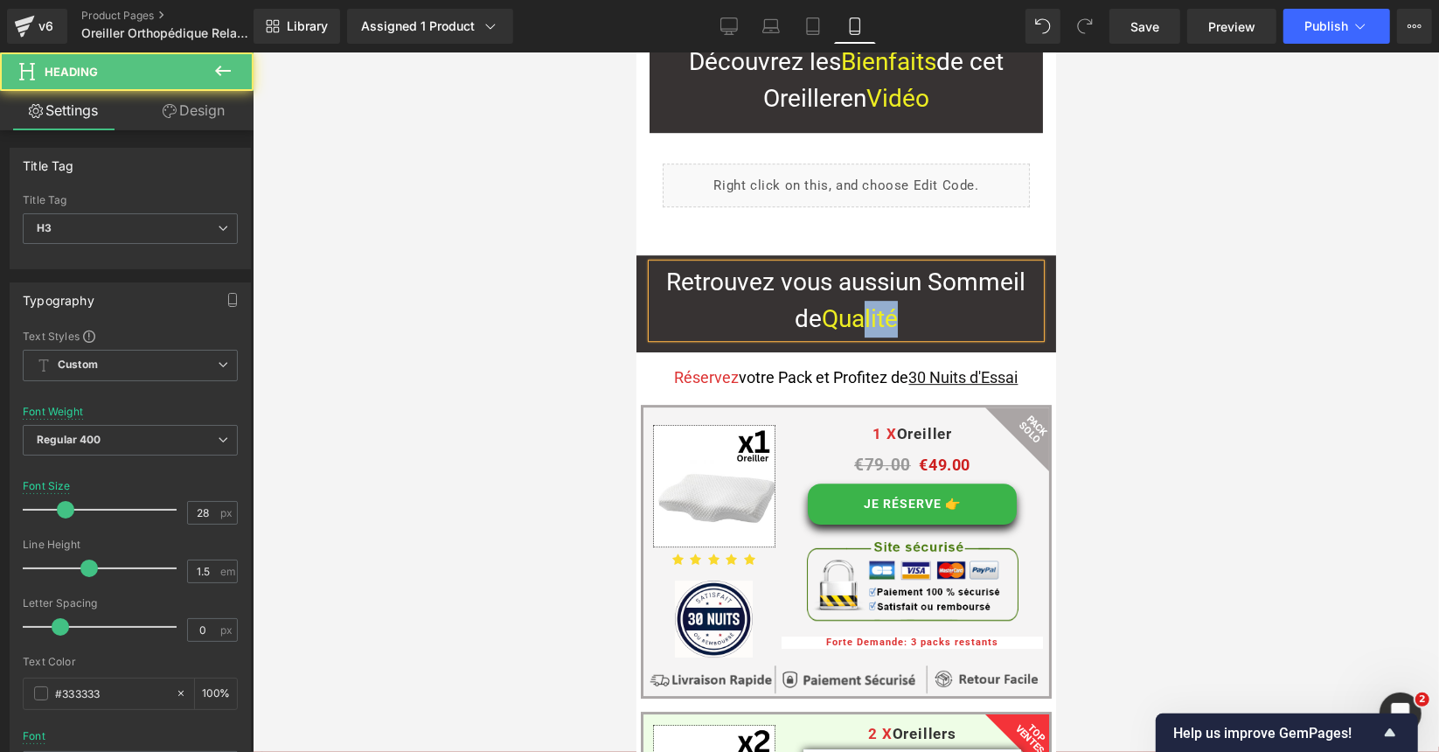
drag, startPoint x: 887, startPoint y: 273, endPoint x: 861, endPoint y: 275, distance: 26.3
click at [861, 303] on span "Qualité" at bounding box center [859, 317] width 76 height 29
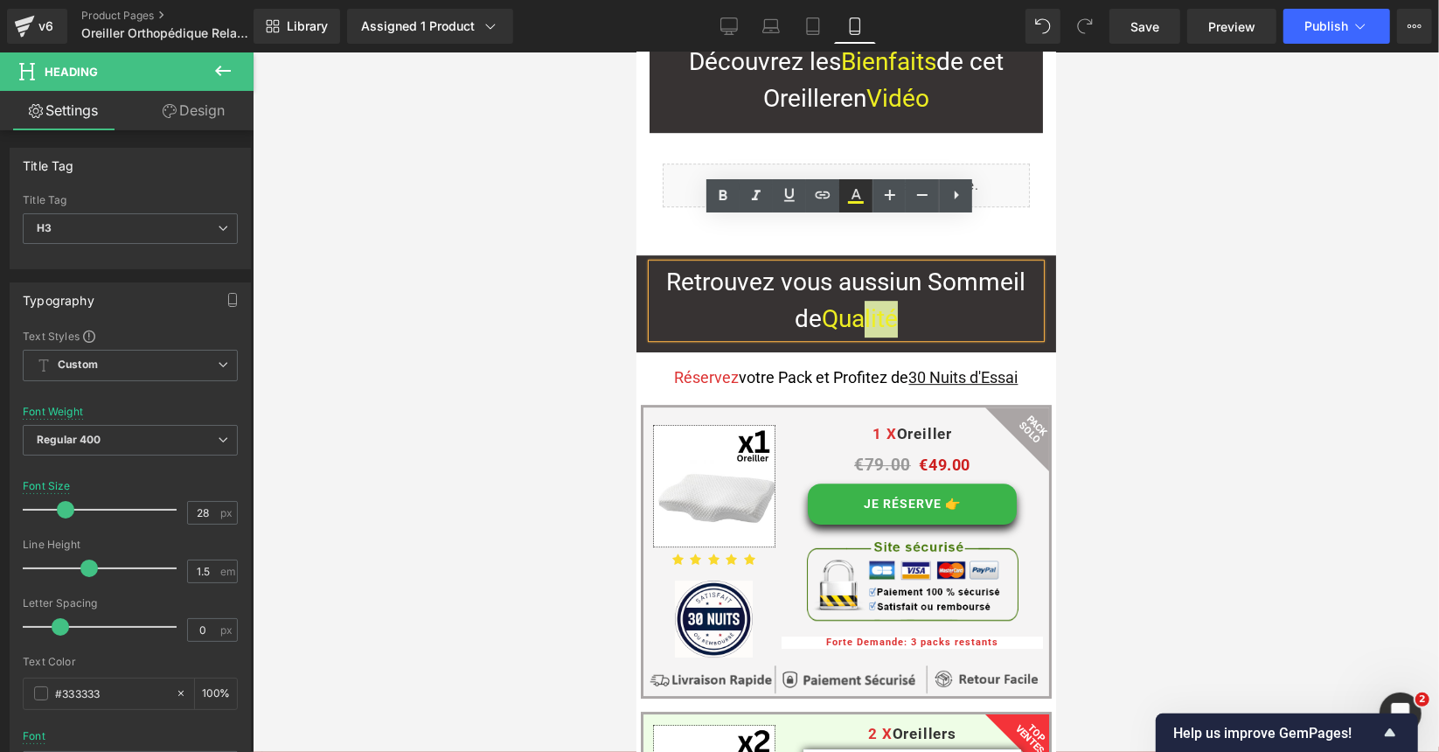
click at [851, 196] on icon at bounding box center [855, 195] width 21 height 21
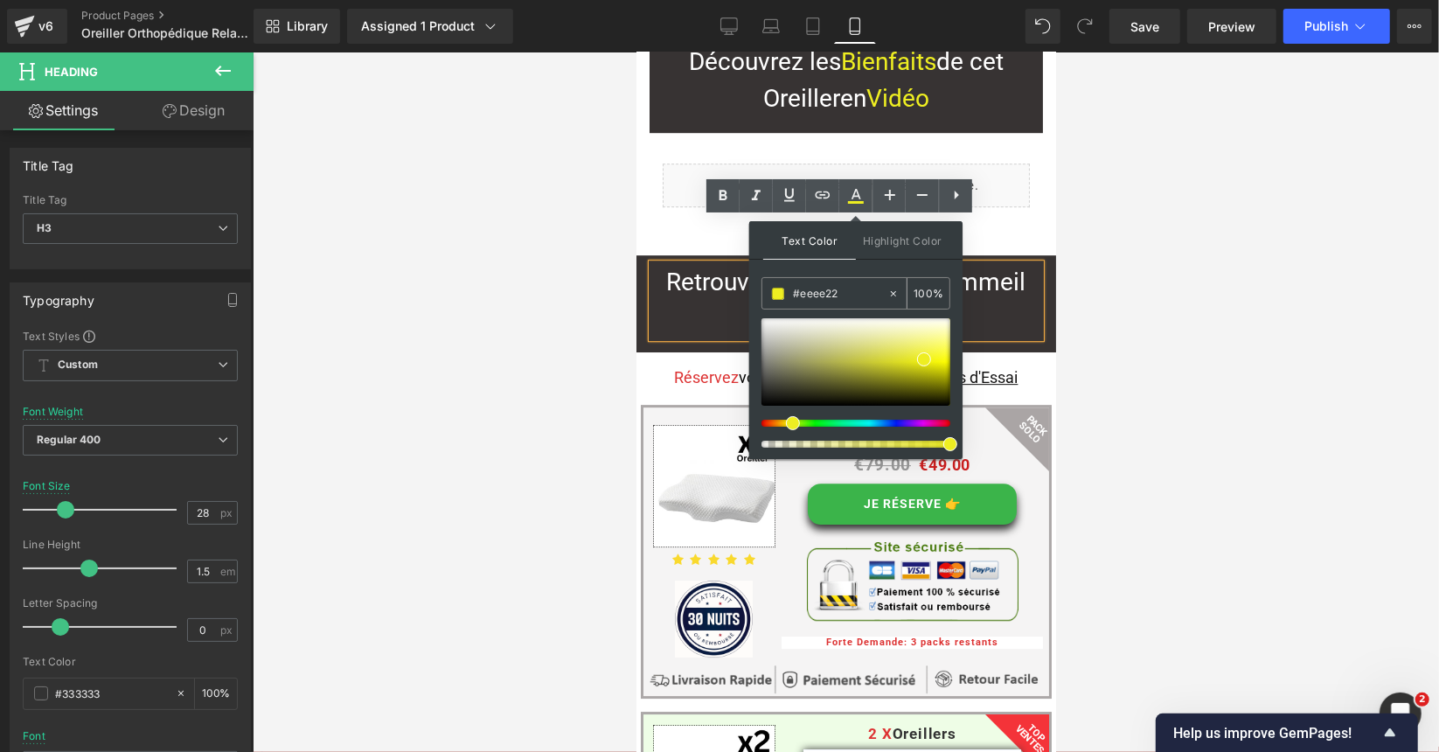
click at [848, 281] on div "#eeee22" at bounding box center [824, 293] width 125 height 31
drag, startPoint x: 852, startPoint y: 287, endPoint x: 787, endPoint y: 295, distance: 65.2
click at [787, 295] on div "#eeee22" at bounding box center [824, 293] width 125 height 31
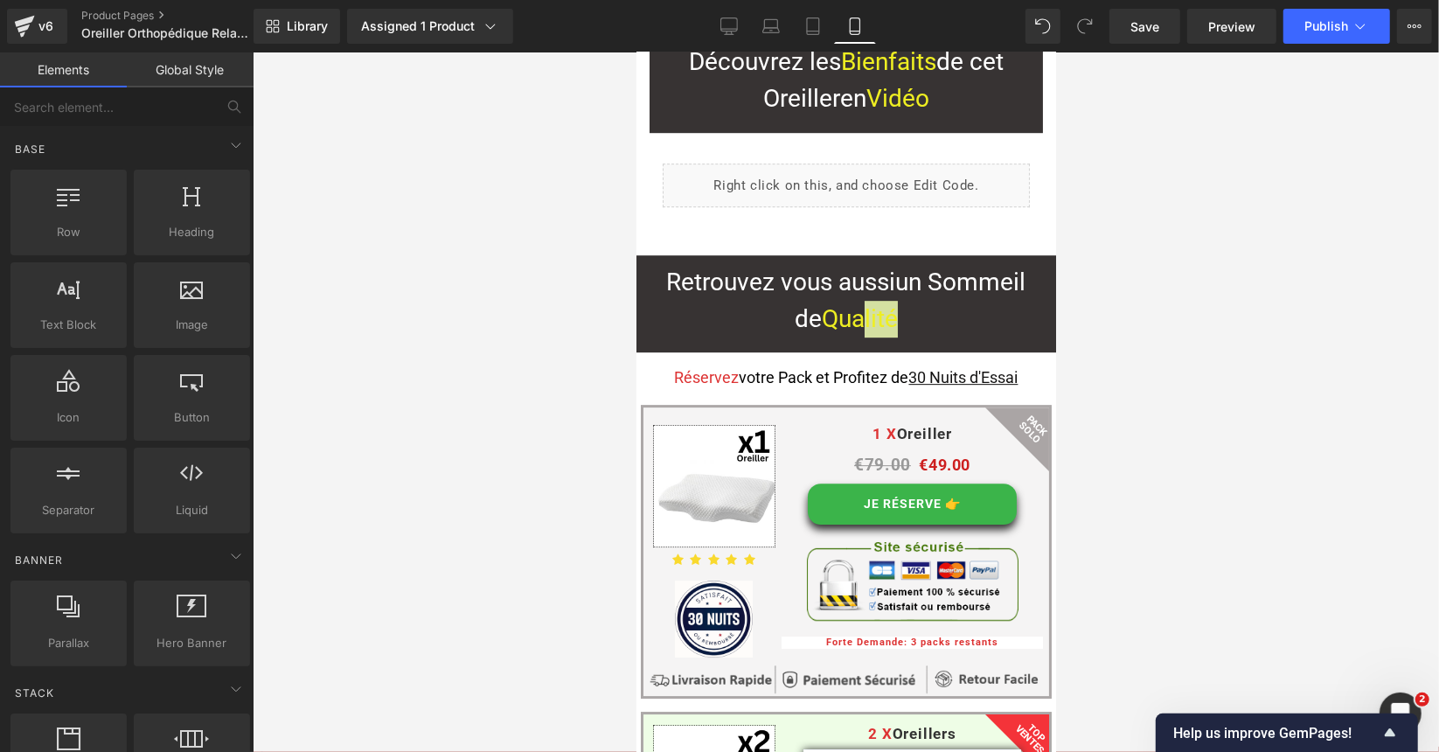
click at [614, 310] on div at bounding box center [846, 401] width 1186 height 699
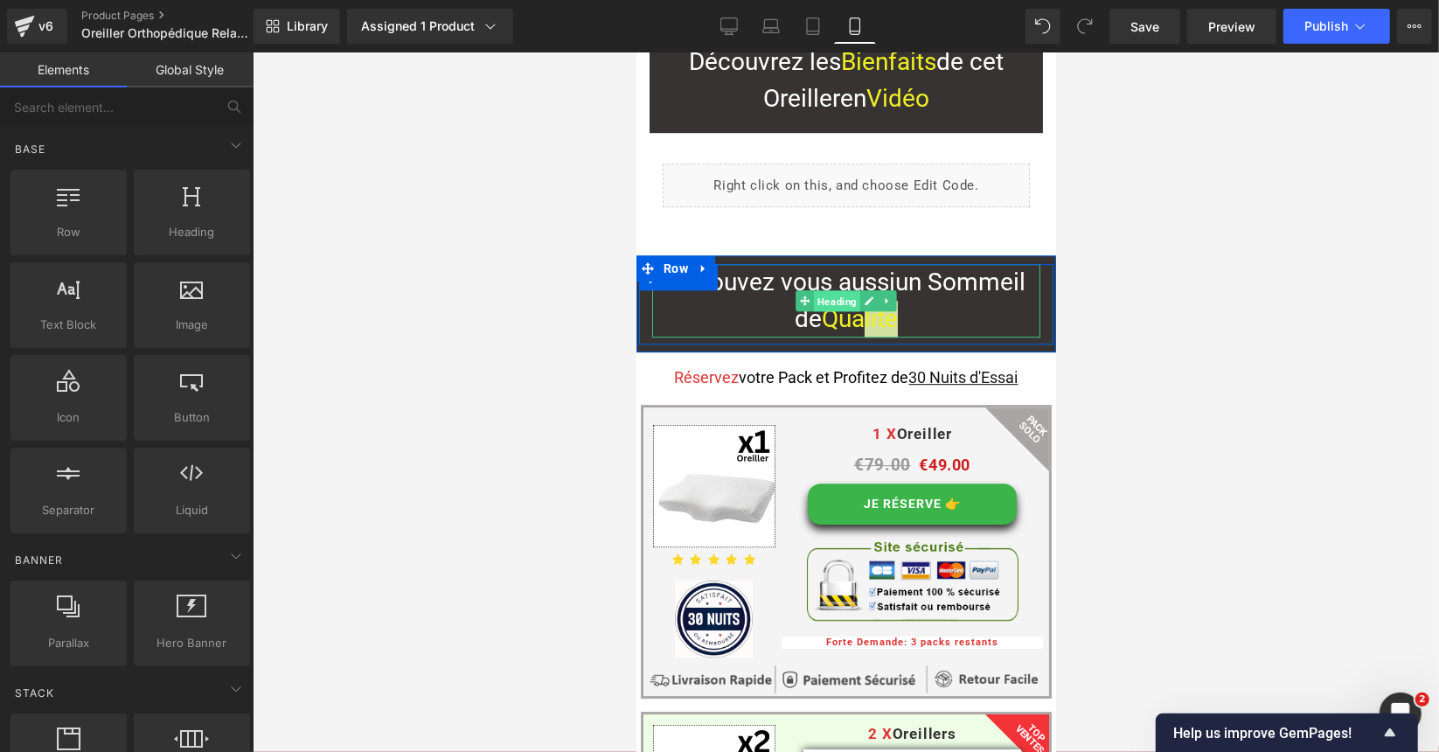
click at [813, 290] on span "Heading" at bounding box center [836, 300] width 46 height 21
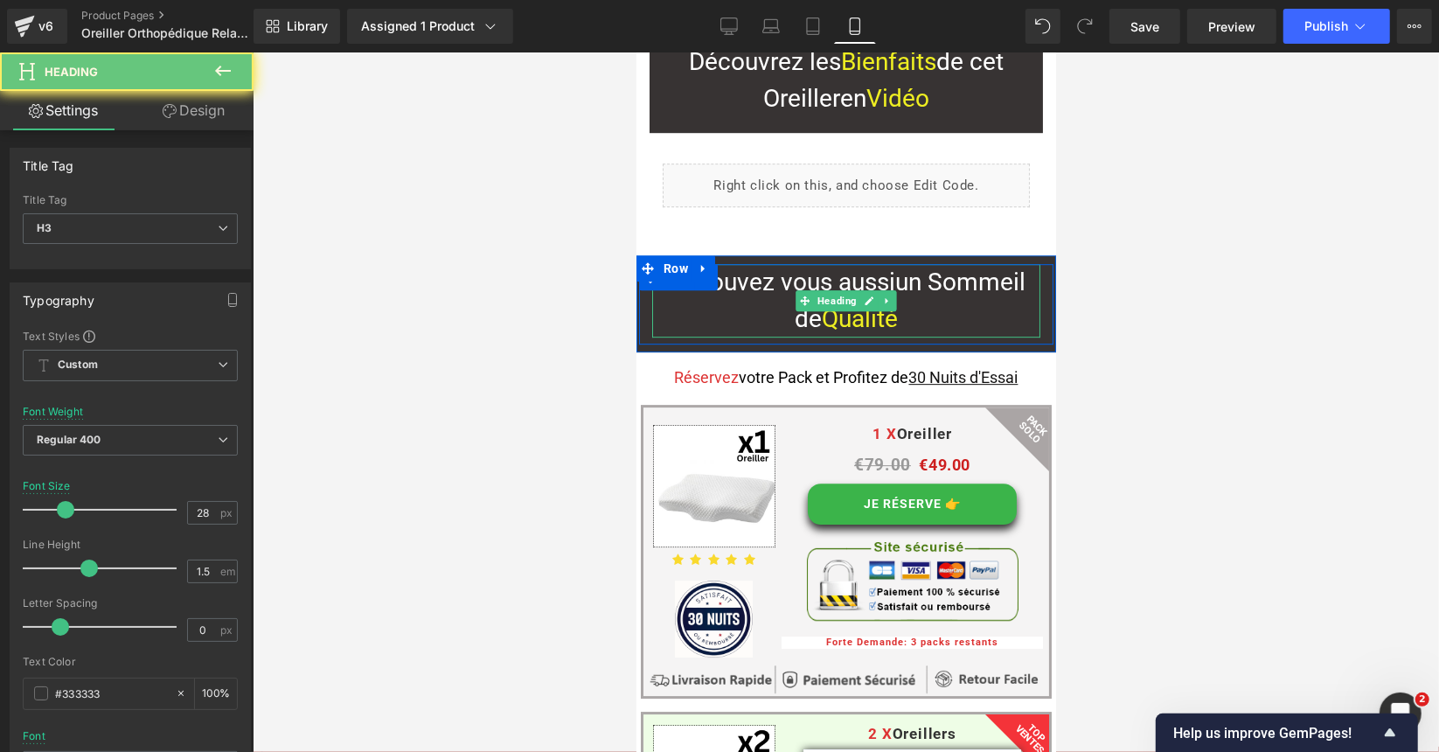
click at [793, 267] on span "Retrouvez vous aussi" at bounding box center [780, 281] width 229 height 29
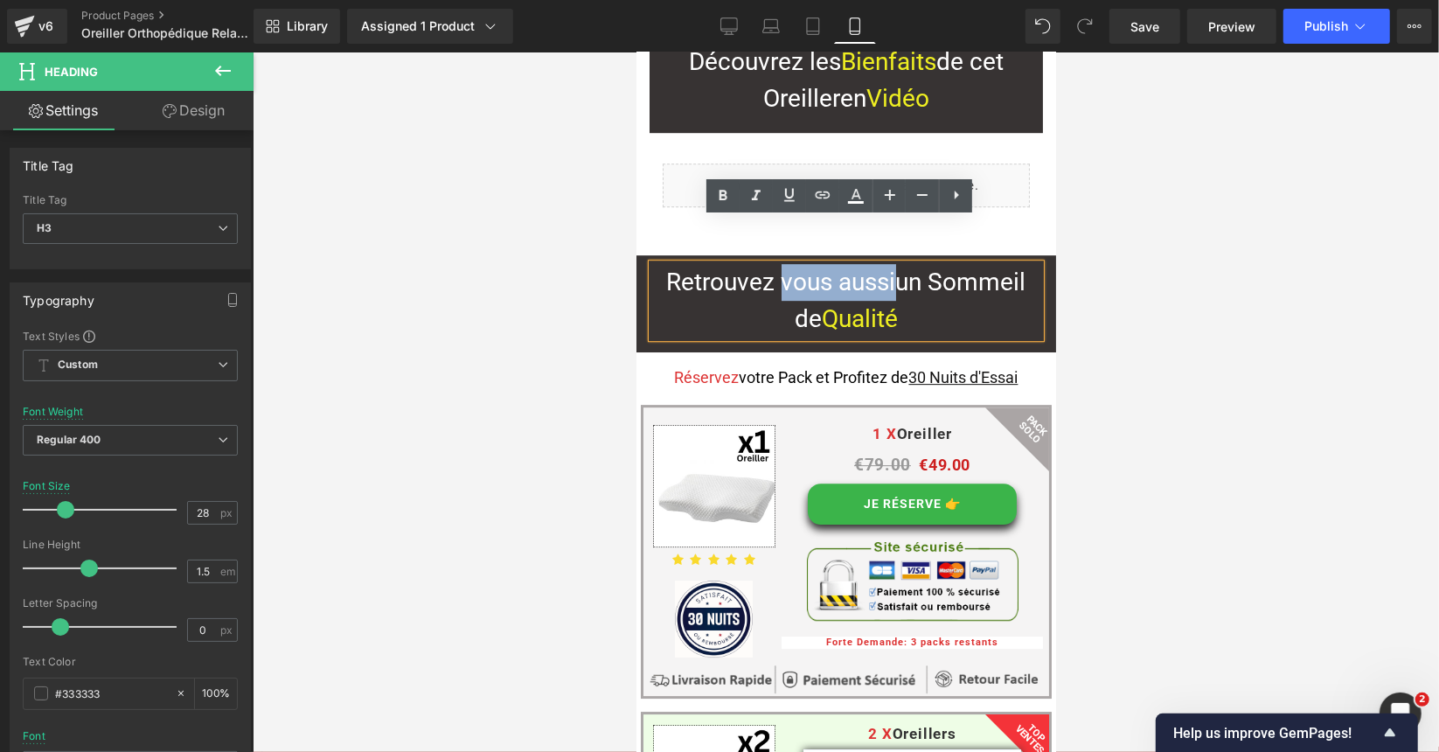
drag, startPoint x: 775, startPoint y: 239, endPoint x: 886, endPoint y: 243, distance: 111.1
click at [886, 263] on h3 "Retrouvez vous aussi un Sommeil de Qualité" at bounding box center [845, 299] width 388 height 73
click at [858, 197] on icon at bounding box center [855, 195] width 21 height 21
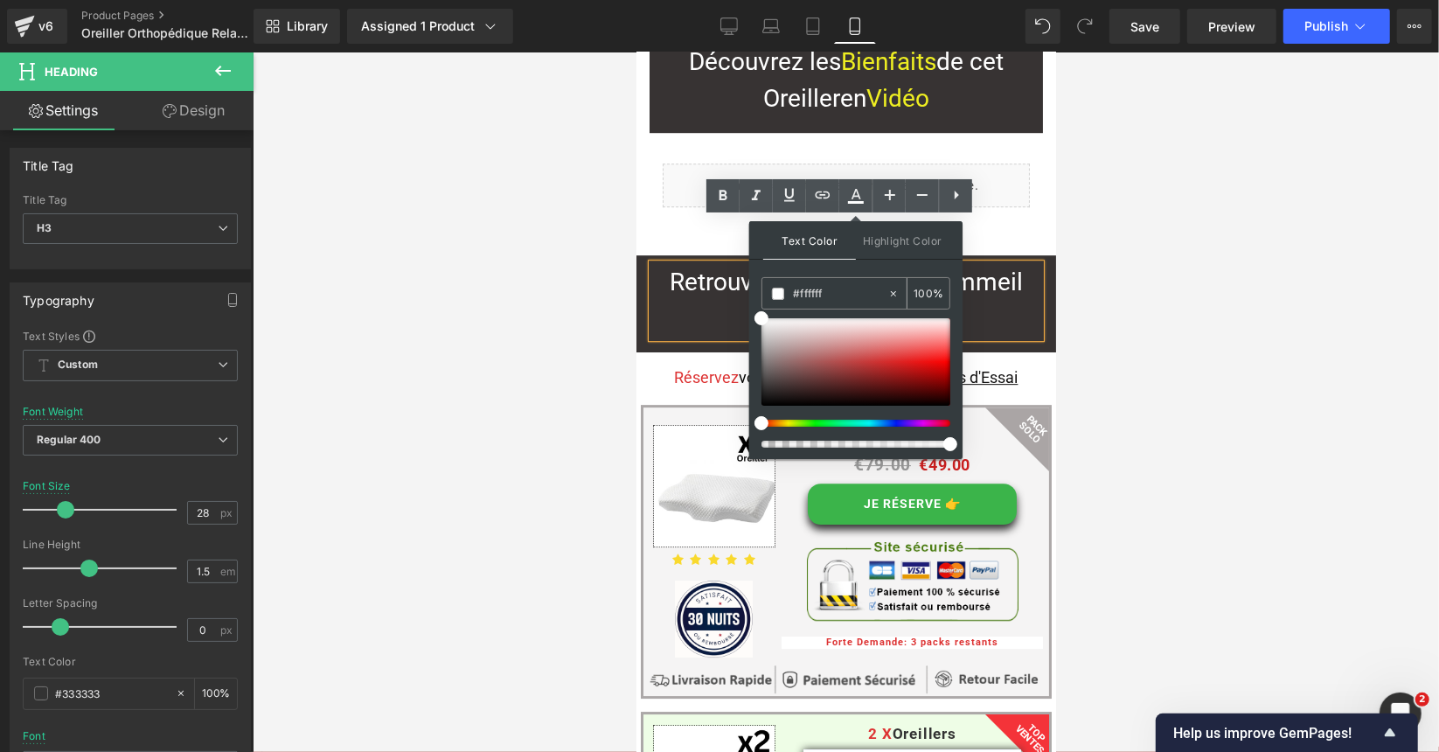
click at [819, 297] on input "#eeee22" at bounding box center [840, 293] width 94 height 19
paste input "[PERSON_NAME]"
click at [896, 292] on icon at bounding box center [893, 294] width 12 height 12
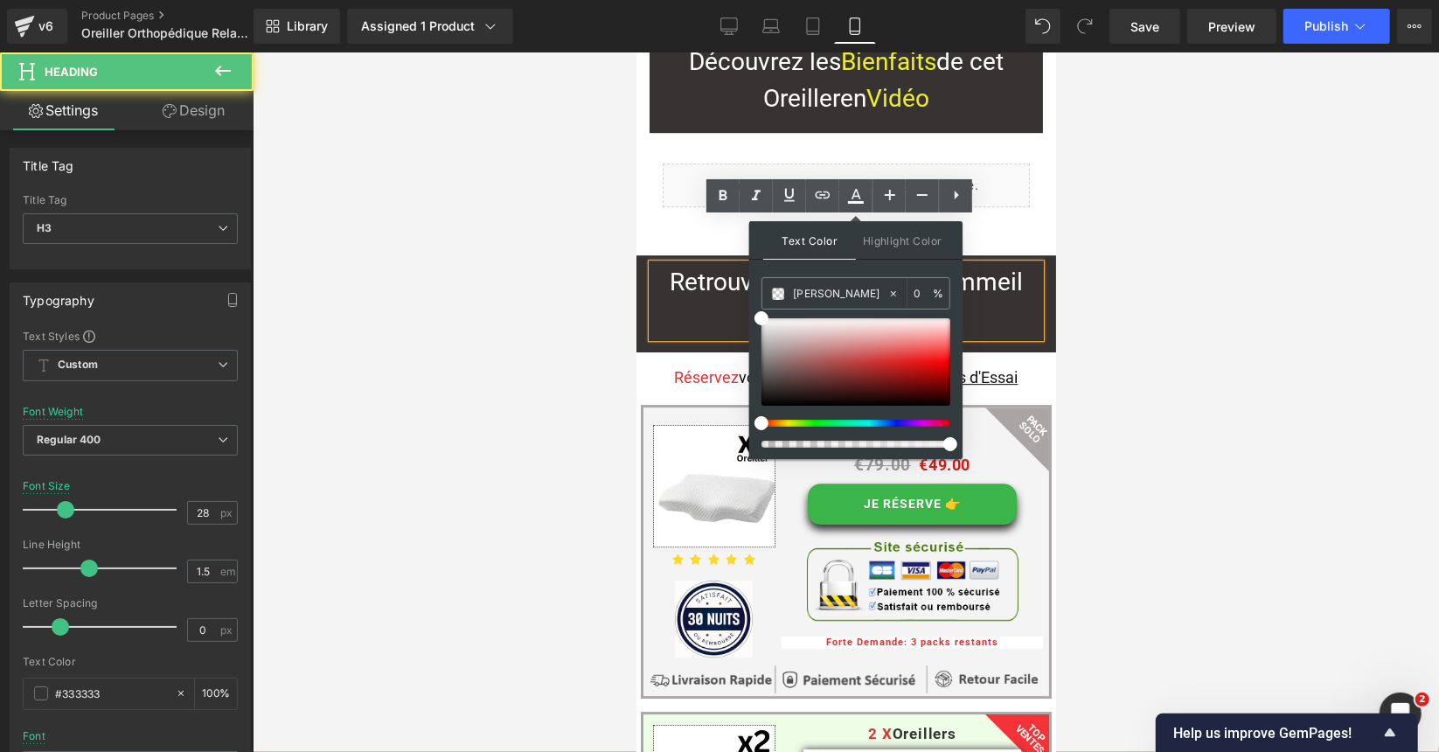
click at [689, 275] on h3 "Retrouvez vous aussi un Sommeil de Qualité" at bounding box center [845, 299] width 388 height 73
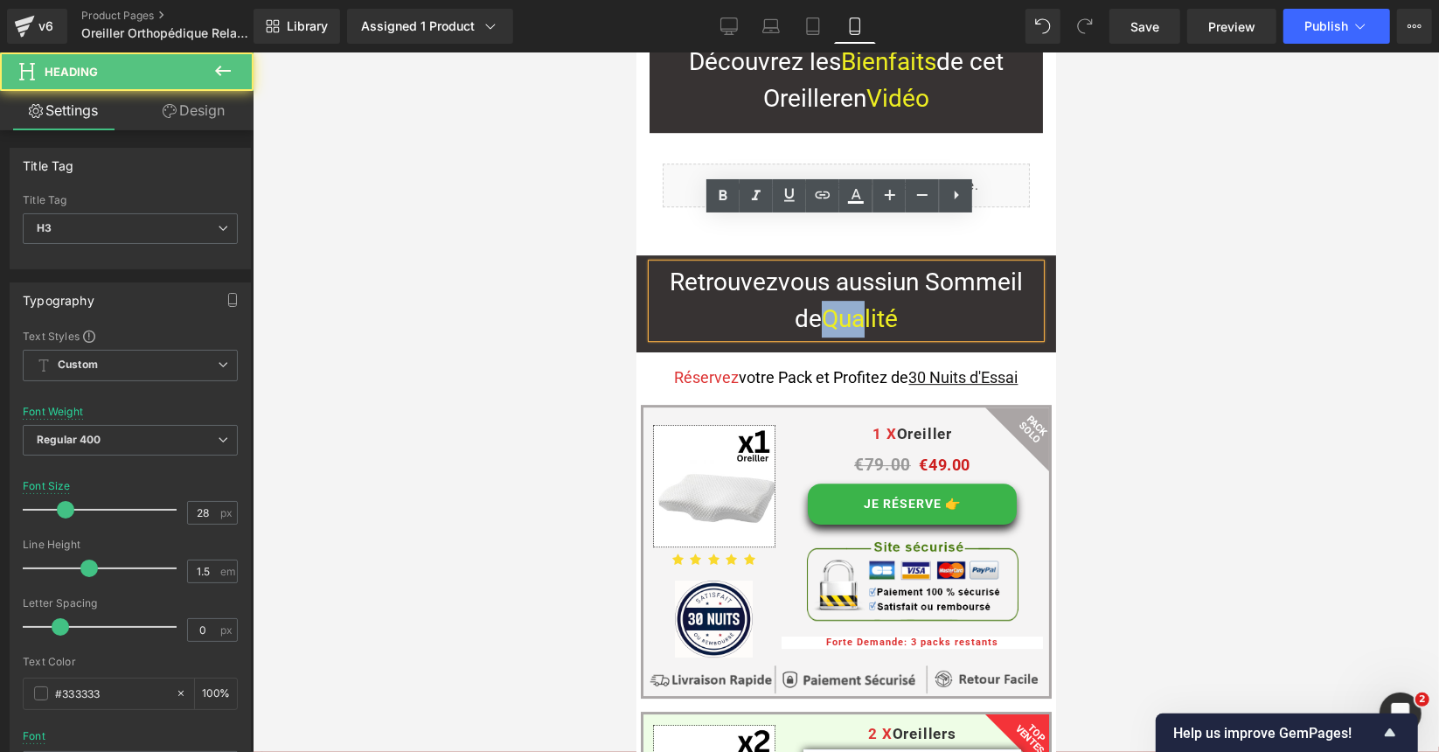
drag, startPoint x: 861, startPoint y: 278, endPoint x: 824, endPoint y: 284, distance: 37.2
click at [824, 303] on span "Qualité" at bounding box center [859, 317] width 76 height 29
click at [859, 263] on div "Retrouvez vous aussi un Sommeil de Qualité" at bounding box center [845, 299] width 388 height 73
drag, startPoint x: 885, startPoint y: 285, endPoint x: 841, endPoint y: 285, distance: 43.7
click at [842, 289] on h3 "Retrouvez vous aussi un Sommeil de Qualité" at bounding box center [845, 299] width 388 height 73
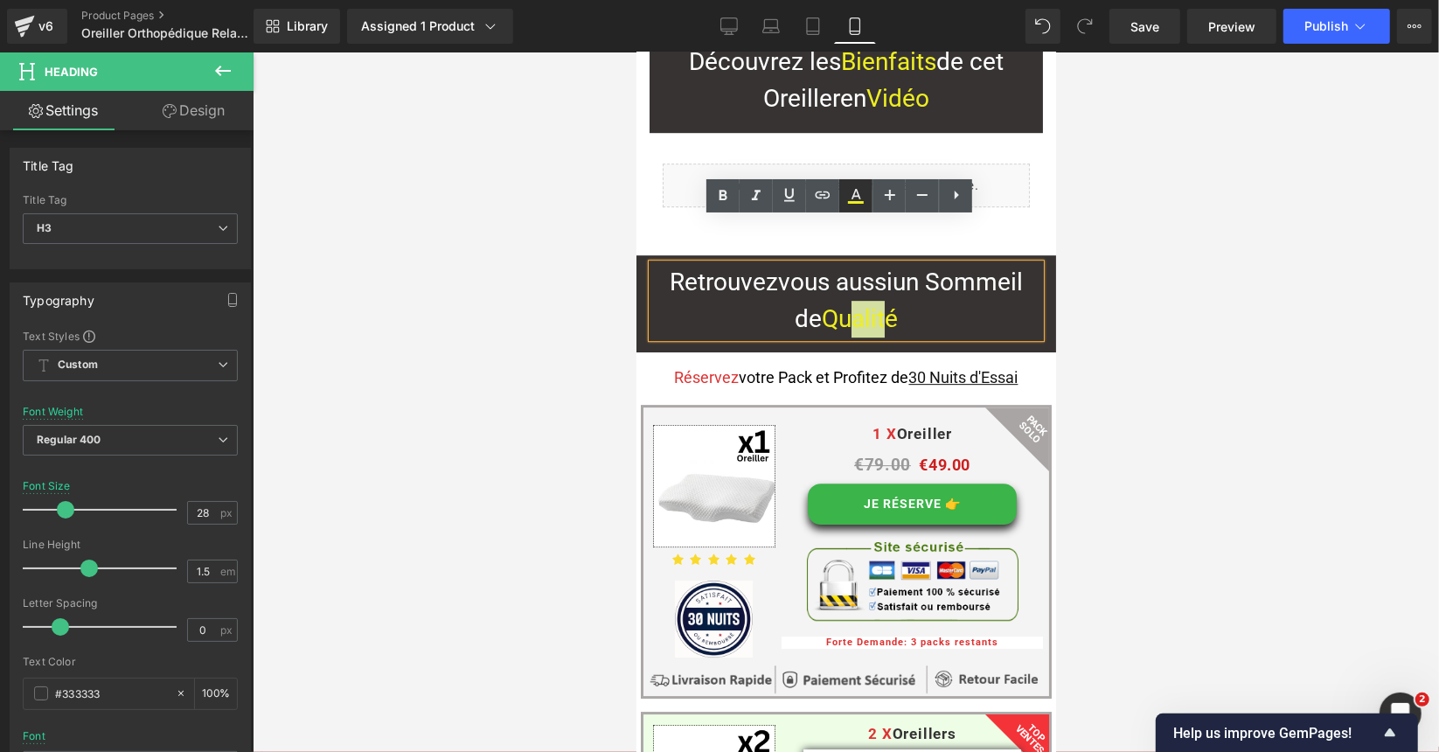
click at [854, 193] on icon at bounding box center [857, 194] width 10 height 10
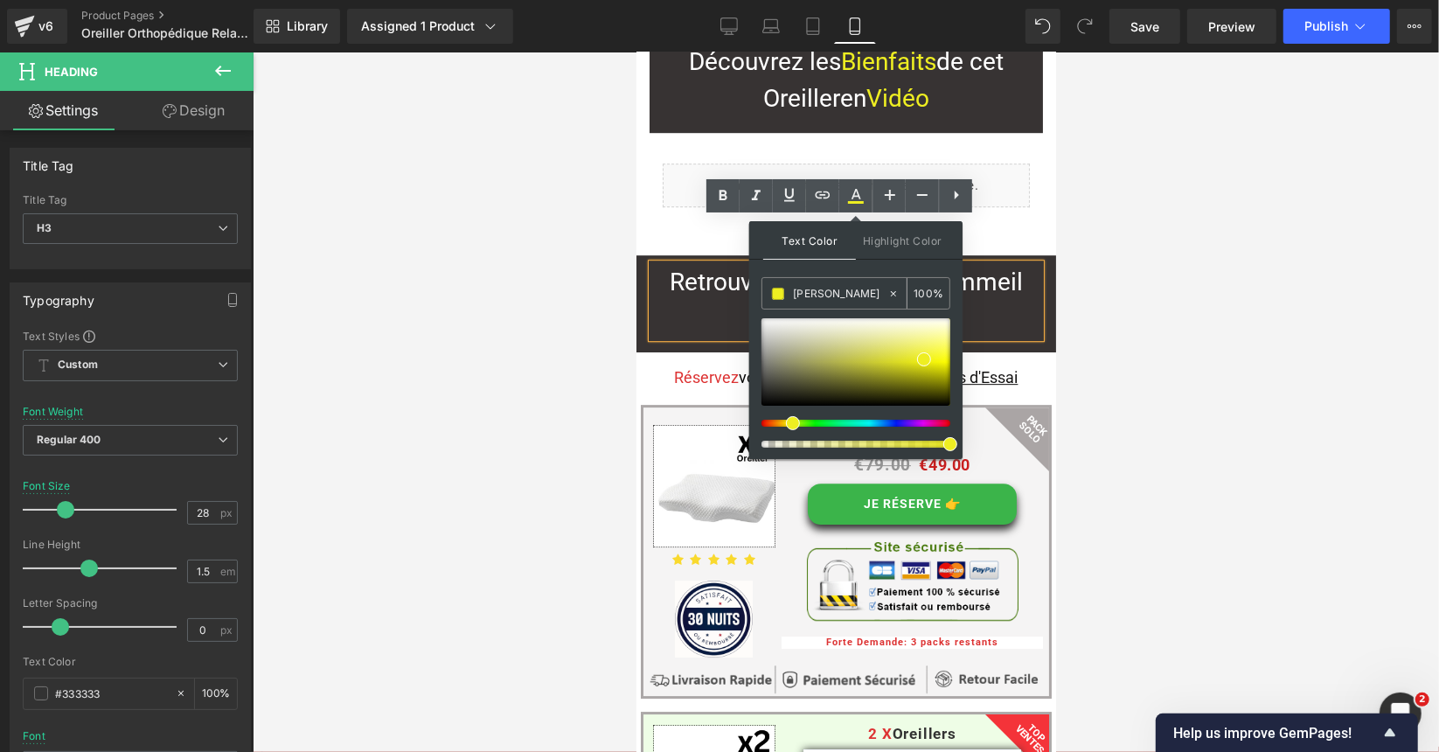
click at [834, 295] on input "[PERSON_NAME]" at bounding box center [840, 293] width 94 height 19
click at [716, 263] on h3 "Retrouvez vous aussi un Sommeil de Qu alit é" at bounding box center [845, 299] width 388 height 73
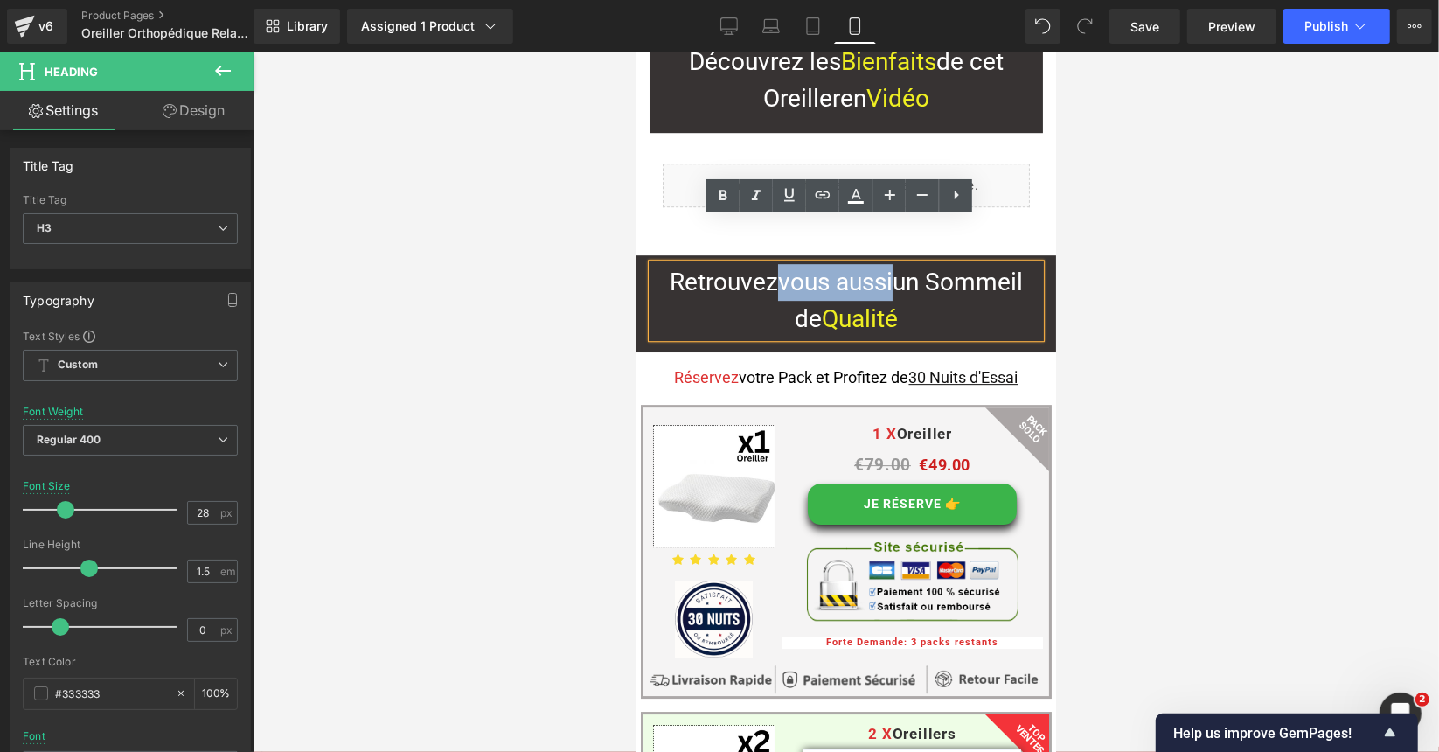
drag, startPoint x: 769, startPoint y: 234, endPoint x: 885, endPoint y: 236, distance: 115.4
click at [885, 267] on span "Retrouvez vous aussi un Sommeil de" at bounding box center [845, 300] width 353 height 66
click at [854, 200] on icon at bounding box center [855, 195] width 21 height 21
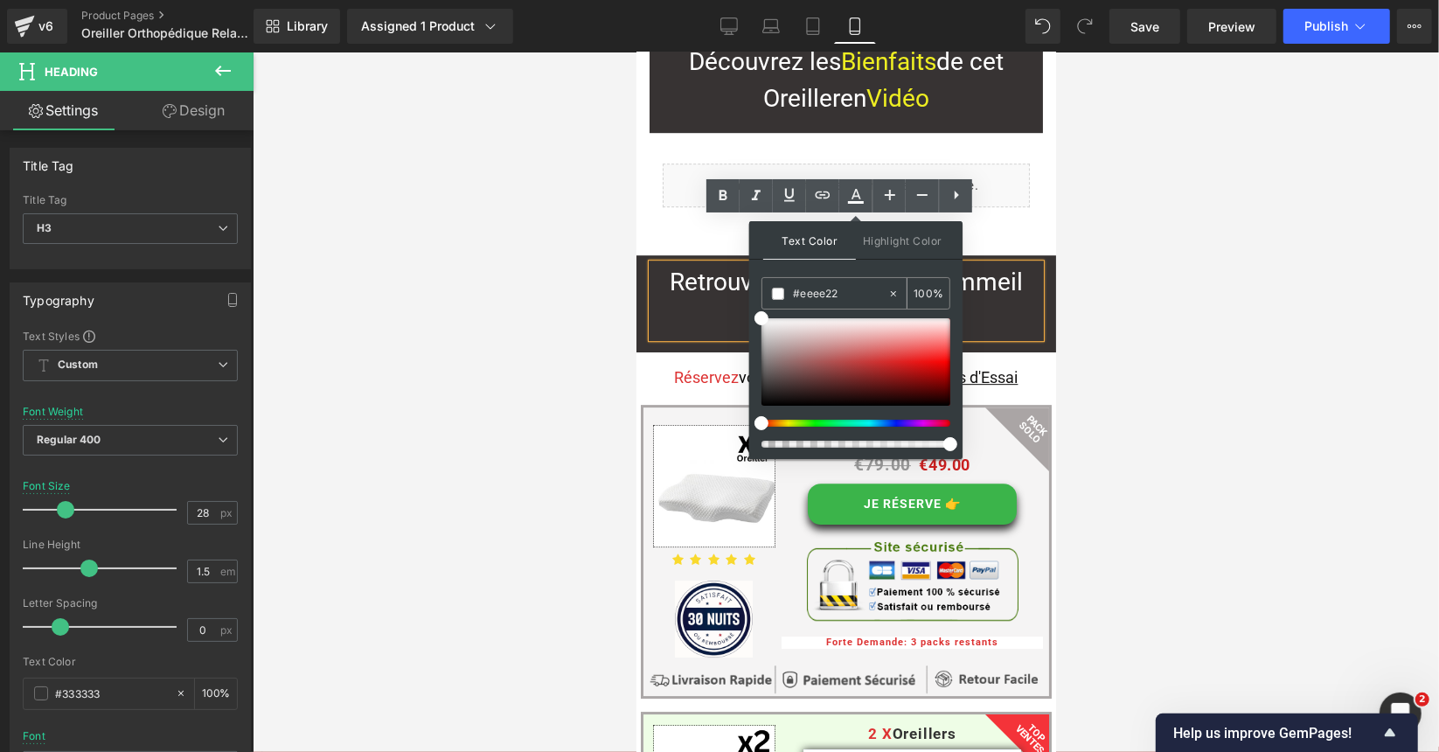
click at [829, 289] on input "#eeee22" at bounding box center [840, 293] width 94 height 19
paste input "eeee22"
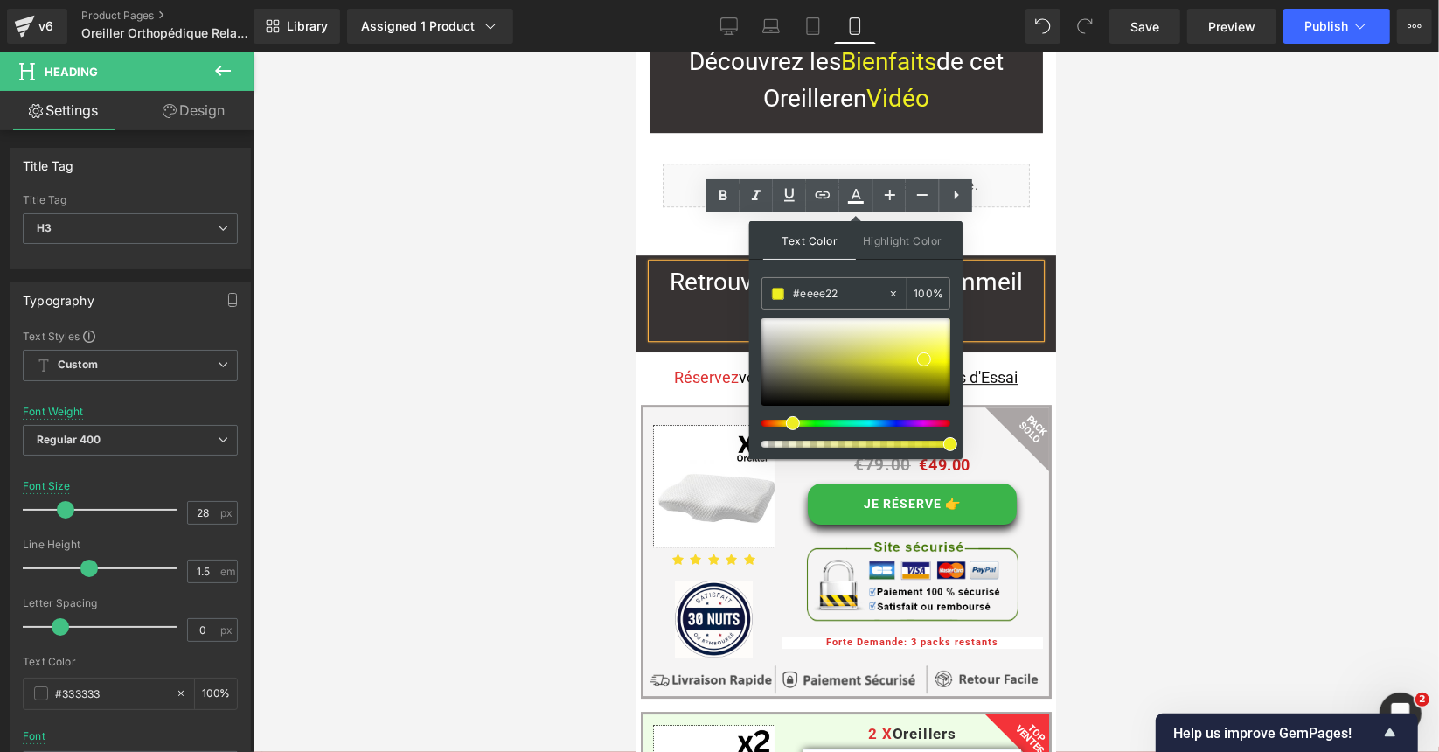
click at [853, 291] on input "#eeee22" at bounding box center [840, 293] width 94 height 19
type input "#eeee22"
click at [929, 288] on input "100" at bounding box center [923, 292] width 19 height 19
click at [572, 272] on div at bounding box center [846, 401] width 1186 height 699
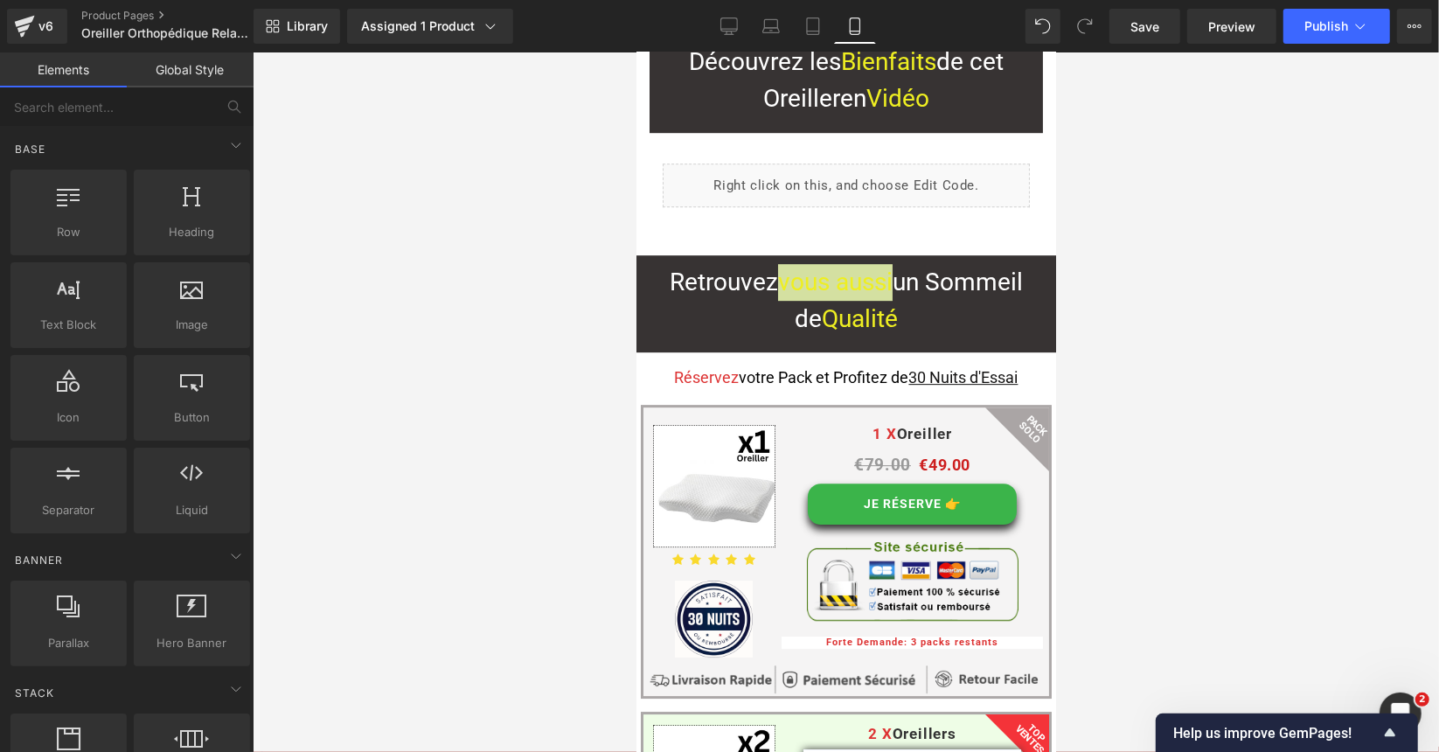
click at [585, 329] on div at bounding box center [846, 401] width 1186 height 699
click at [1074, 310] on div at bounding box center [846, 401] width 1186 height 699
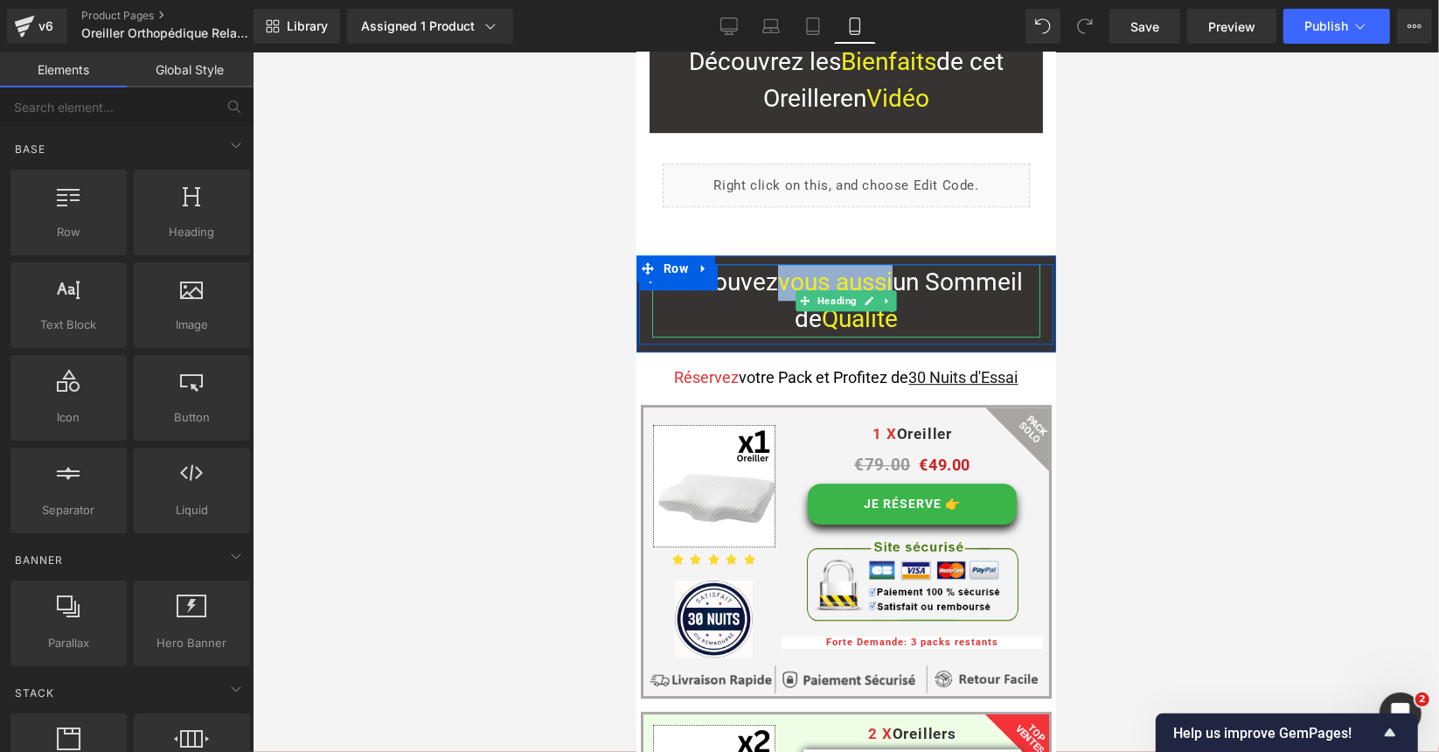
click at [754, 267] on span "Retrouvez" at bounding box center [723, 281] width 108 height 29
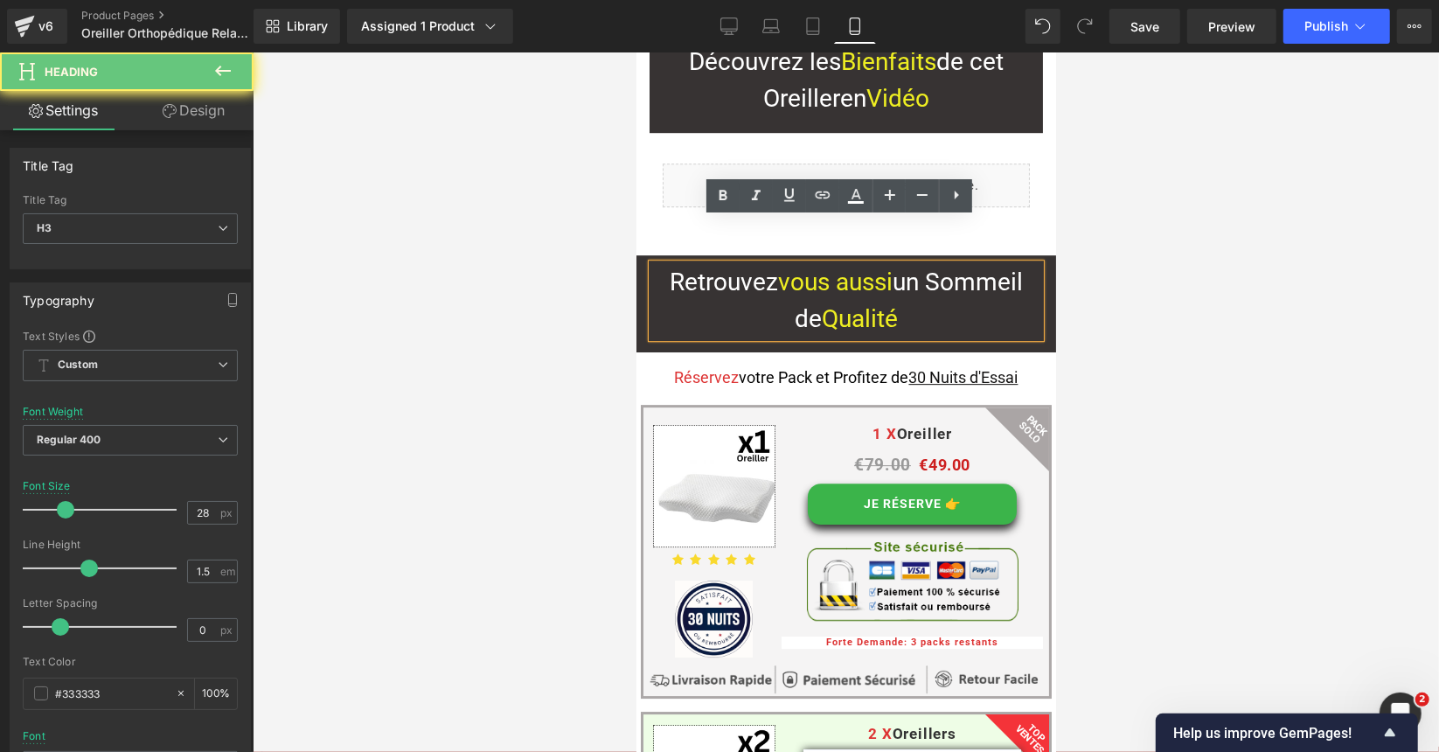
click at [783, 267] on span "vous aussi" at bounding box center [834, 281] width 115 height 29
click at [834, 303] on span "Qu alit é" at bounding box center [859, 317] width 76 height 29
click at [881, 303] on span "Qu alit é" at bounding box center [859, 317] width 76 height 29
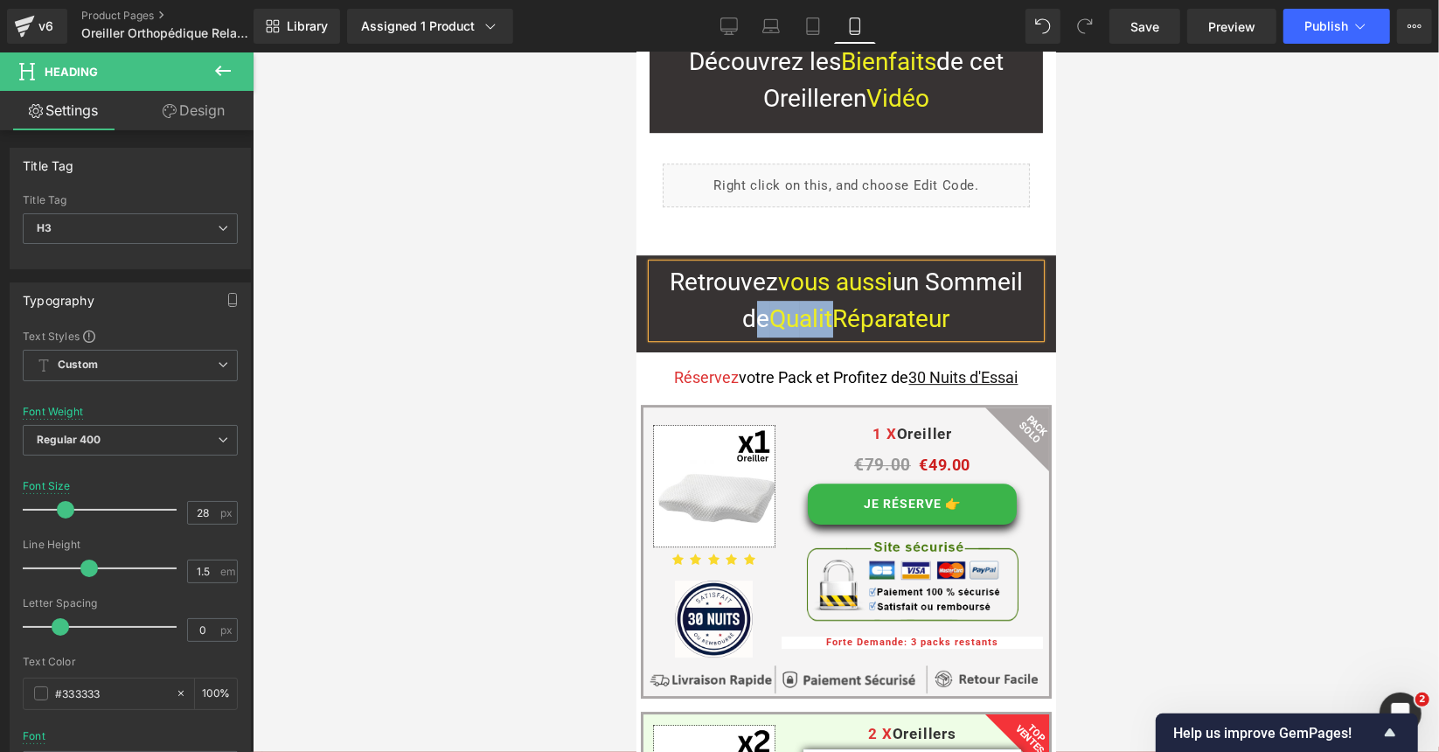
drag, startPoint x: 825, startPoint y: 279, endPoint x: 736, endPoint y: 286, distance: 89.5
click at [736, 286] on h3 "Retrouvez vous aussi un Sommeil de Qu alitR éparateur" at bounding box center [845, 299] width 388 height 73
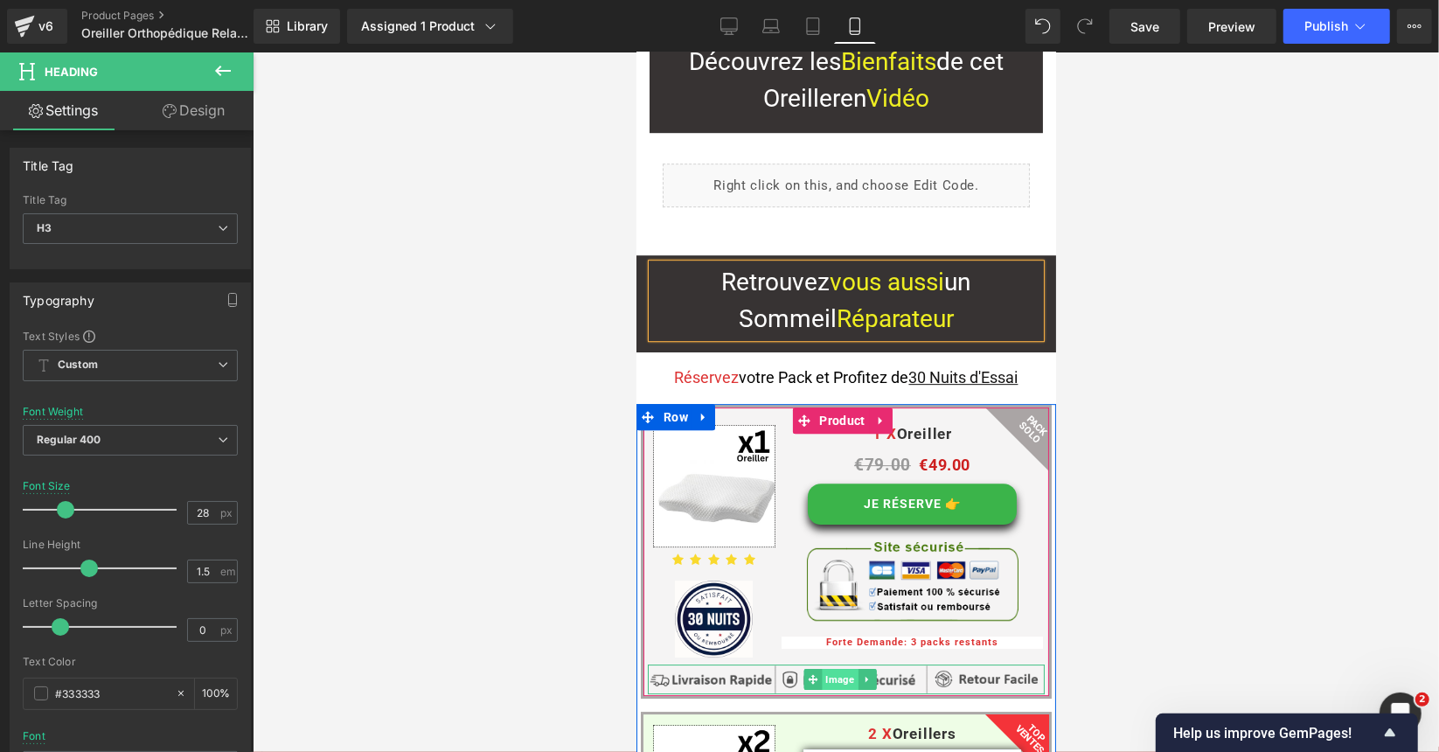
click at [846, 668] on span "Image" at bounding box center [839, 678] width 36 height 21
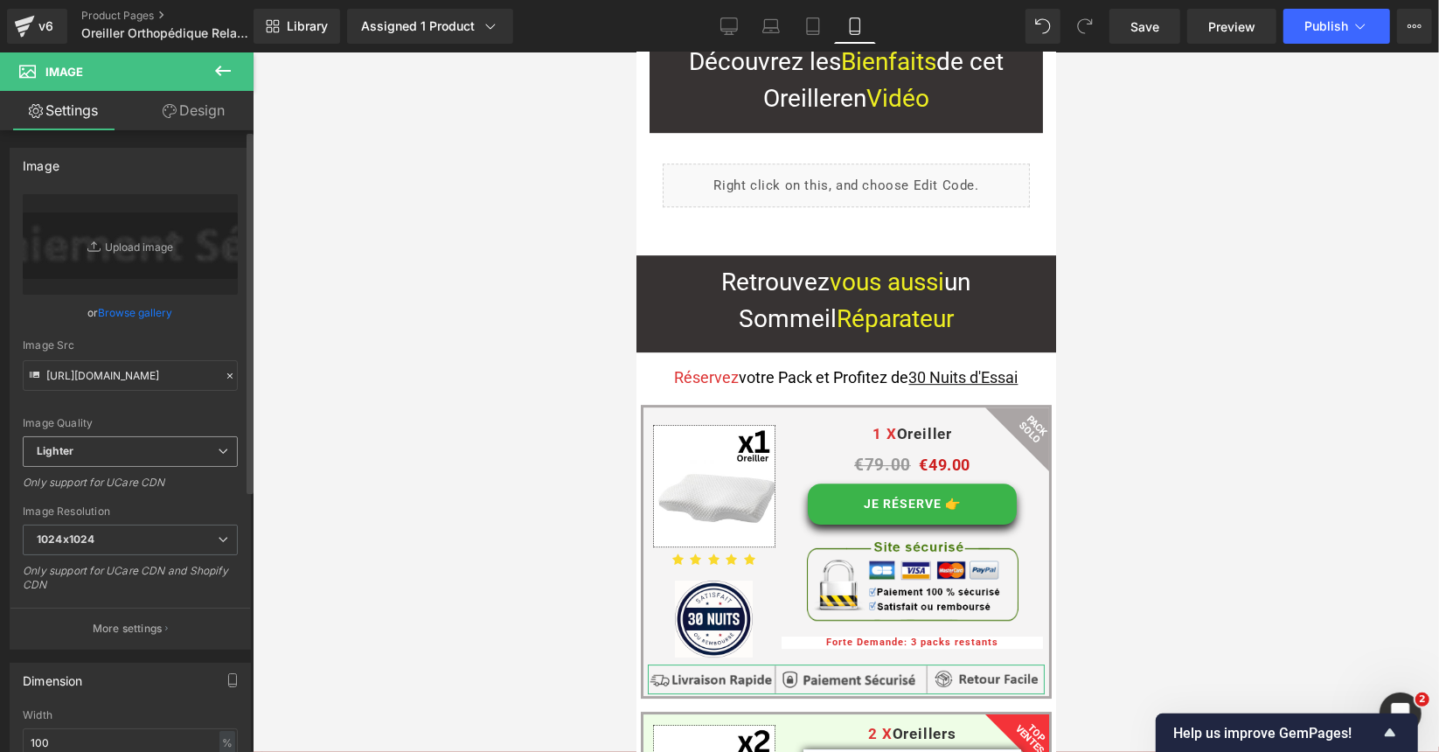
click at [130, 453] on span "Lighter" at bounding box center [130, 451] width 215 height 31
click at [213, 450] on icon at bounding box center [216, 451] width 10 height 10
click at [218, 450] on icon at bounding box center [223, 451] width 10 height 10
click at [201, 540] on span "1024x1024" at bounding box center [127, 540] width 208 height 31
click at [360, 507] on div at bounding box center [846, 401] width 1186 height 699
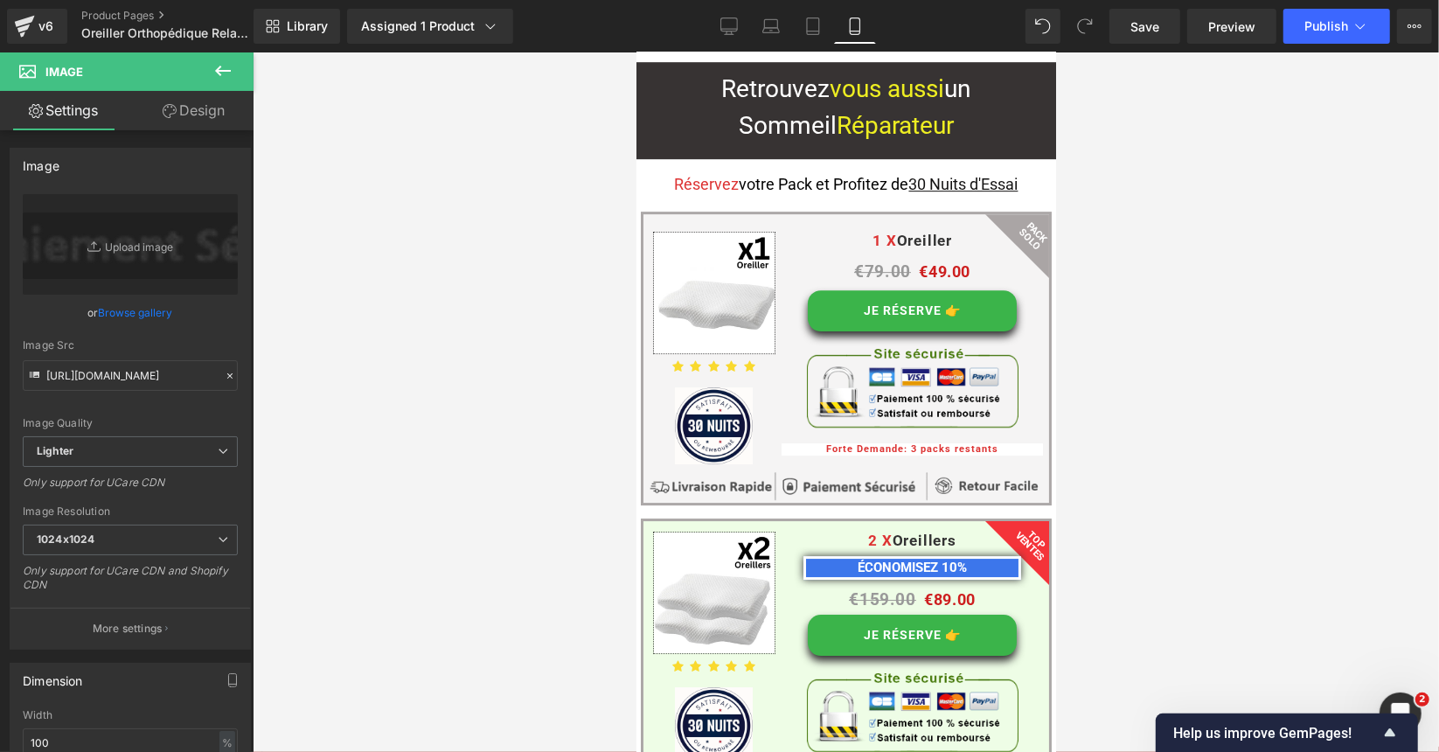
scroll to position [4217, 0]
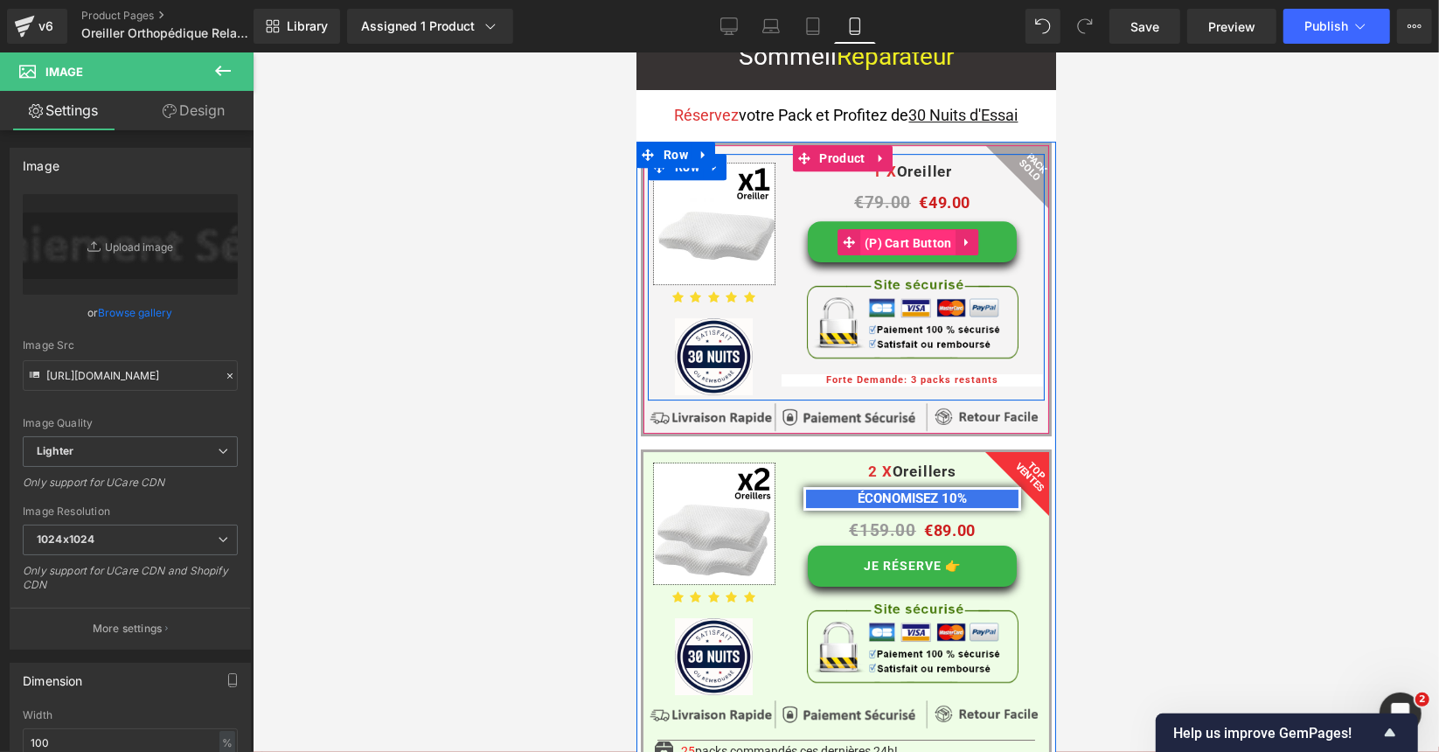
click at [899, 229] on span "(P) Cart Button" at bounding box center [907, 242] width 96 height 26
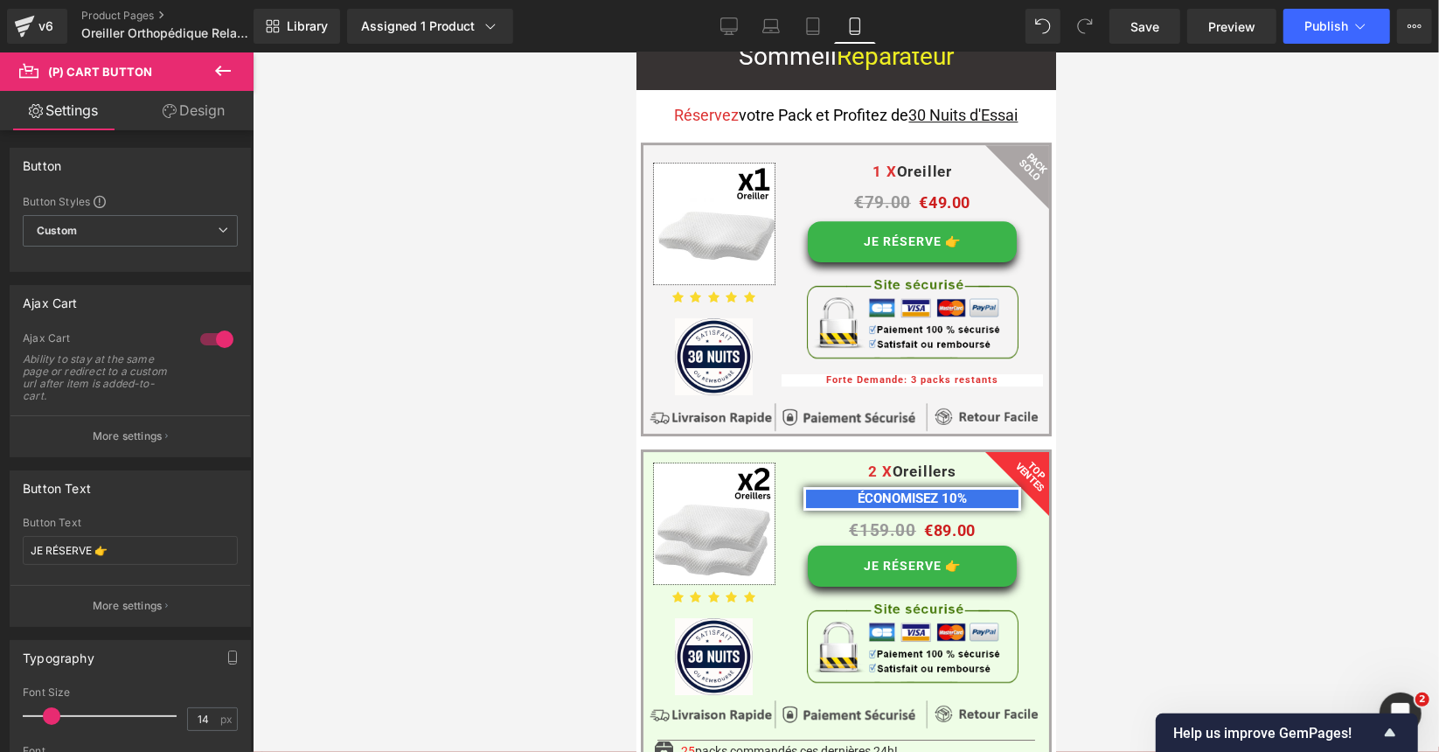
click at [261, 412] on div at bounding box center [846, 401] width 1186 height 699
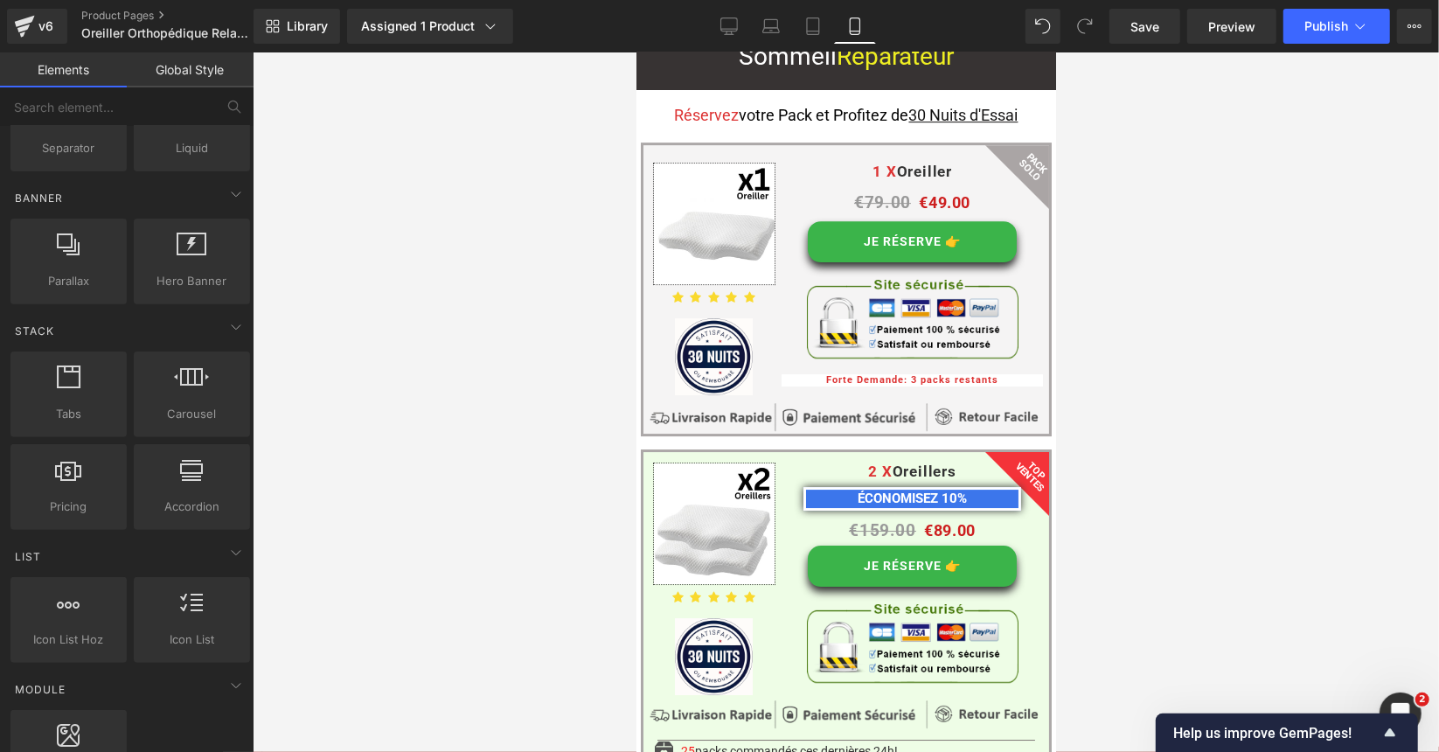
scroll to position [0, 0]
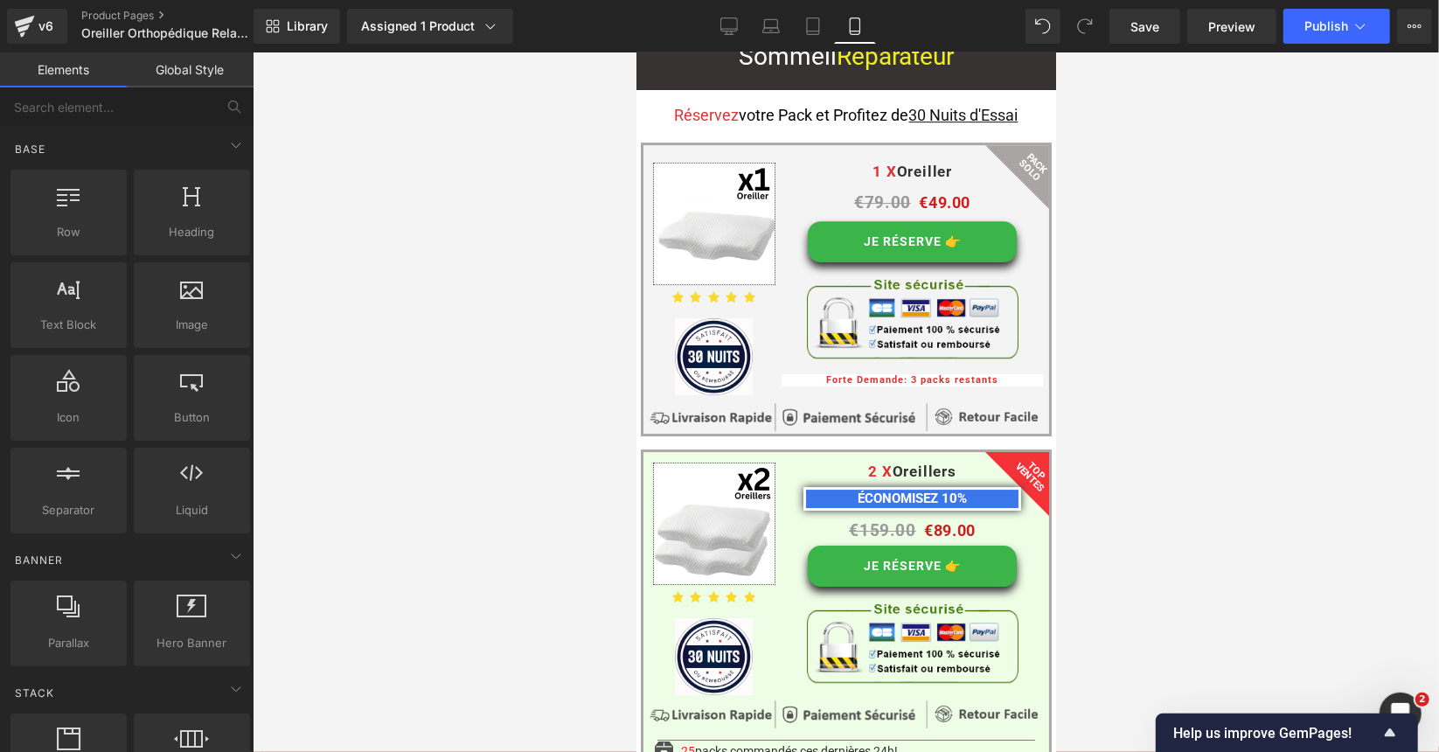
click at [181, 74] on link "Global Style" at bounding box center [190, 69] width 127 height 35
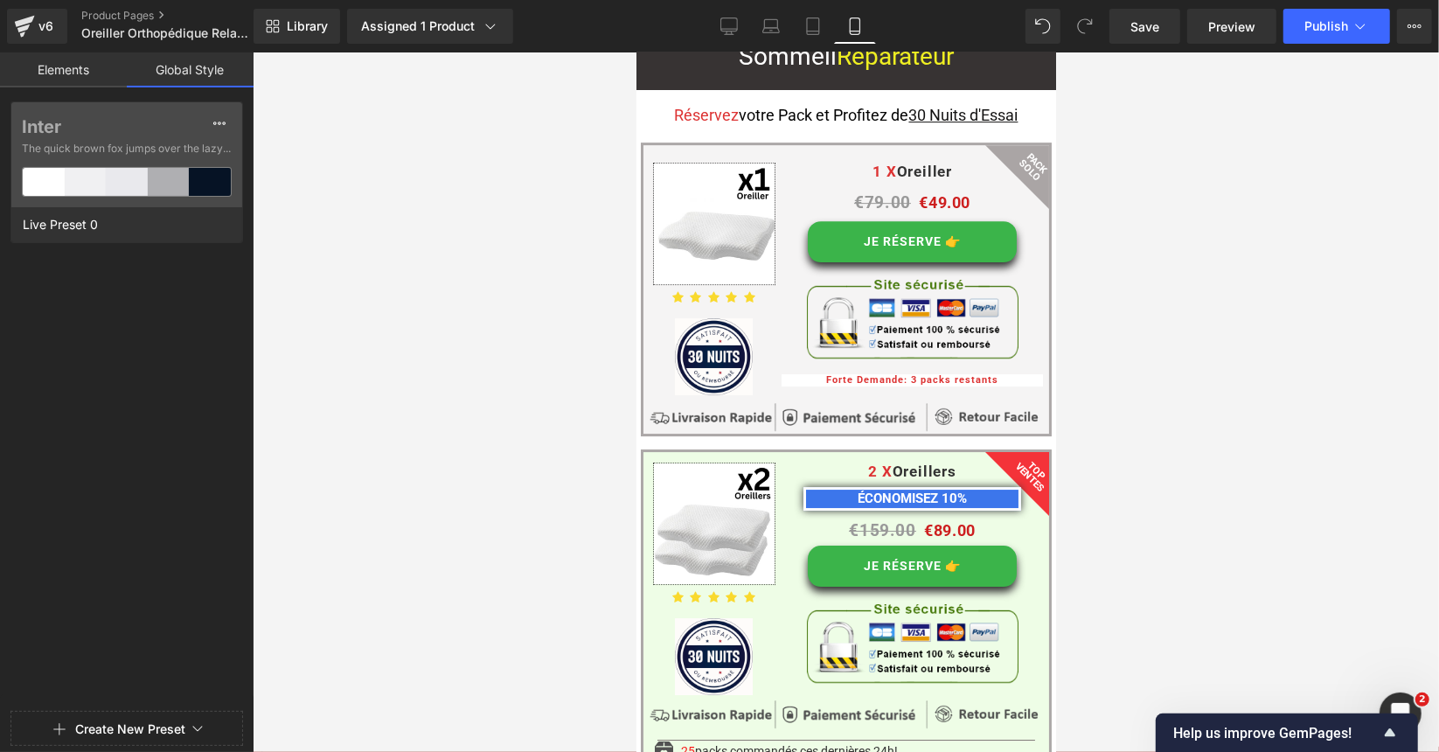
click at [504, 270] on div at bounding box center [846, 401] width 1186 height 699
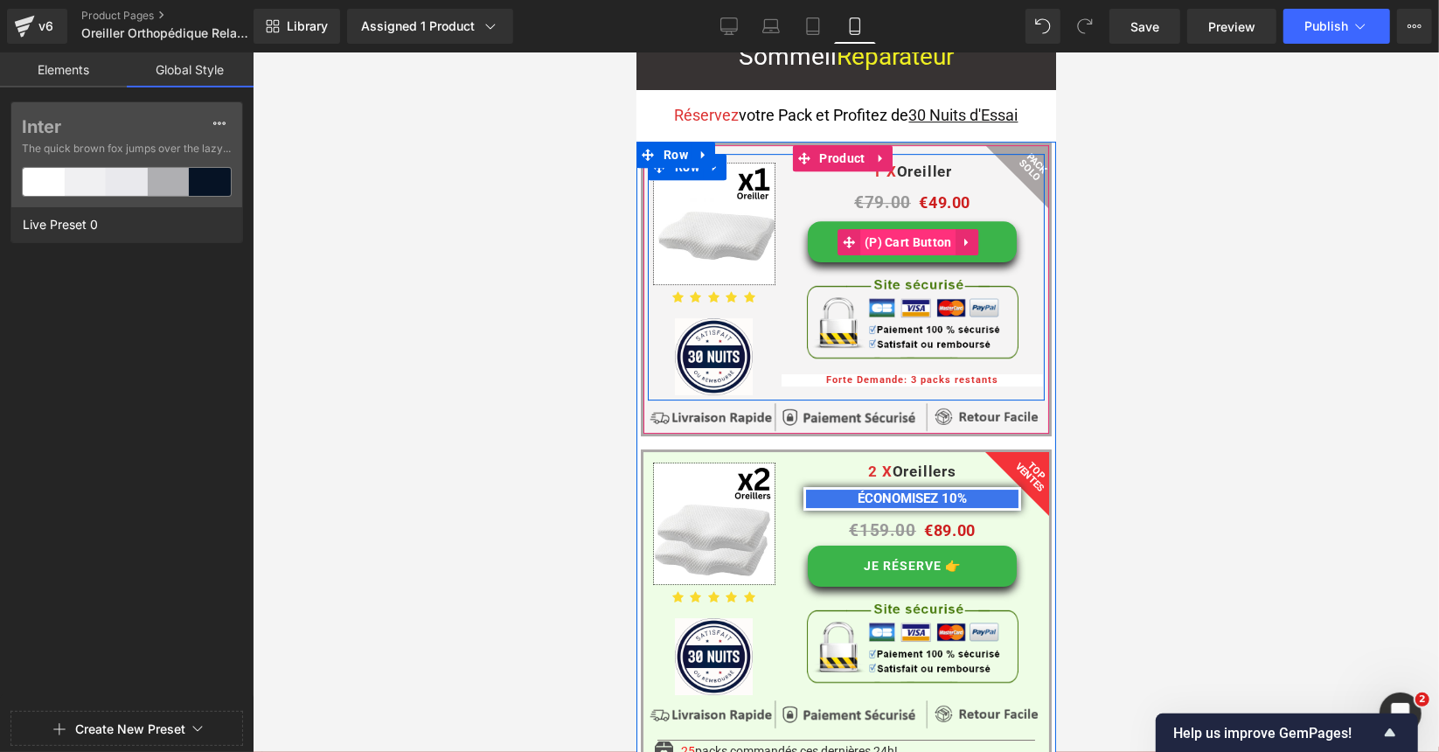
drag, startPoint x: 868, startPoint y: 190, endPoint x: 992, endPoint y: 285, distance: 156.5
click at [868, 228] on span "(P) Cart Button" at bounding box center [907, 241] width 96 height 26
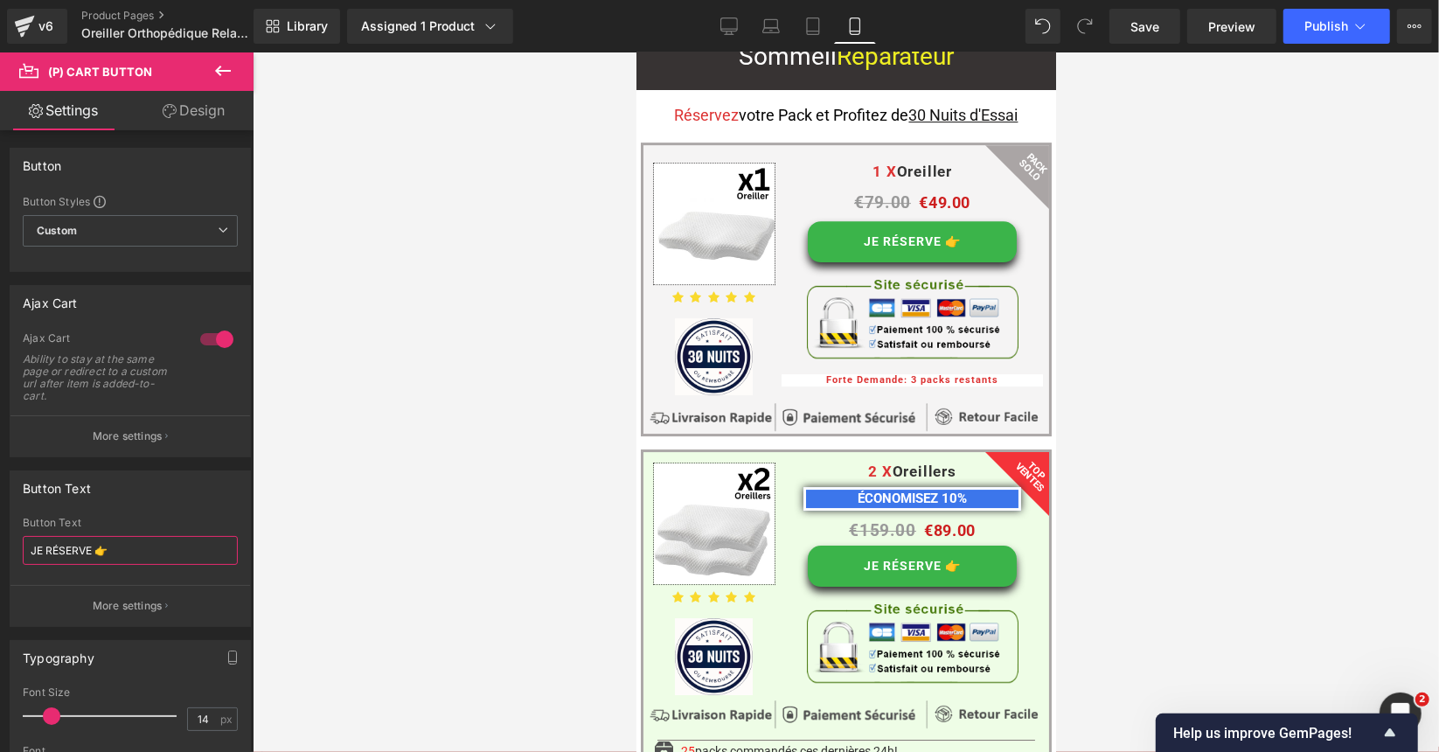
drag, startPoint x: 89, startPoint y: 543, endPoint x: 0, endPoint y: 547, distance: 89.3
click at [0, 547] on div "Button Text JE RÉSERVE 👉 Button Text JE RÉSERVE 👉 More settings" at bounding box center [130, 542] width 261 height 170
paste input "Ajouter au Panier"
type input "Ajouter au Panier 👉"
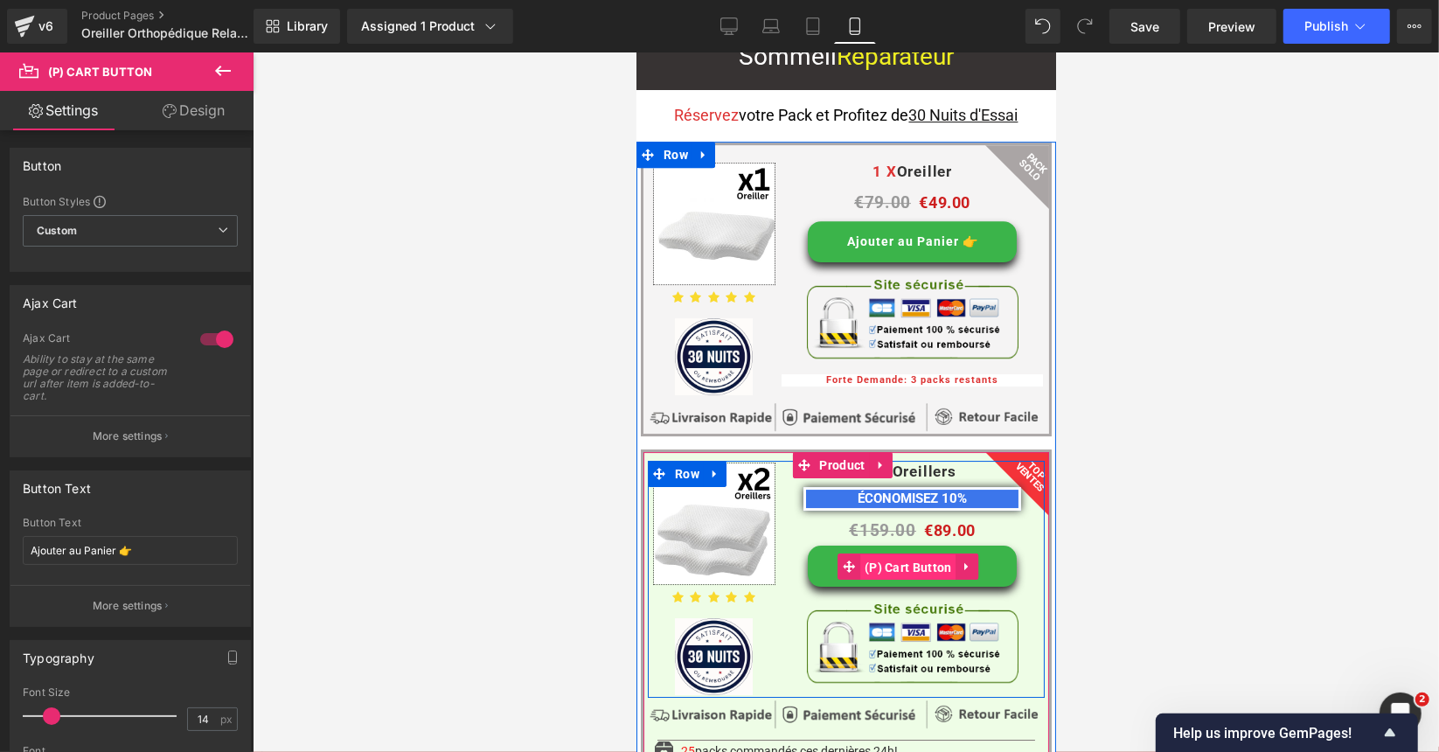
click at [886, 553] on span "(P) Cart Button" at bounding box center [907, 566] width 96 height 26
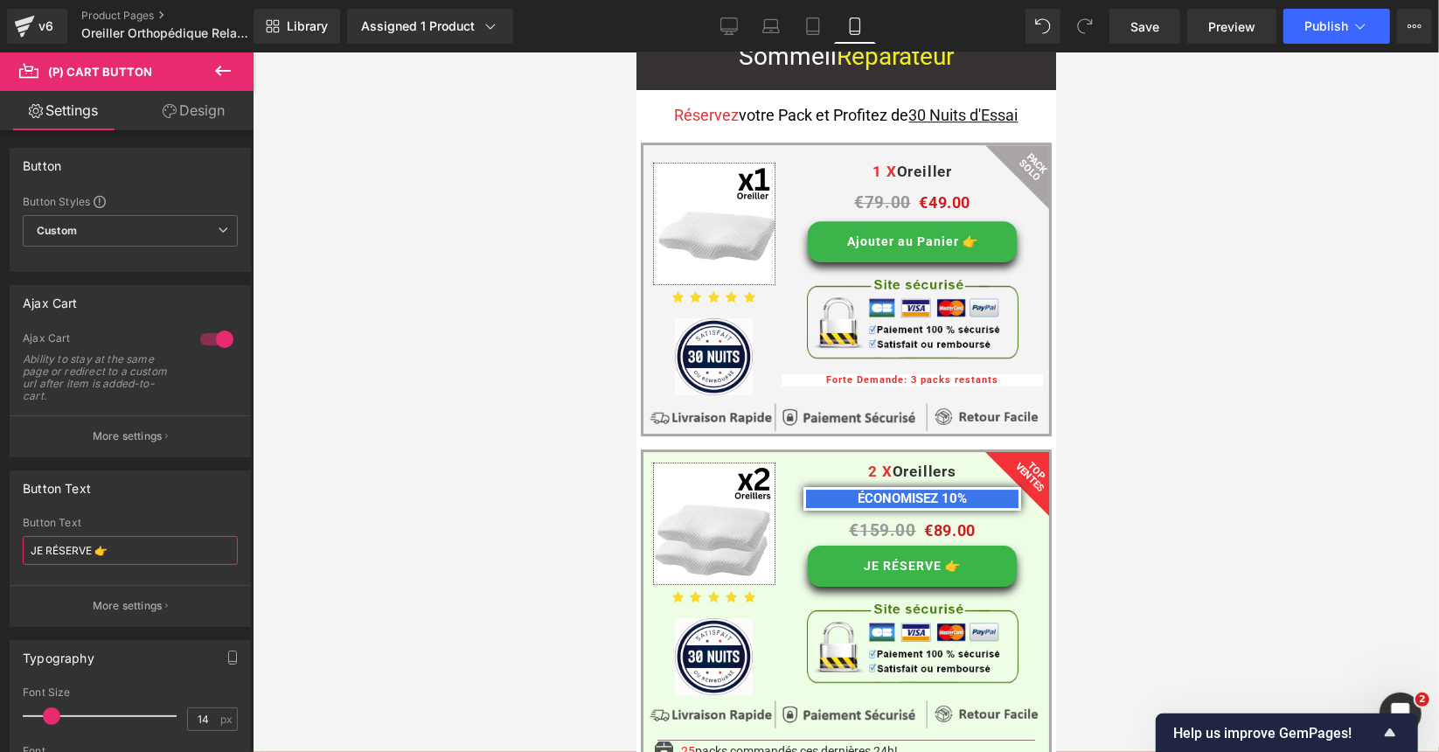
drag, startPoint x: 88, startPoint y: 546, endPoint x: 0, endPoint y: 550, distance: 88.4
click at [0, 550] on div "Button Text JE RÉSERVE 👉 Button Text JE RÉSERVE 👉 More settings" at bounding box center [130, 542] width 261 height 170
paste input "Ajouter au Panier"
type input "Ajouter au Panier 👉"
click at [504, 517] on div at bounding box center [846, 401] width 1186 height 699
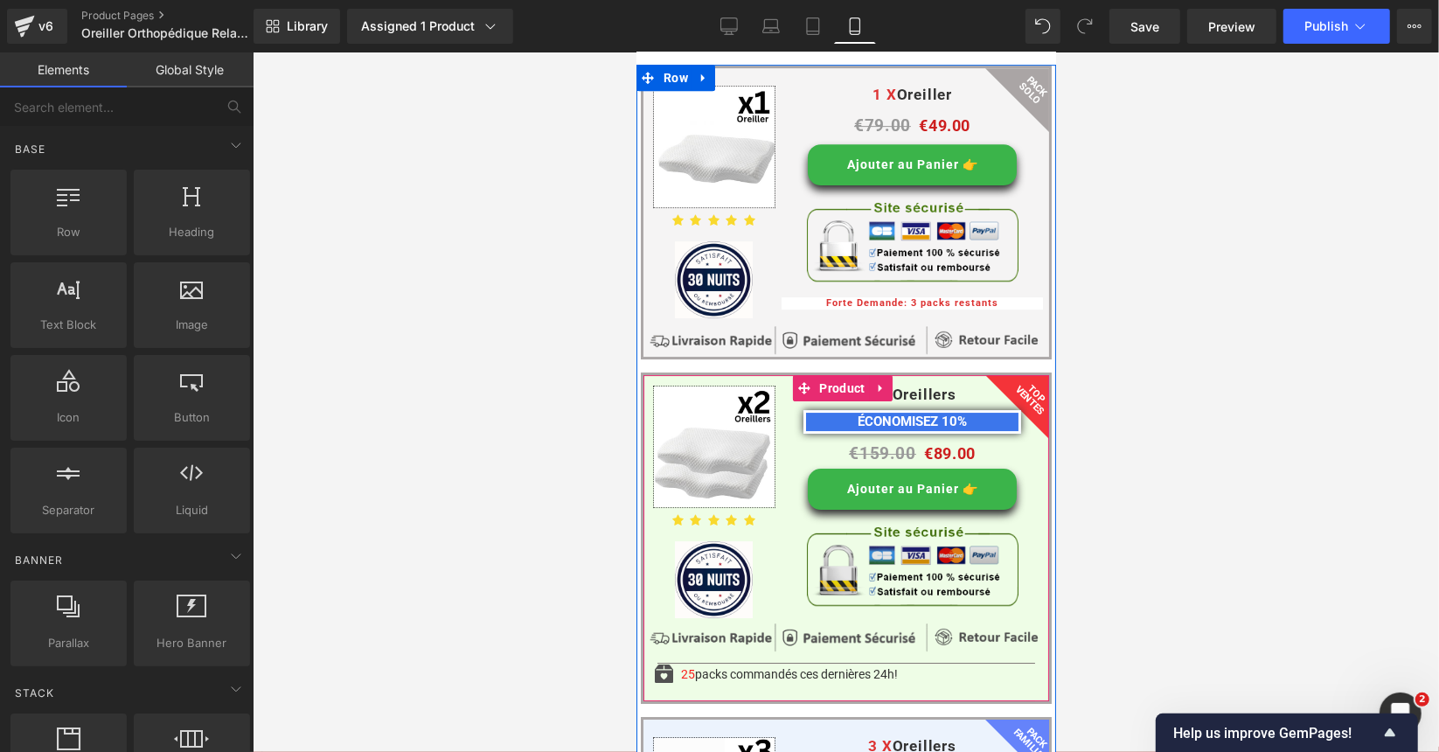
scroll to position [4217, 0]
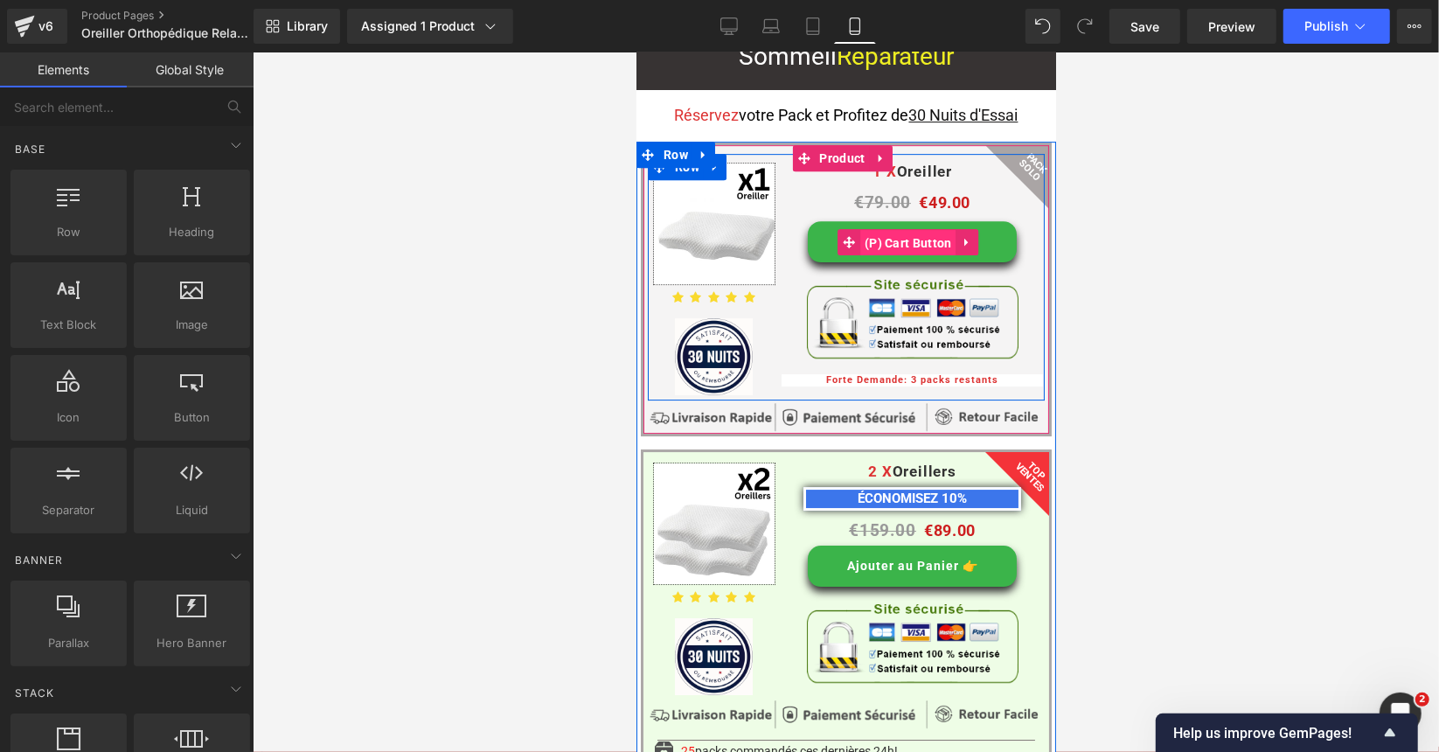
click at [888, 229] on span "(P) Cart Button" at bounding box center [907, 242] width 96 height 26
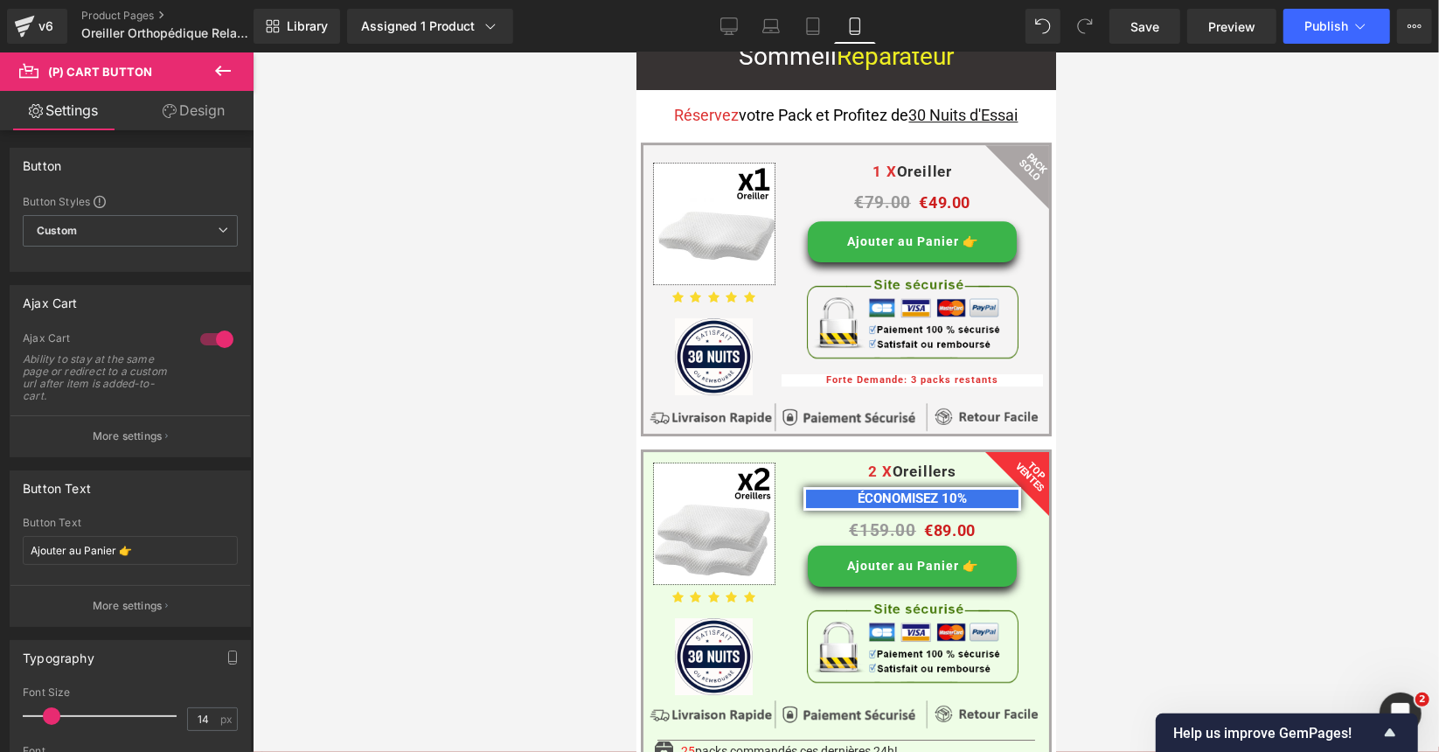
drag, startPoint x: 194, startPoint y: 120, endPoint x: 99, endPoint y: 216, distance: 135.4
click at [194, 119] on link "Design" at bounding box center [193, 110] width 127 height 39
click at [0, 0] on div "Spacing" at bounding box center [0, 0] width 0 height 0
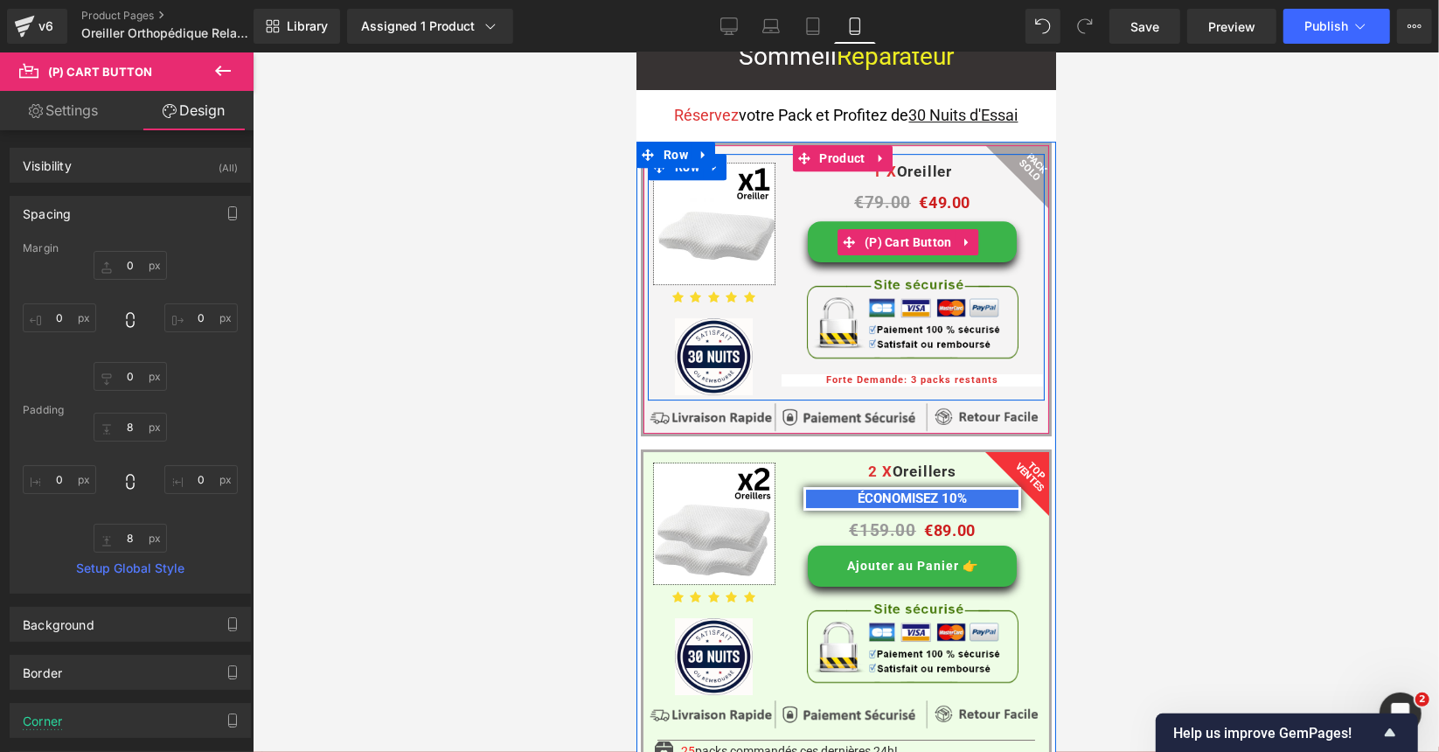
click at [817, 220] on button "Ajouter au Panier 👉" at bounding box center [911, 240] width 209 height 41
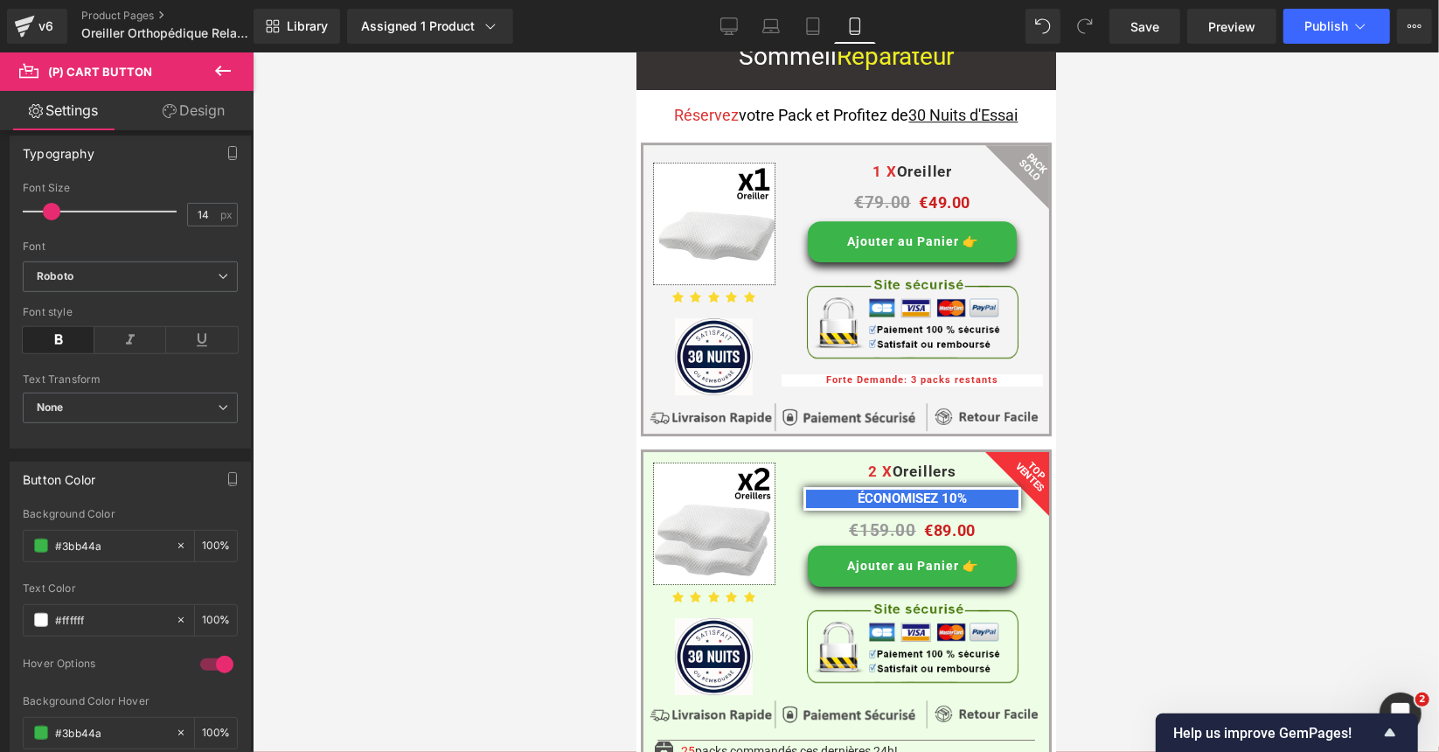
scroll to position [525, 0]
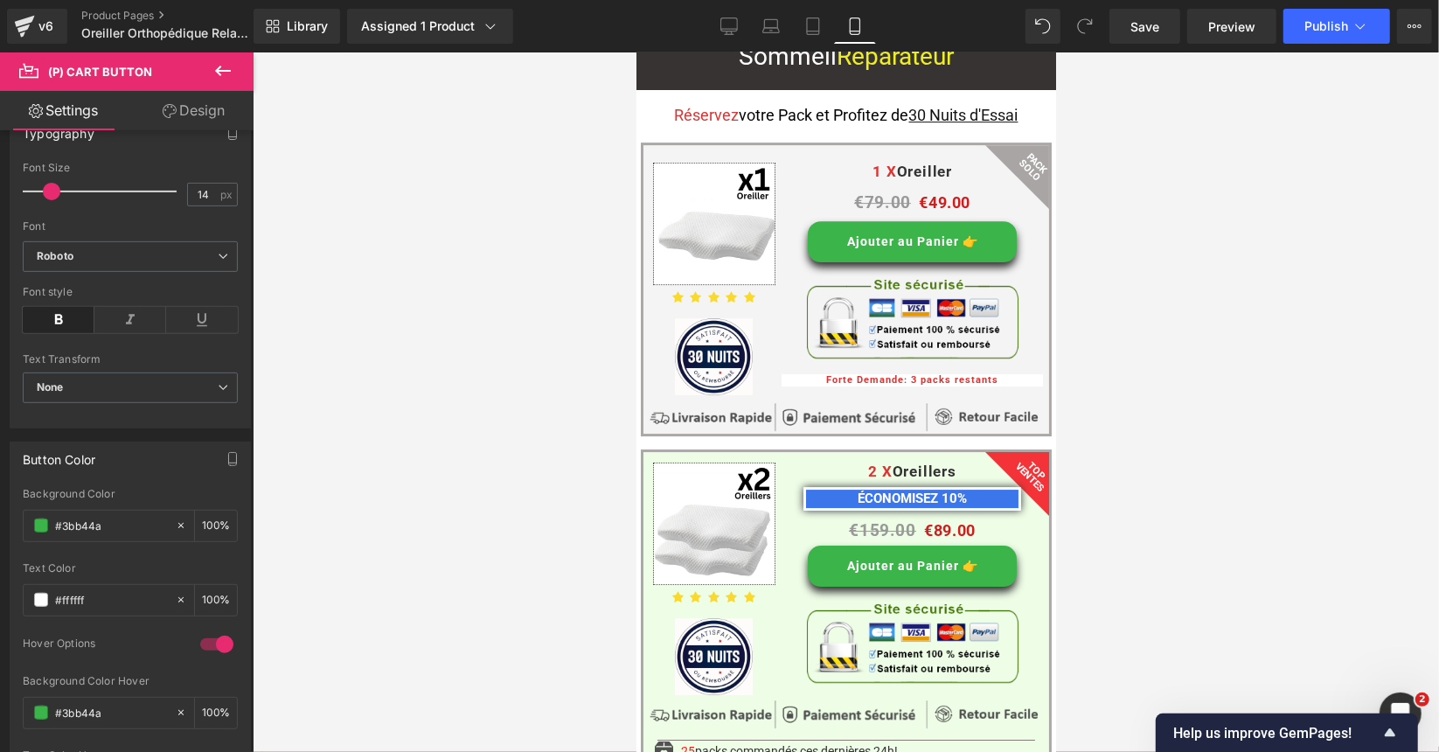
click at [451, 353] on div at bounding box center [846, 401] width 1186 height 699
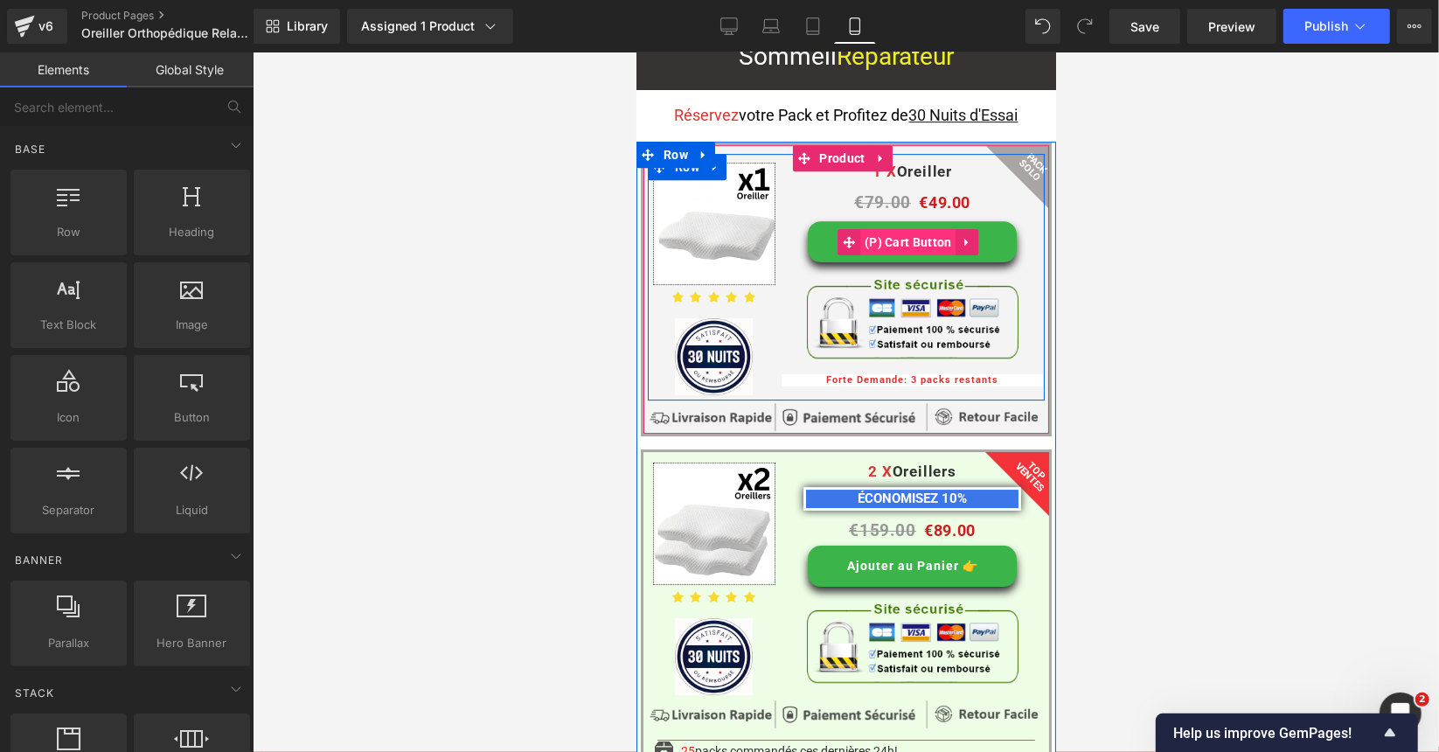
click at [887, 228] on span "(P) Cart Button" at bounding box center [907, 241] width 96 height 26
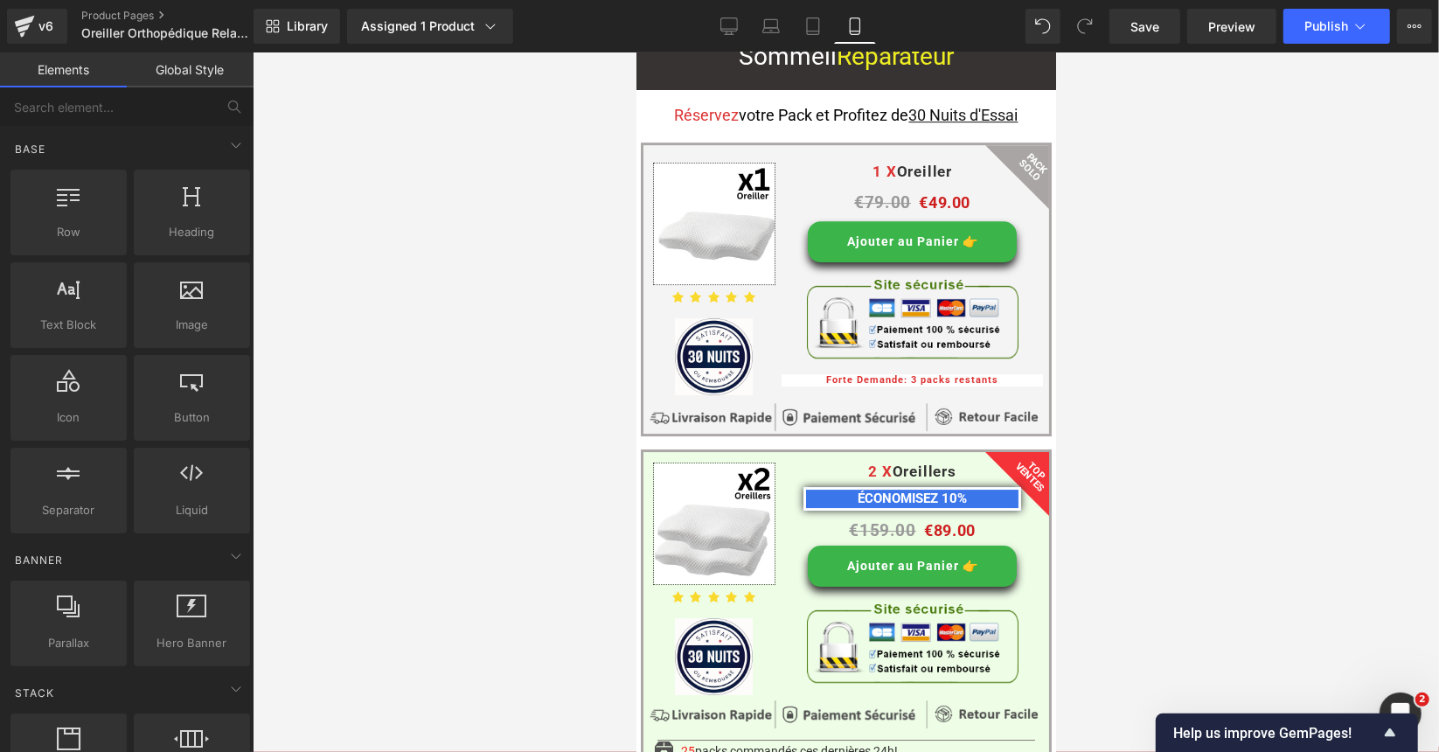
click at [407, 325] on div at bounding box center [846, 401] width 1186 height 699
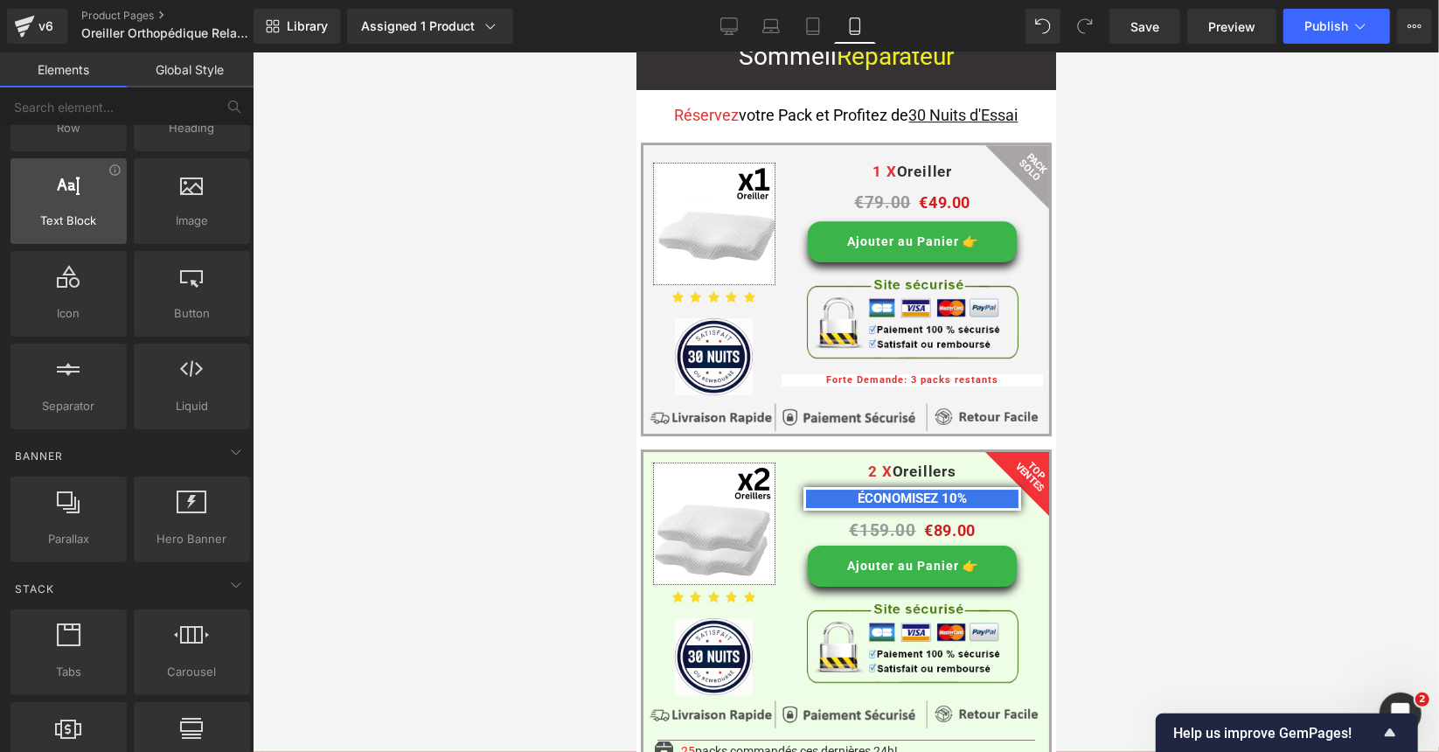
scroll to position [0, 0]
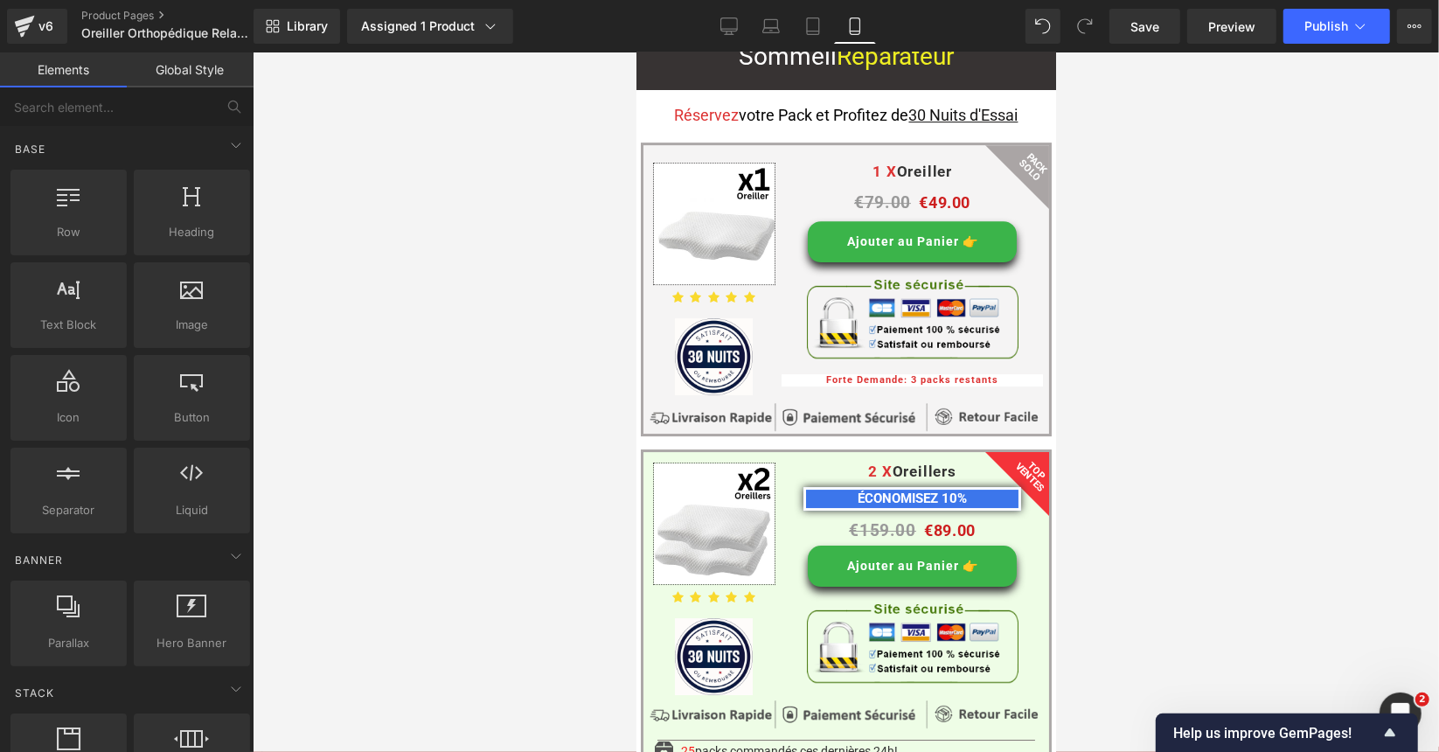
drag, startPoint x: 386, startPoint y: 294, endPoint x: 399, endPoint y: 286, distance: 14.6
click at [387, 294] on div at bounding box center [846, 401] width 1186 height 699
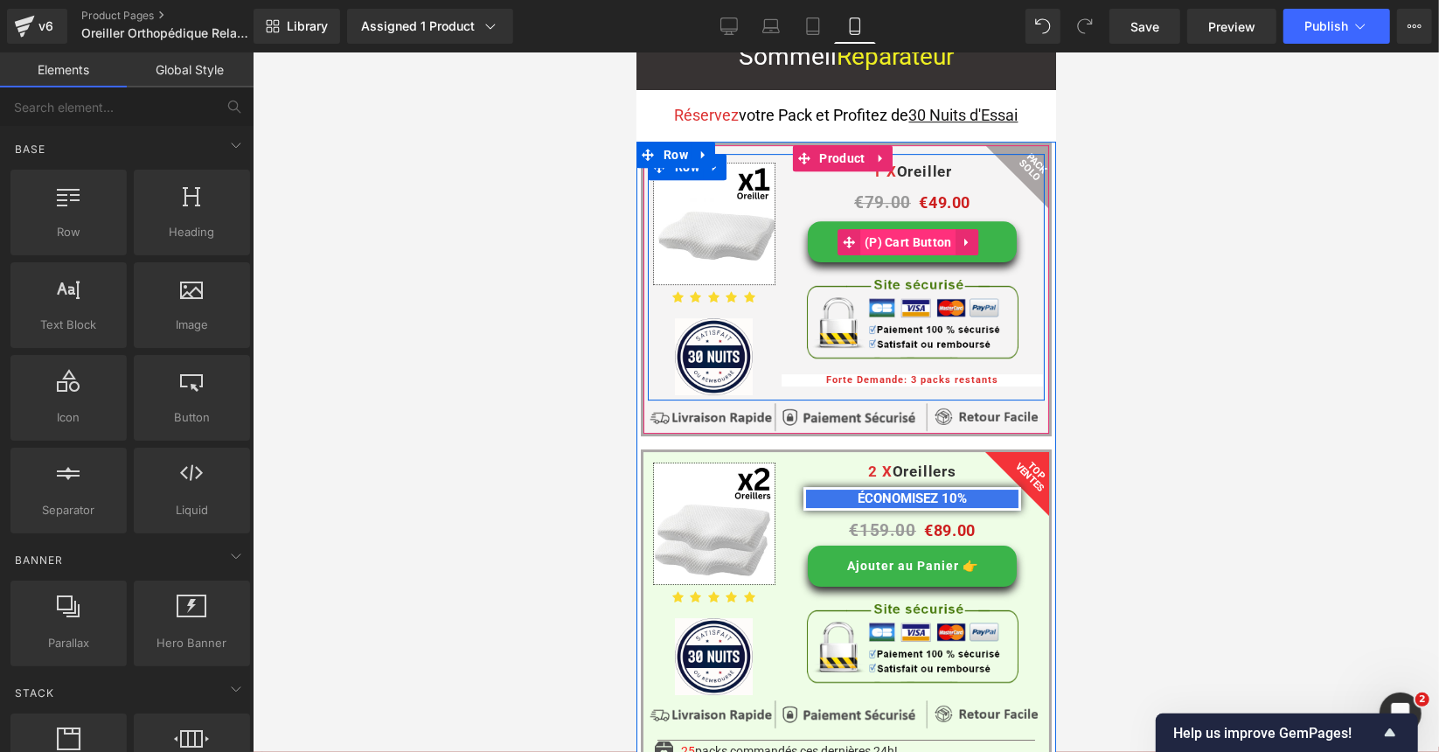
click at [878, 228] on span "(P) Cart Button" at bounding box center [907, 241] width 96 height 26
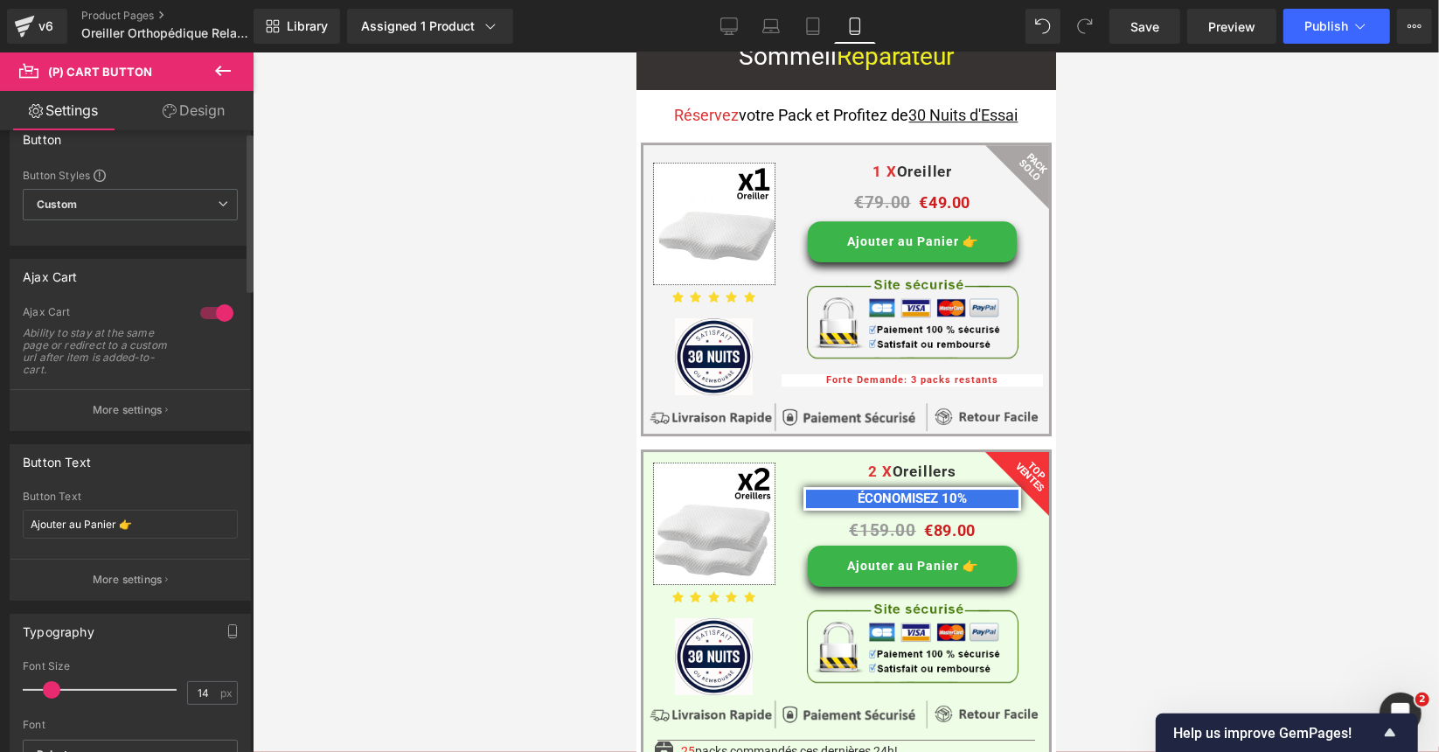
scroll to position [175, 0]
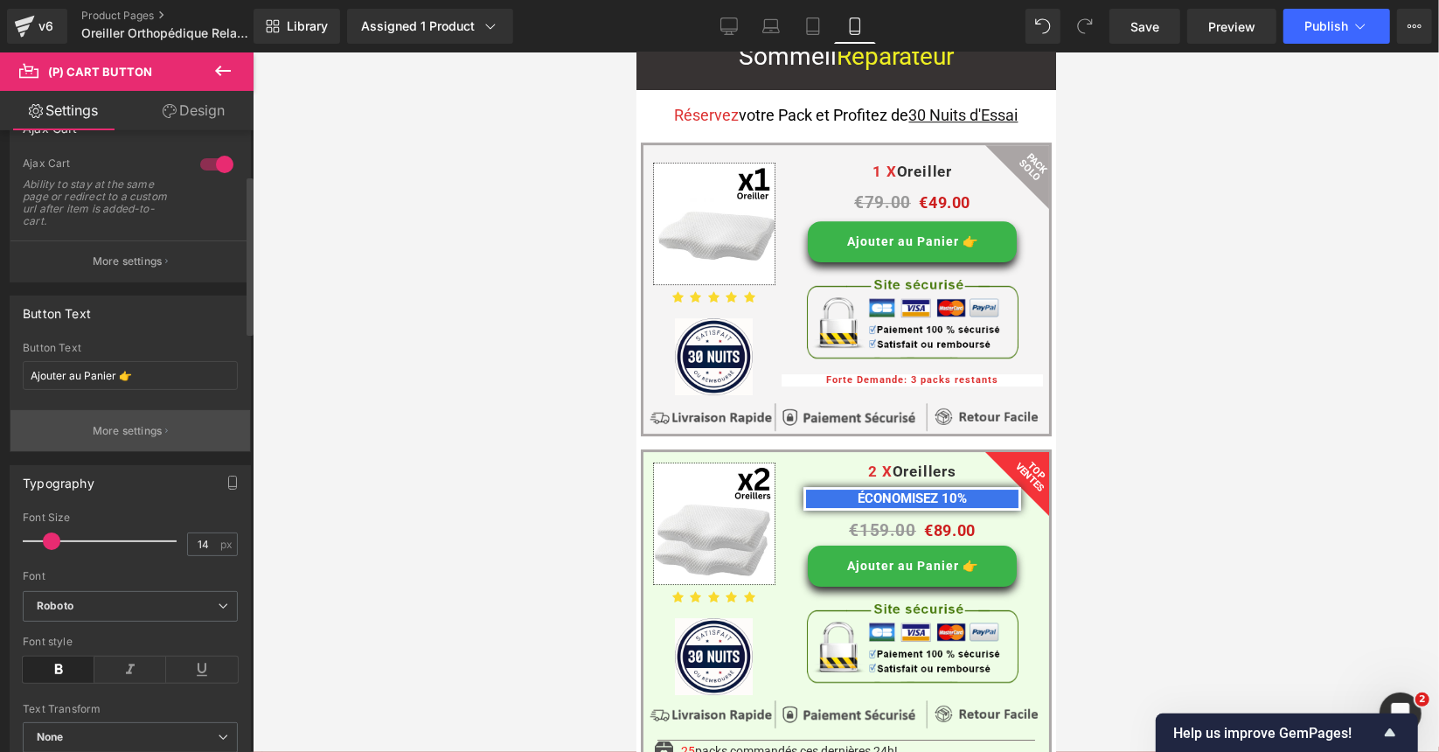
click at [128, 426] on p "More settings" at bounding box center [128, 431] width 70 height 16
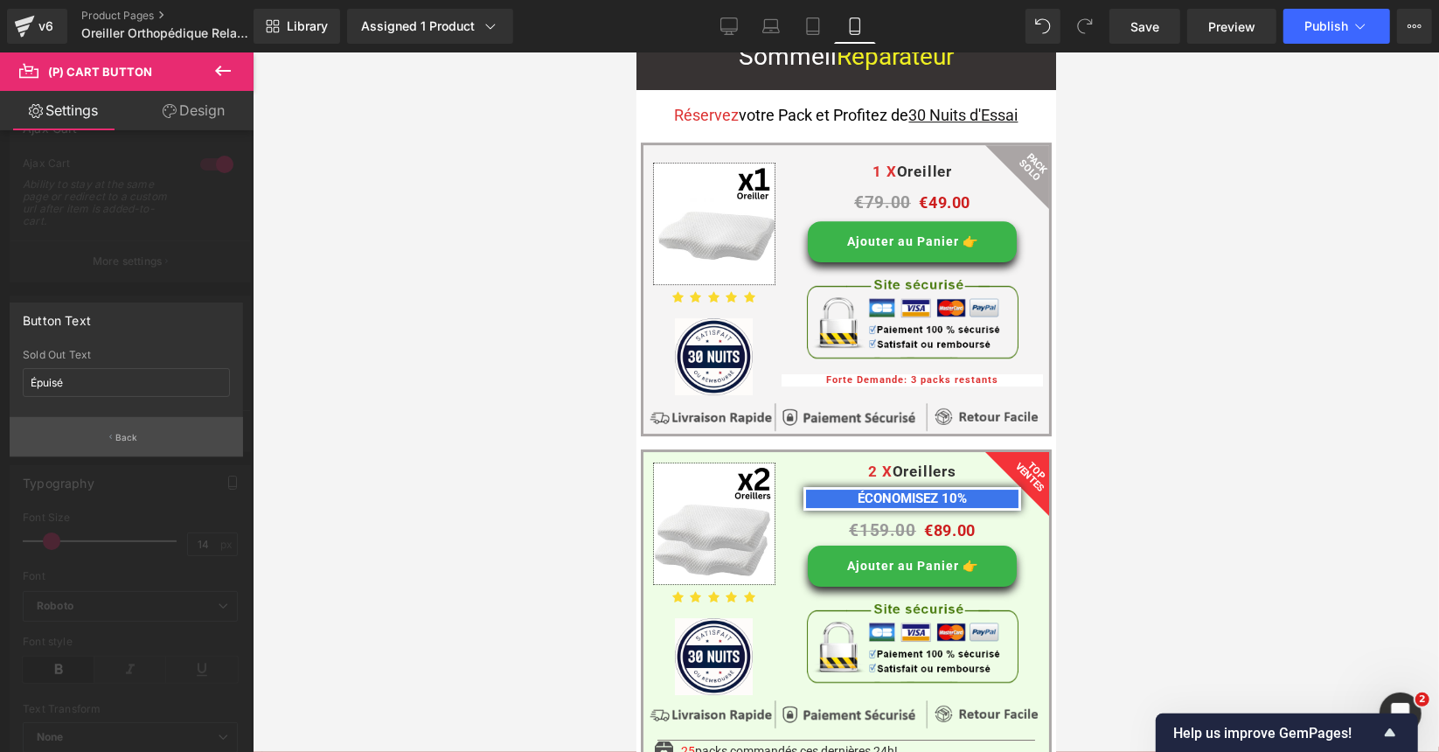
click at [128, 431] on p "Back" at bounding box center [126, 437] width 23 height 13
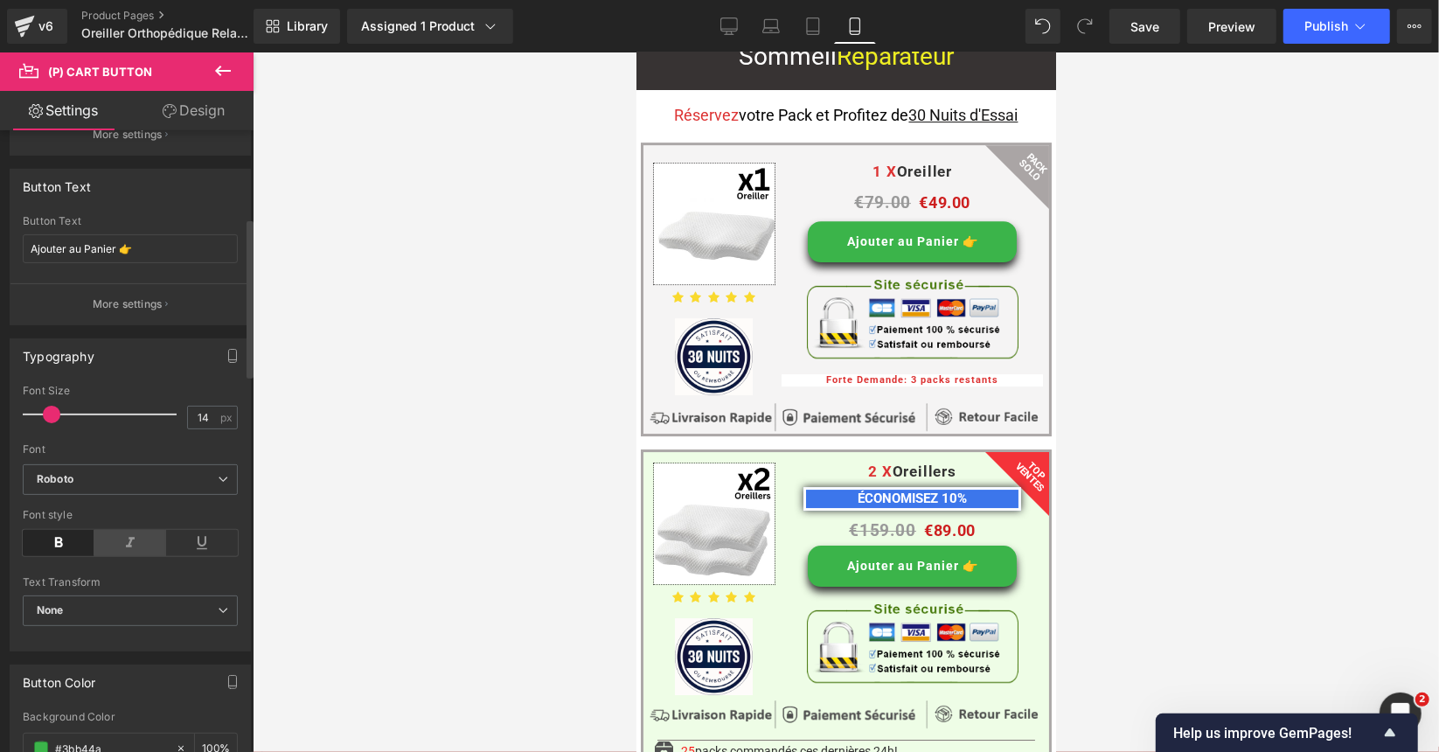
scroll to position [350, 0]
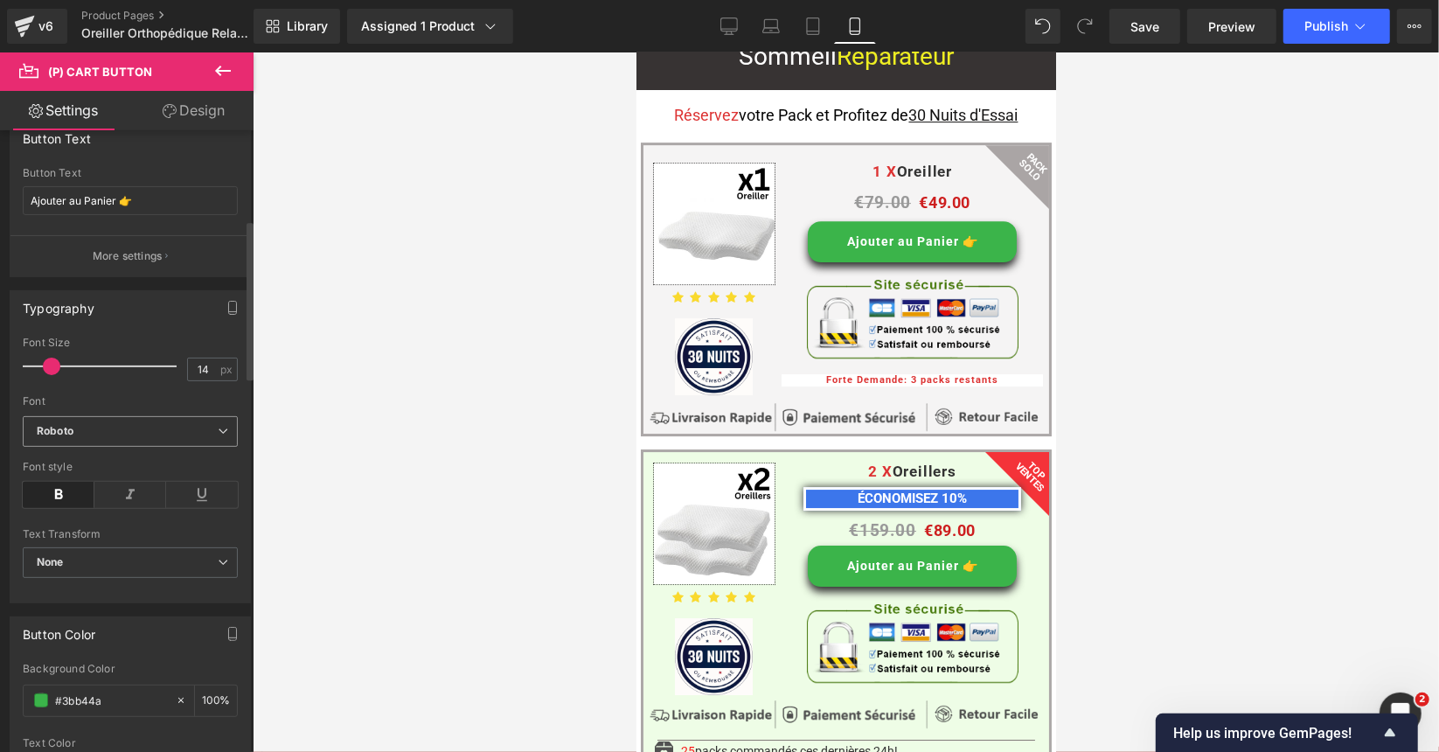
click at [124, 428] on b "Roboto" at bounding box center [127, 431] width 181 height 15
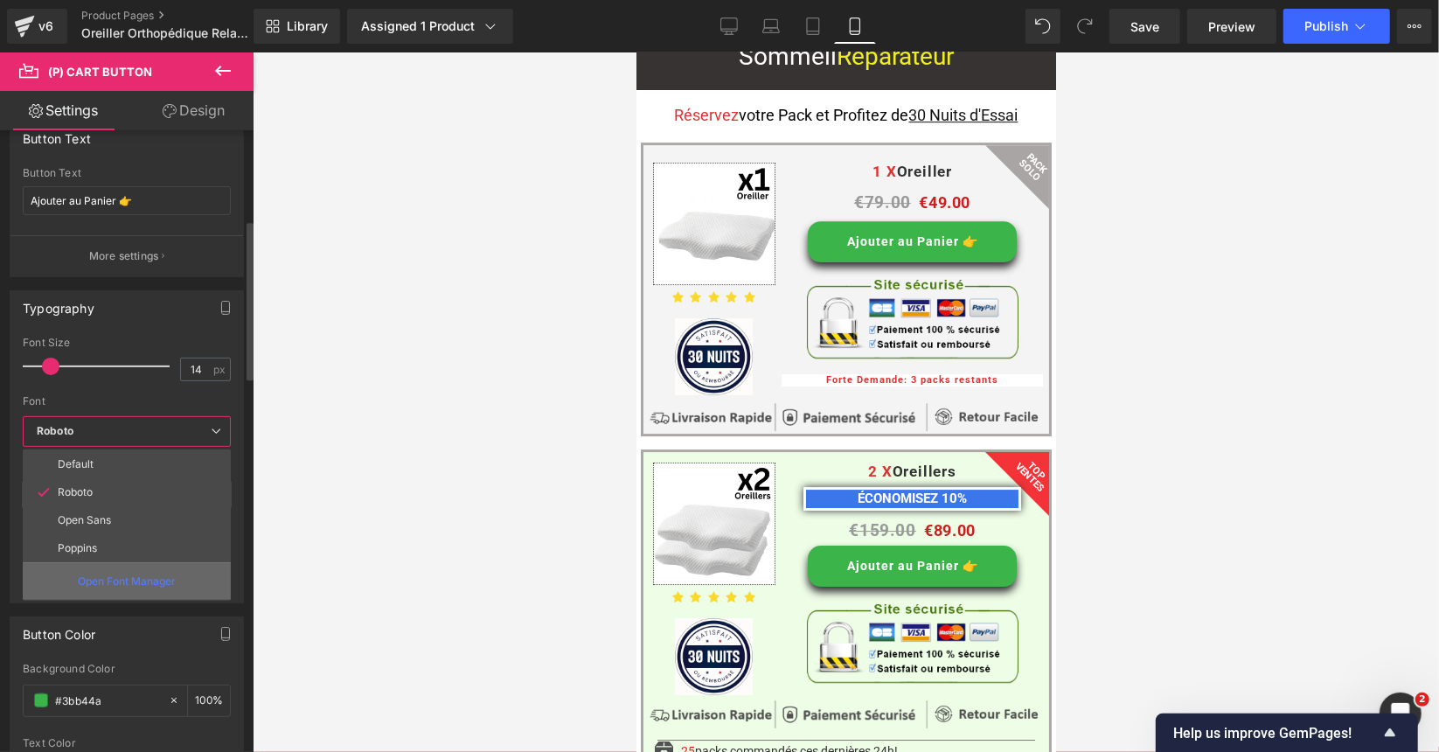
click at [119, 574] on p "Open Font Manager" at bounding box center [127, 582] width 98 height 16
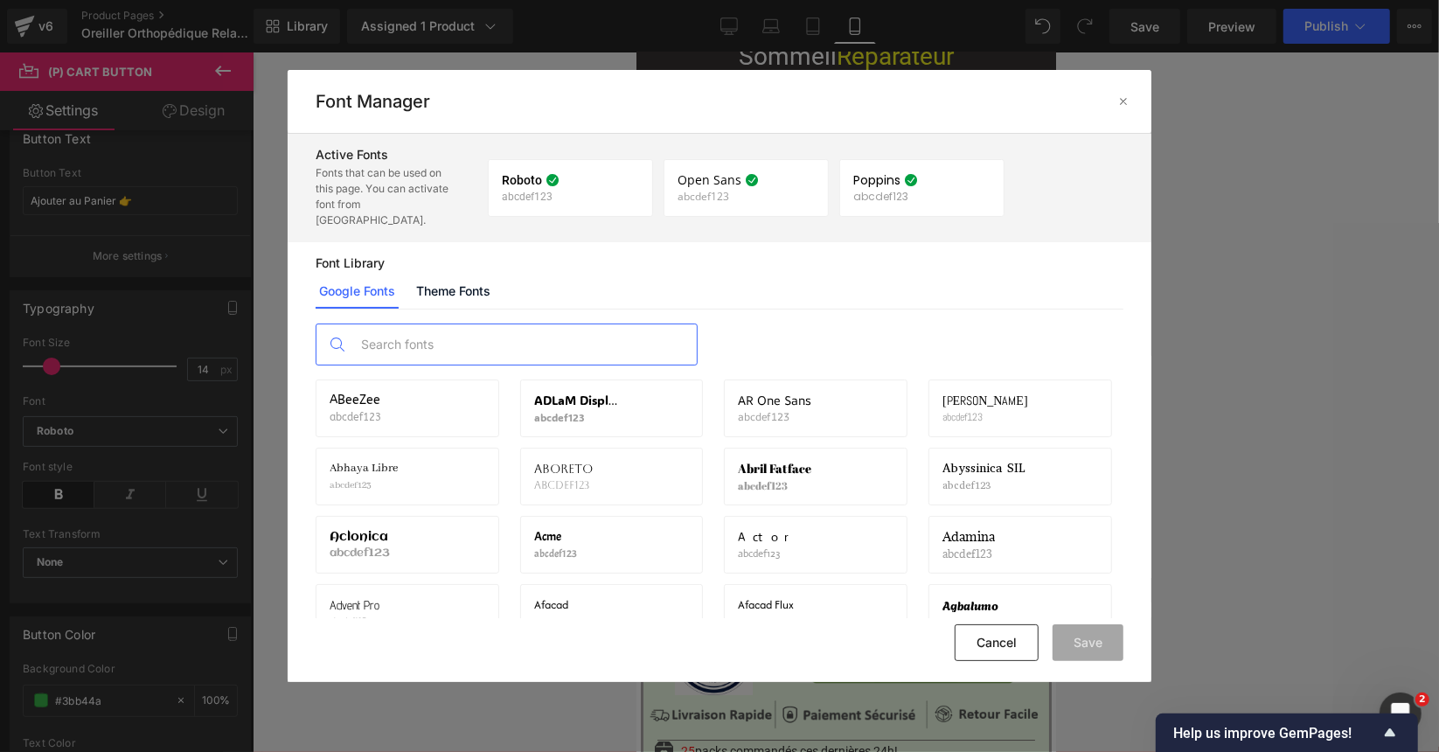
click at [406, 324] on input "text" at bounding box center [523, 344] width 345 height 40
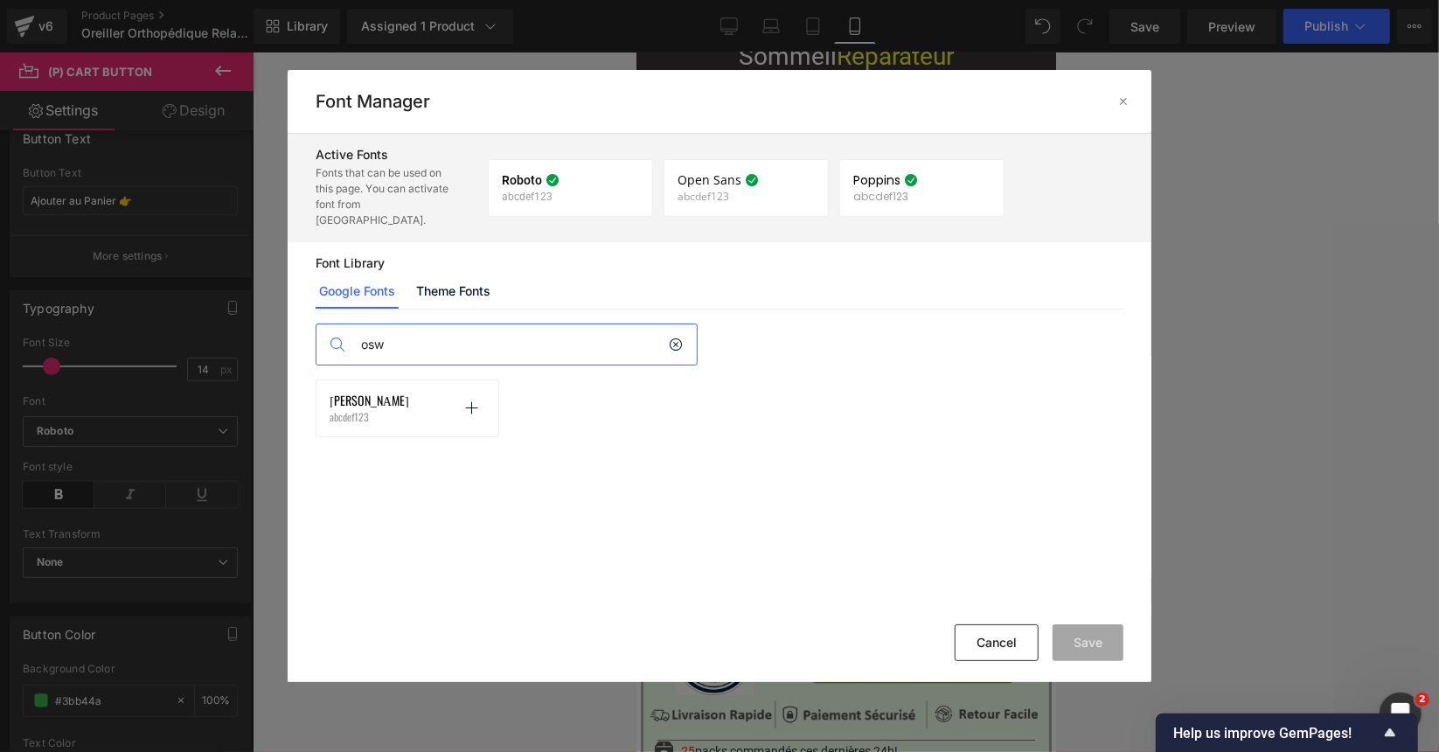
type input "osw"
click at [351, 411] on p "abcdef123" at bounding box center [371, 417] width 82 height 12
click at [480, 398] on p at bounding box center [471, 408] width 28 height 28
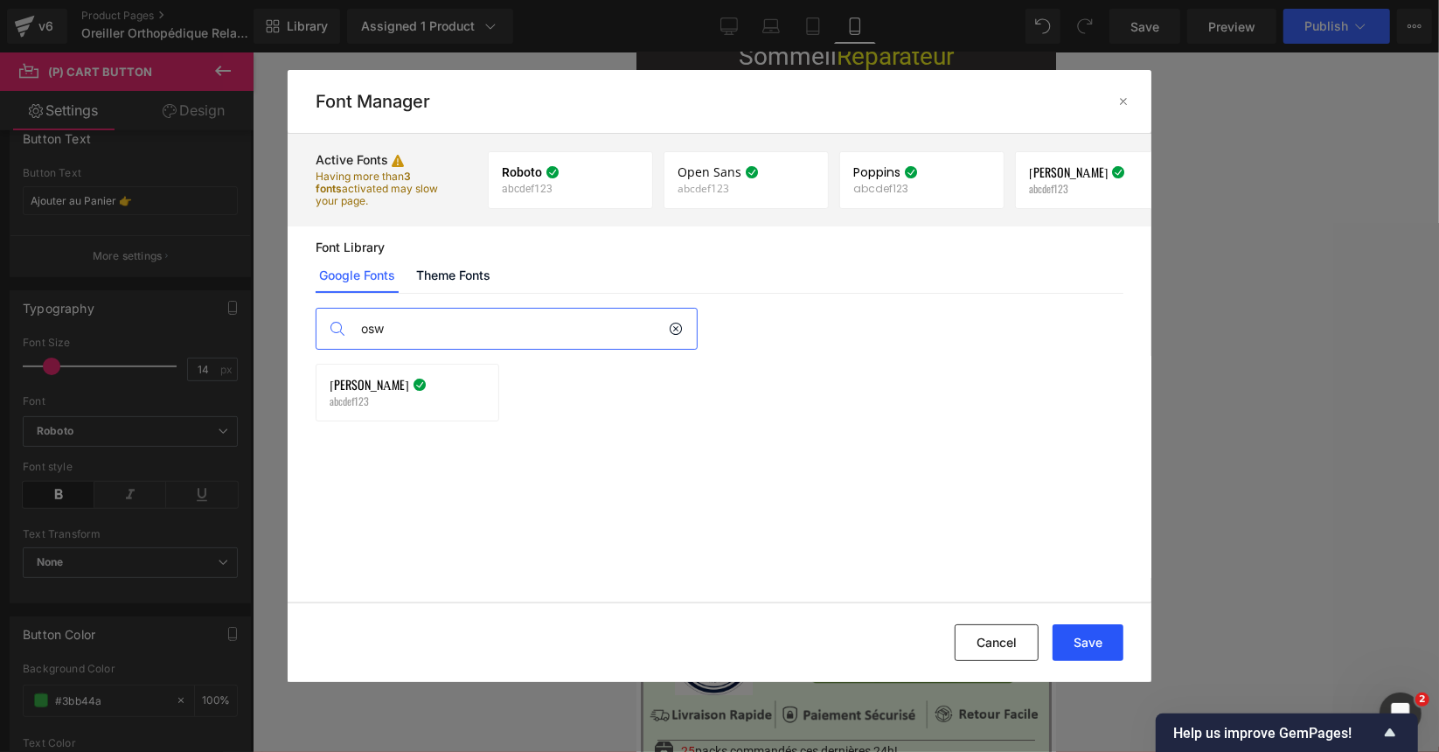
click at [1075, 646] on button "Save" at bounding box center [1088, 642] width 71 height 37
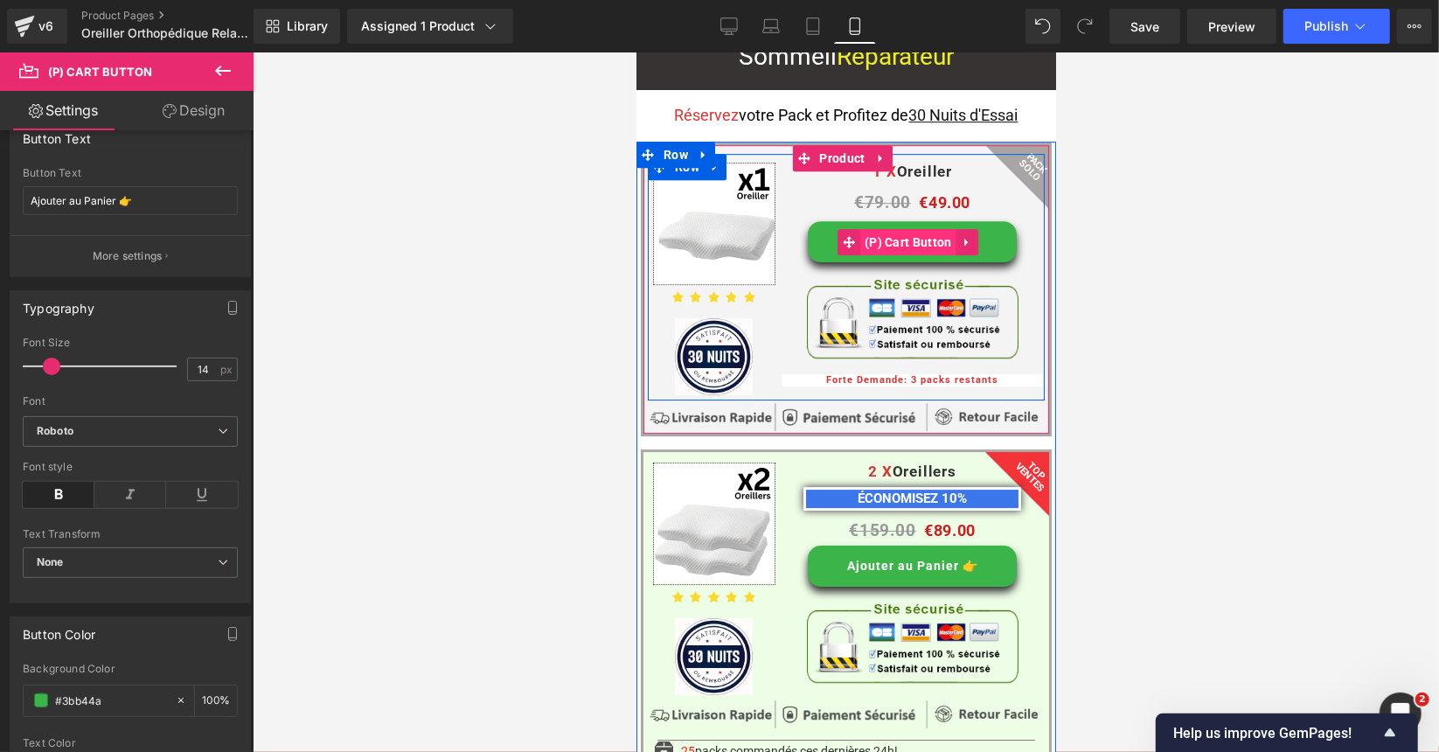
click at [884, 228] on span "(P) Cart Button" at bounding box center [907, 241] width 96 height 26
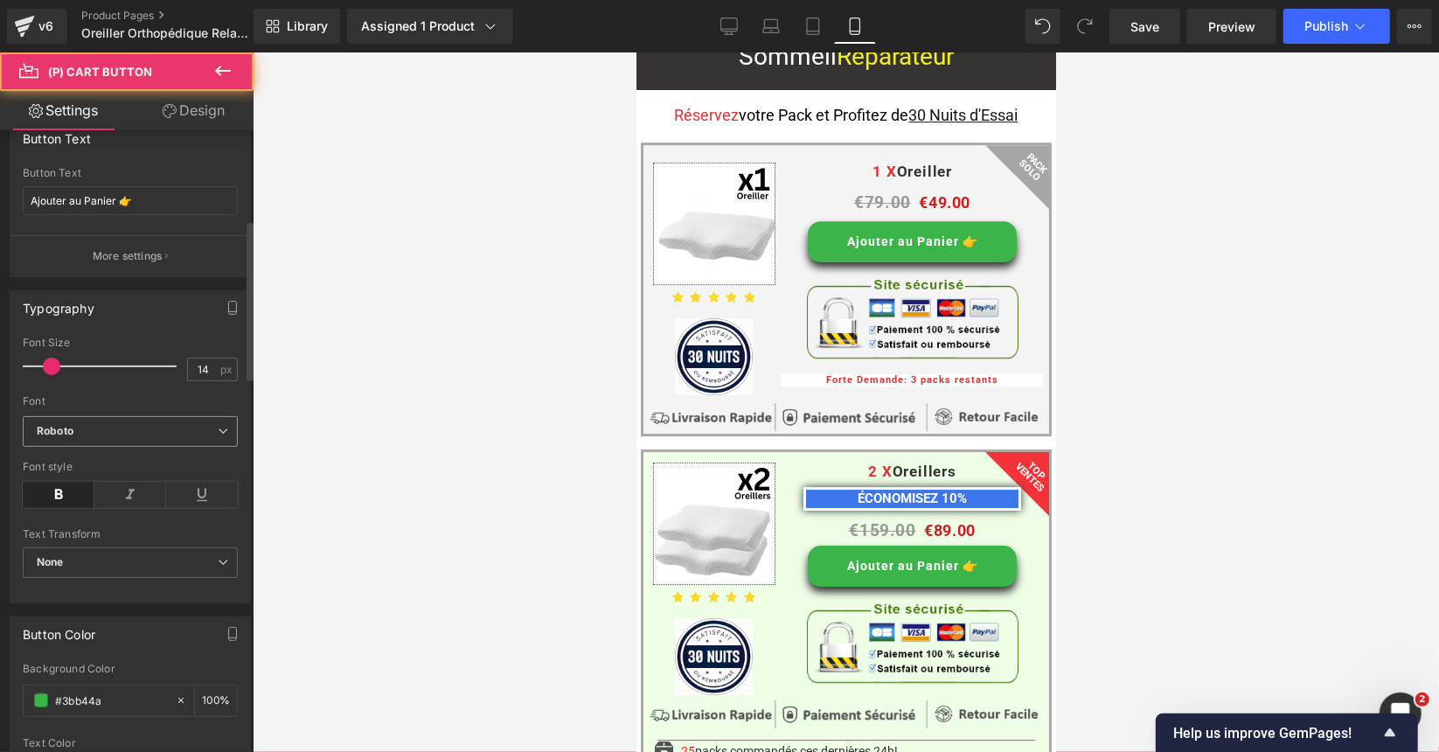
click at [214, 436] on span "Roboto" at bounding box center [130, 431] width 215 height 31
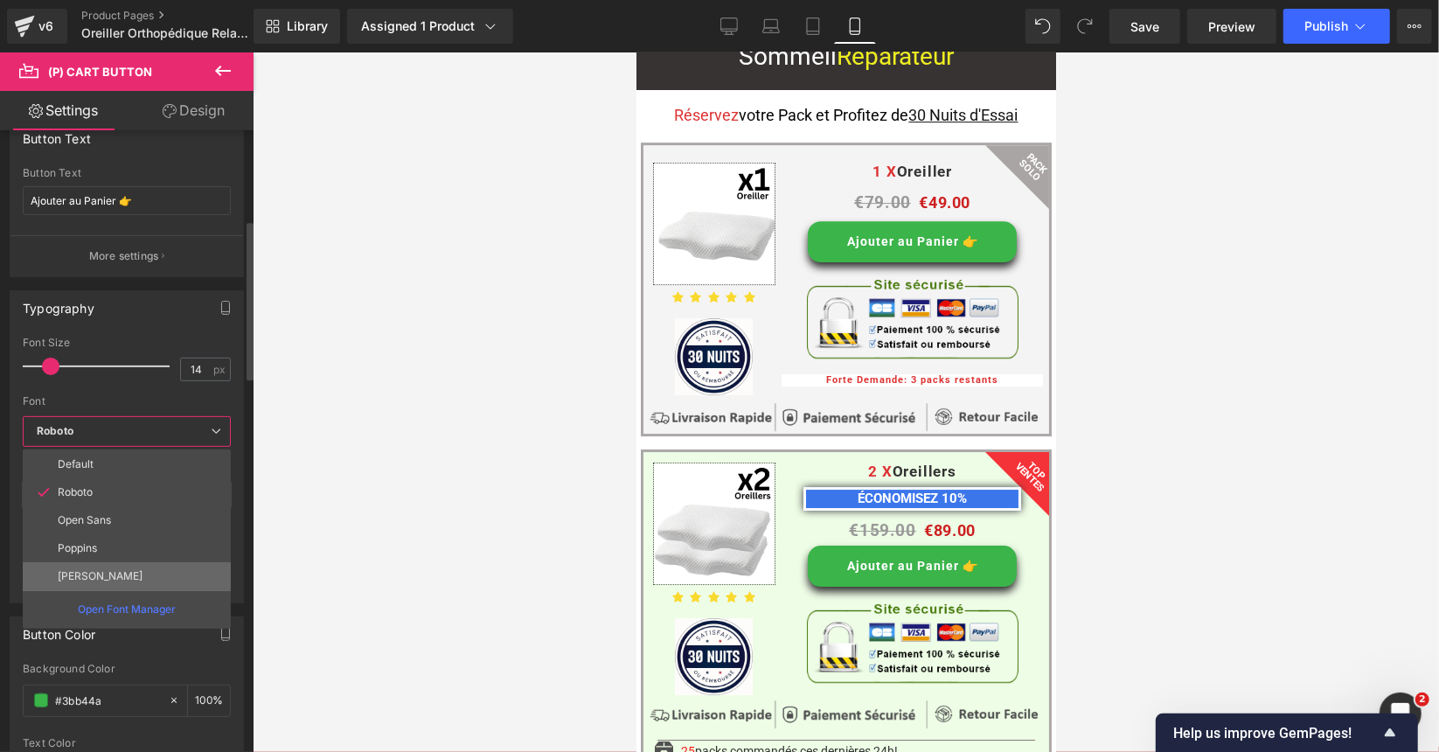
click at [100, 568] on li "[PERSON_NAME]" at bounding box center [127, 576] width 208 height 28
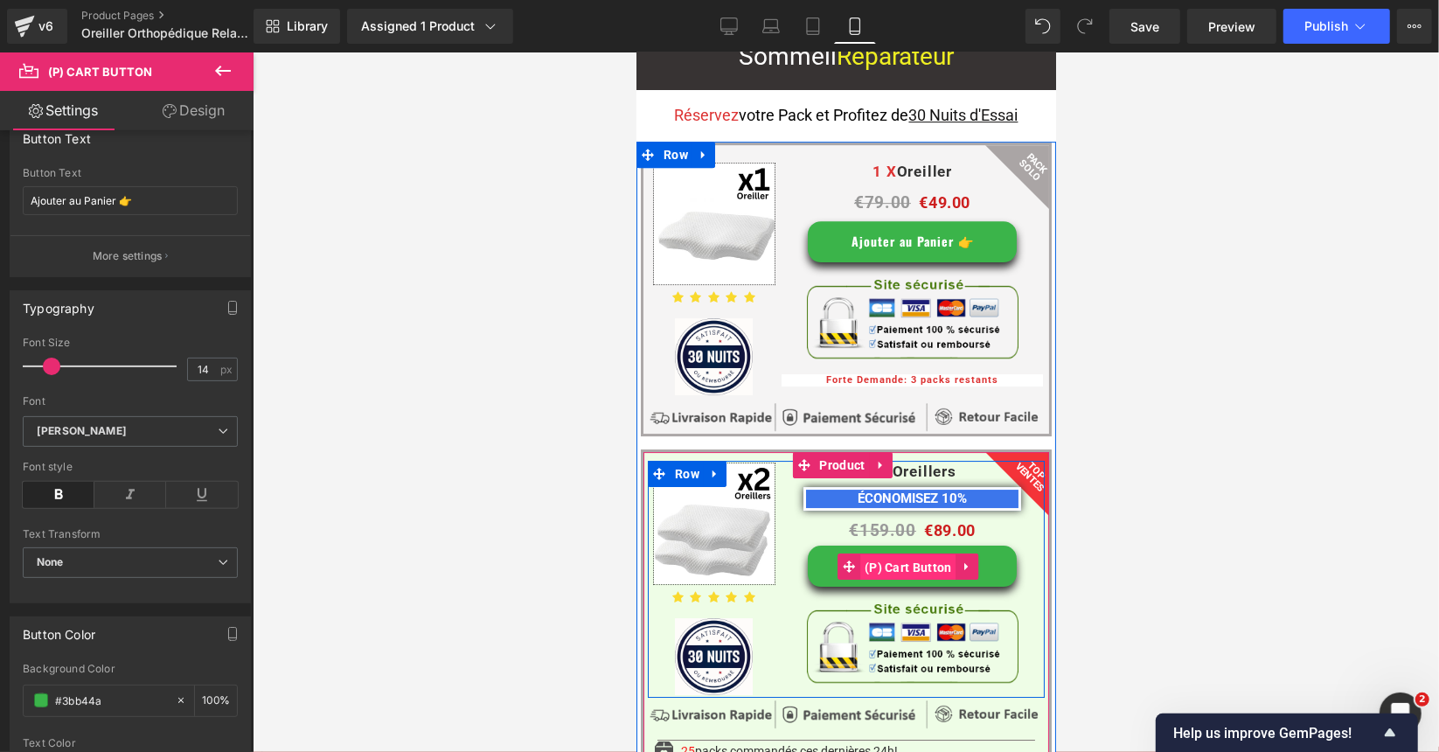
drag, startPoint x: 915, startPoint y: 514, endPoint x: 1182, endPoint y: 553, distance: 269.4
click at [915, 553] on span "(P) Cart Button" at bounding box center [907, 566] width 96 height 26
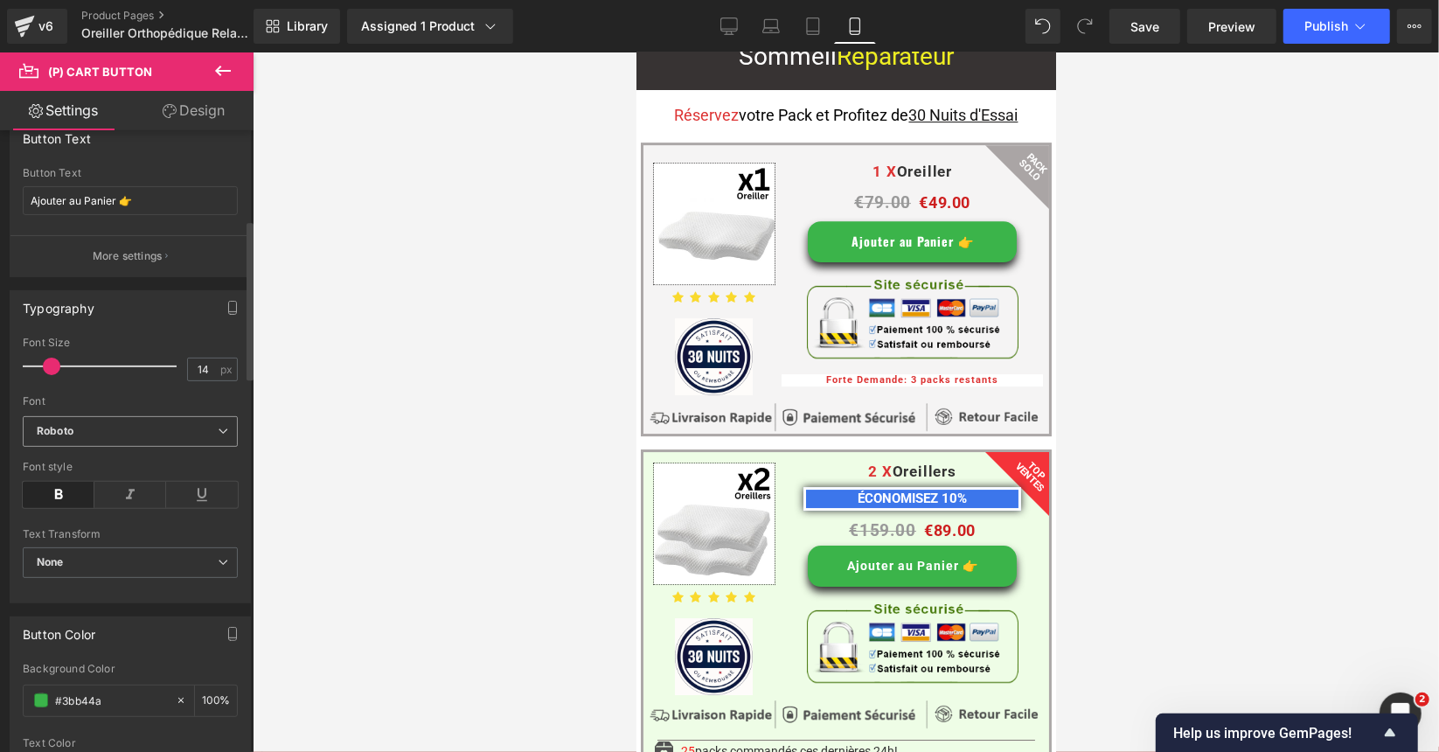
click at [126, 417] on span "Roboto" at bounding box center [130, 431] width 215 height 31
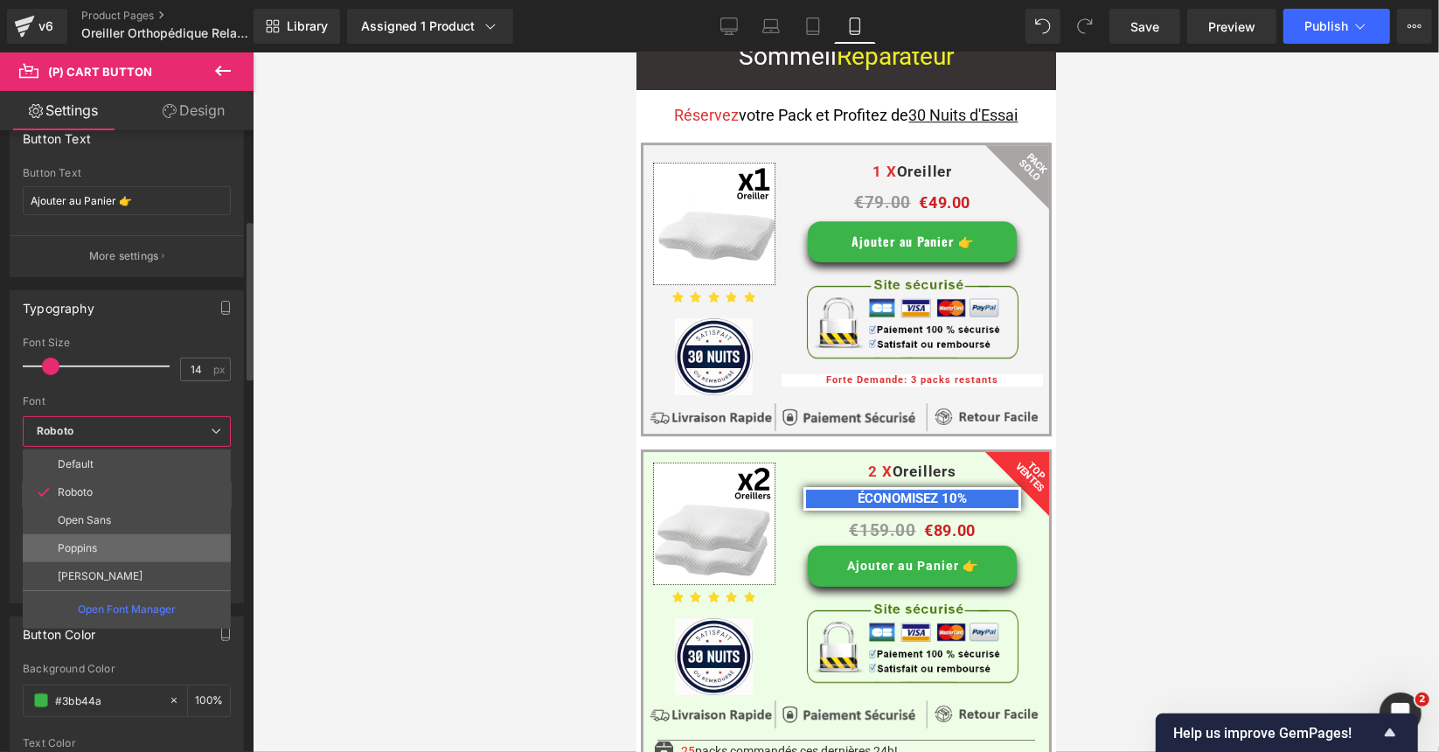
click at [110, 544] on li "Poppins" at bounding box center [127, 548] width 208 height 28
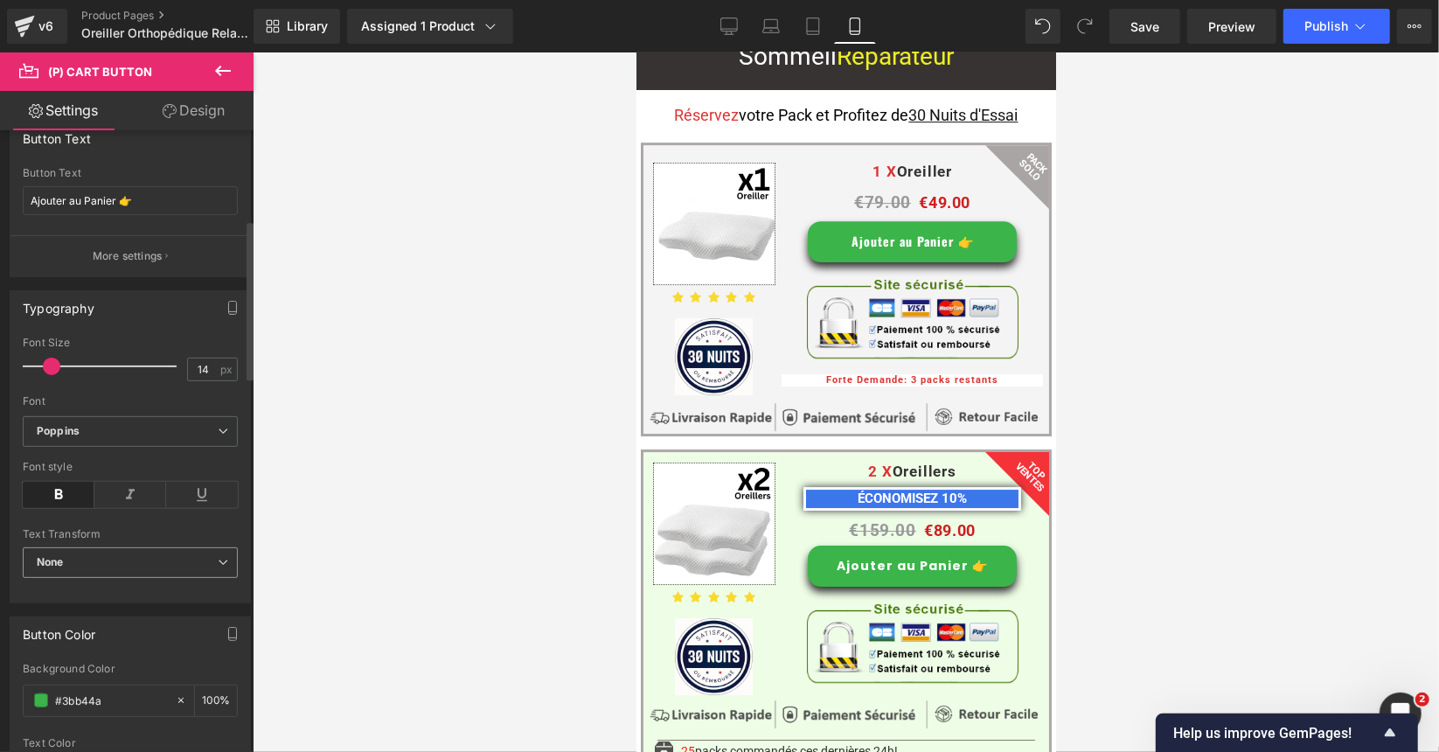
click at [118, 549] on span "None" at bounding box center [130, 562] width 215 height 31
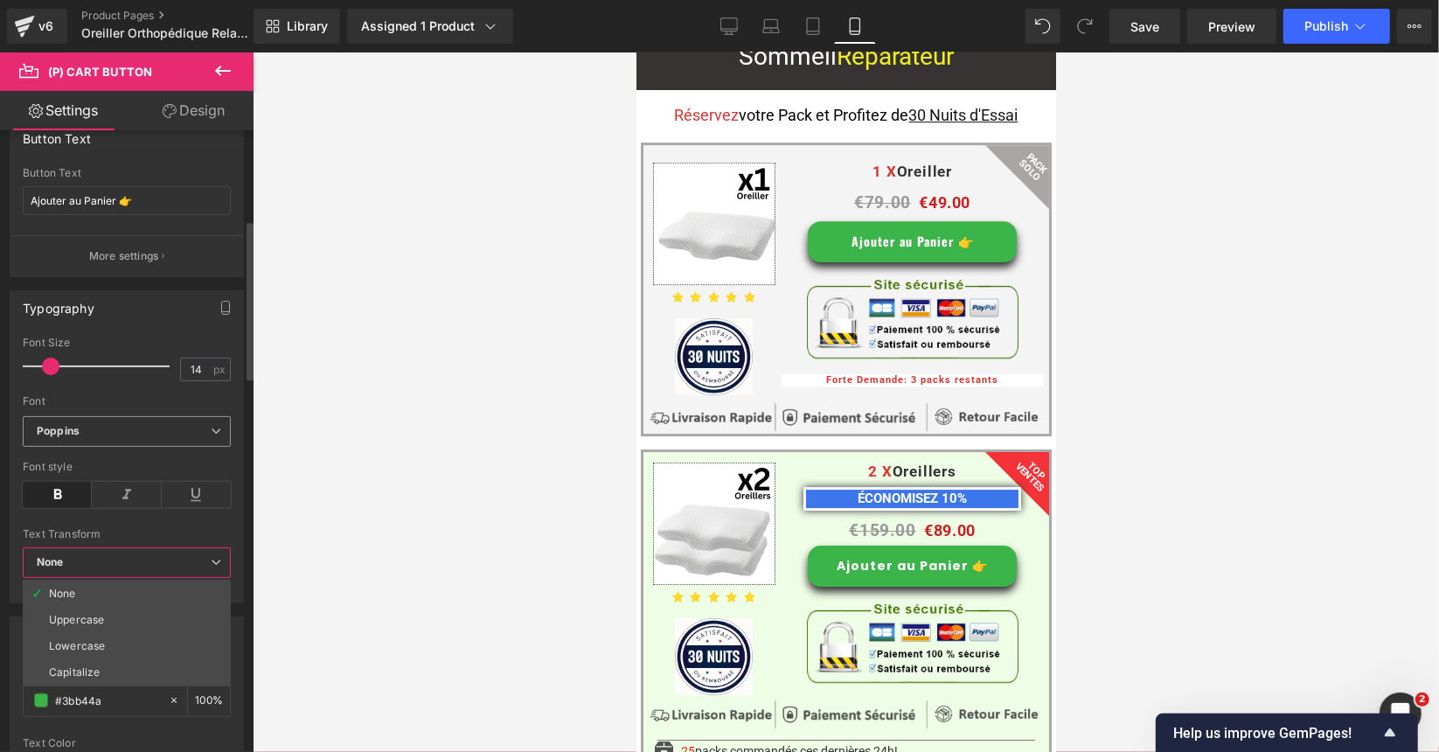
click at [153, 434] on span "Poppins" at bounding box center [127, 431] width 208 height 31
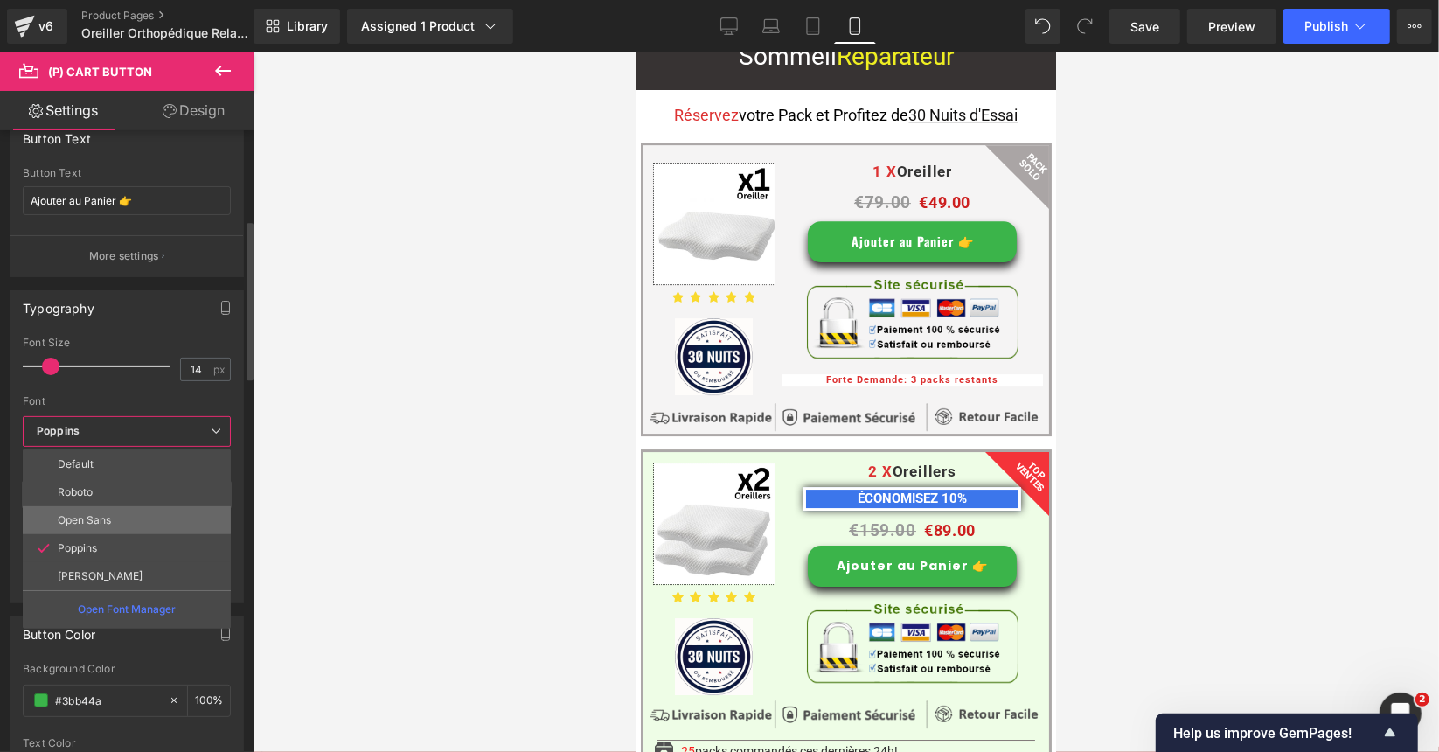
click at [103, 514] on p "Open Sans" at bounding box center [84, 520] width 53 height 12
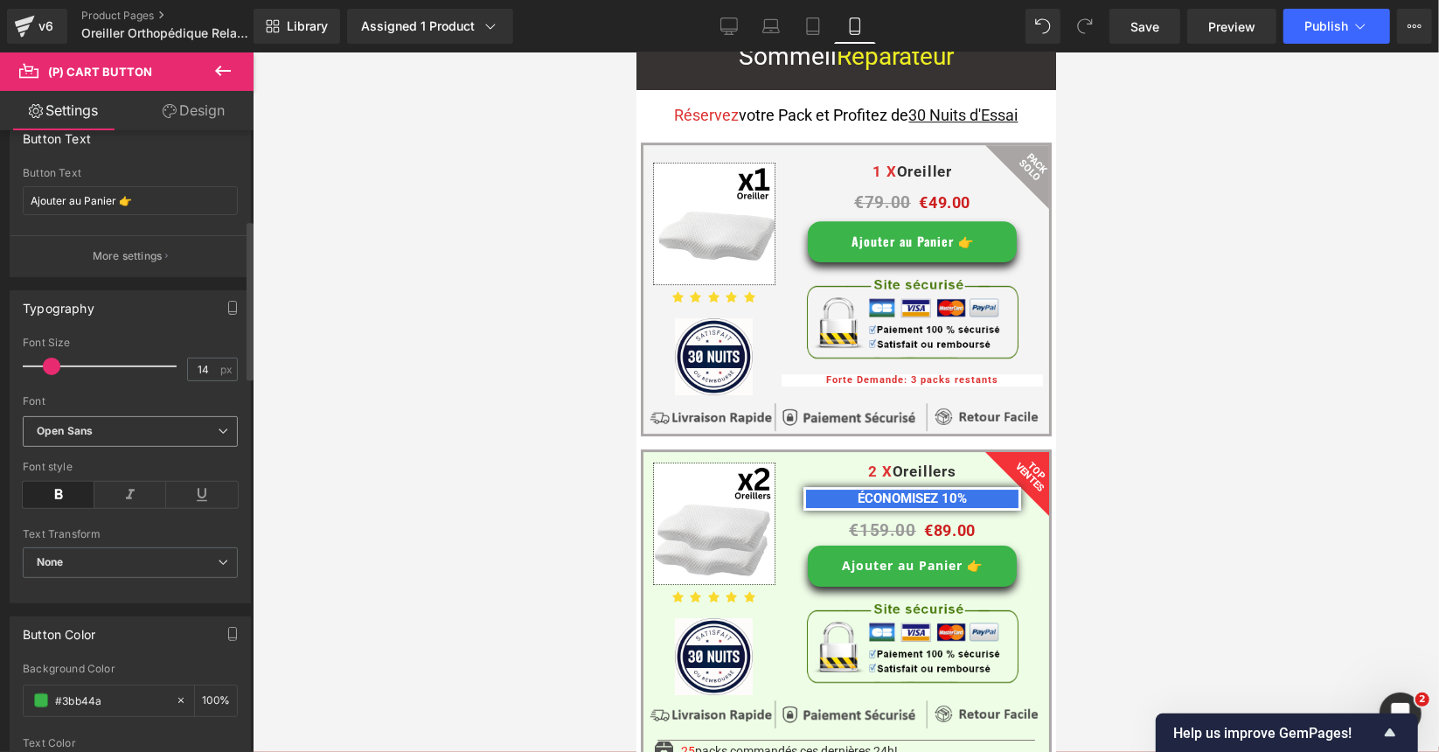
click at [114, 430] on b "Open Sans" at bounding box center [127, 431] width 181 height 15
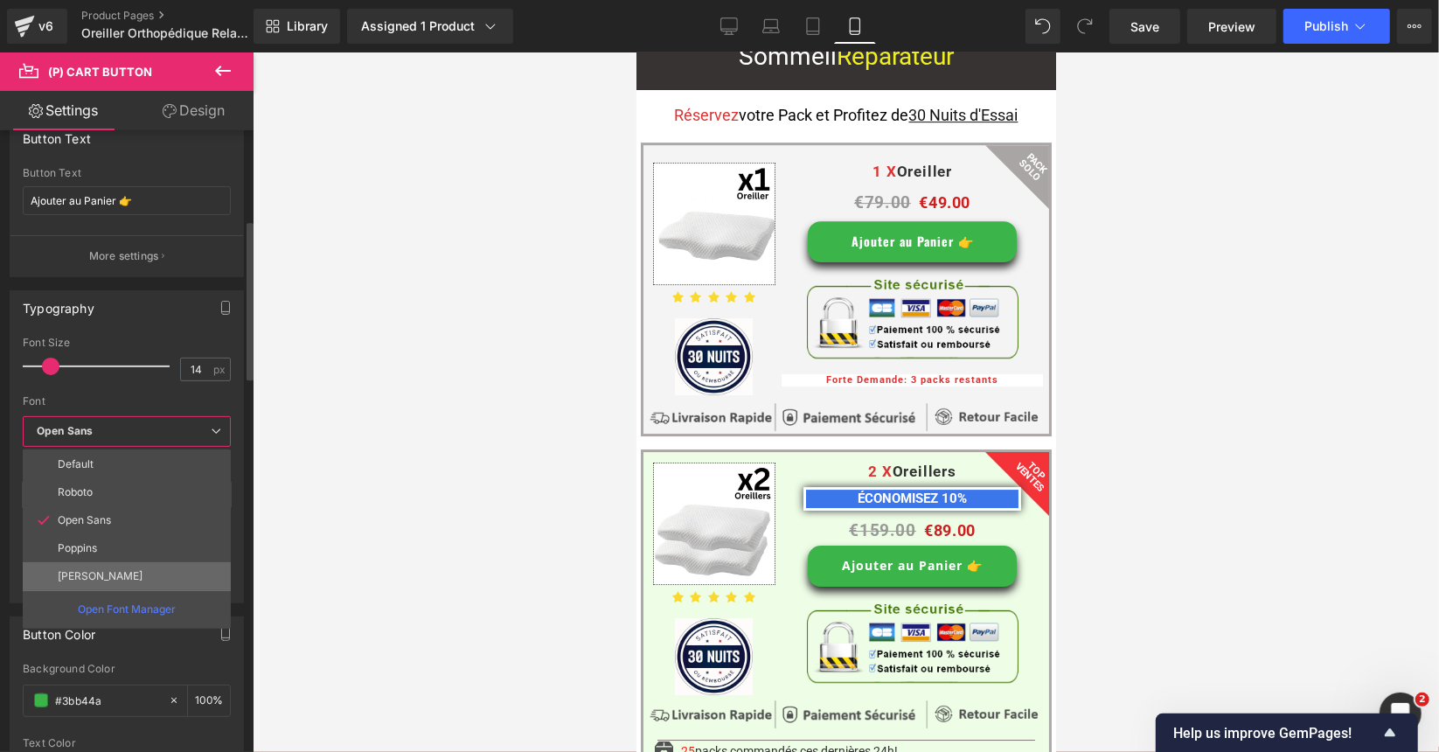
click at [113, 564] on li "[PERSON_NAME]" at bounding box center [127, 576] width 208 height 28
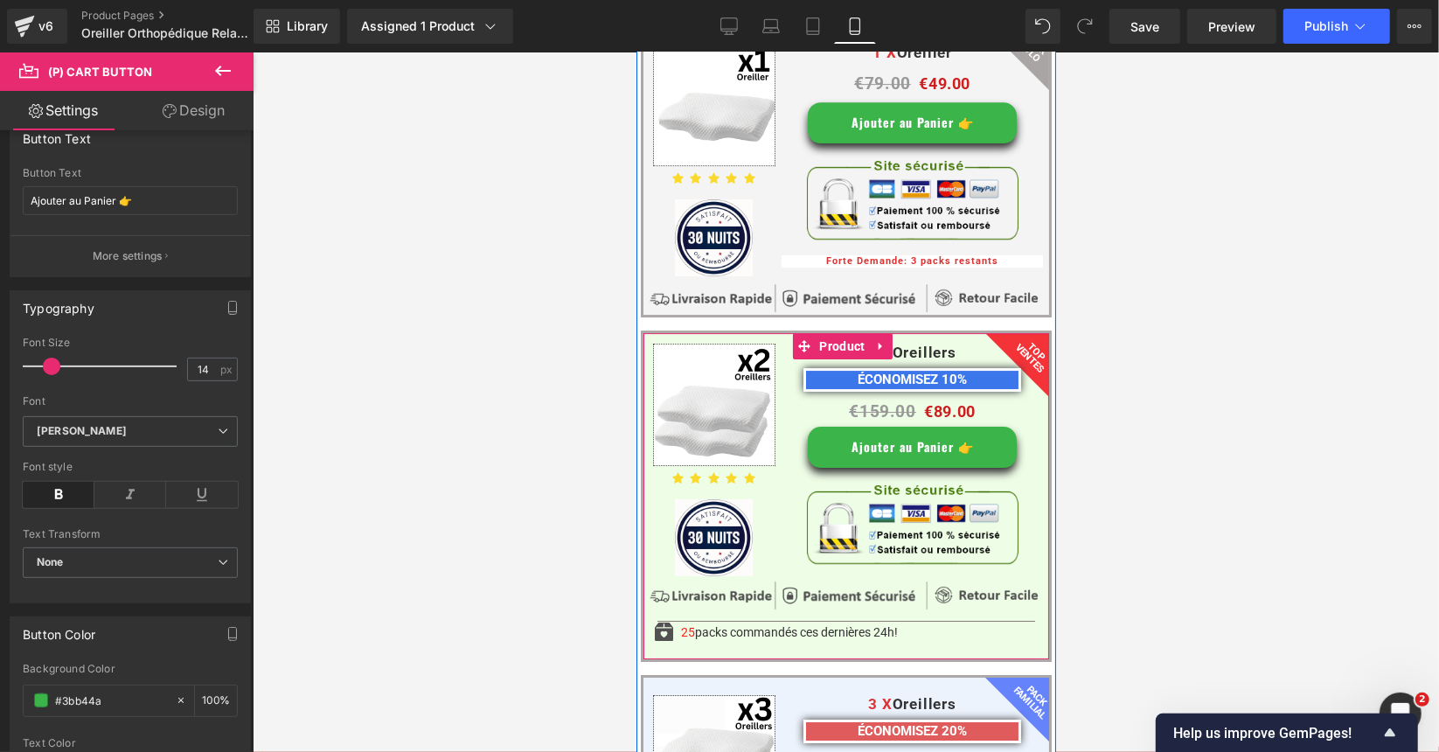
scroll to position [4304, 0]
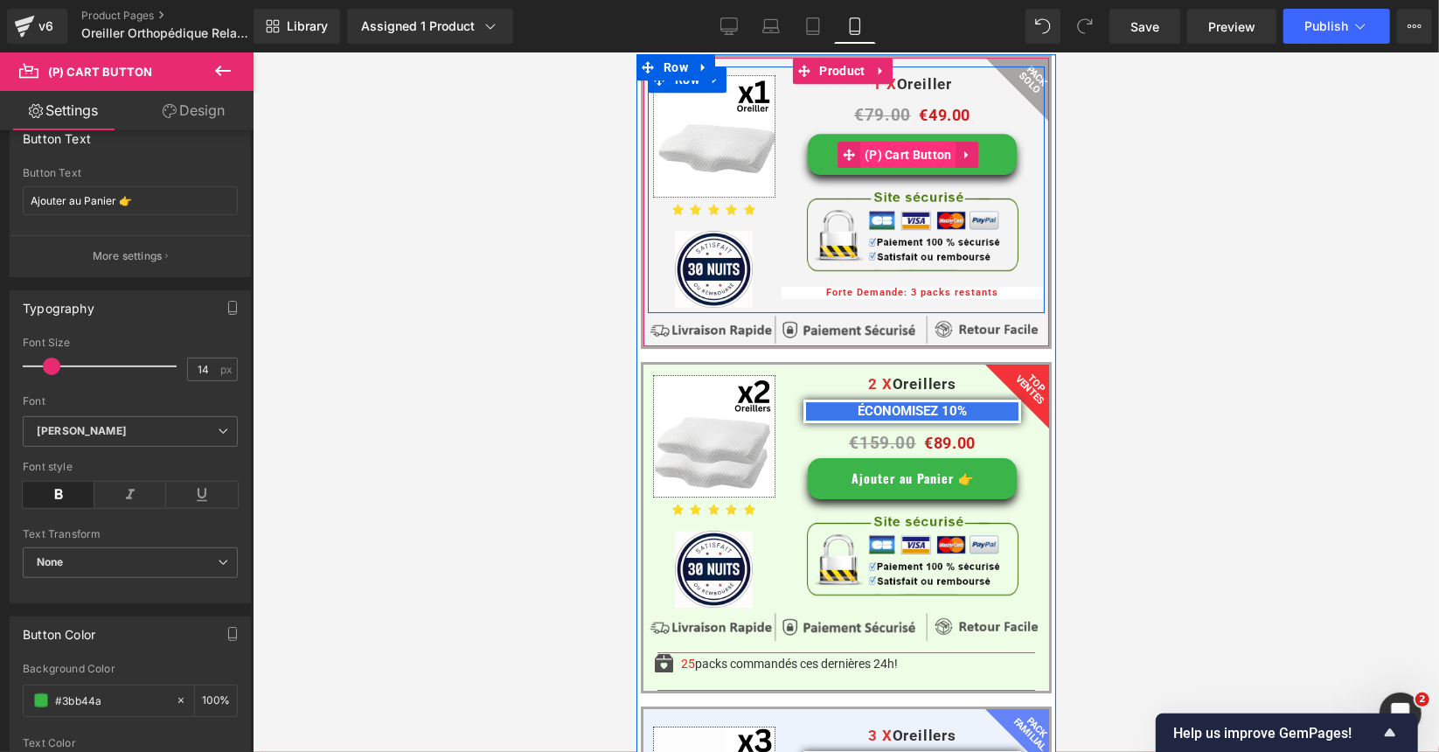
drag, startPoint x: 892, startPoint y: 111, endPoint x: 1257, endPoint y: 581, distance: 595.0
click at [892, 141] on span "(P) Cart Button" at bounding box center [907, 154] width 96 height 26
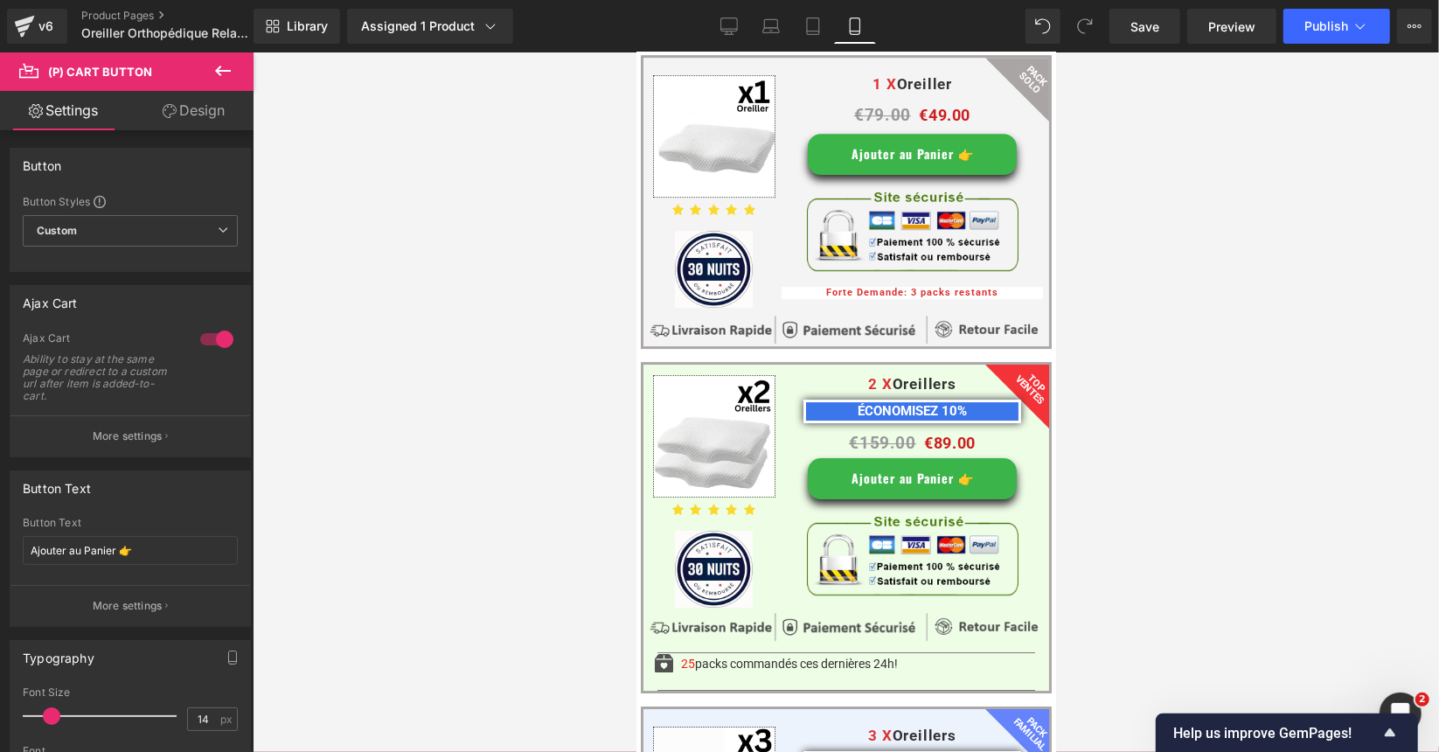
click at [540, 430] on div at bounding box center [846, 401] width 1186 height 699
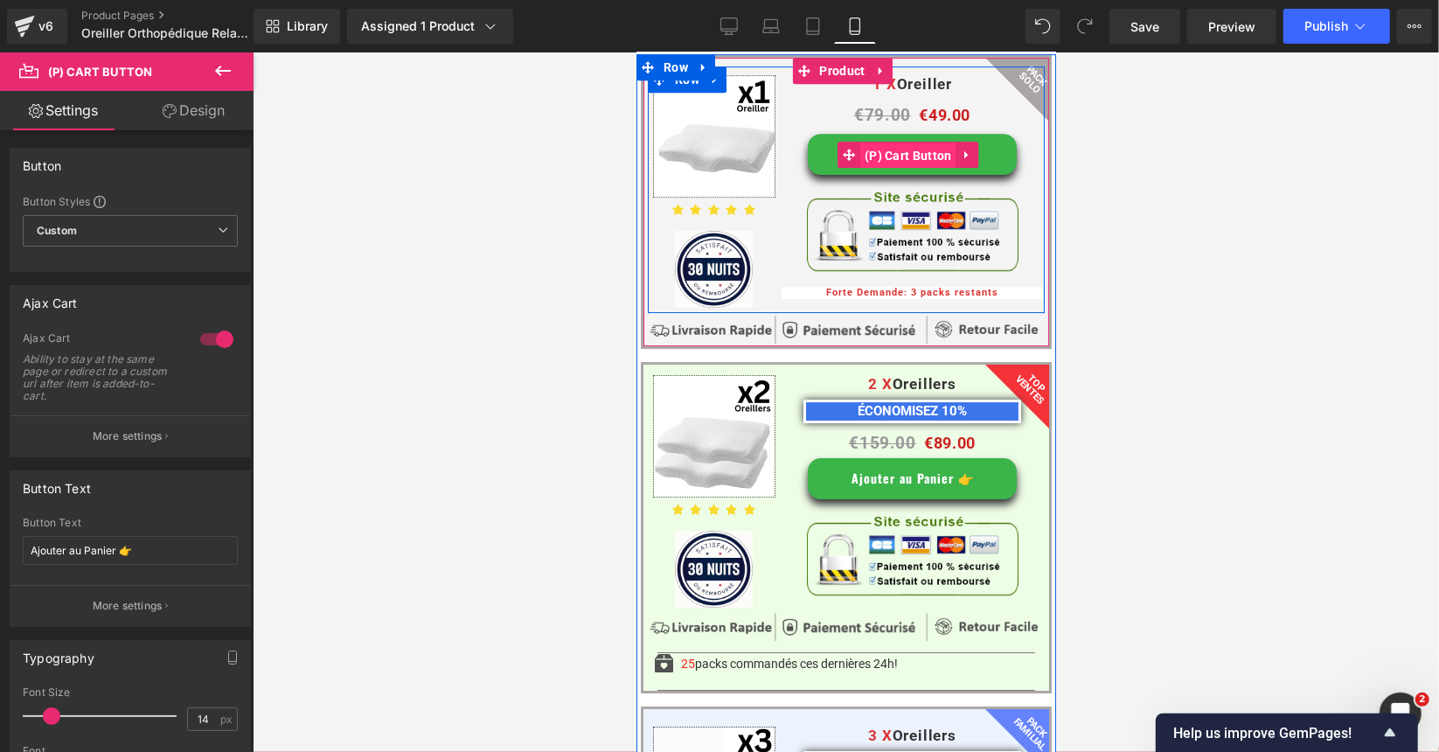
click at [869, 142] on span "(P) Cart Button" at bounding box center [907, 155] width 96 height 26
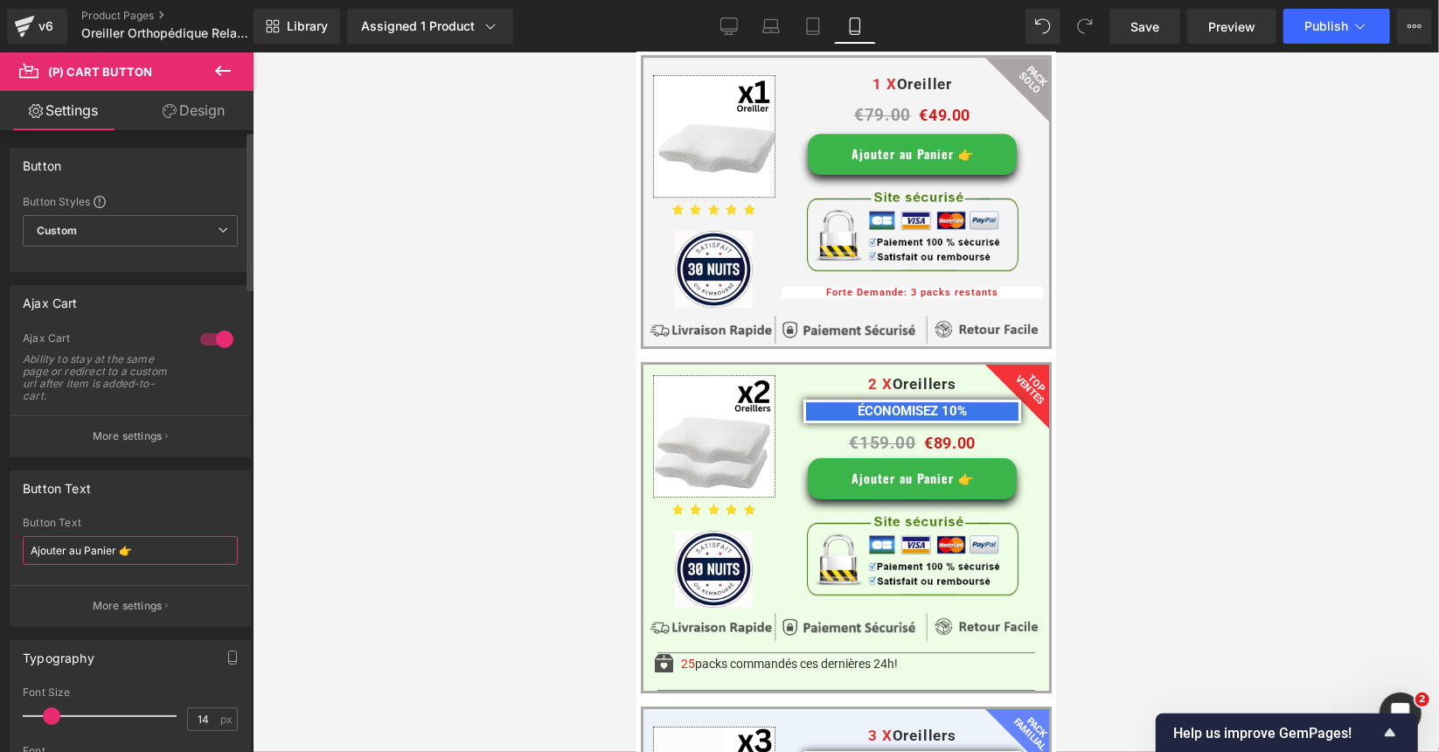
click at [110, 548] on input "Ajouter au Panier 👉" at bounding box center [130, 550] width 215 height 29
drag, startPoint x: 114, startPoint y: 548, endPoint x: 0, endPoint y: 553, distance: 113.7
click at [0, 553] on div "Button Text Ajouter au Panier 👉 Button Text Ajouter au Panier 👉 More settings" at bounding box center [130, 542] width 261 height 170
paste input "JOUTER AU PANIER"
type input "AJOUTER AU PANIER 👉"
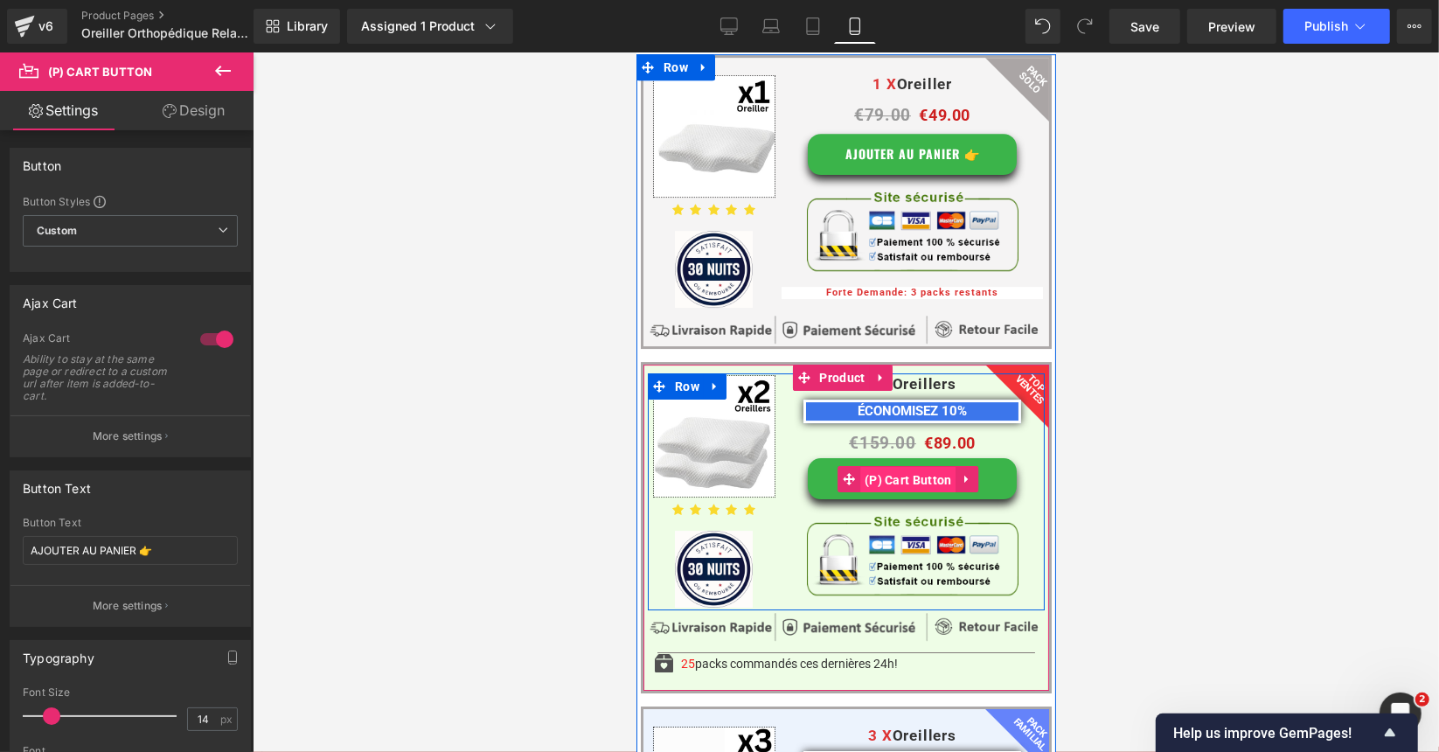
click at [906, 466] on span "(P) Cart Button" at bounding box center [907, 479] width 96 height 26
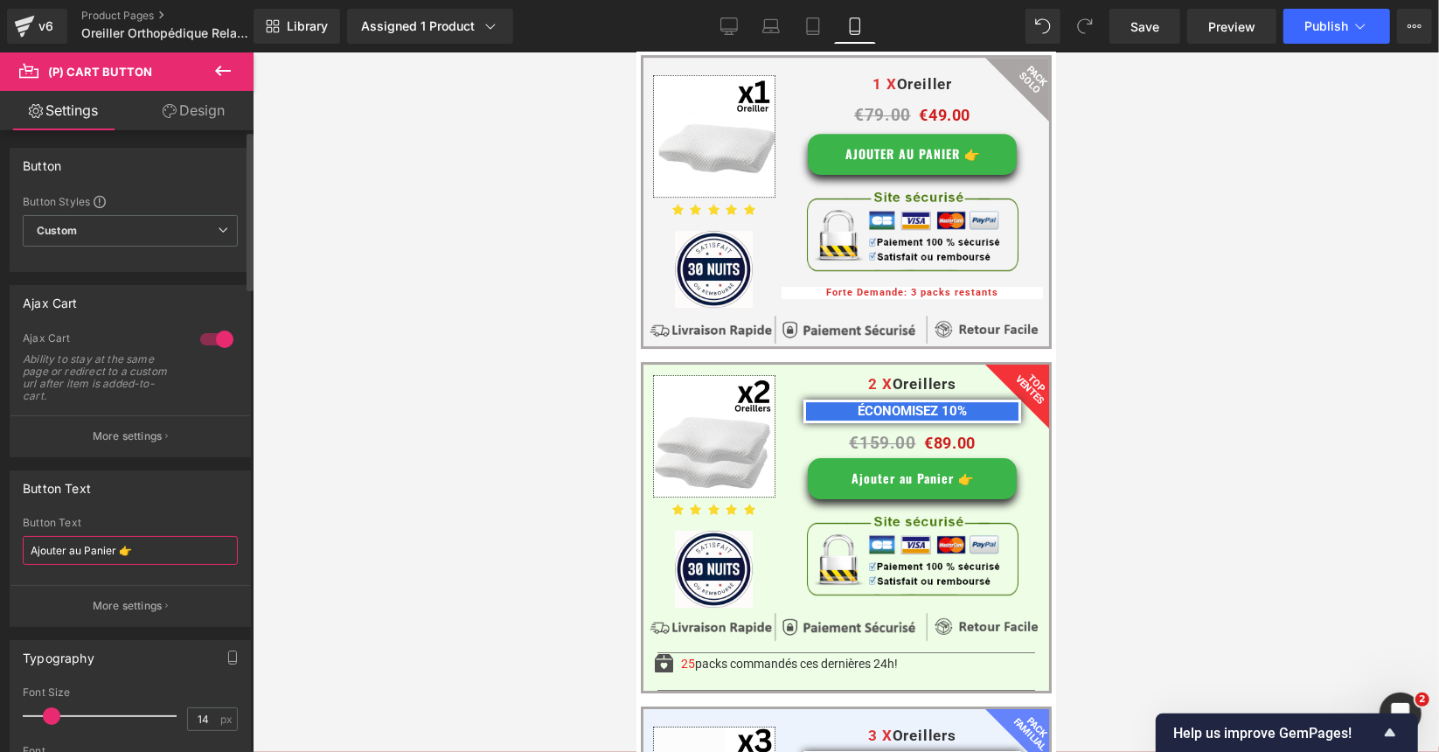
drag, startPoint x: 113, startPoint y: 549, endPoint x: 10, endPoint y: 561, distance: 103.0
click at [10, 561] on div "Ajouter au Panier 👉 Button Text Ajouter au Panier 👉 More settings" at bounding box center [130, 571] width 240 height 109
click at [116, 539] on input "Ajouter au Panier 👉" at bounding box center [130, 550] width 215 height 29
click at [111, 545] on input "Ajouter au Panier 👉" at bounding box center [130, 550] width 215 height 29
drag, startPoint x: 113, startPoint y: 546, endPoint x: 0, endPoint y: 556, distance: 113.3
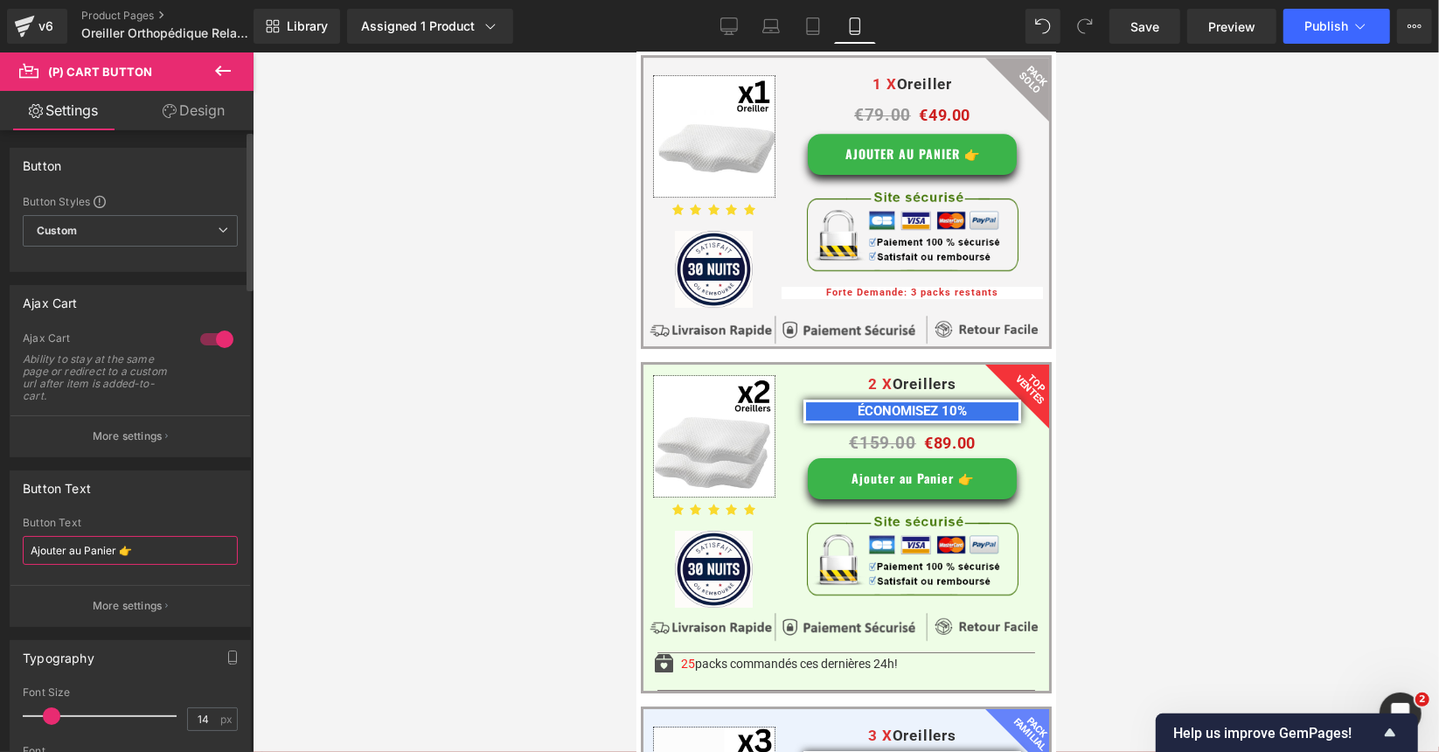
click at [0, 556] on div "Button Text Ajouter au Panier 👉 Button Text Ajouter au Panier 👉 More settings" at bounding box center [130, 542] width 261 height 170
paste input "JOUTER AU PANIER"
type input "AJOUTER AU PANIER 👉"
click at [1145, 268] on div at bounding box center [846, 401] width 1186 height 699
click at [1209, 329] on div at bounding box center [846, 401] width 1186 height 699
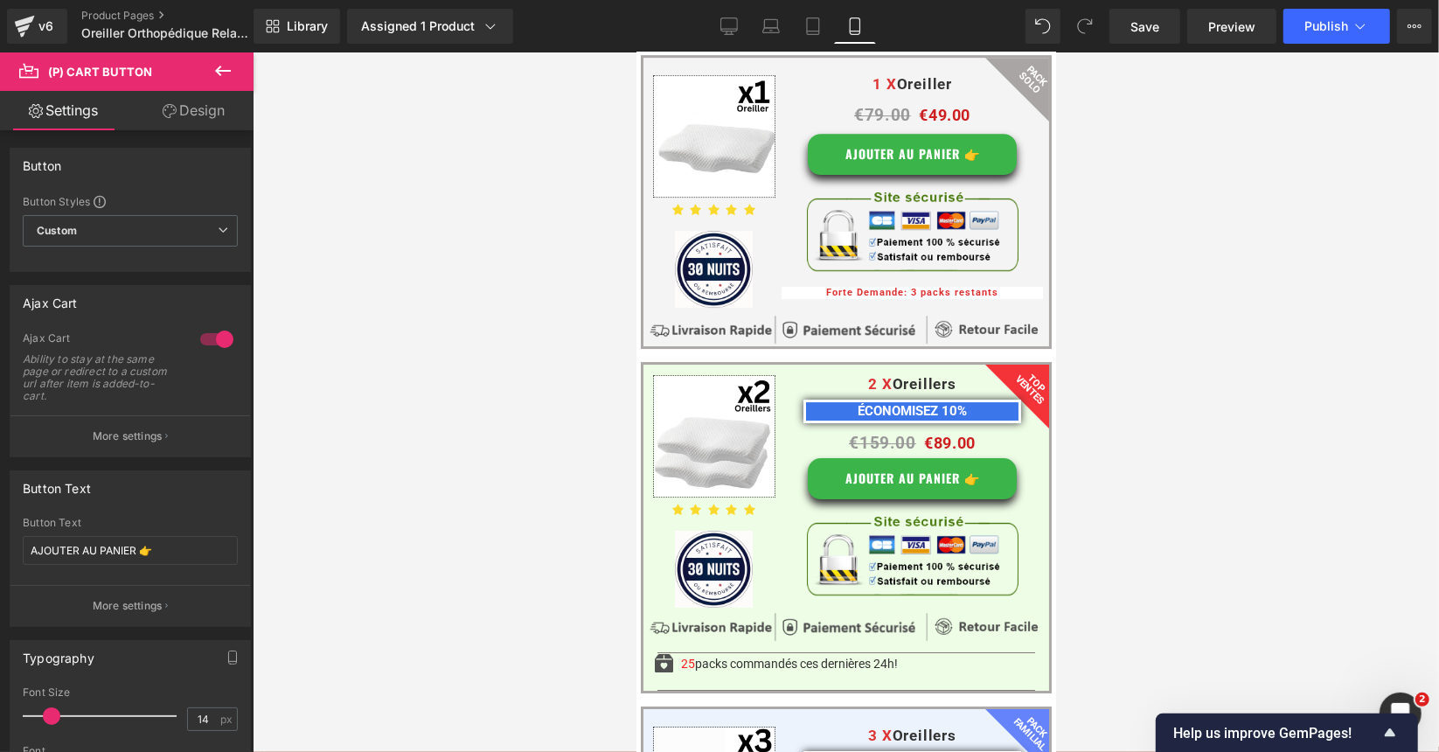
click at [1316, 46] on div "Library Assigned 1 Product Product Preview Oreiller Cervical Ergonomique Manage…" at bounding box center [847, 26] width 1186 height 52
click at [1326, 25] on span "Publish" at bounding box center [1327, 26] width 44 height 14
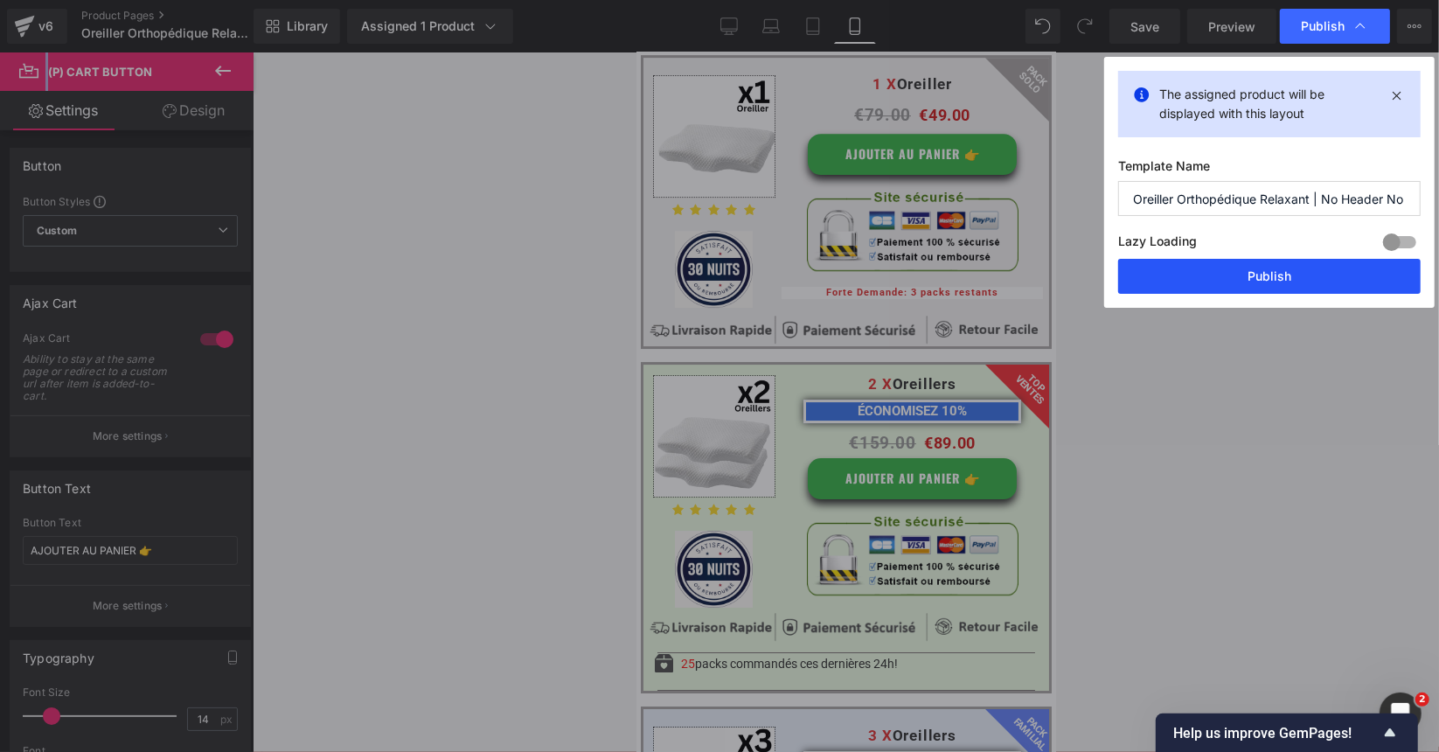
click at [1265, 279] on button "Publish" at bounding box center [1269, 276] width 303 height 35
